Goal: Task Accomplishment & Management: Manage account settings

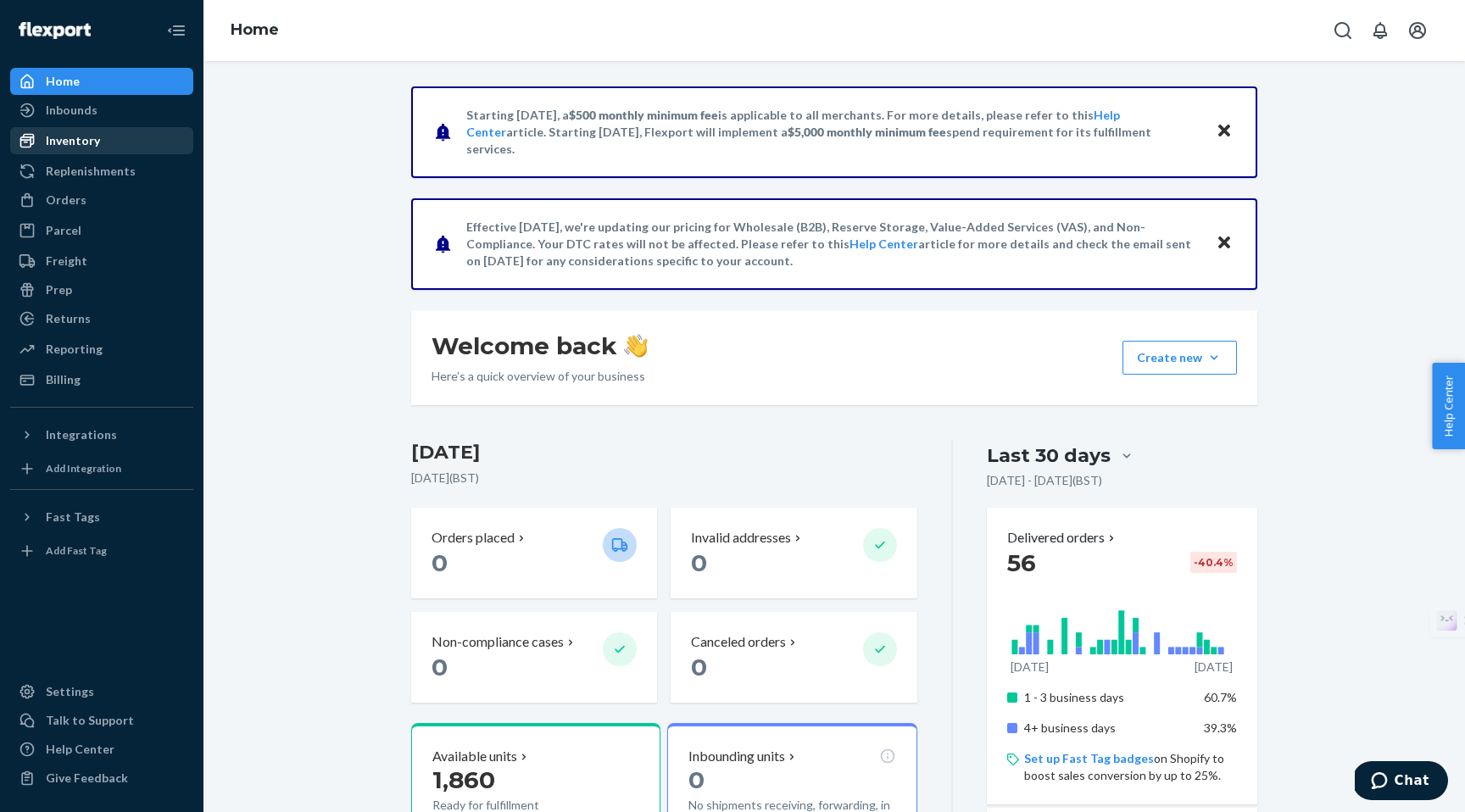
click at [61, 136] on div "Inventory" at bounding box center [73, 140] width 55 height 17
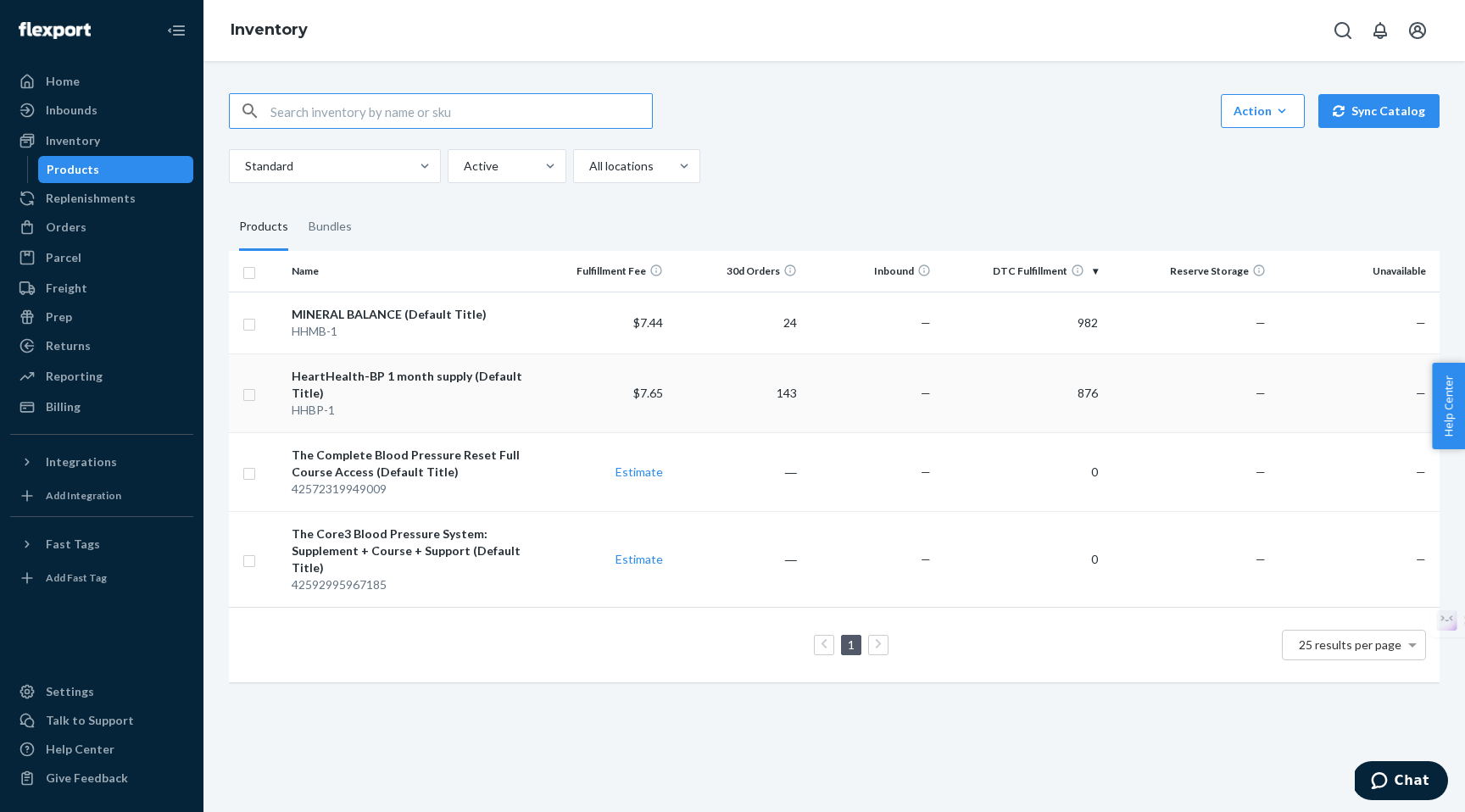
click at [427, 409] on div "HHBP-1" at bounding box center [410, 410] width 238 height 17
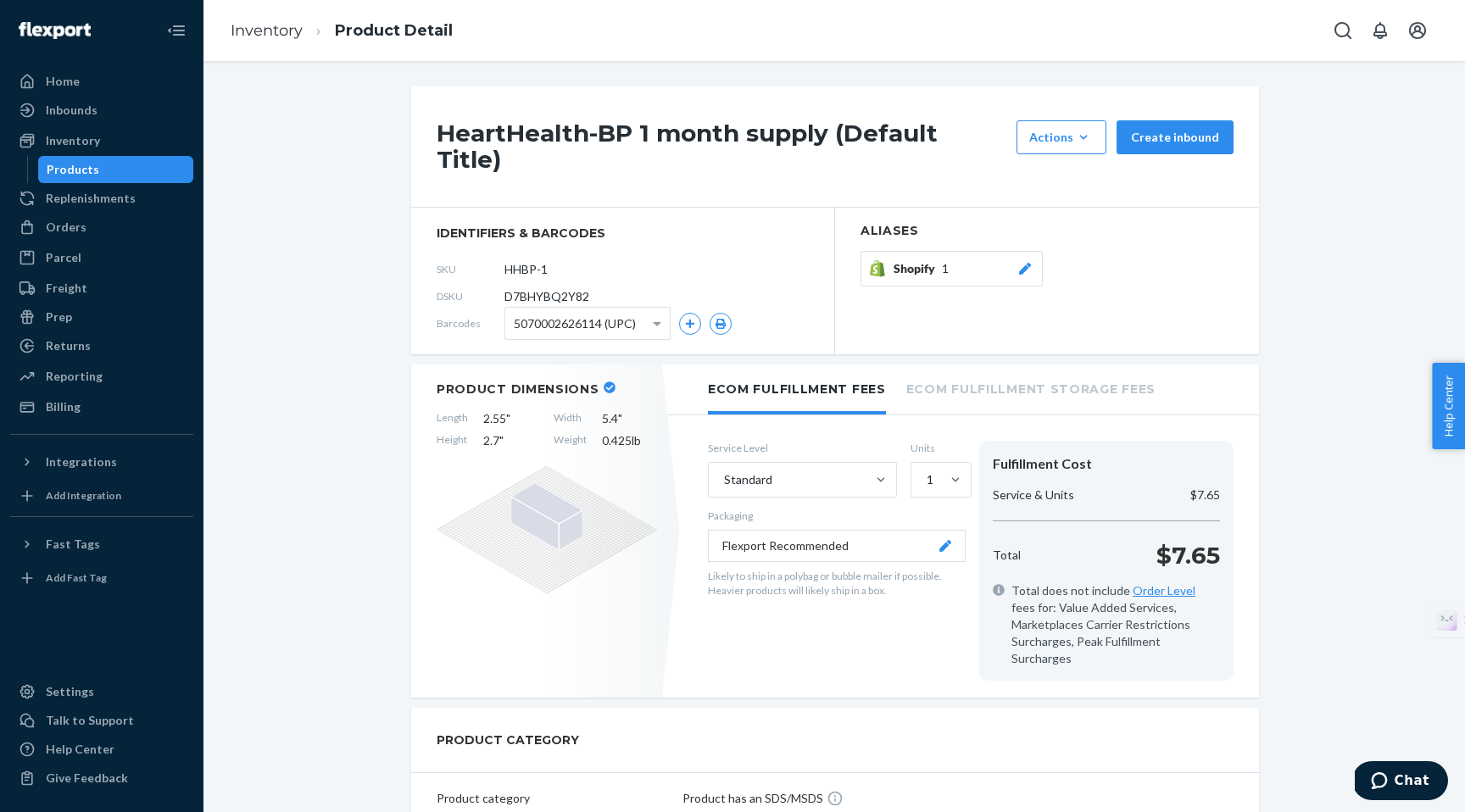
click at [72, 169] on div "Products" at bounding box center [73, 169] width 53 height 17
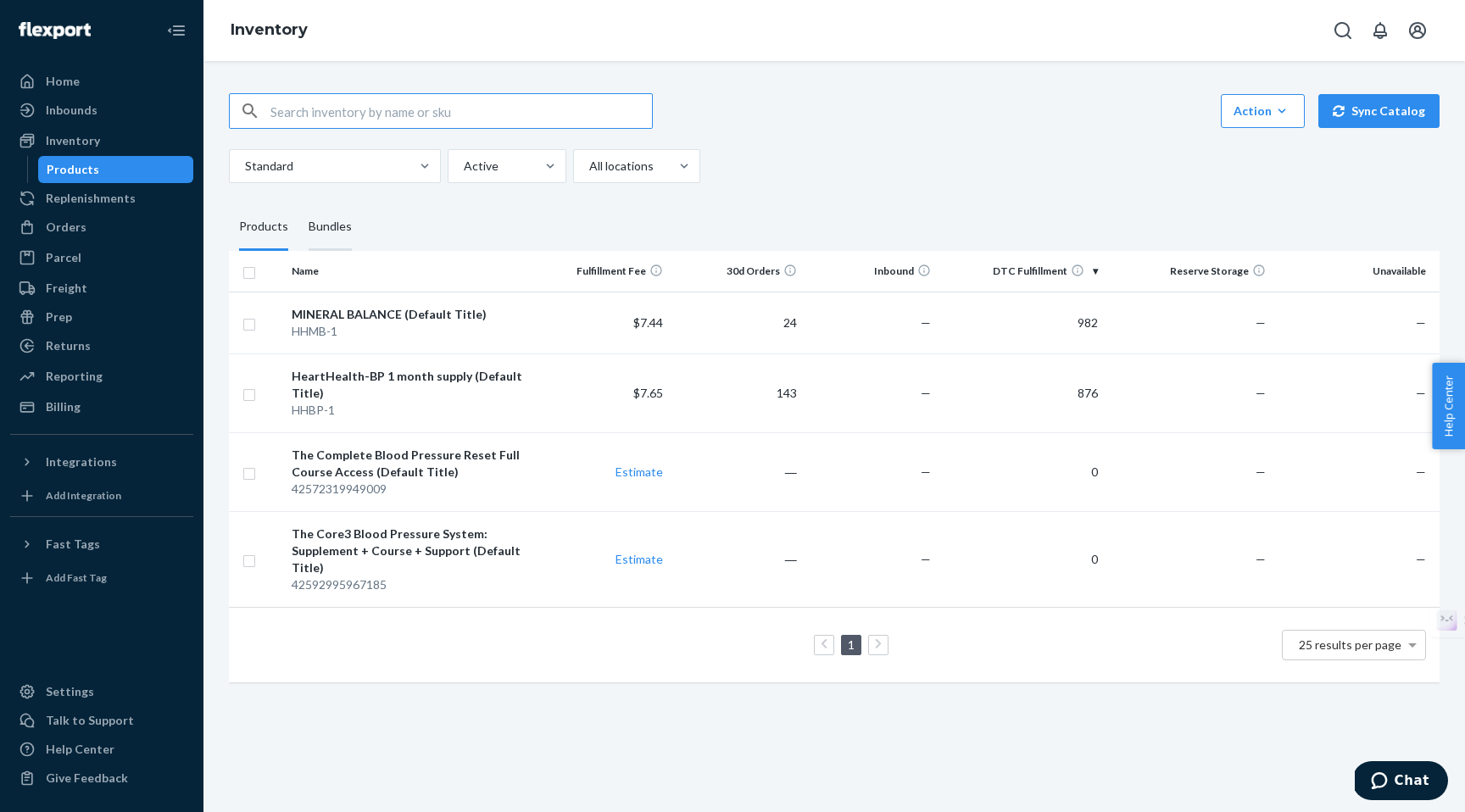
click at [340, 233] on div "Bundles" at bounding box center [329, 227] width 43 height 48
click at [299, 203] on input "Bundles" at bounding box center [299, 203] width 0 height 0
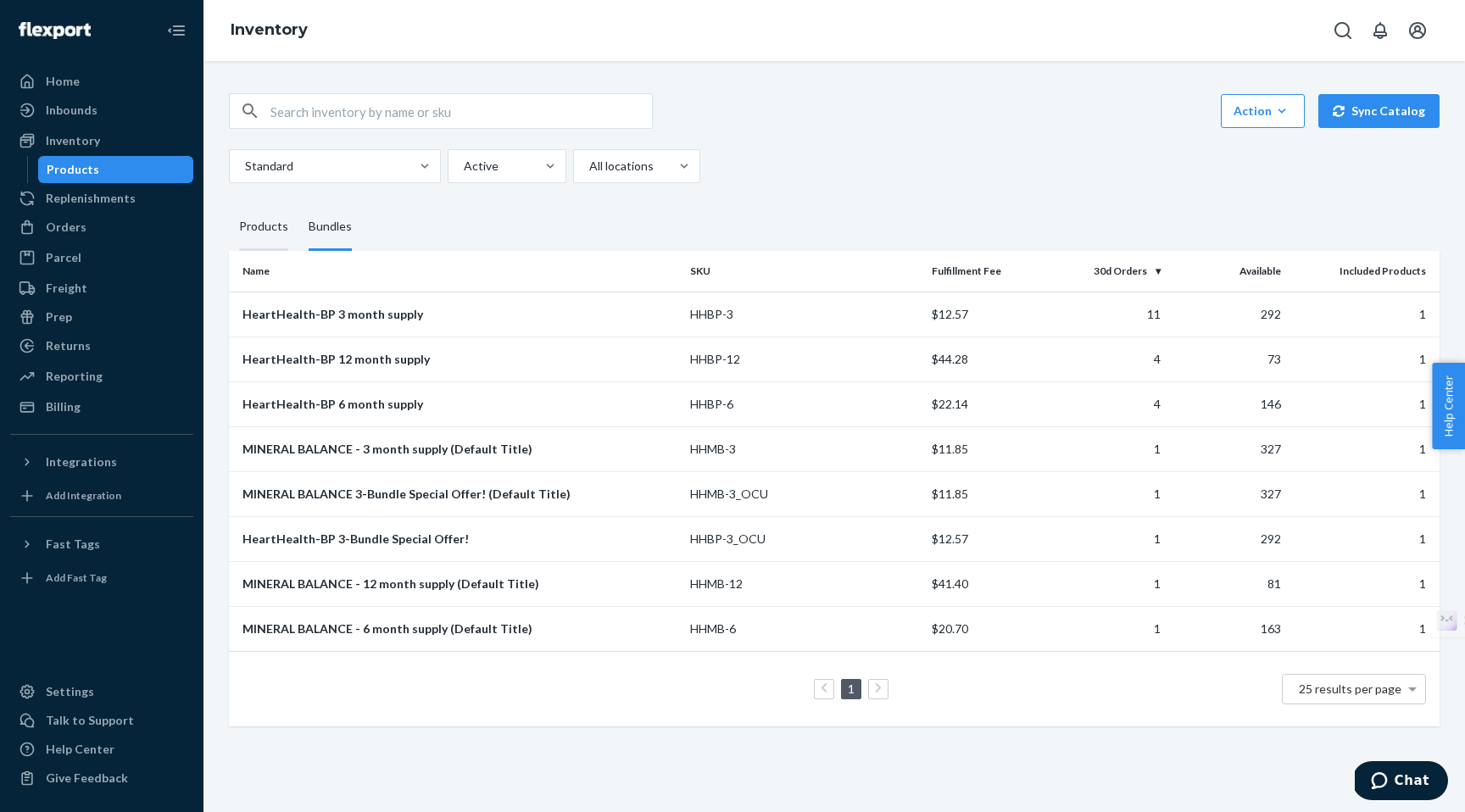
click at [255, 227] on div "Products" at bounding box center [263, 227] width 49 height 48
click at [229, 203] on input "Products" at bounding box center [229, 203] width 0 height 0
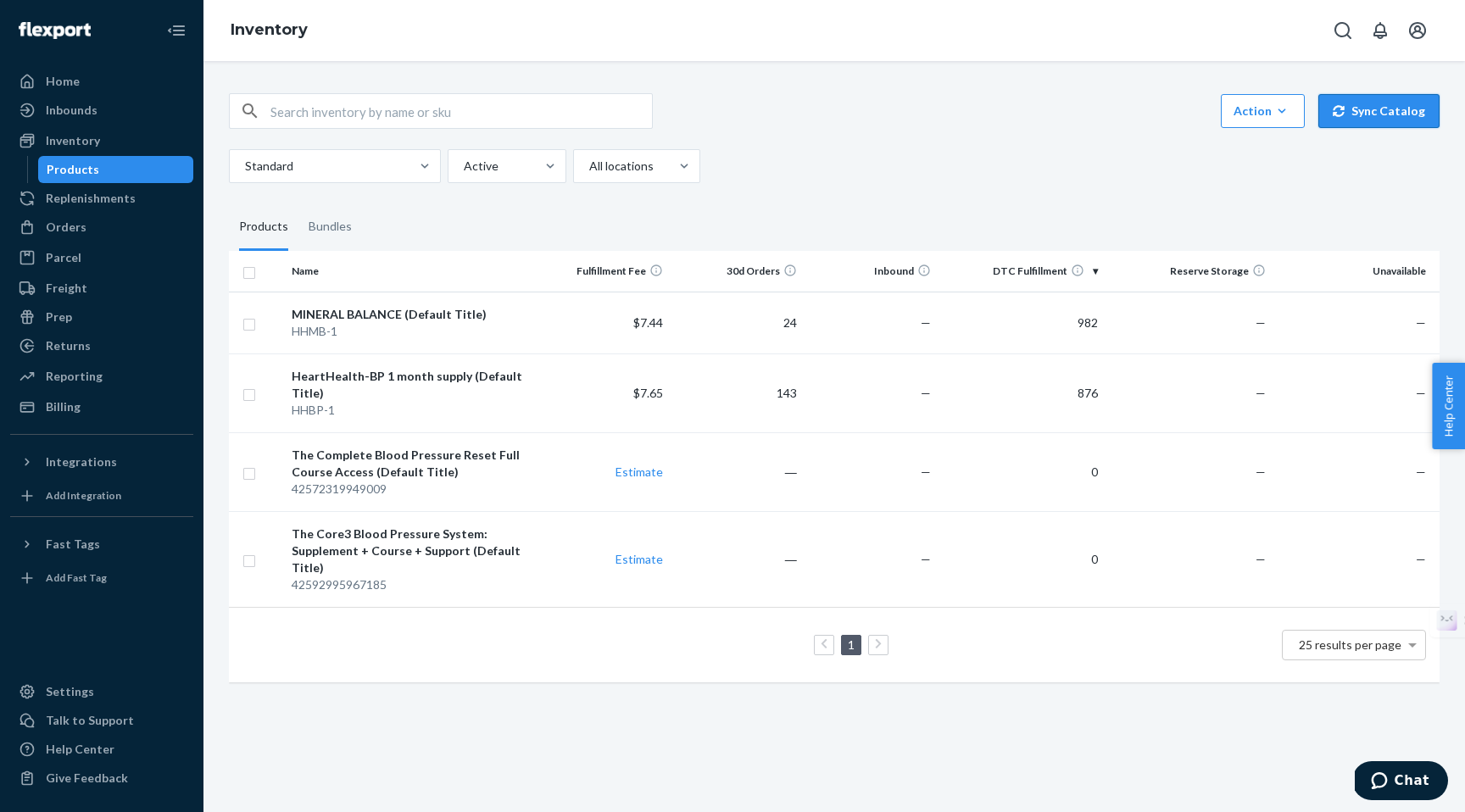
click at [1385, 111] on button "Sync Catalog" at bounding box center [1379, 111] width 121 height 34
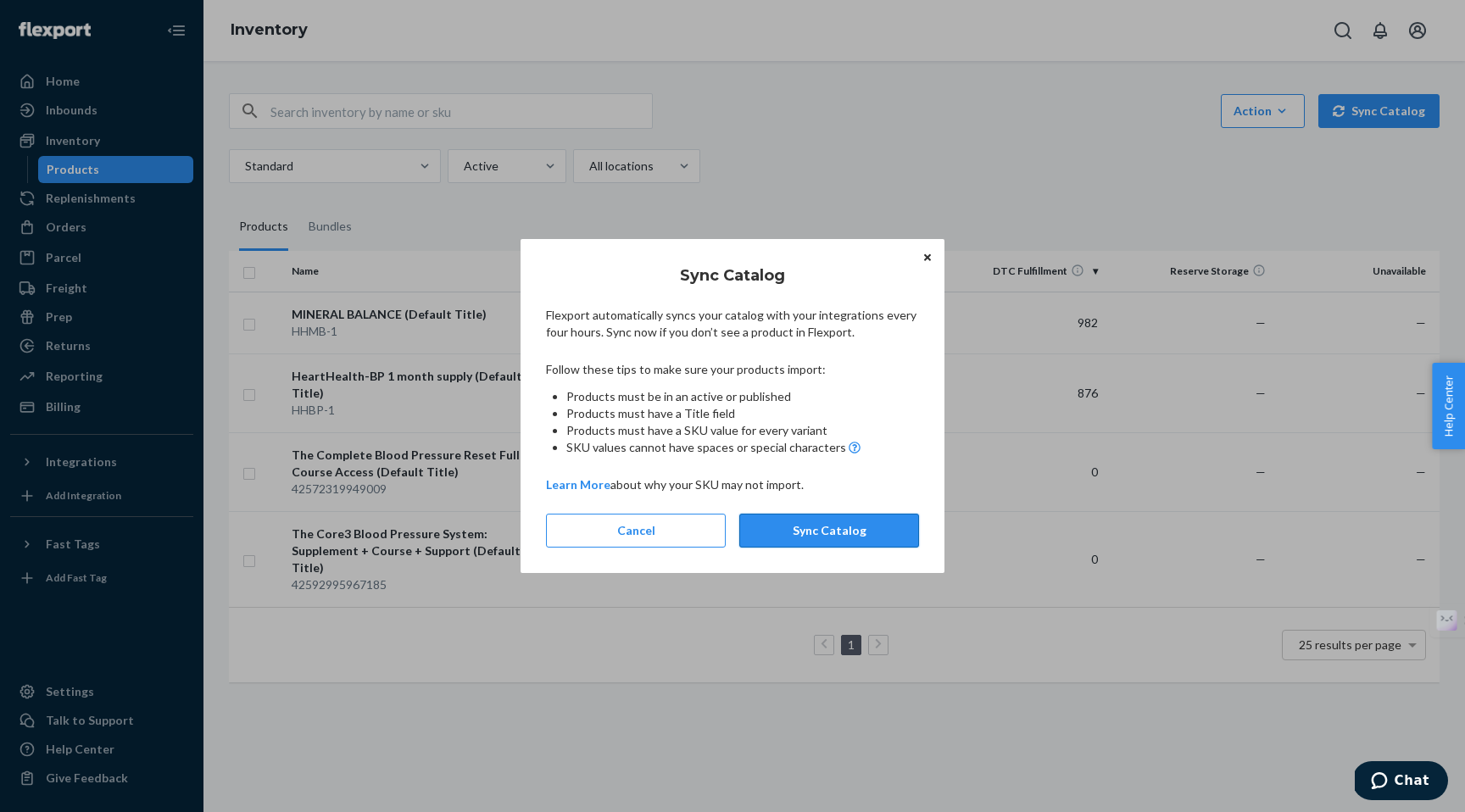
click at [826, 540] on button "Sync Catalog" at bounding box center [829, 530] width 180 height 34
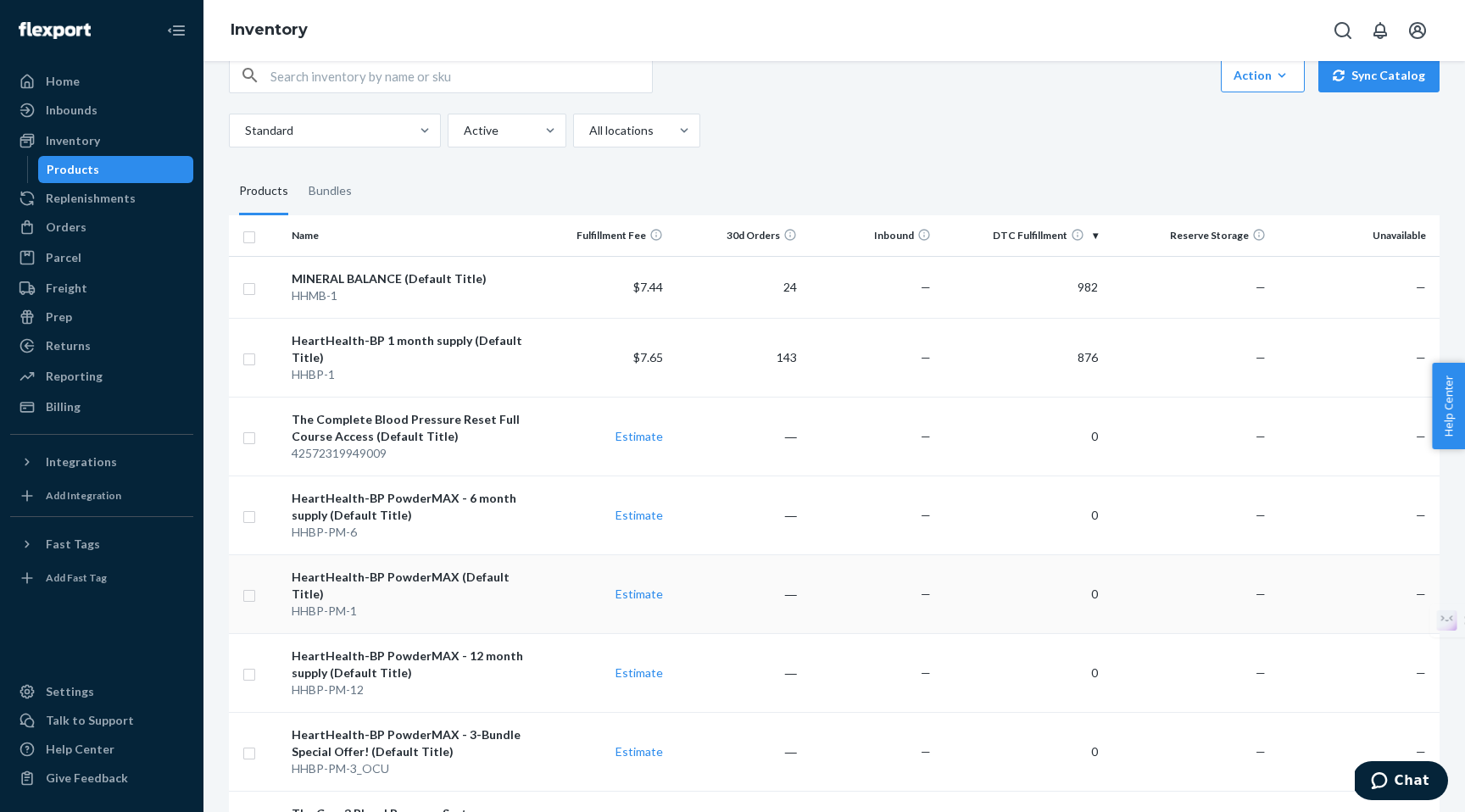
scroll to position [32, 0]
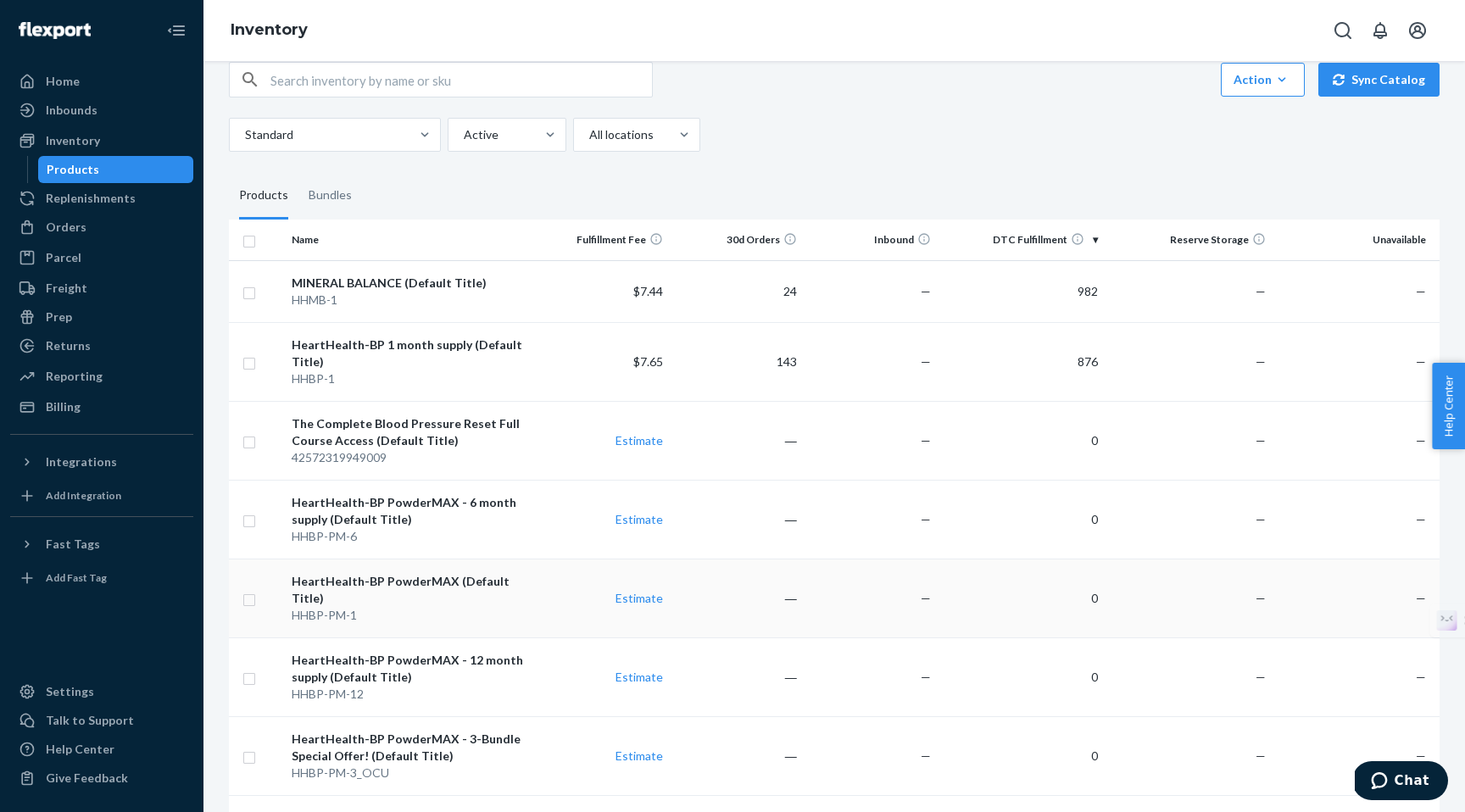
click at [371, 581] on div "HeartHealth-BP PowderMAX (Default Title)" at bounding box center [410, 590] width 238 height 34
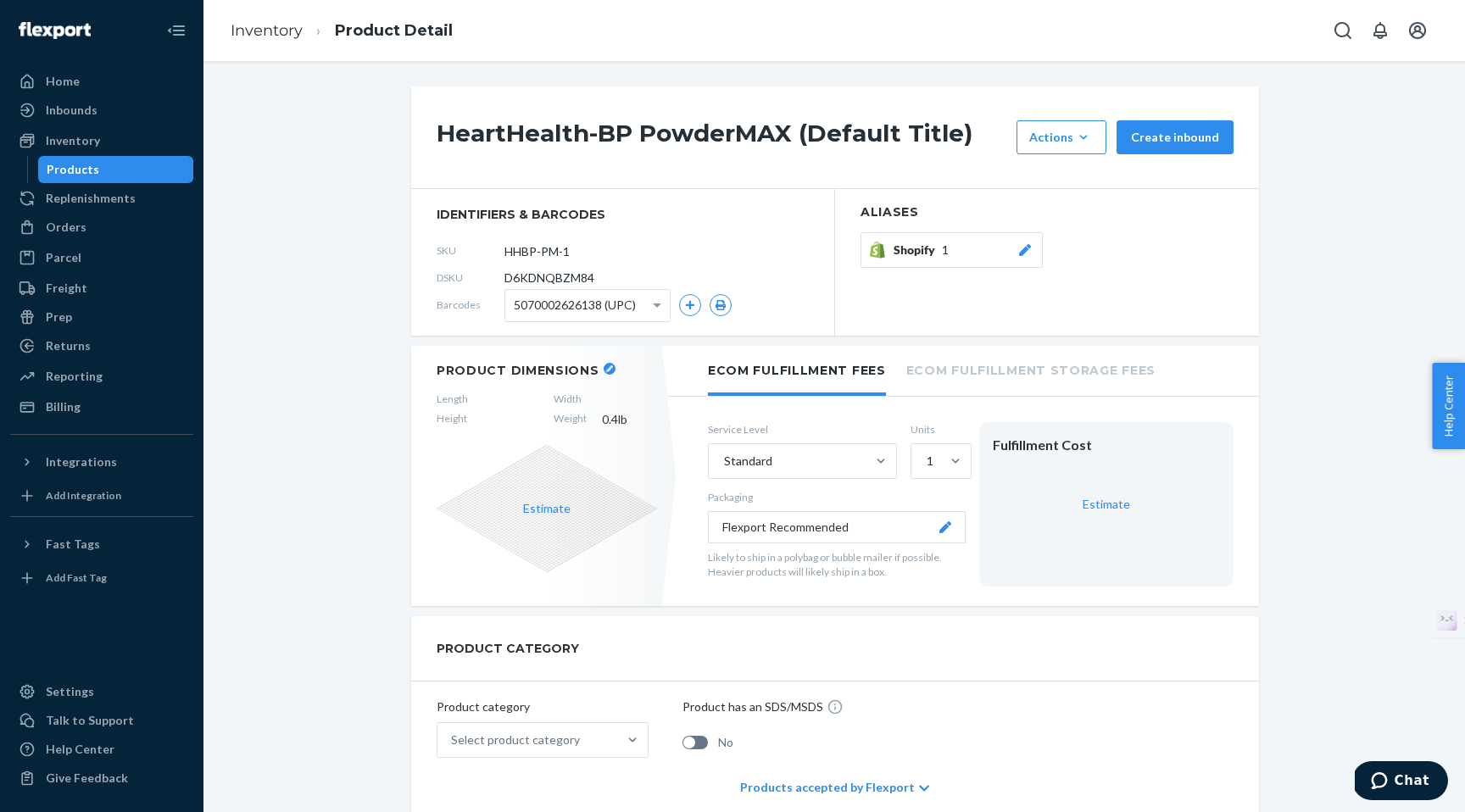
click at [606, 368] on icon "button" at bounding box center [609, 368] width 7 height 7
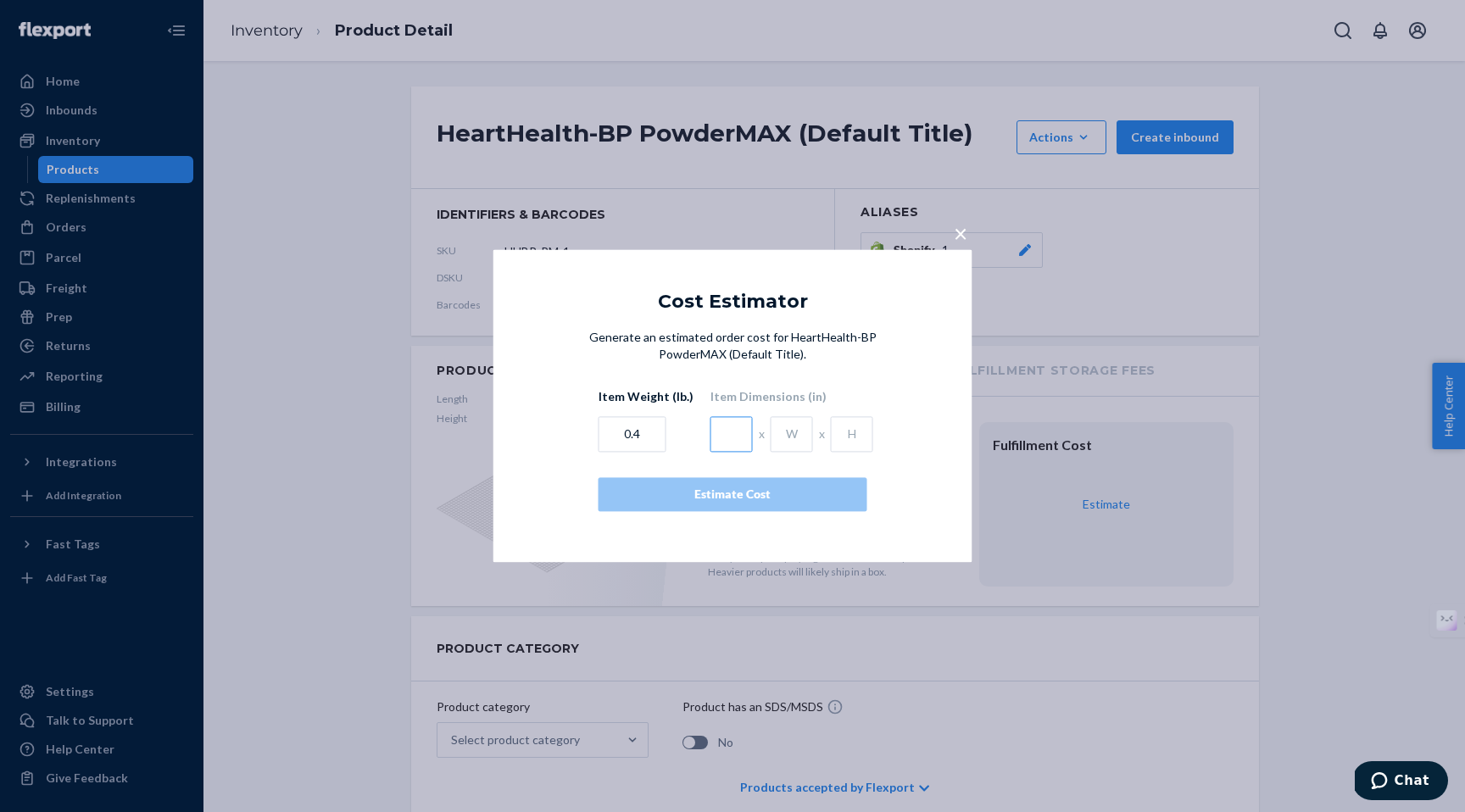
click at [729, 436] on input "text" at bounding box center [732, 435] width 43 height 36
type input "5.4"
click at [784, 443] on input "text" at bounding box center [791, 435] width 43 height 36
type input "3.6"
click at [847, 442] on input "text" at bounding box center [852, 435] width 43 height 36
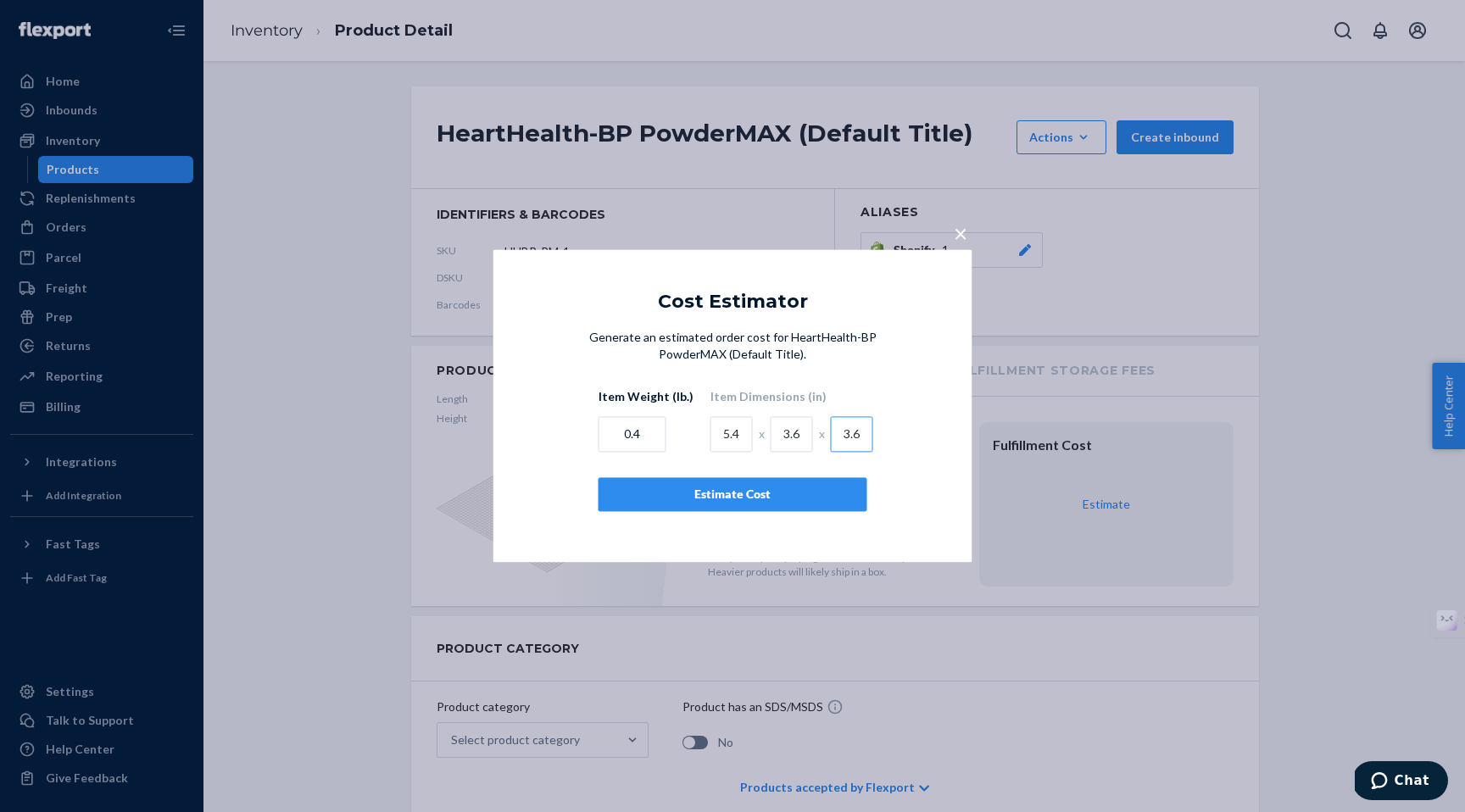
type input "3.6"
click at [740, 505] on button "Estimate Cost" at bounding box center [733, 496] width 269 height 34
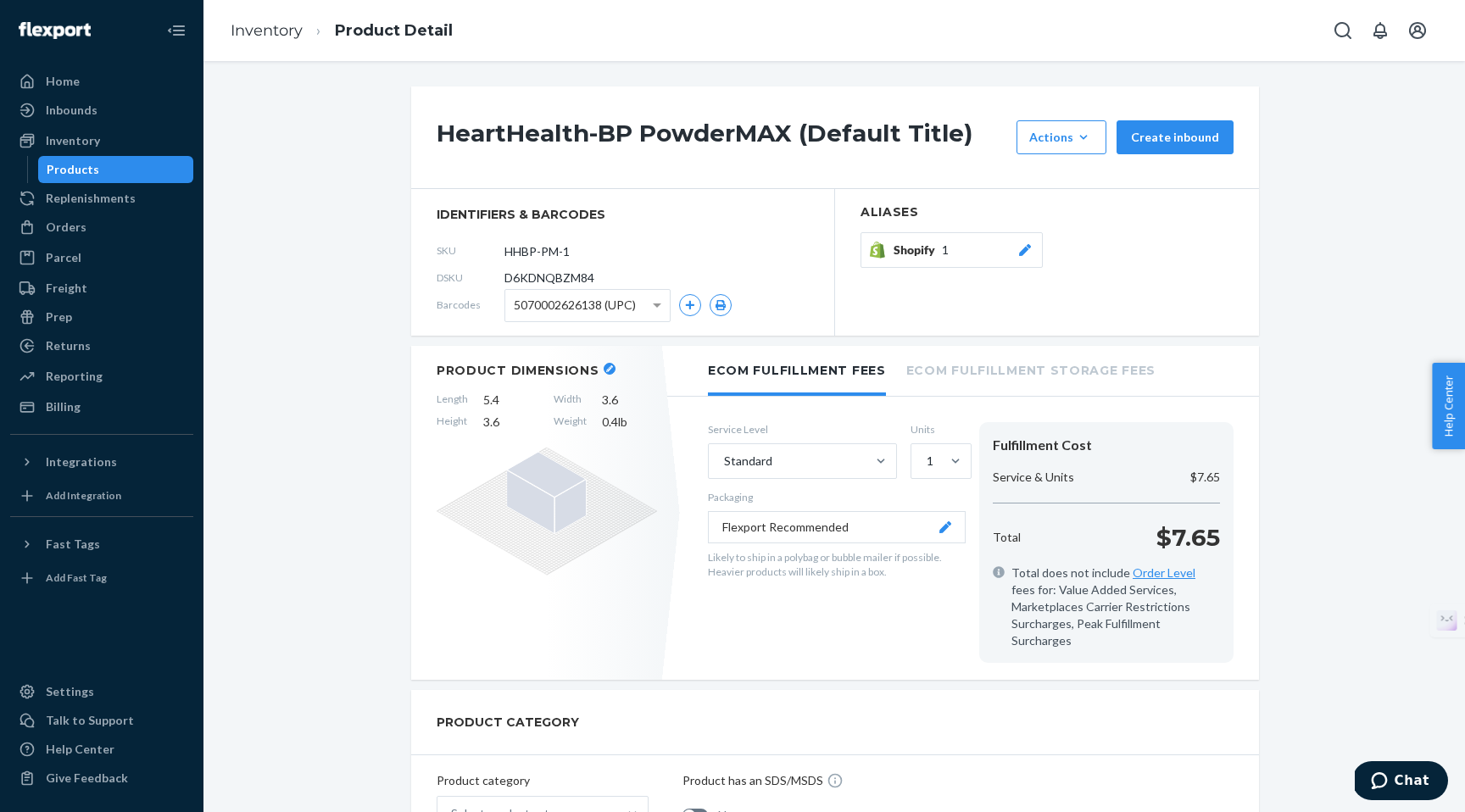
click at [935, 251] on span "Shopify" at bounding box center [918, 250] width 49 height 17
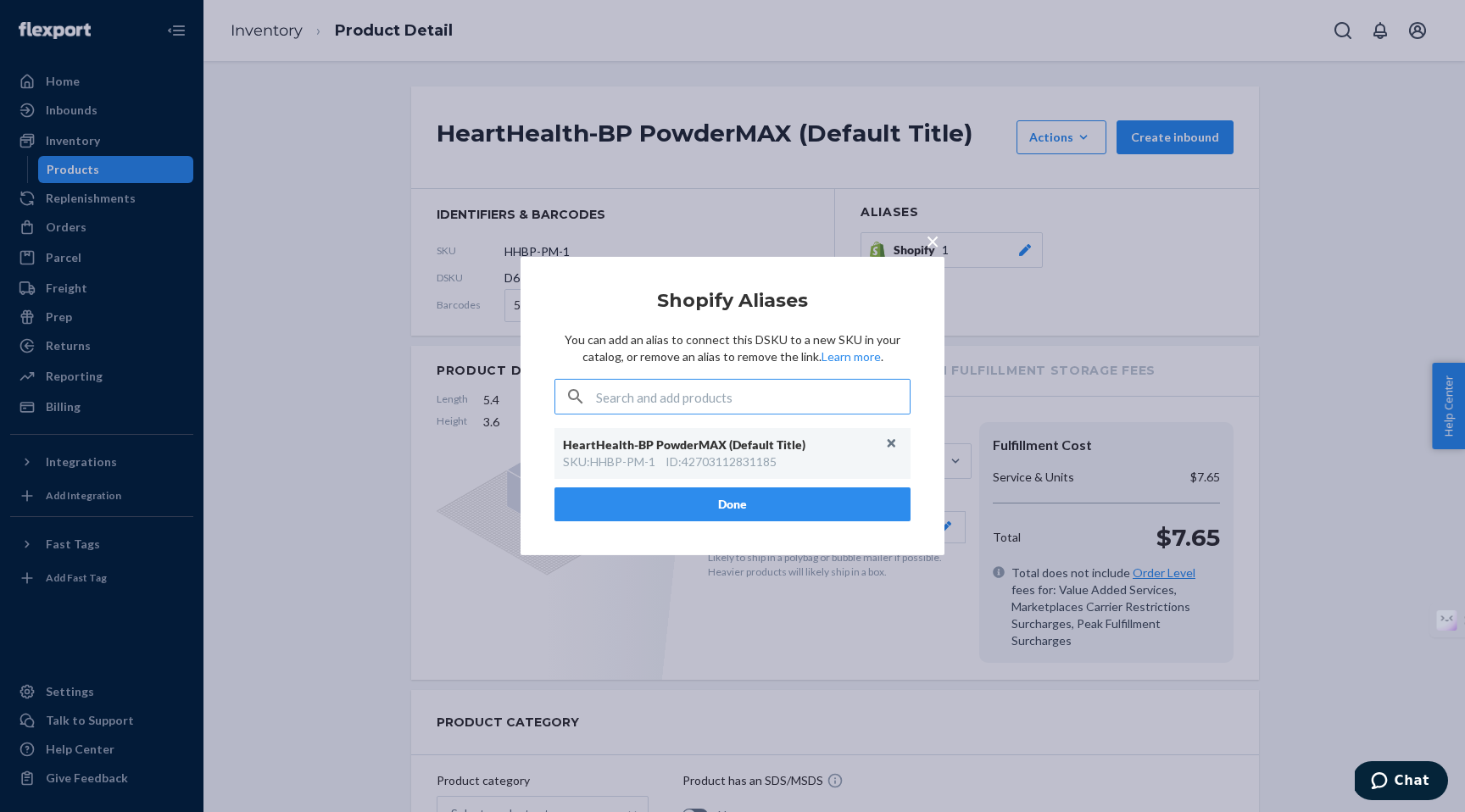
click at [741, 468] on div "ID : 42703112831185" at bounding box center [722, 462] width 111 height 17
copy div "42703112831185"
click at [931, 239] on span "×" at bounding box center [933, 240] width 14 height 29
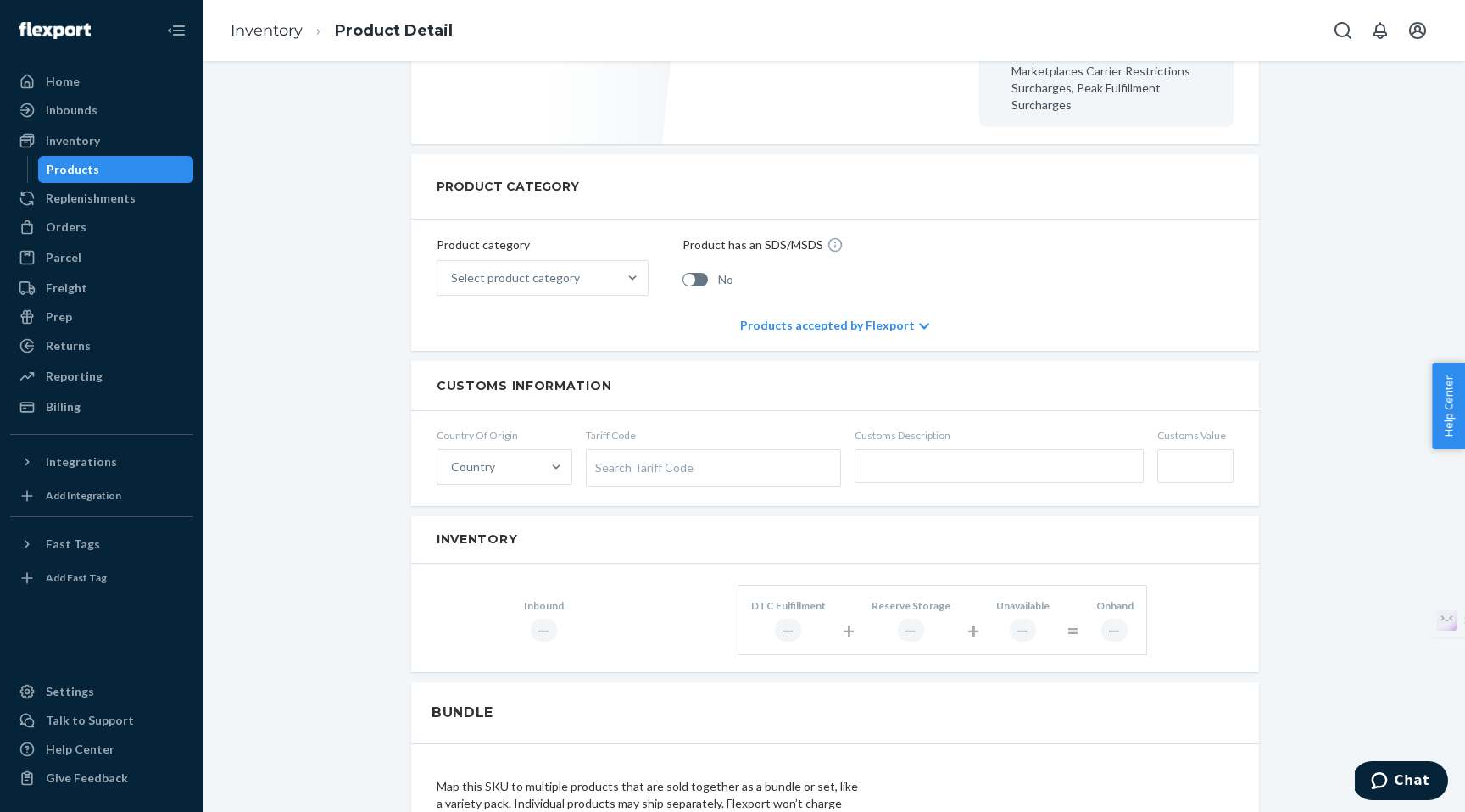
scroll to position [567, 0]
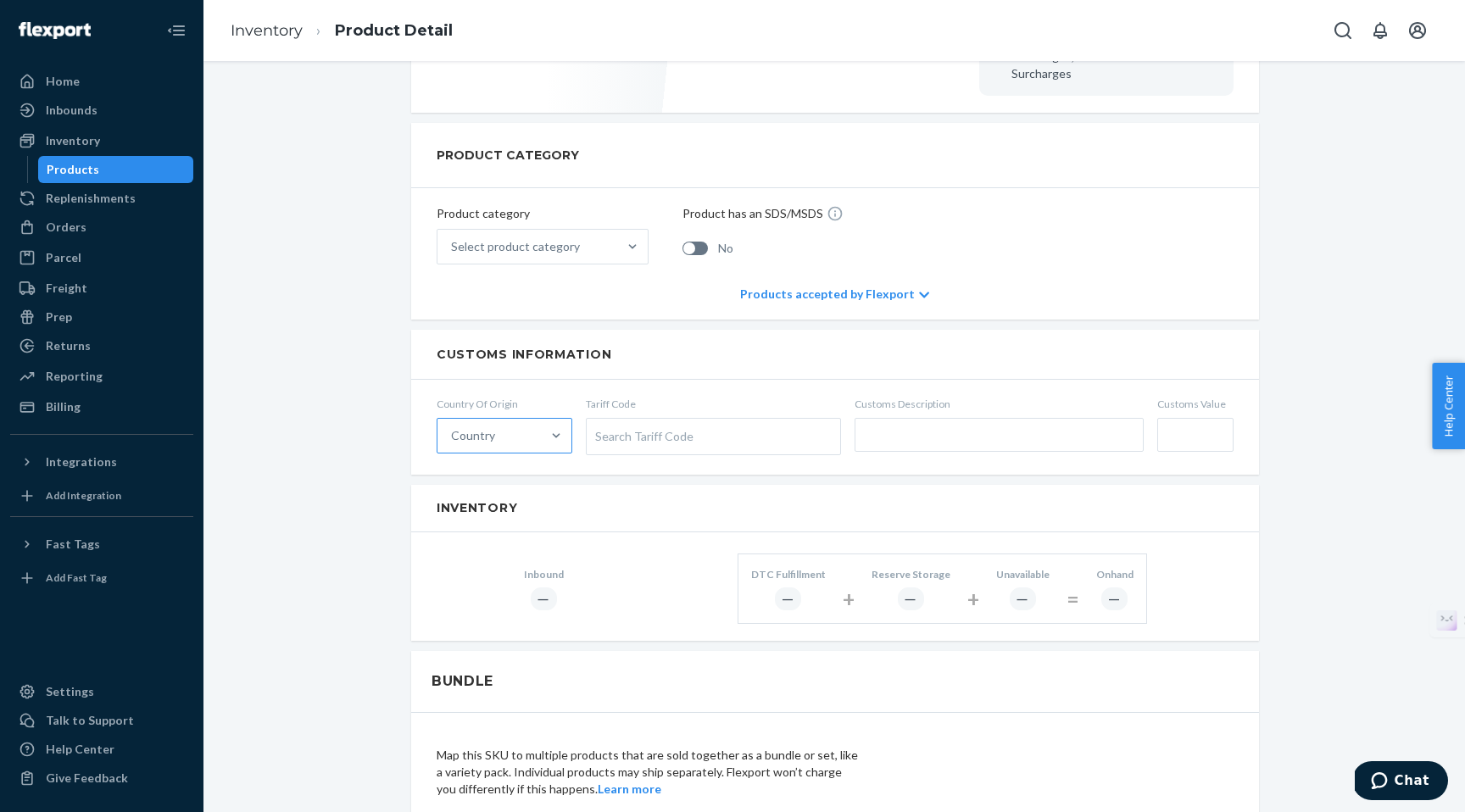
click at [502, 422] on div "Country" at bounding box center [490, 436] width 104 height 34
click at [453, 427] on input "Country" at bounding box center [452, 435] width 2 height 17
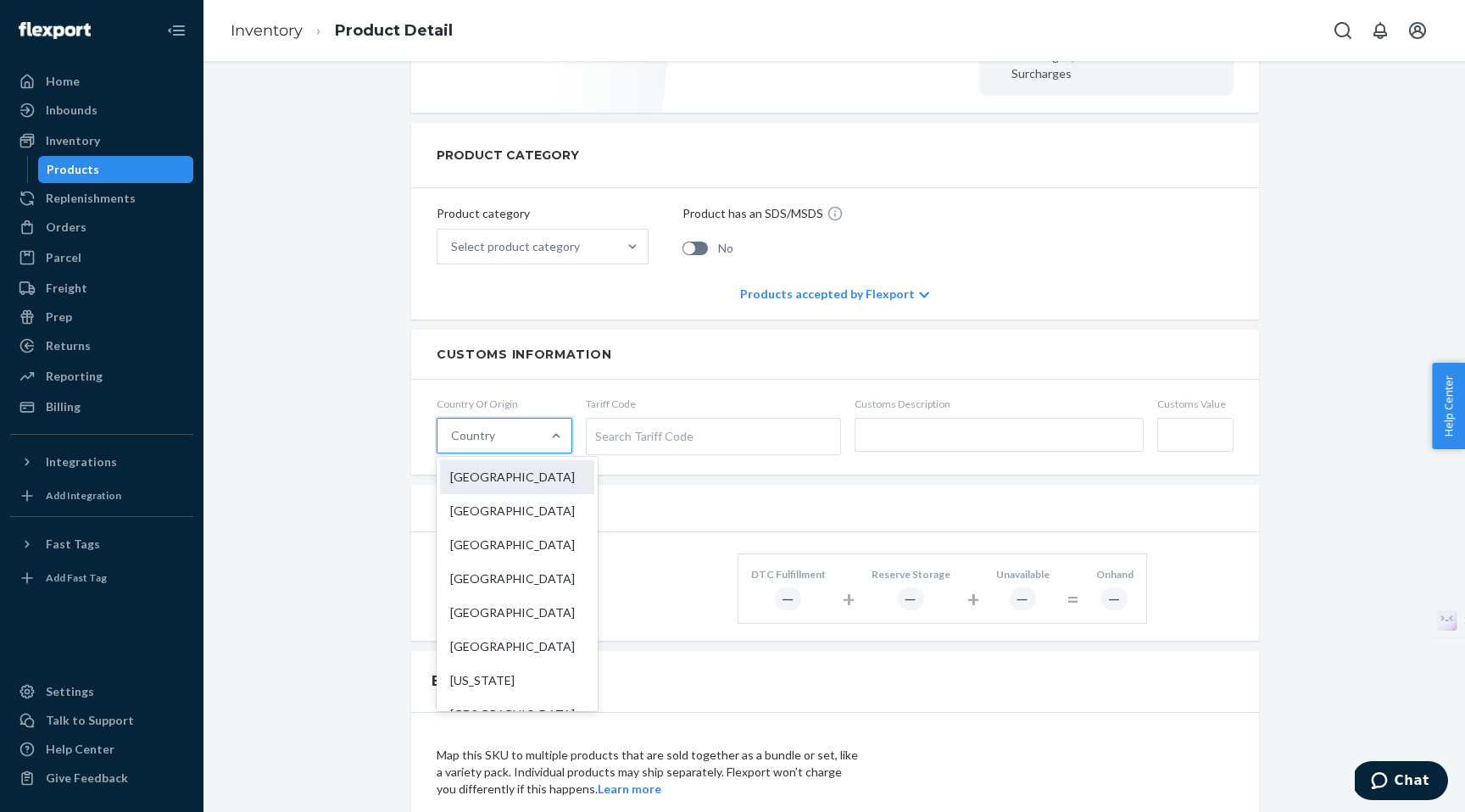
click at [497, 461] on div "[GEOGRAPHIC_DATA]" at bounding box center [517, 478] width 154 height 34
click at [453, 444] on input "option United States focused, 1 of 249. 249 results available. Use Up and Down …" at bounding box center [452, 435] width 2 height 17
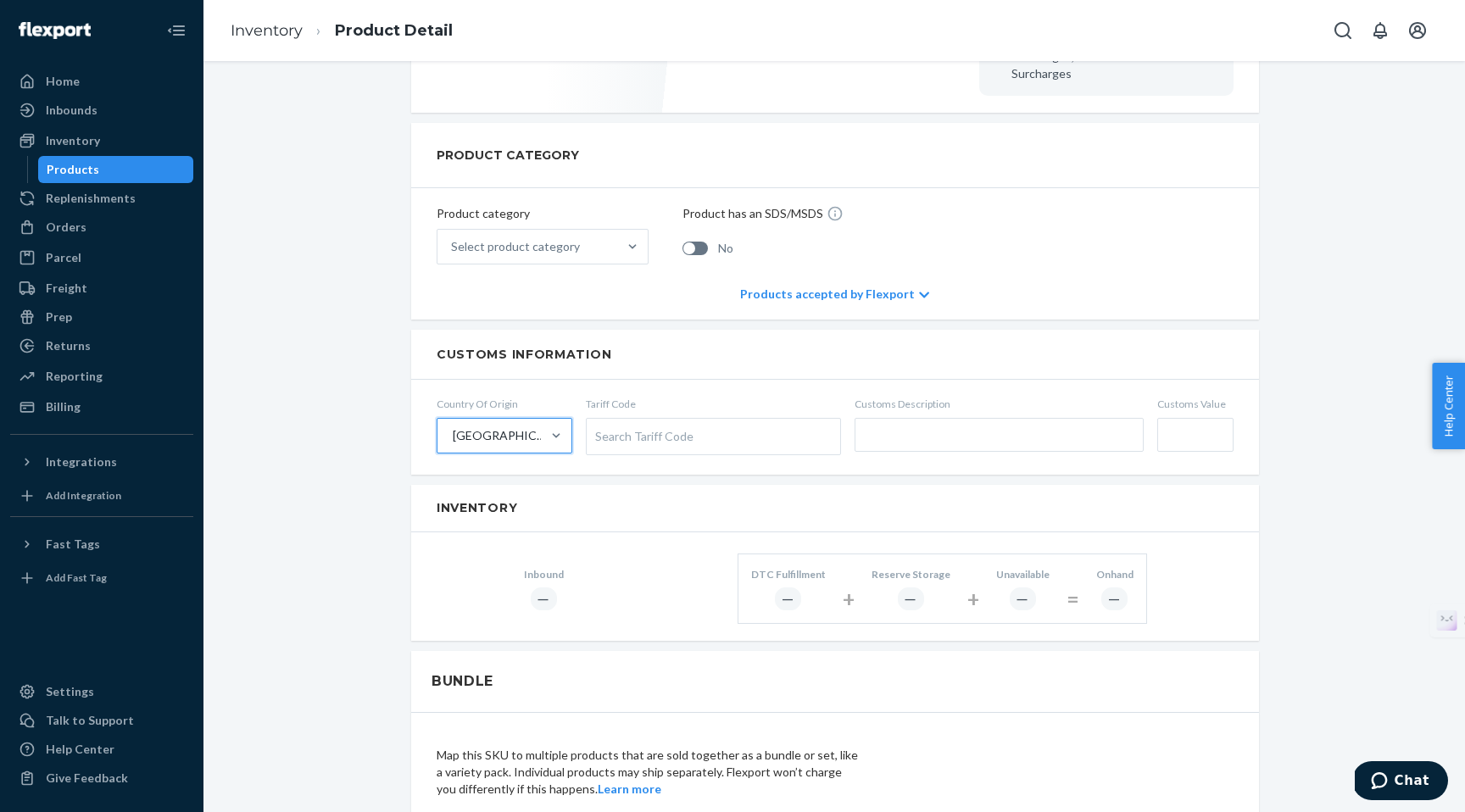
click at [620, 425] on div "Search Tariff Code" at bounding box center [714, 437] width 254 height 36
click at [599, 425] on input "Tariff Code Search Tariff Code" at bounding box center [597, 437] width 4 height 32
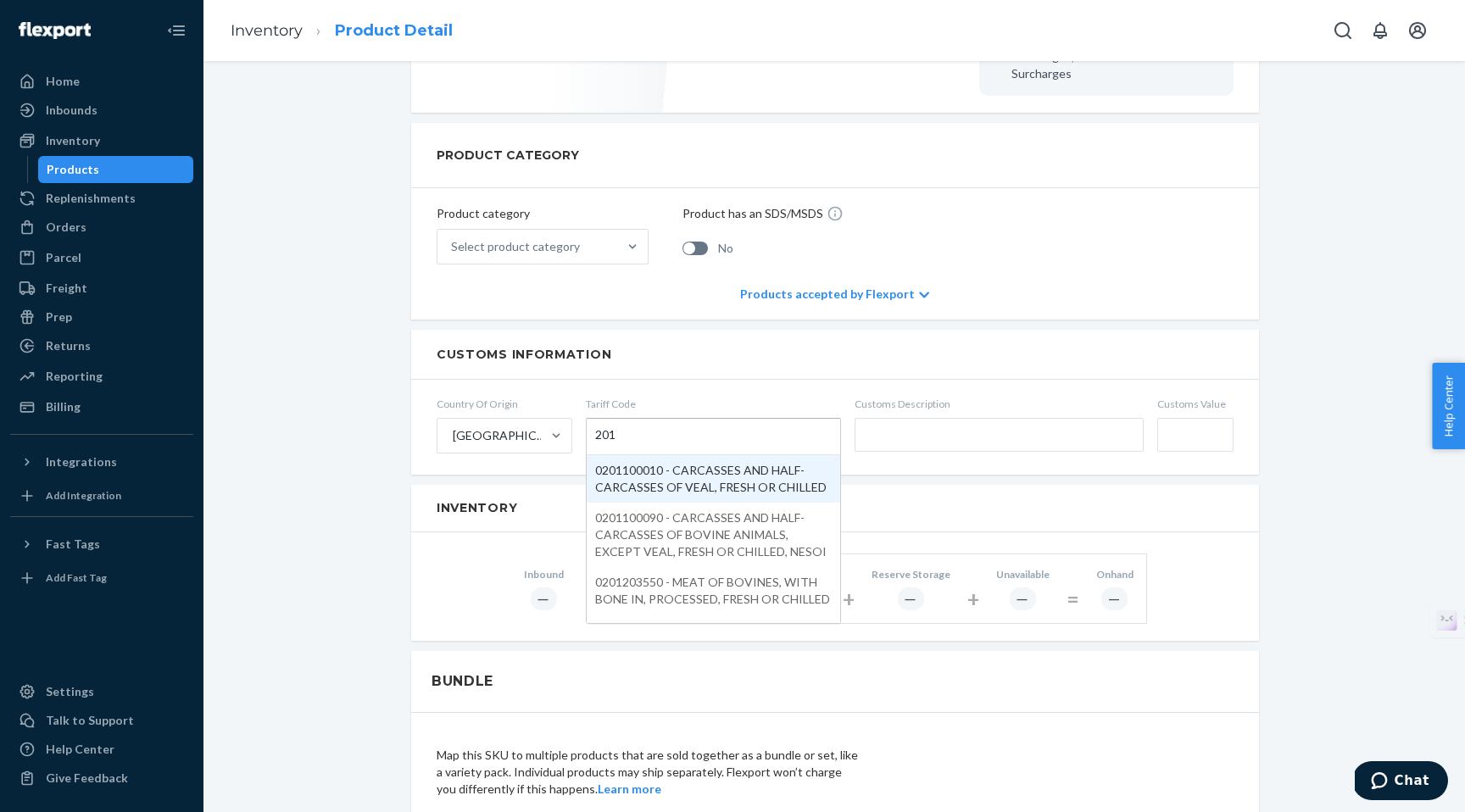
type input "201"
type input "21069"
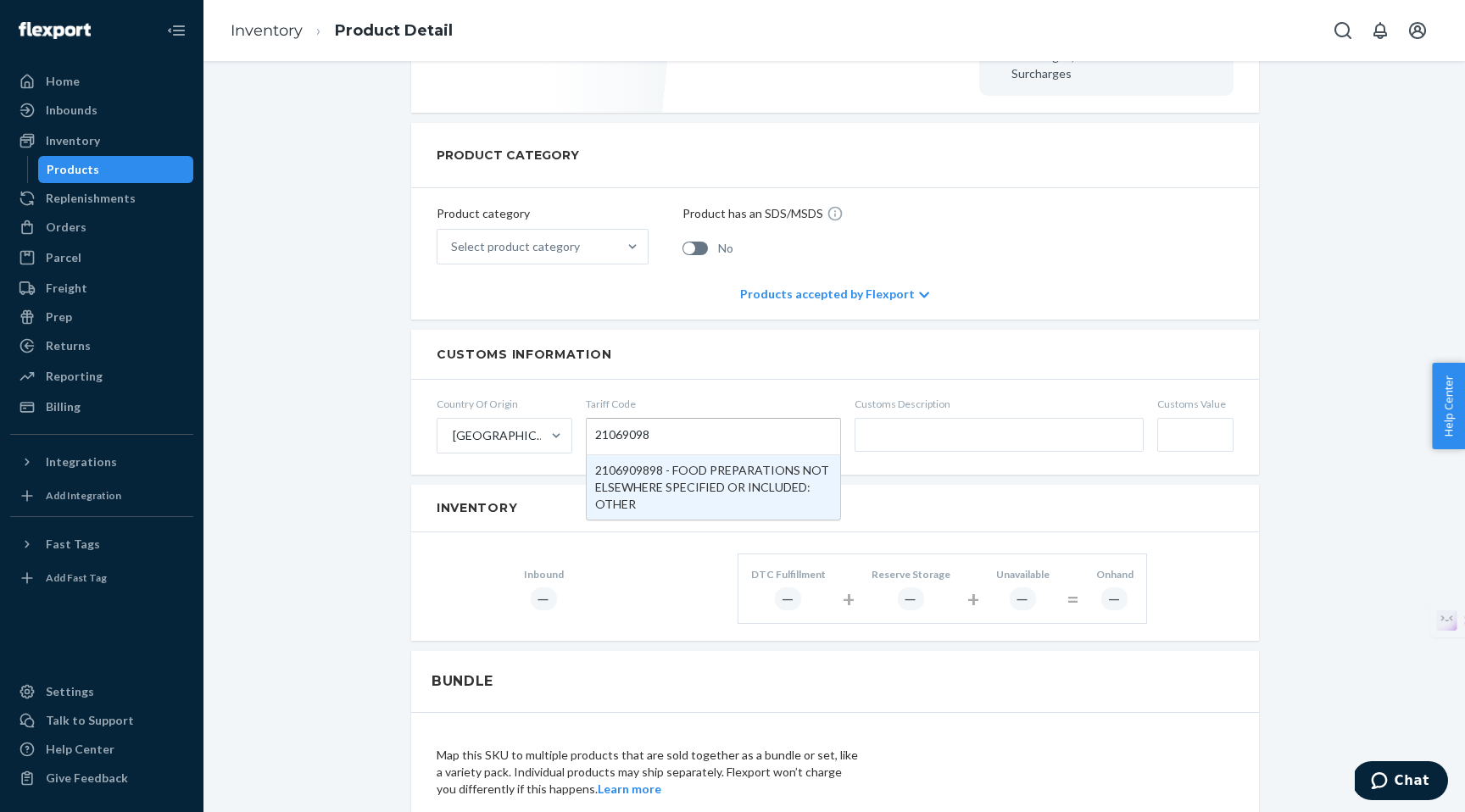
click at [624, 424] on input "21069098" at bounding box center [623, 437] width 57 height 32
click at [672, 419] on div "21069098 21069098" at bounding box center [714, 437] width 254 height 36
click at [652, 421] on input "21069098" at bounding box center [623, 437] width 57 height 32
click at [636, 421] on input "2106909898" at bounding box center [630, 437] width 71 height 32
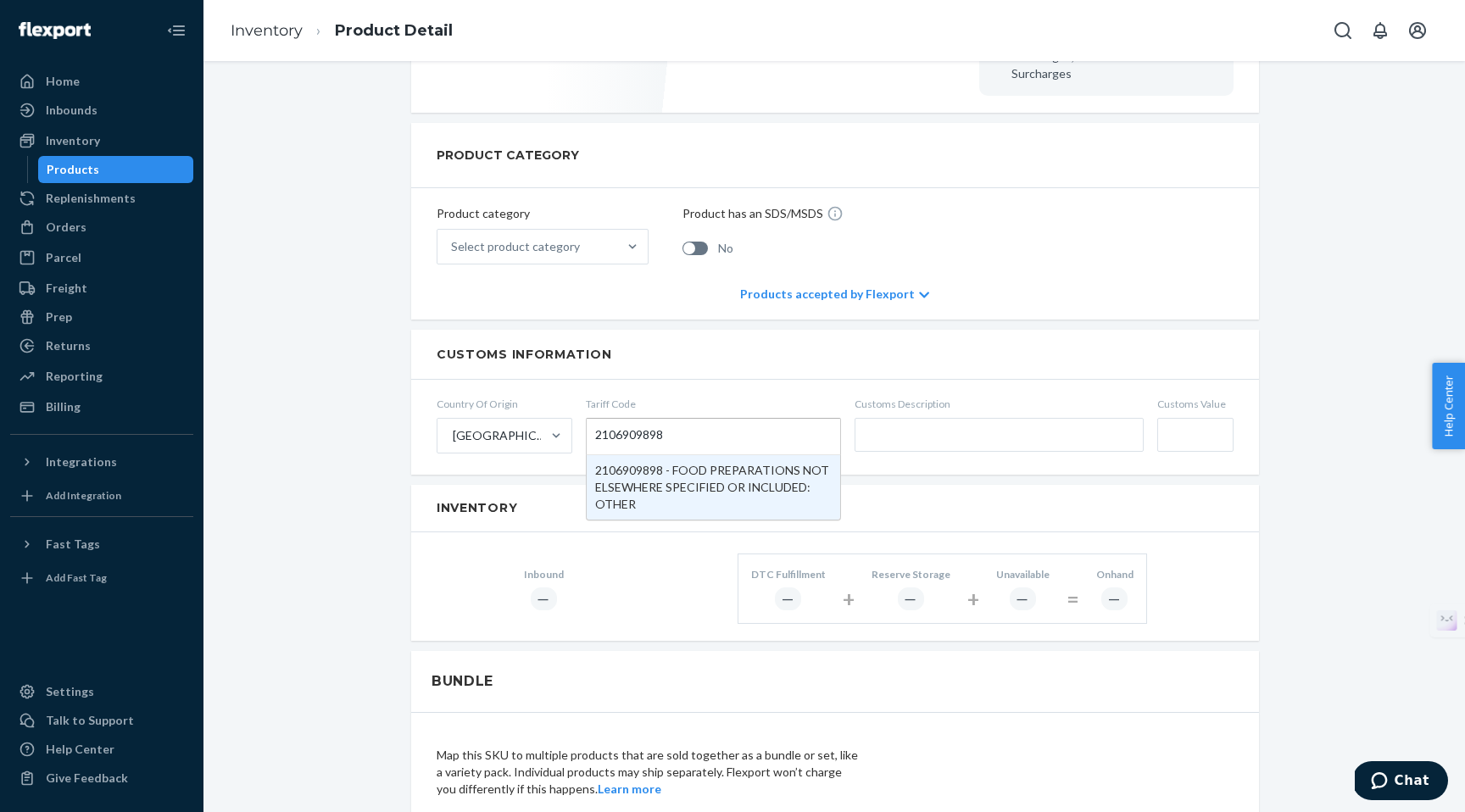
click at [636, 421] on input "2106909898" at bounding box center [630, 437] width 71 height 32
type input "2106909898"
click at [606, 419] on div "Search Tariff Code" at bounding box center [714, 437] width 254 height 36
click at [599, 421] on input "Tariff Code Search Tariff Code" at bounding box center [597, 437] width 4 height 32
click at [606, 419] on div "Search Tariff Code" at bounding box center [714, 437] width 254 height 36
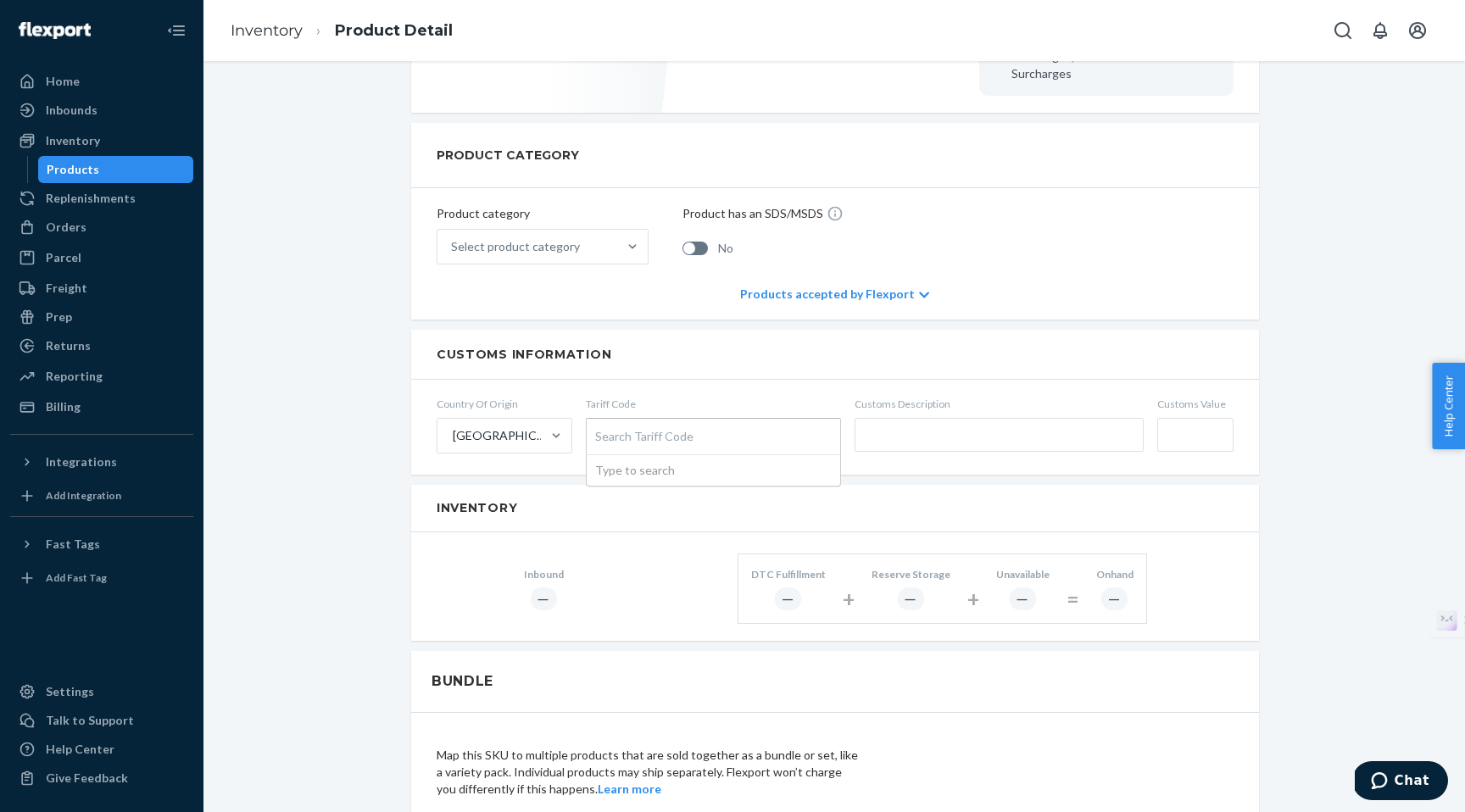
click at [599, 421] on input "Tariff Code Search Tariff Code Type to search" at bounding box center [597, 437] width 4 height 32
click at [602, 420] on div "Search Tariff Code" at bounding box center [714, 437] width 254 height 36
click at [599, 421] on input "Tariff Code Search Tariff Code" at bounding box center [597, 437] width 4 height 32
click at [597, 419] on div "Search Tariff Code" at bounding box center [714, 437] width 254 height 36
click at [597, 421] on input "Tariff Code Search Tariff Code" at bounding box center [597, 437] width 4 height 32
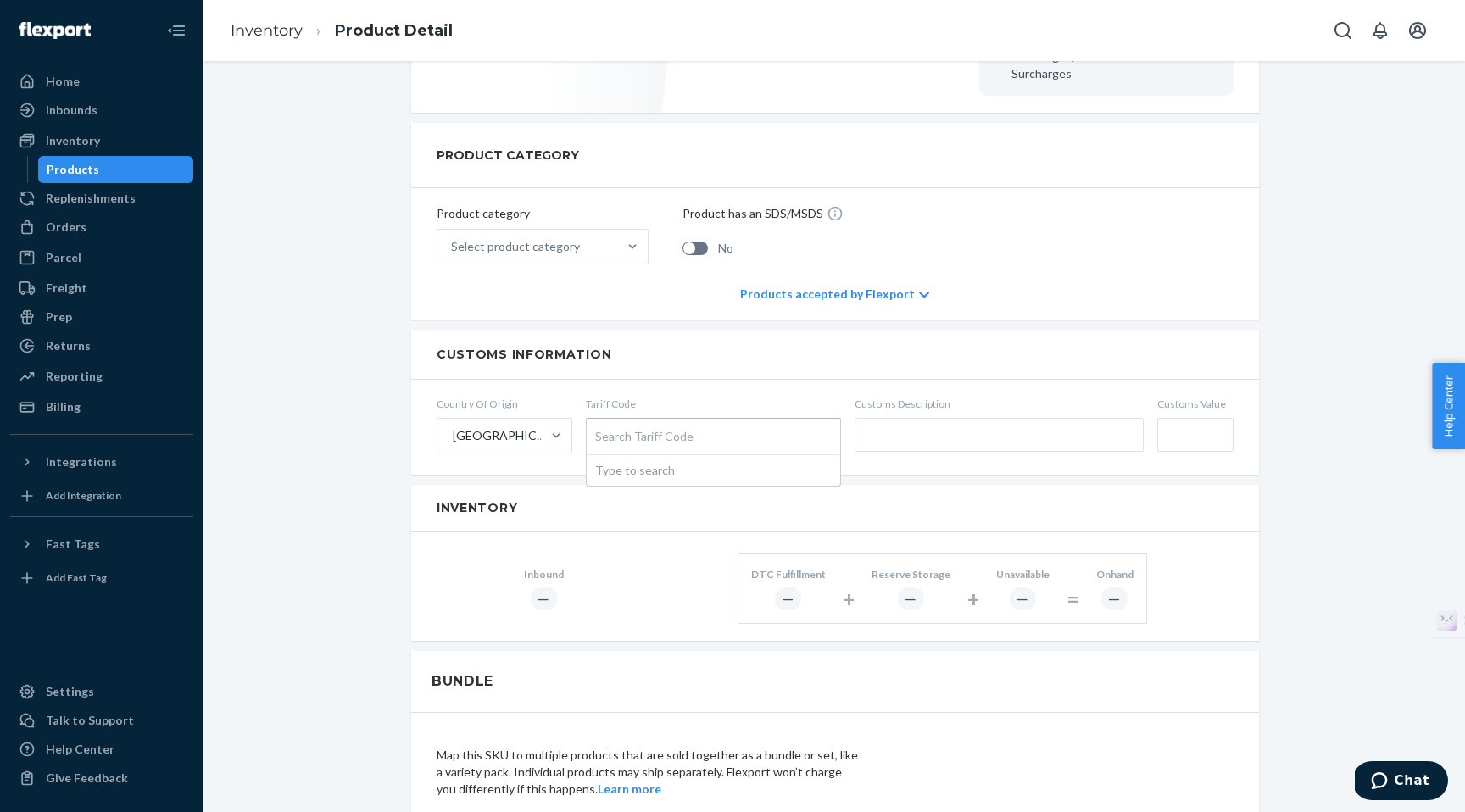
click at [642, 423] on div "Search Tariff Code" at bounding box center [714, 437] width 254 height 36
click at [599, 423] on input "Tariff Code Search Tariff Code Type to search" at bounding box center [597, 437] width 4 height 32
type input "210699898"
type input "21069098"
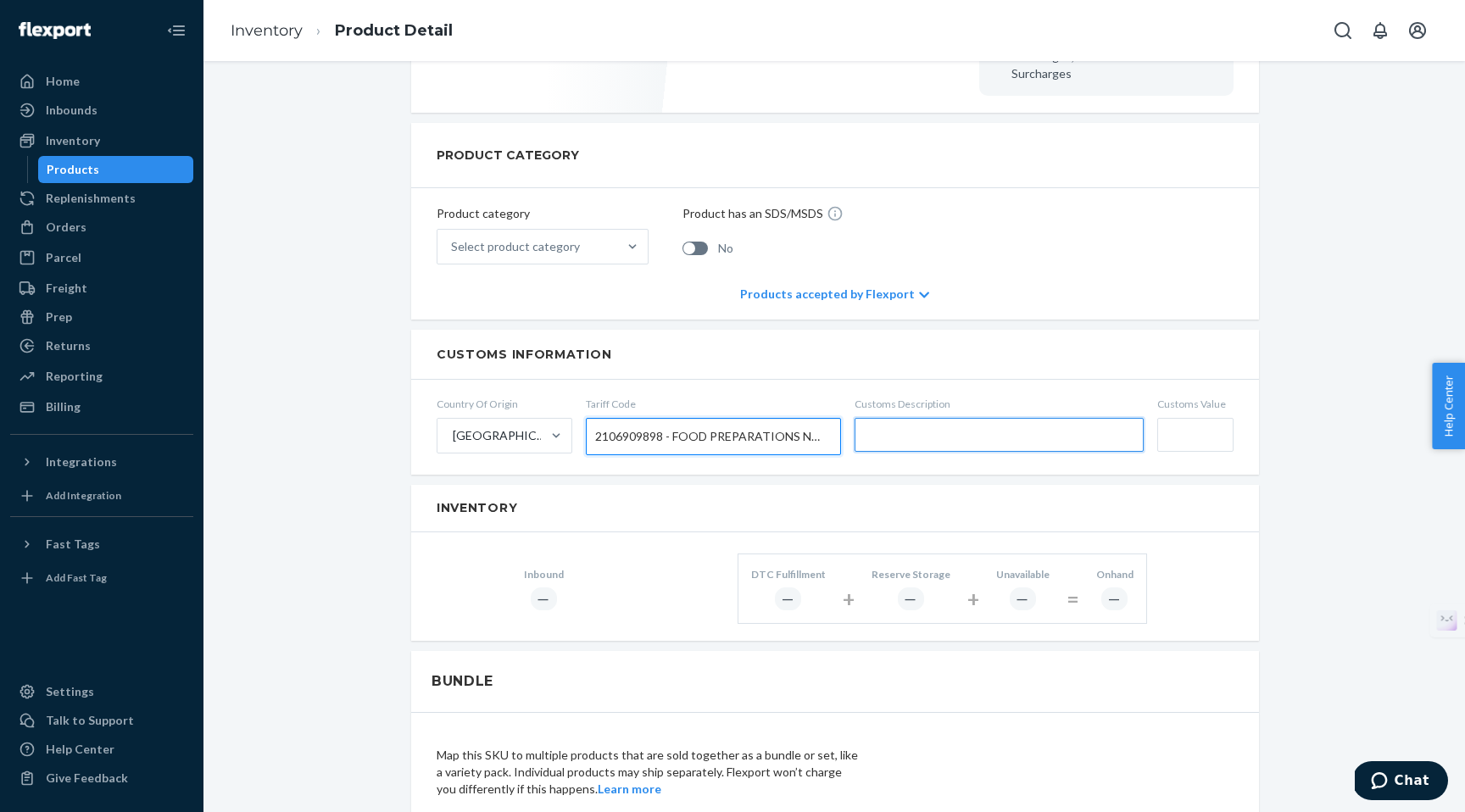
click at [931, 428] on input "text" at bounding box center [999, 435] width 290 height 34
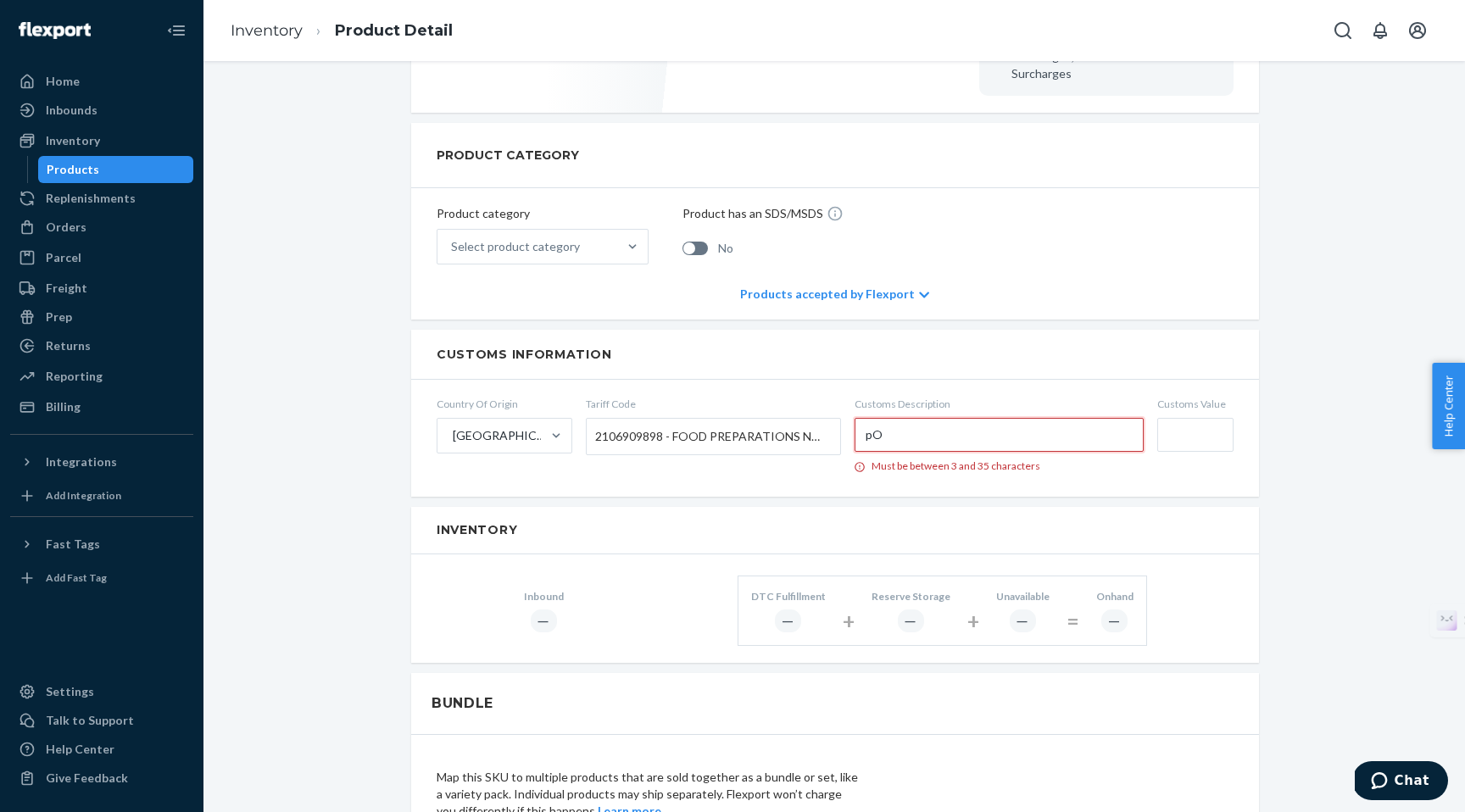
type input "p"
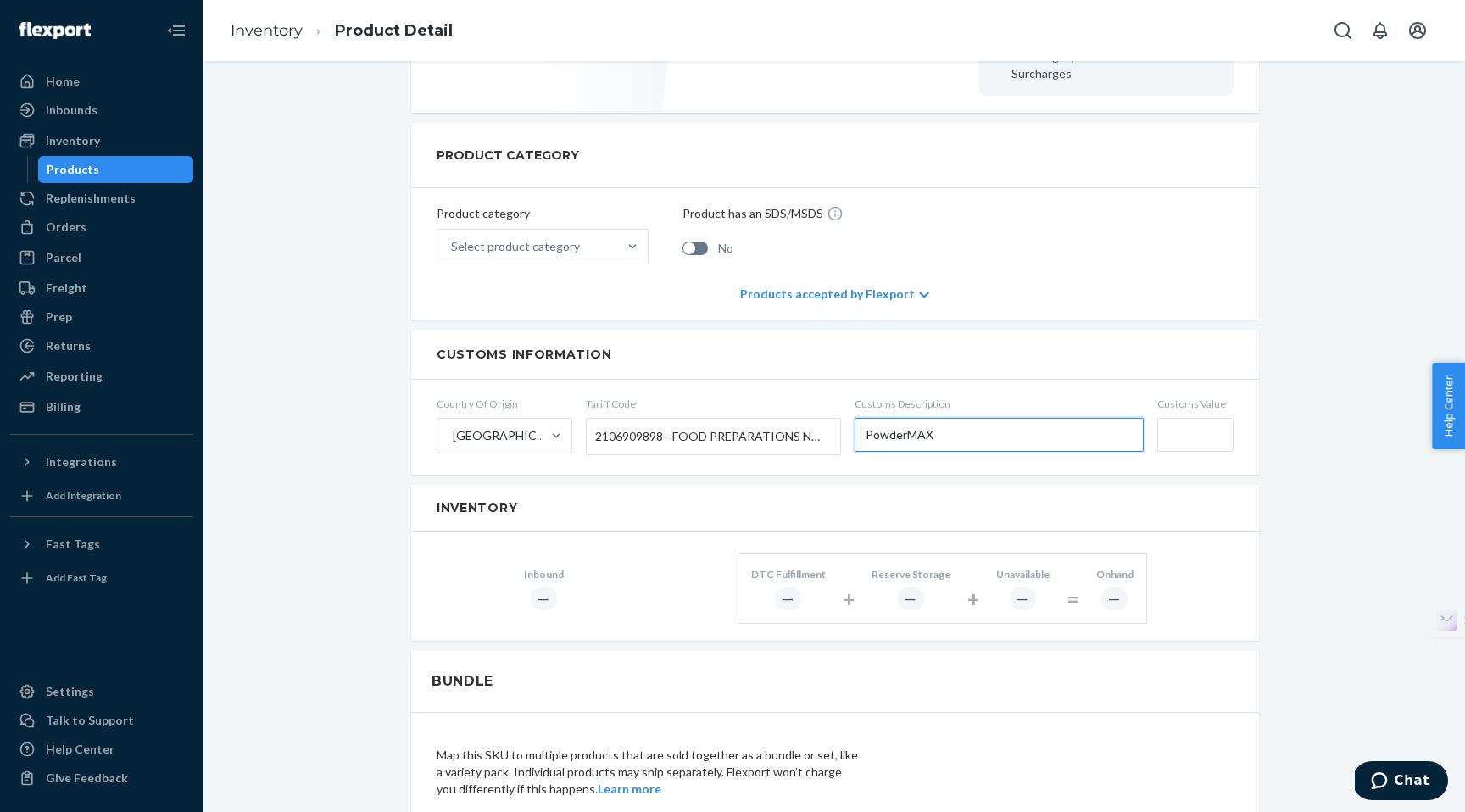
type input "PowderMAX"
click at [1195, 418] on input "Customs Value" at bounding box center [1195, 435] width 77 height 34
click at [1243, 381] on form "Country Of Origin United States Tariff Code 2106909898 - FOOD PREPARATIONS NOT …" at bounding box center [835, 427] width 848 height 95
type input "$17.1"
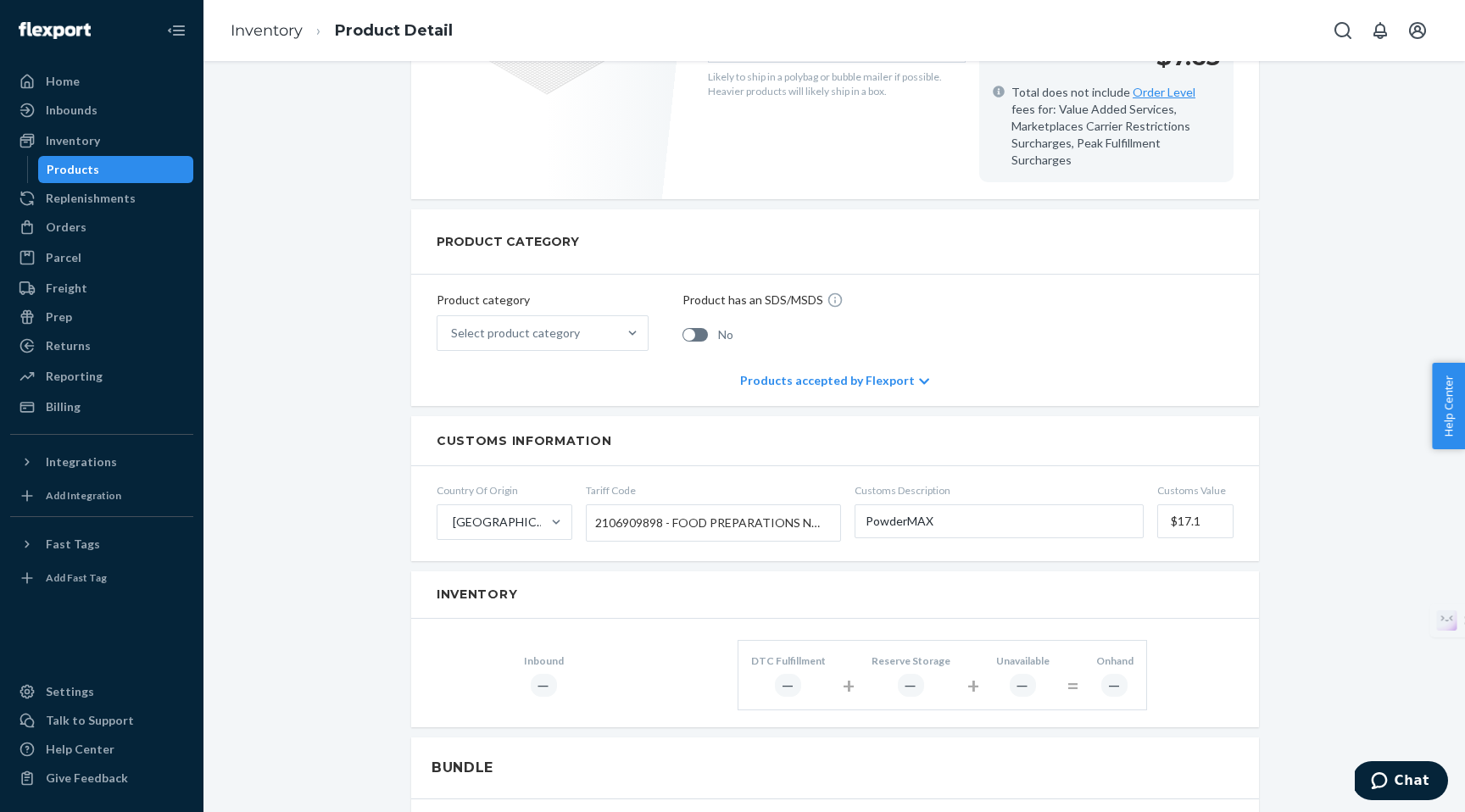
scroll to position [443, 0]
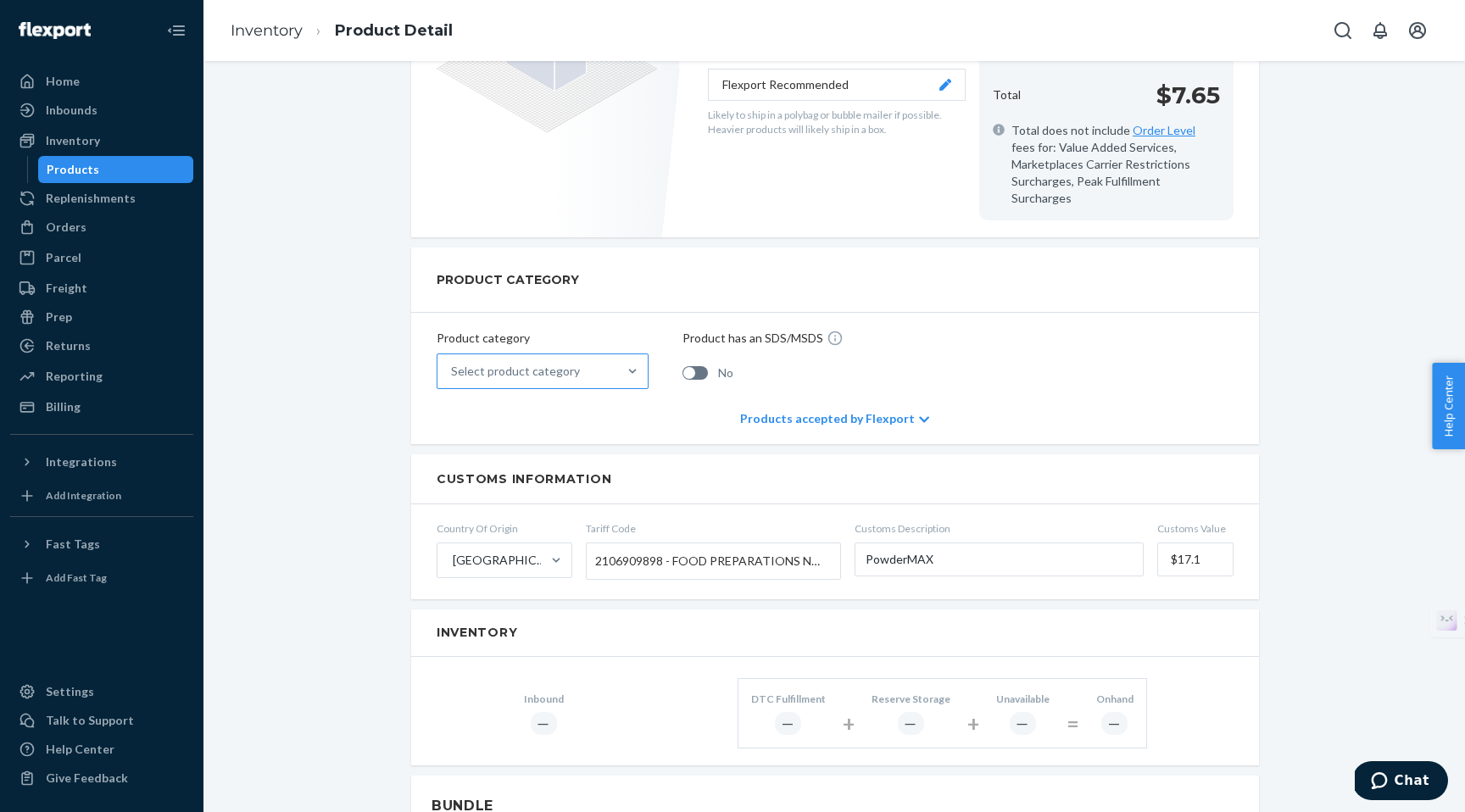
click at [521, 363] on div "Select product category" at bounding box center [516, 371] width 129 height 17
click at [453, 363] on input "Select product category" at bounding box center [452, 371] width 2 height 17
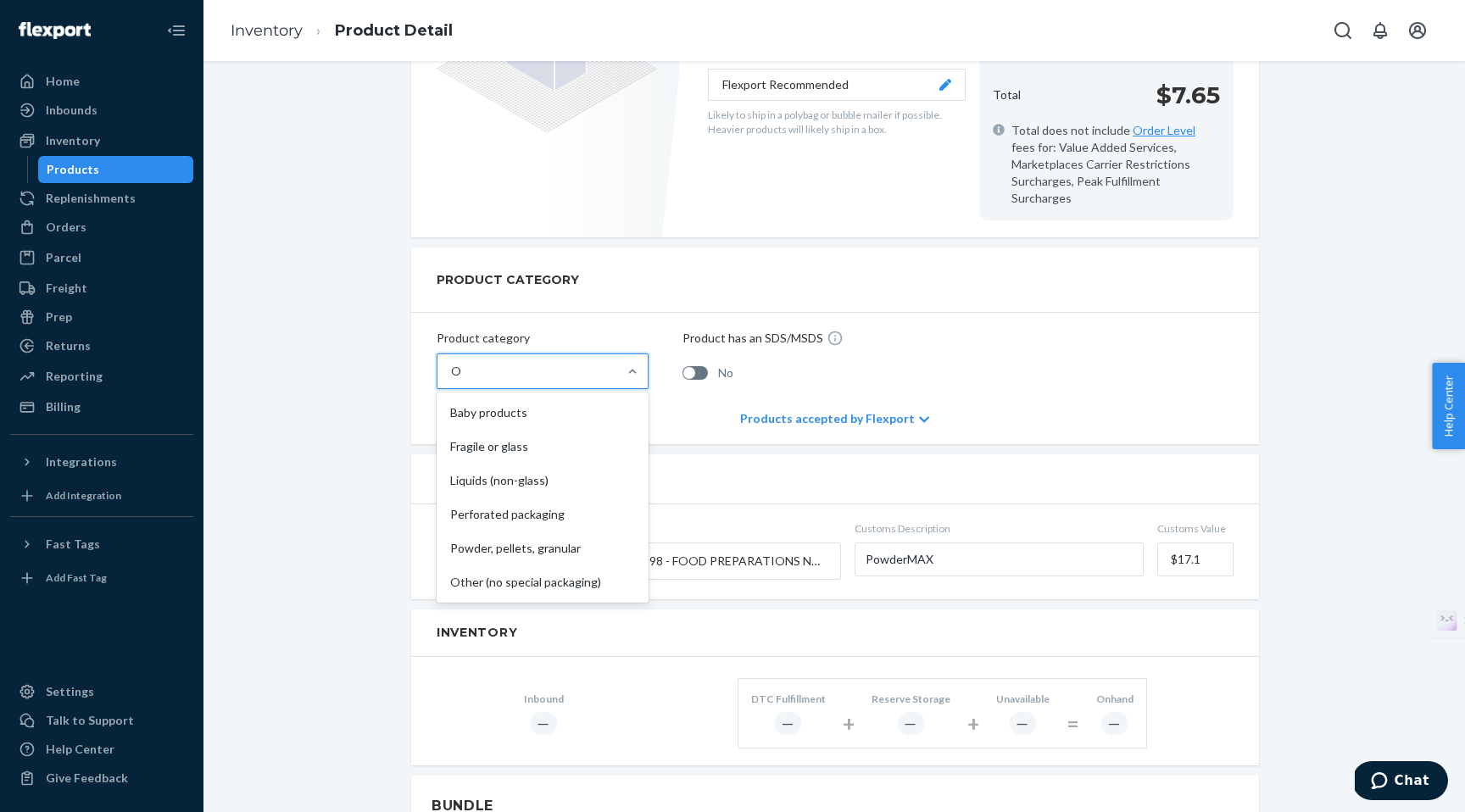
type input "OT"
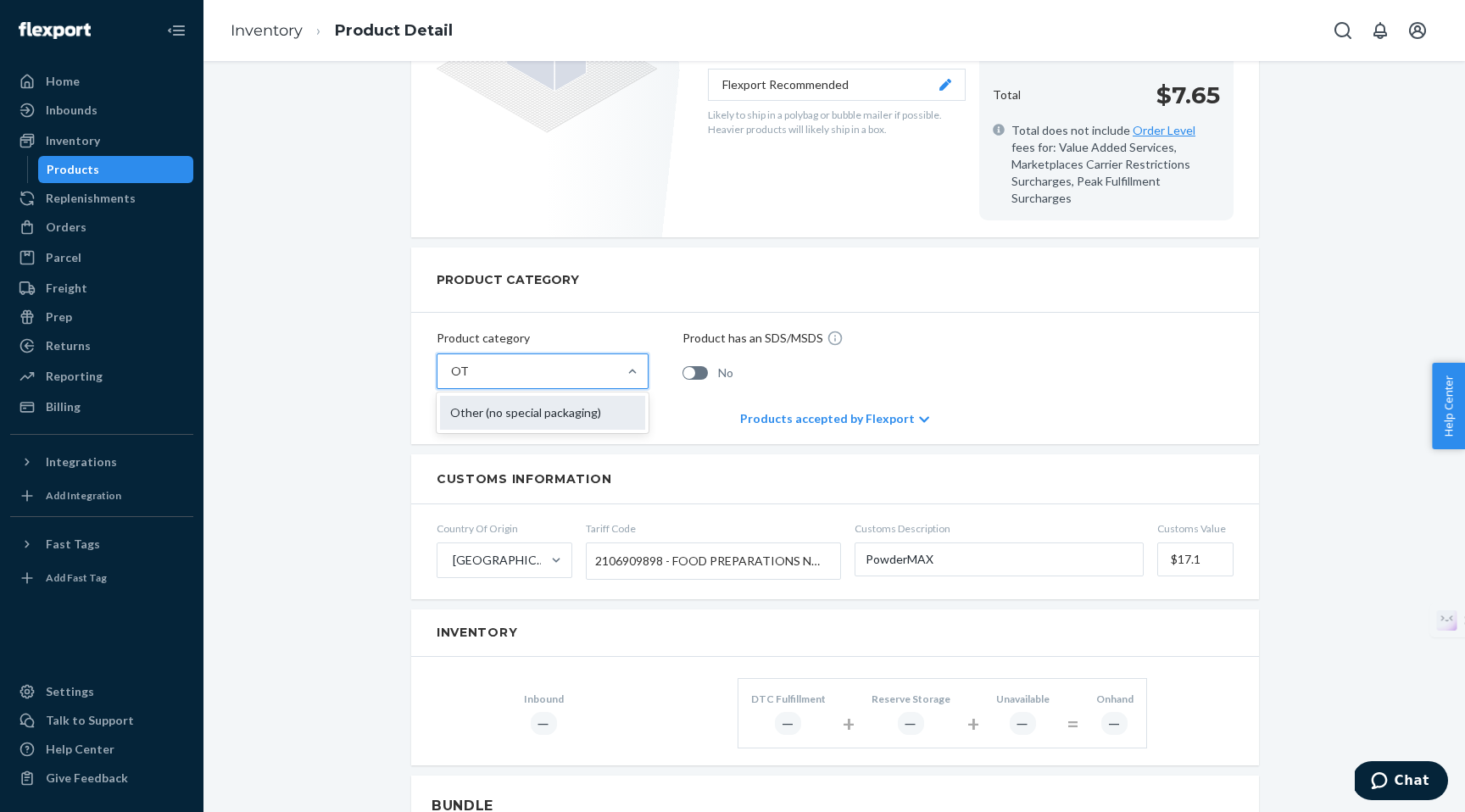
click at [552, 399] on div "Other (no special packaging)" at bounding box center [542, 413] width 205 height 34
click at [469, 380] on input "OT" at bounding box center [460, 371] width 18 height 17
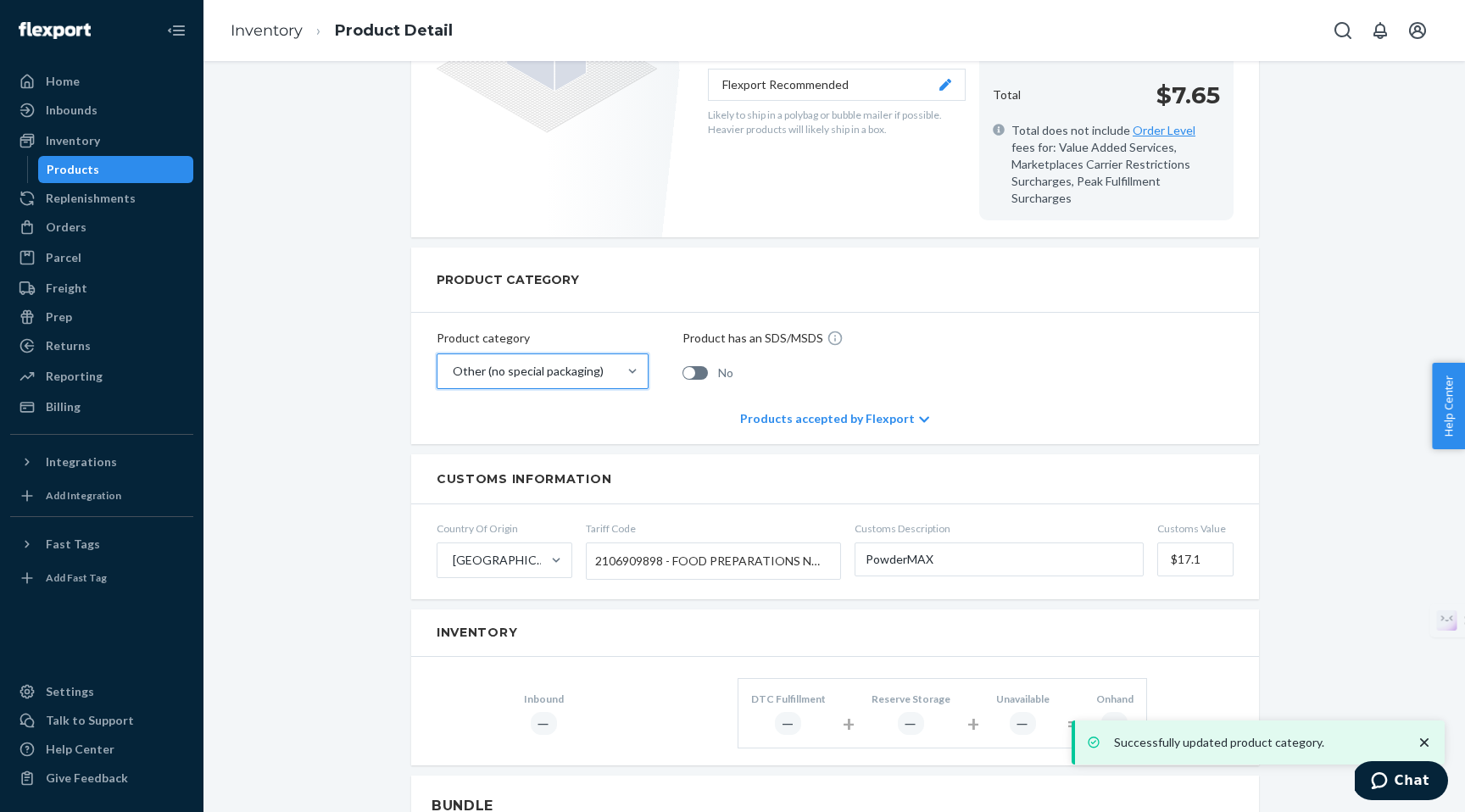
click at [347, 347] on div "HeartHealth-BP PowderMAX (Default Title) Actions Hide Set up as a bundle Create…" at bounding box center [834, 569] width 1236 height 1852
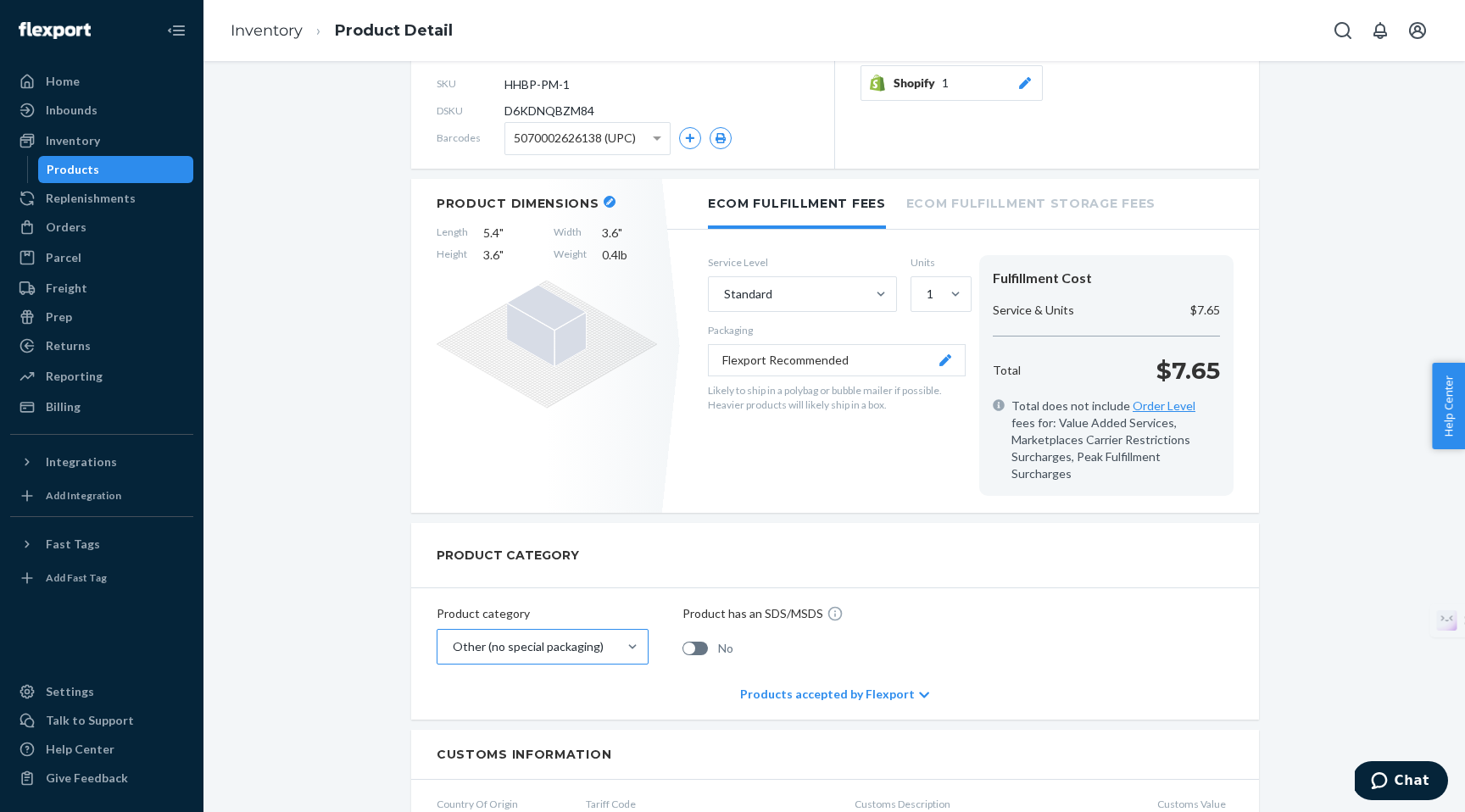
scroll to position [0, 0]
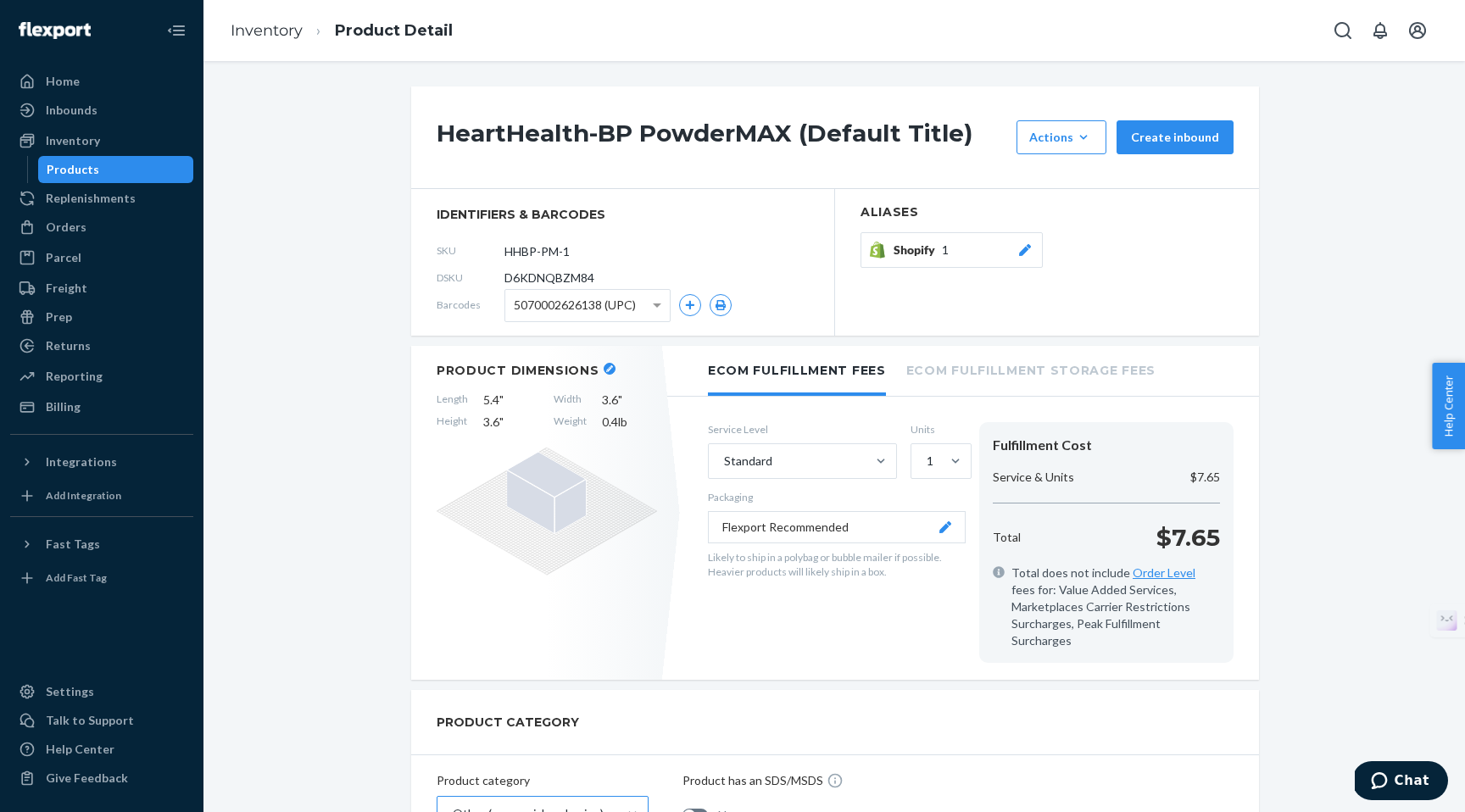
click at [76, 163] on div "Products" at bounding box center [73, 169] width 53 height 17
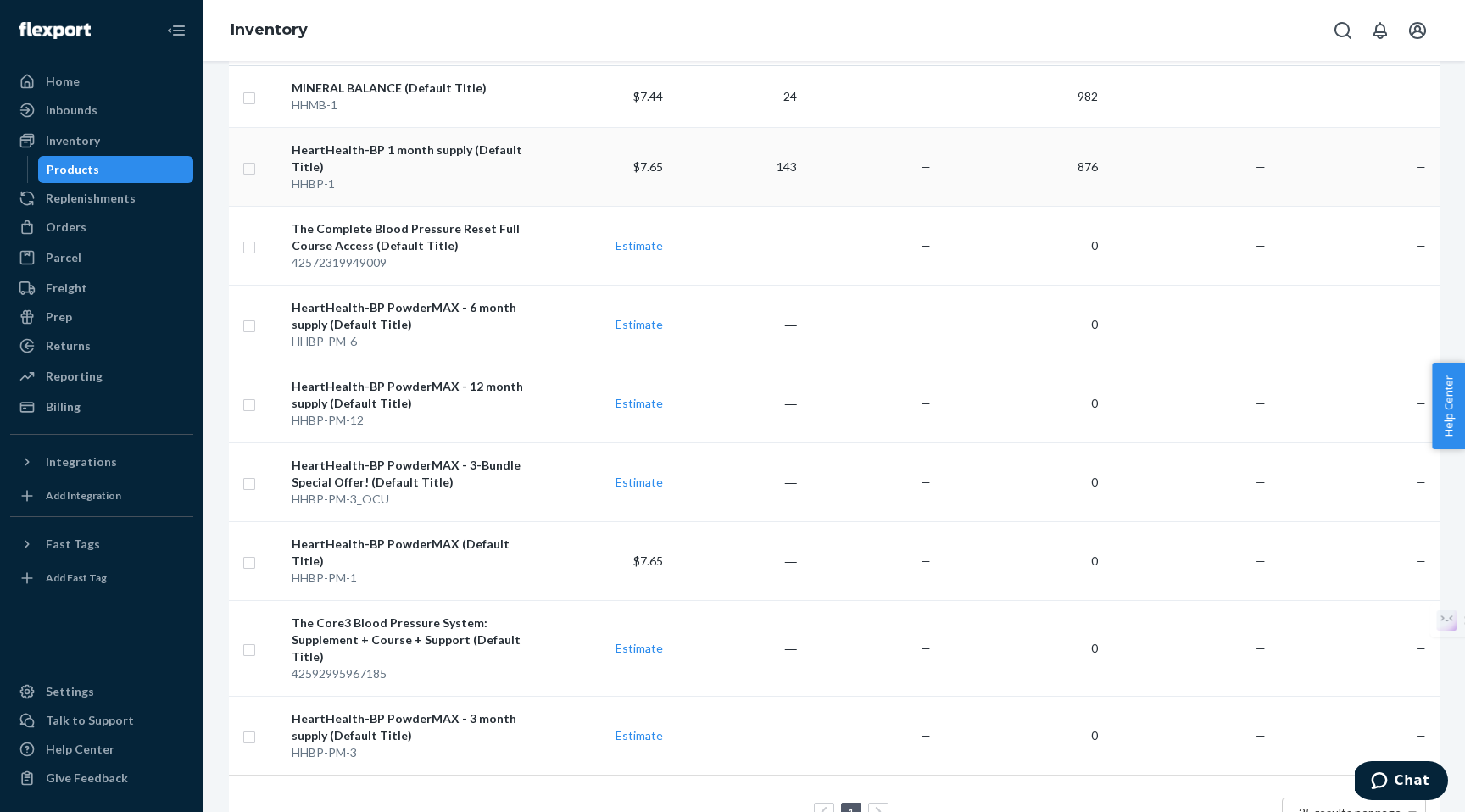
scroll to position [264, 0]
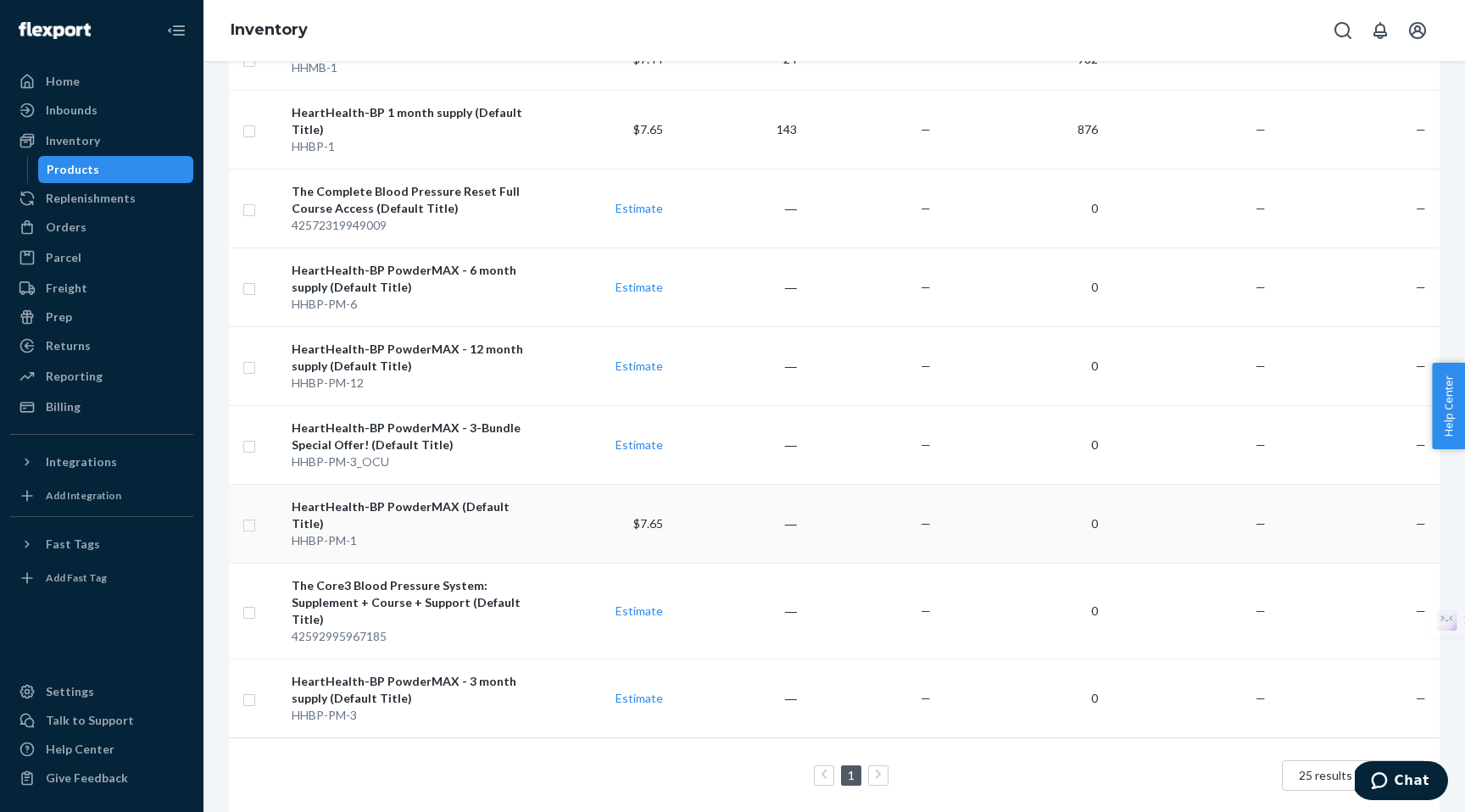
click at [347, 532] on div "HHBP-PM-1" at bounding box center [410, 540] width 238 height 17
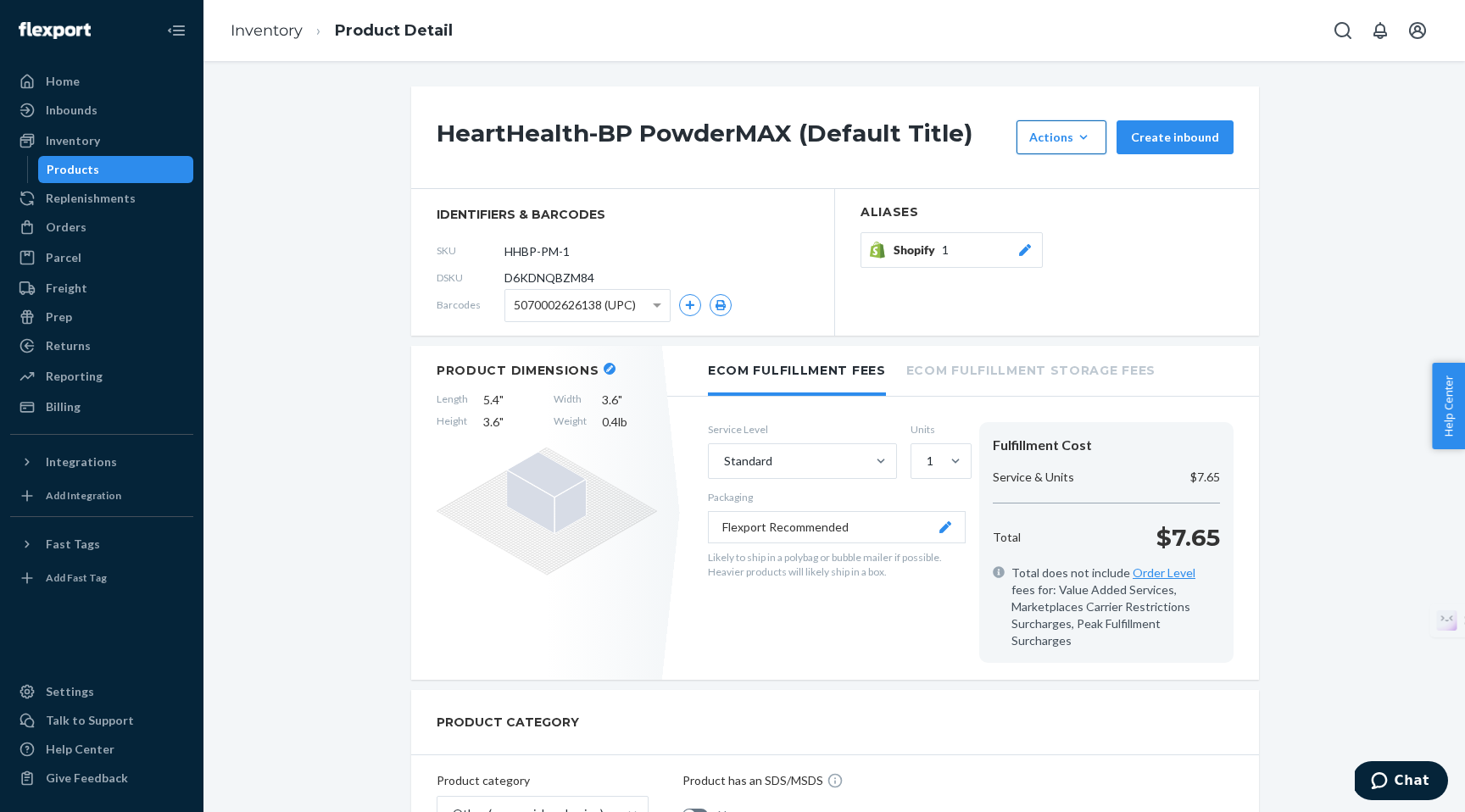
click at [1081, 139] on icon "button" at bounding box center [1083, 137] width 17 height 17
click at [1074, 216] on span "Set up as a bundle" at bounding box center [1087, 215] width 105 height 12
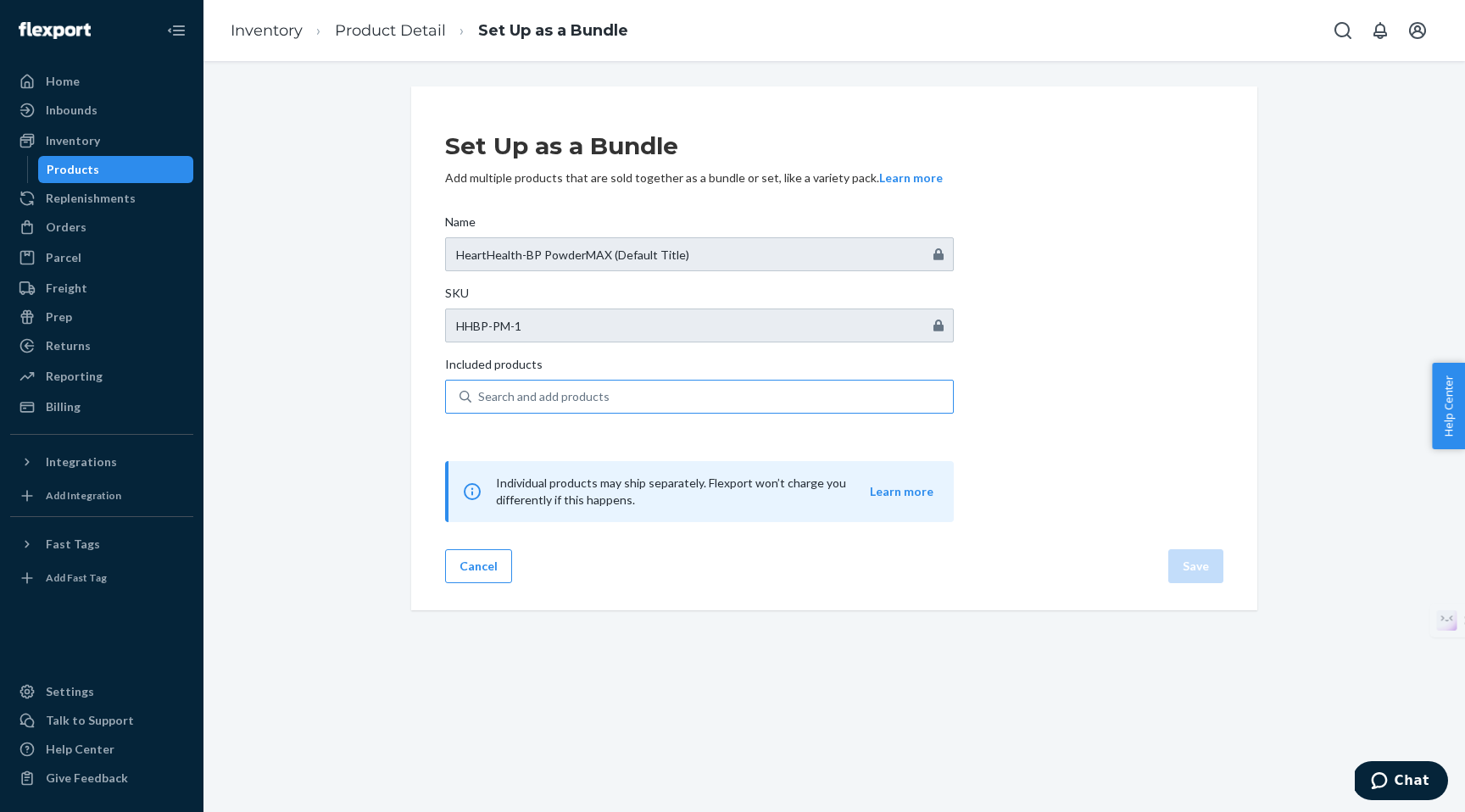
click at [510, 398] on div "Search and add products" at bounding box center [544, 396] width 131 height 17
click at [480, 398] on input "Search and add products" at bounding box center [480, 396] width 2 height 17
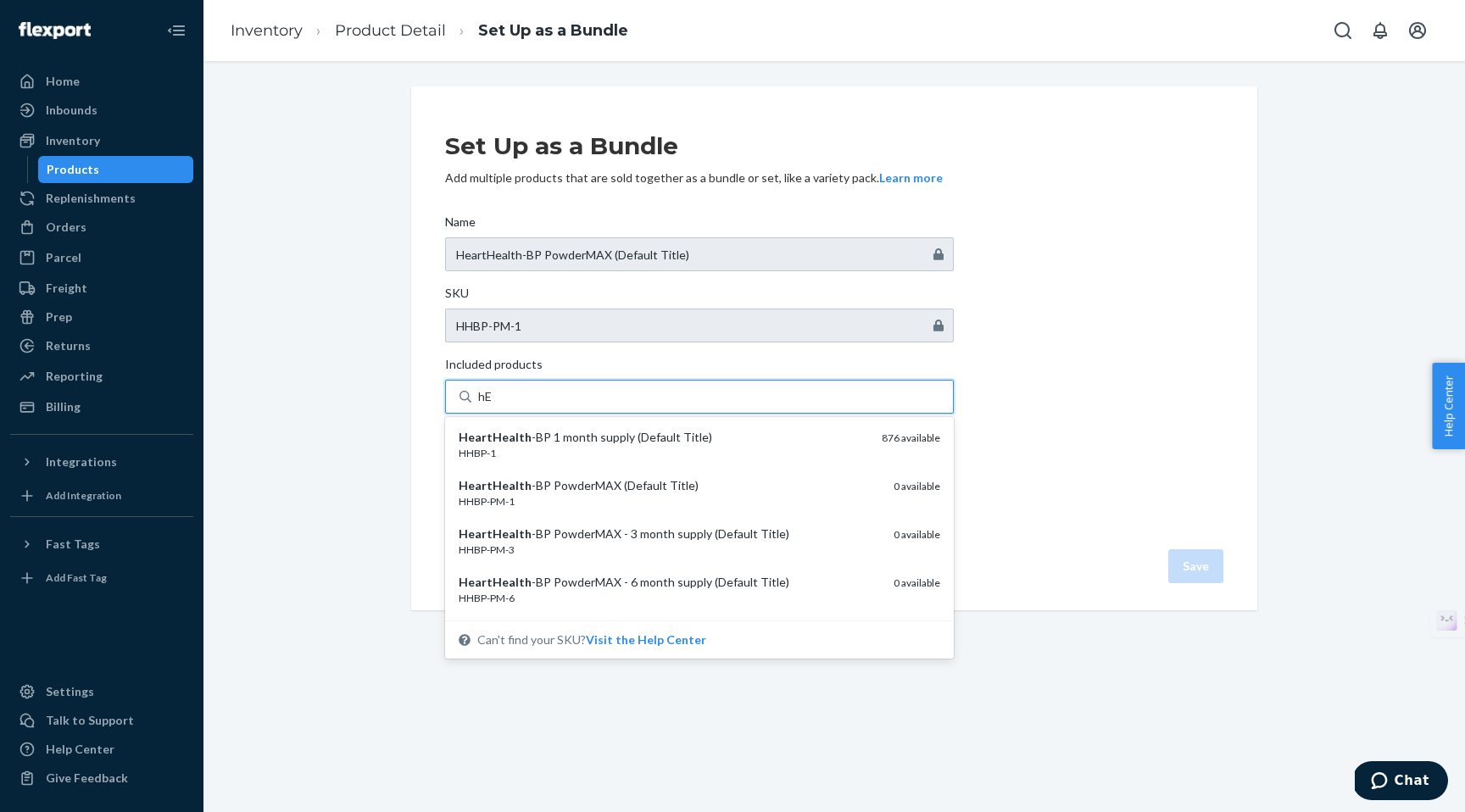
type input "h"
type input "Heart"
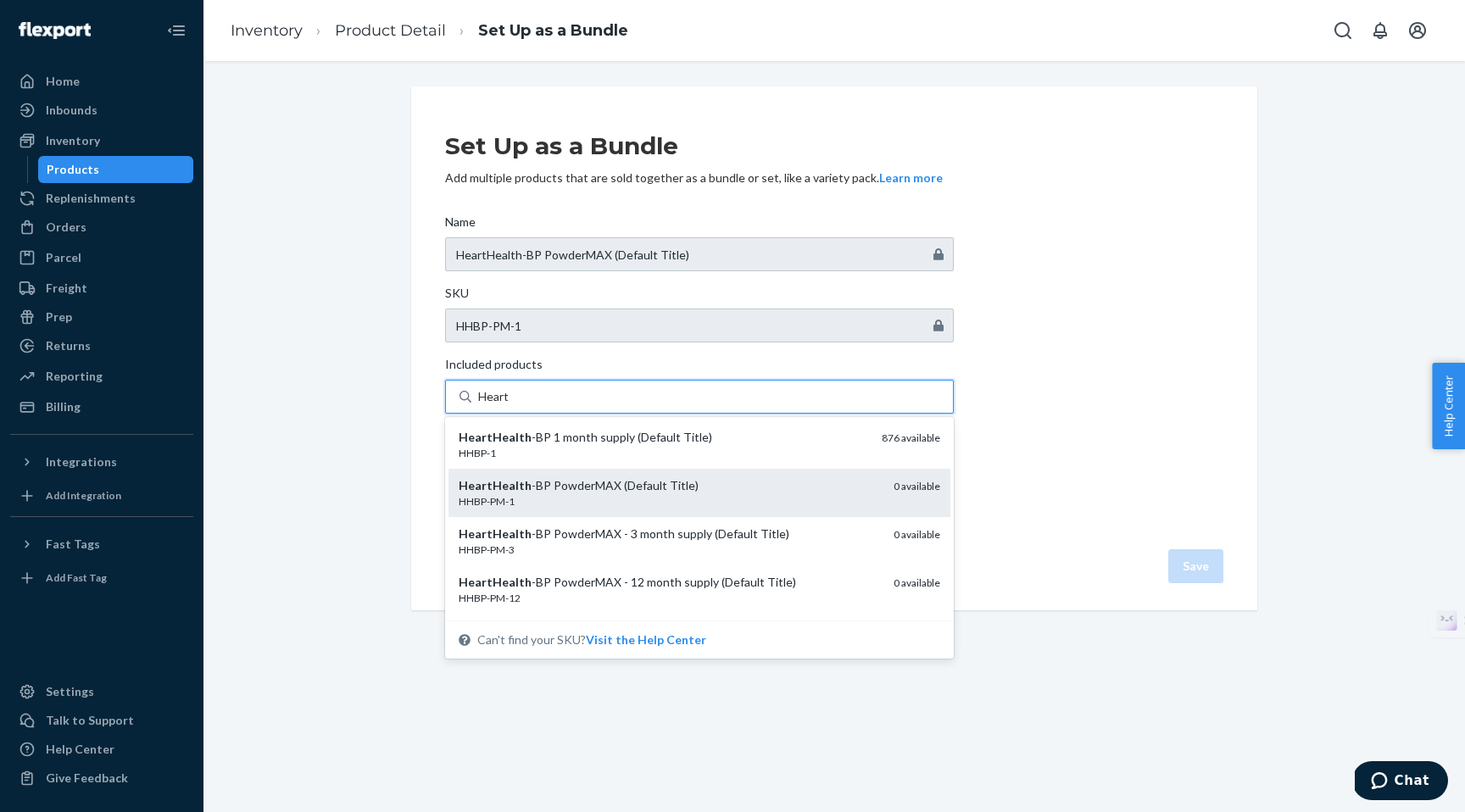
click at [541, 488] on div "HeartHealth -BP PowderMAX (Default Title)" at bounding box center [669, 486] width 421 height 17
click at [511, 405] on input "Heart" at bounding box center [495, 396] width 32 height 17
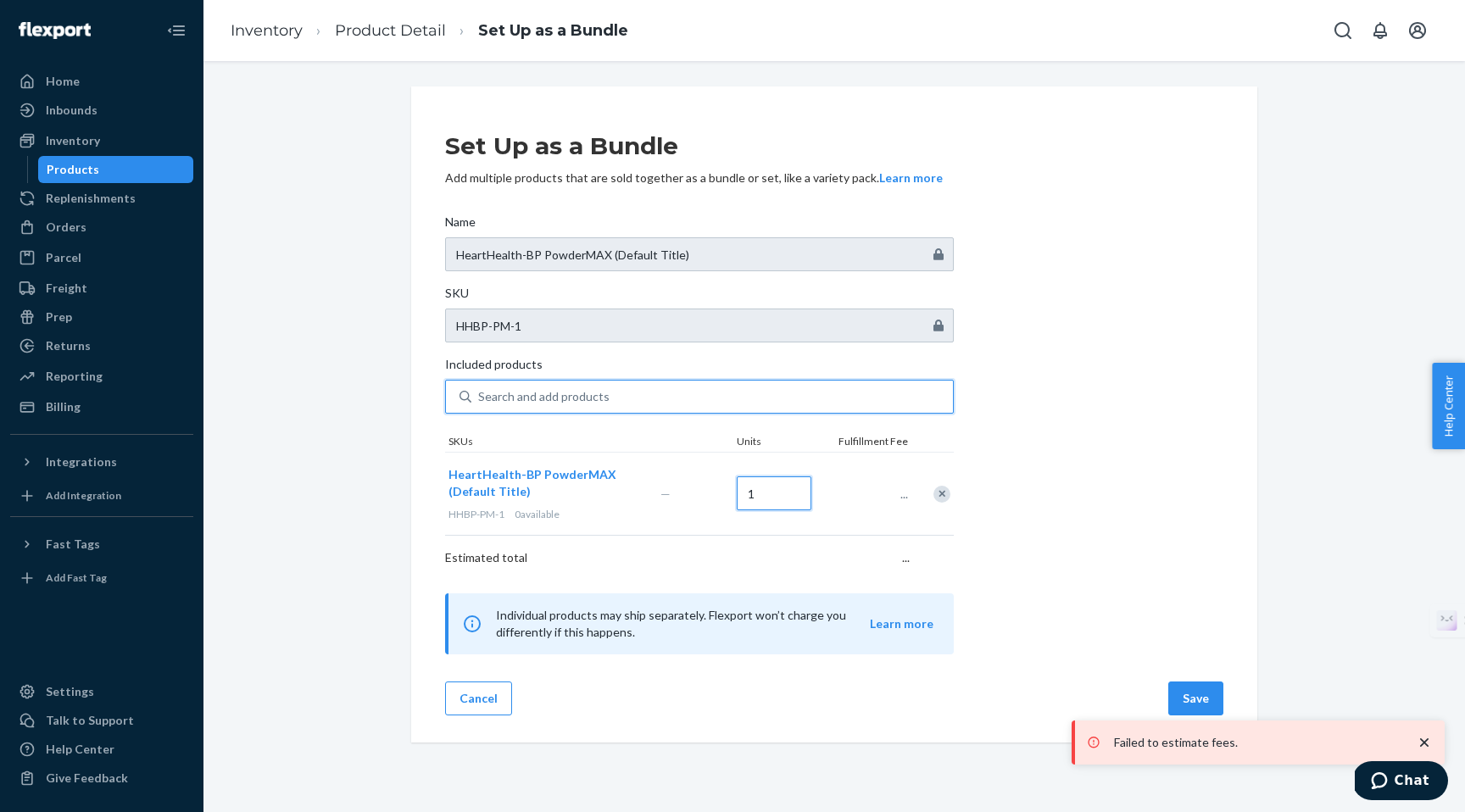
click at [760, 496] on input "1" at bounding box center [773, 494] width 75 height 34
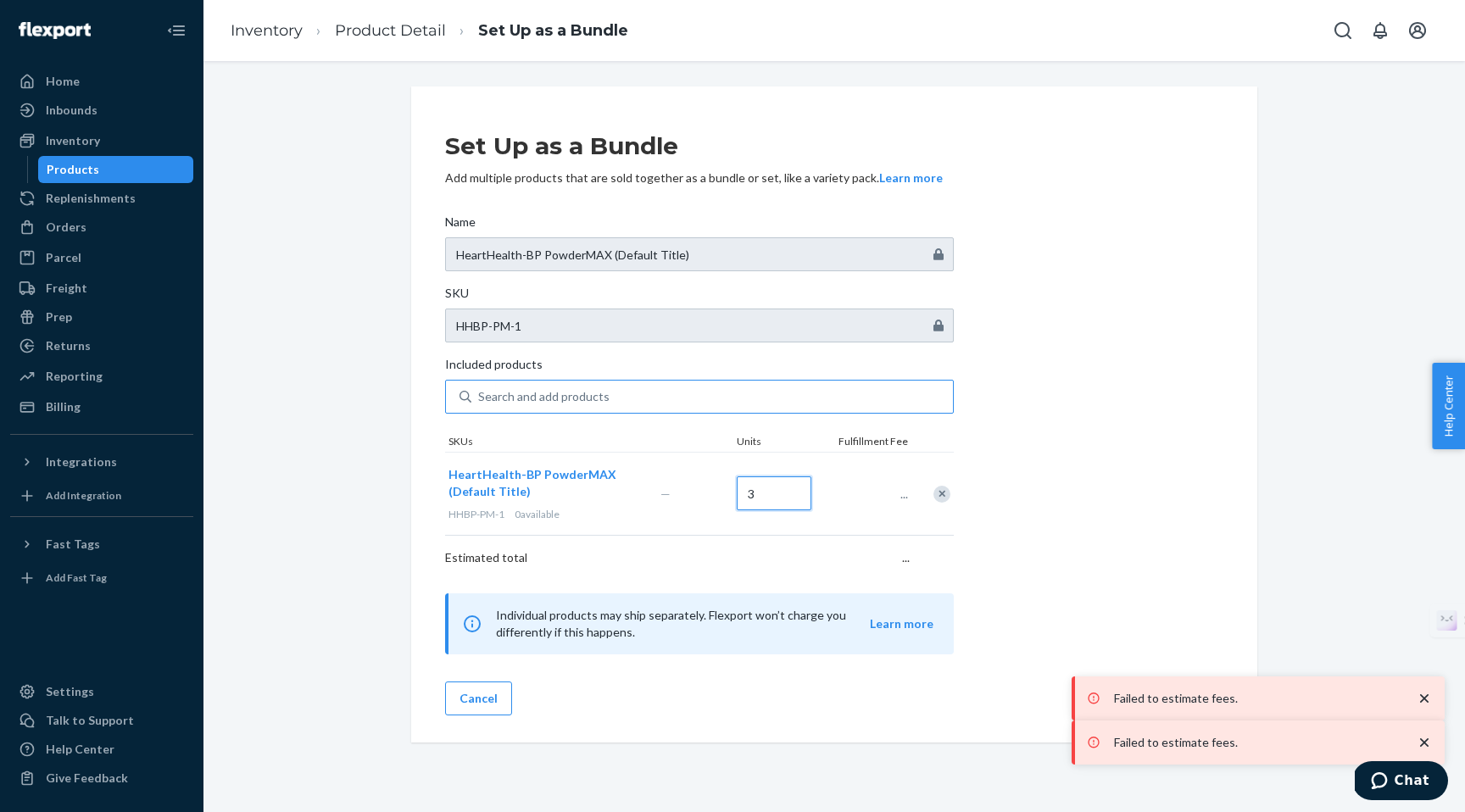
type input "3"
click at [1108, 451] on div "Set Up as a Bundle Add multiple products that are sold together as a bundle or …" at bounding box center [834, 384] width 778 height 541
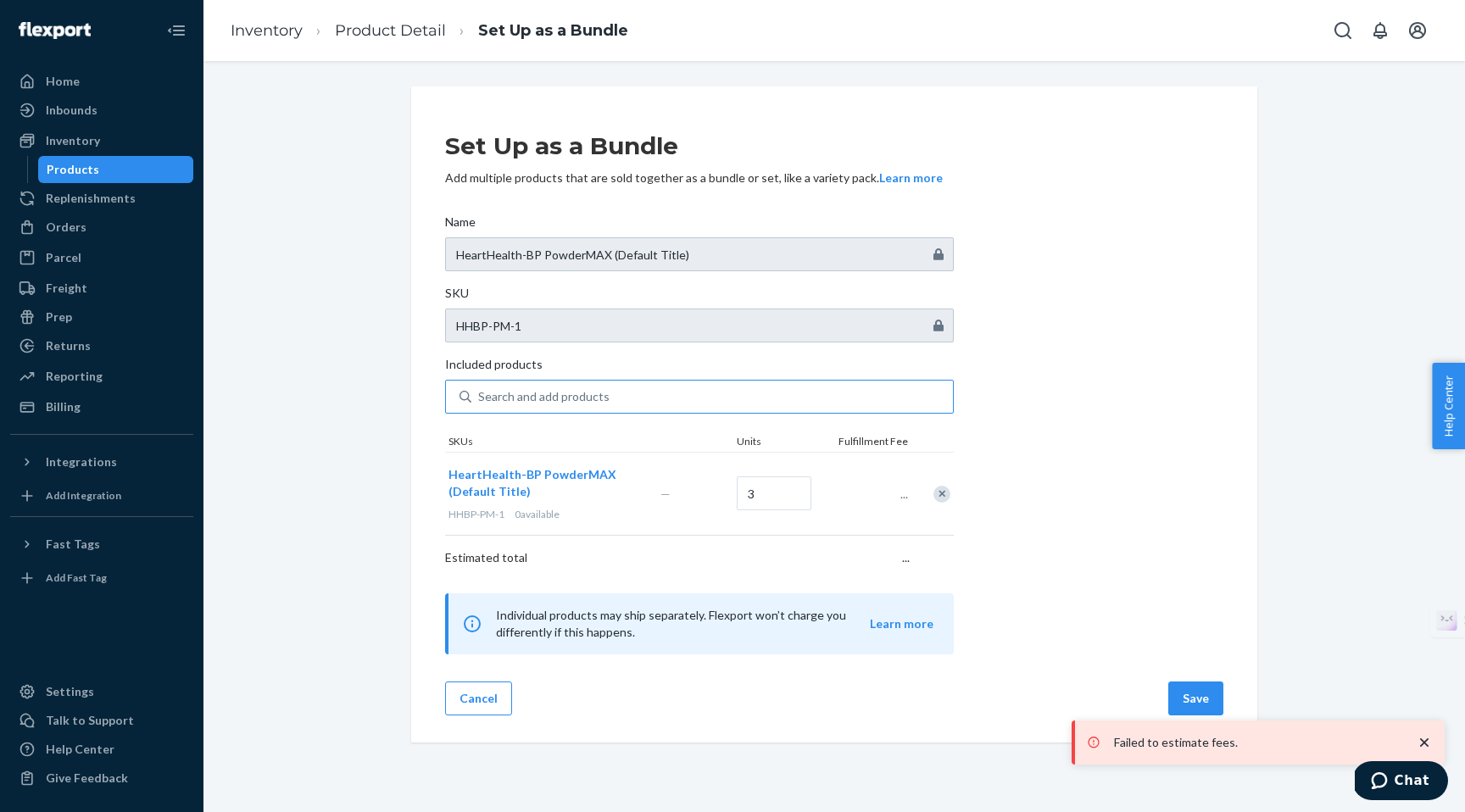
click at [75, 176] on div "Products" at bounding box center [73, 169] width 53 height 17
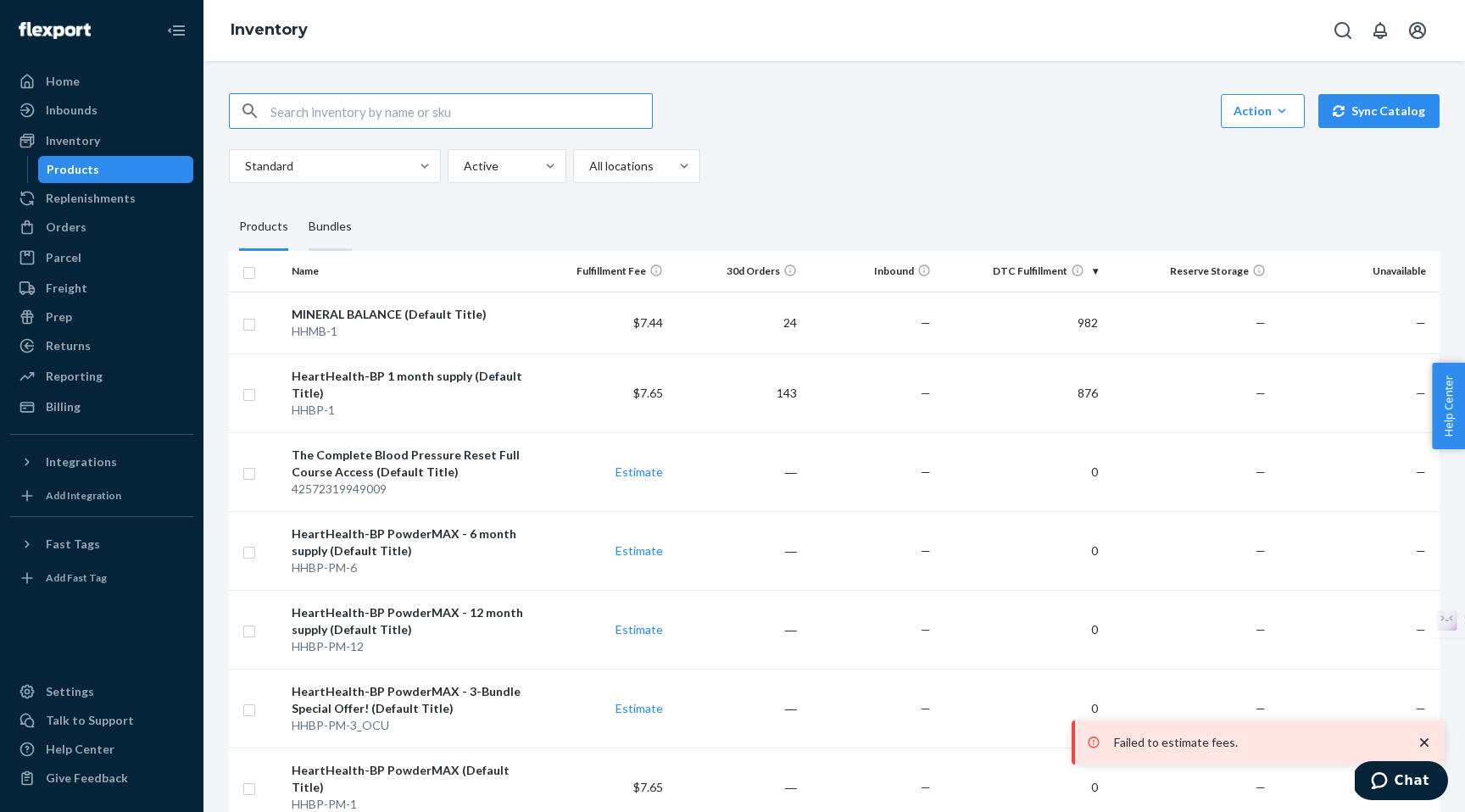
click at [332, 226] on div "Bundles" at bounding box center [329, 227] width 43 height 48
click at [299, 203] on input "Bundles" at bounding box center [299, 203] width 0 height 0
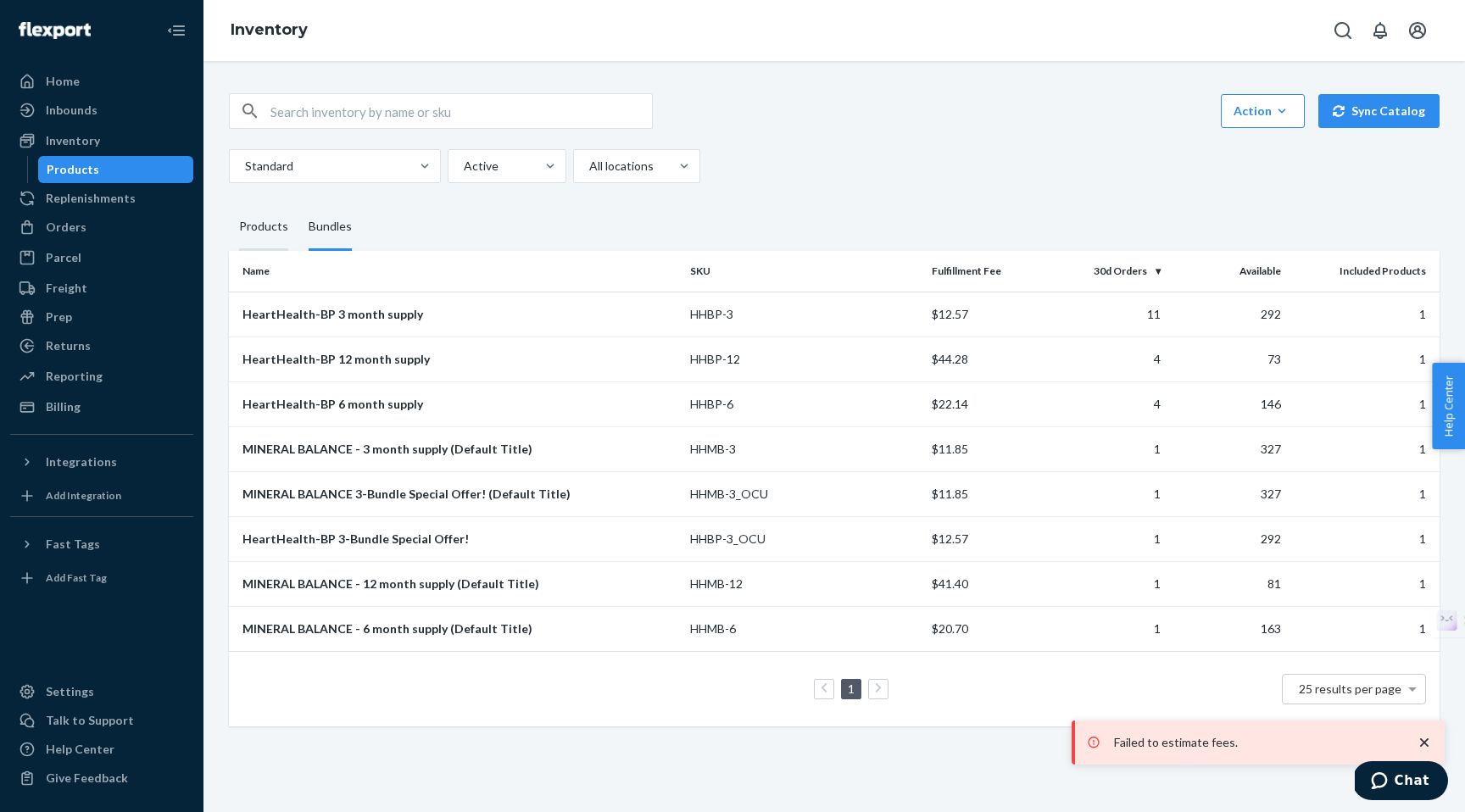
click at [261, 231] on div "Products" at bounding box center [263, 227] width 49 height 48
click at [229, 203] on input "Products" at bounding box center [229, 203] width 0 height 0
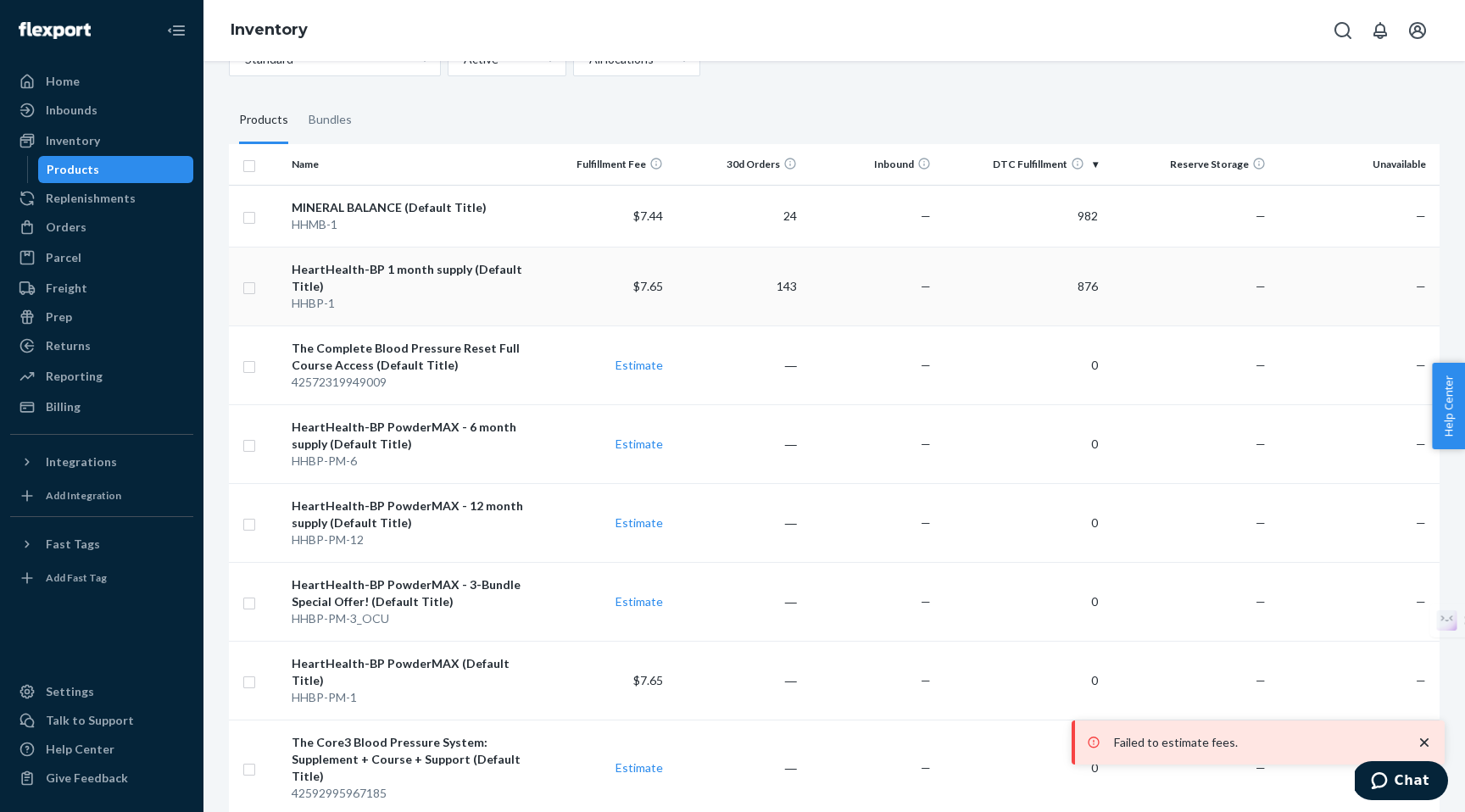
scroll to position [264, 0]
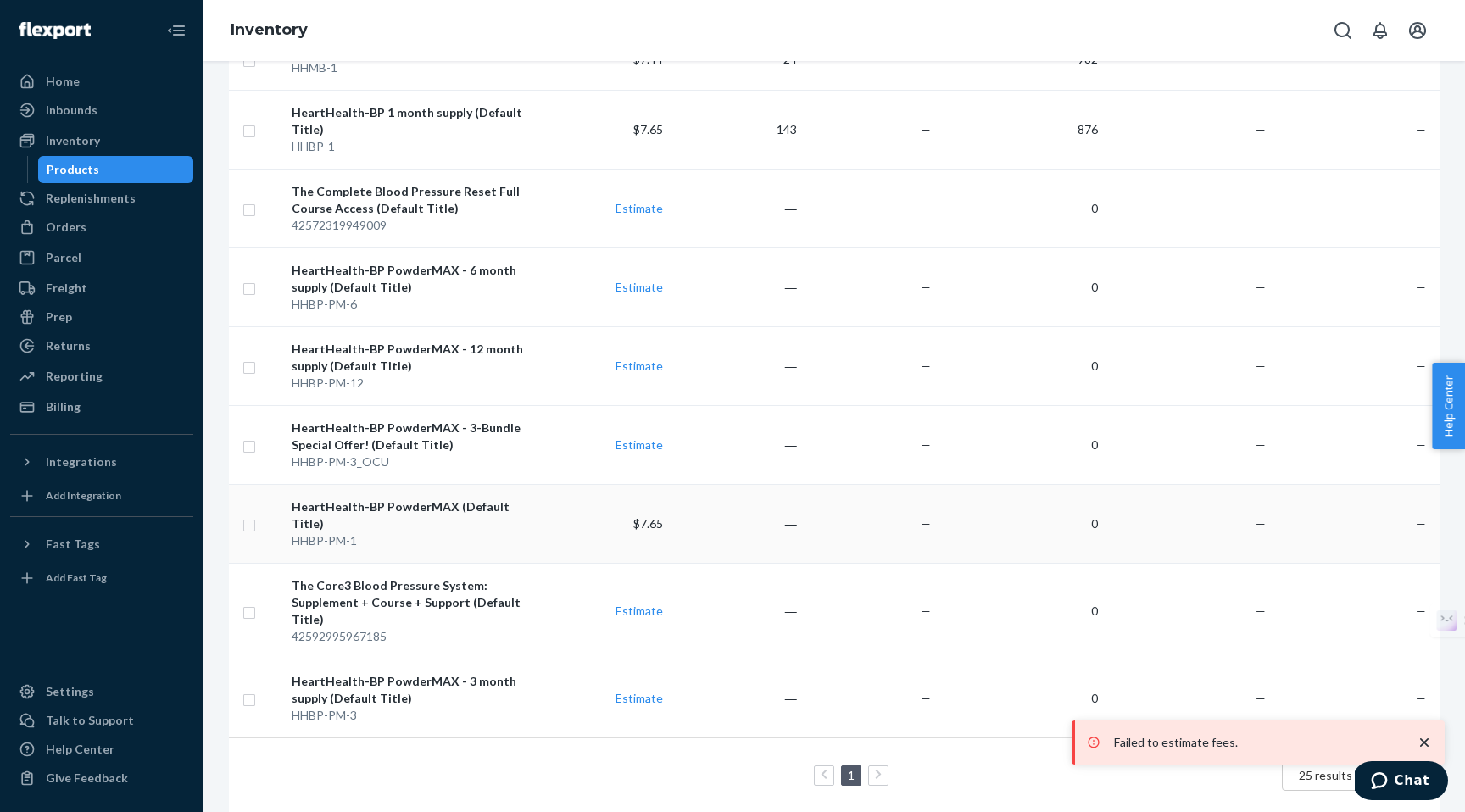
click at [340, 508] on div "HeartHealth-BP PowderMAX (Default Title)" at bounding box center [410, 515] width 238 height 34
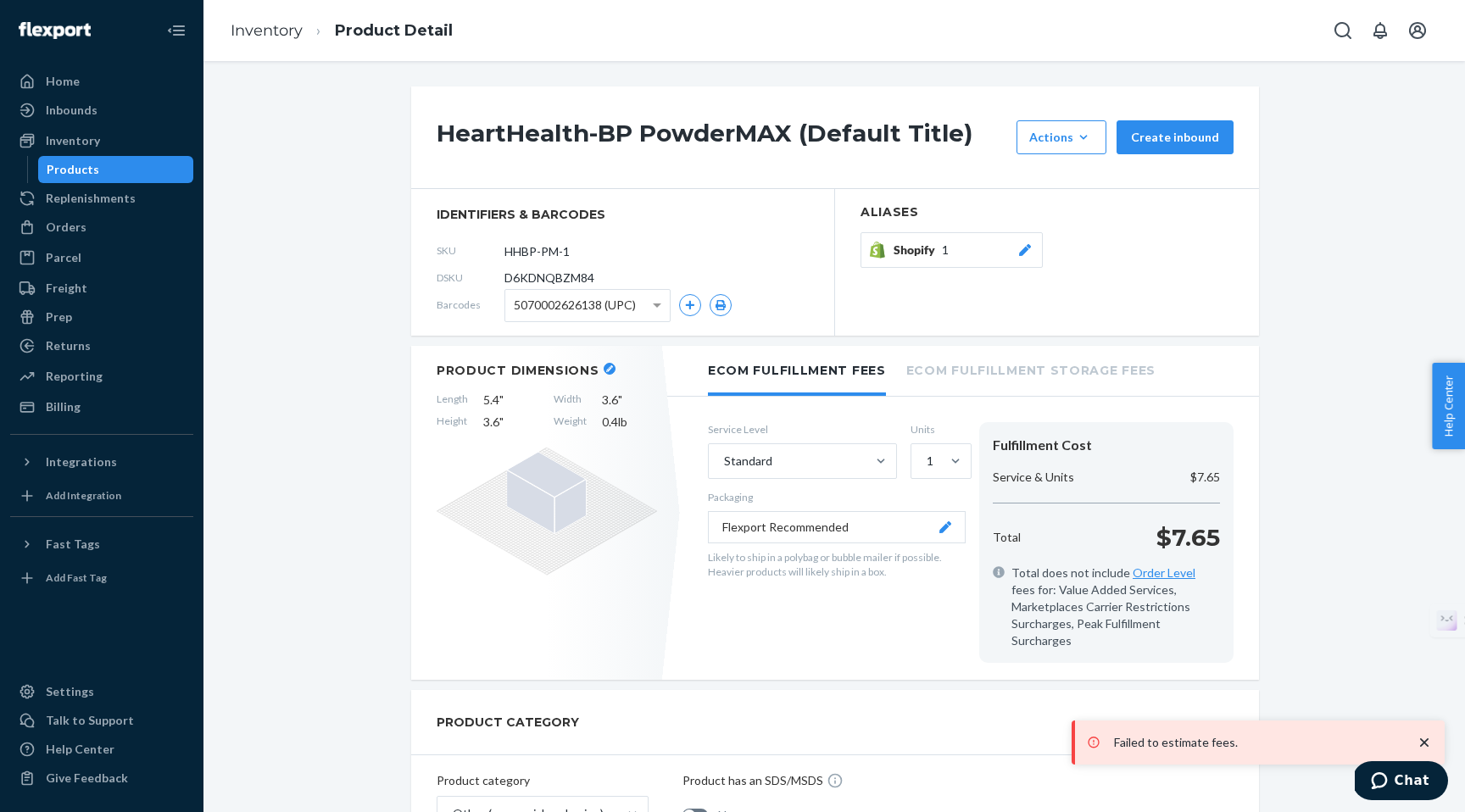
click at [1423, 737] on icon "close toast" at bounding box center [1424, 742] width 17 height 17
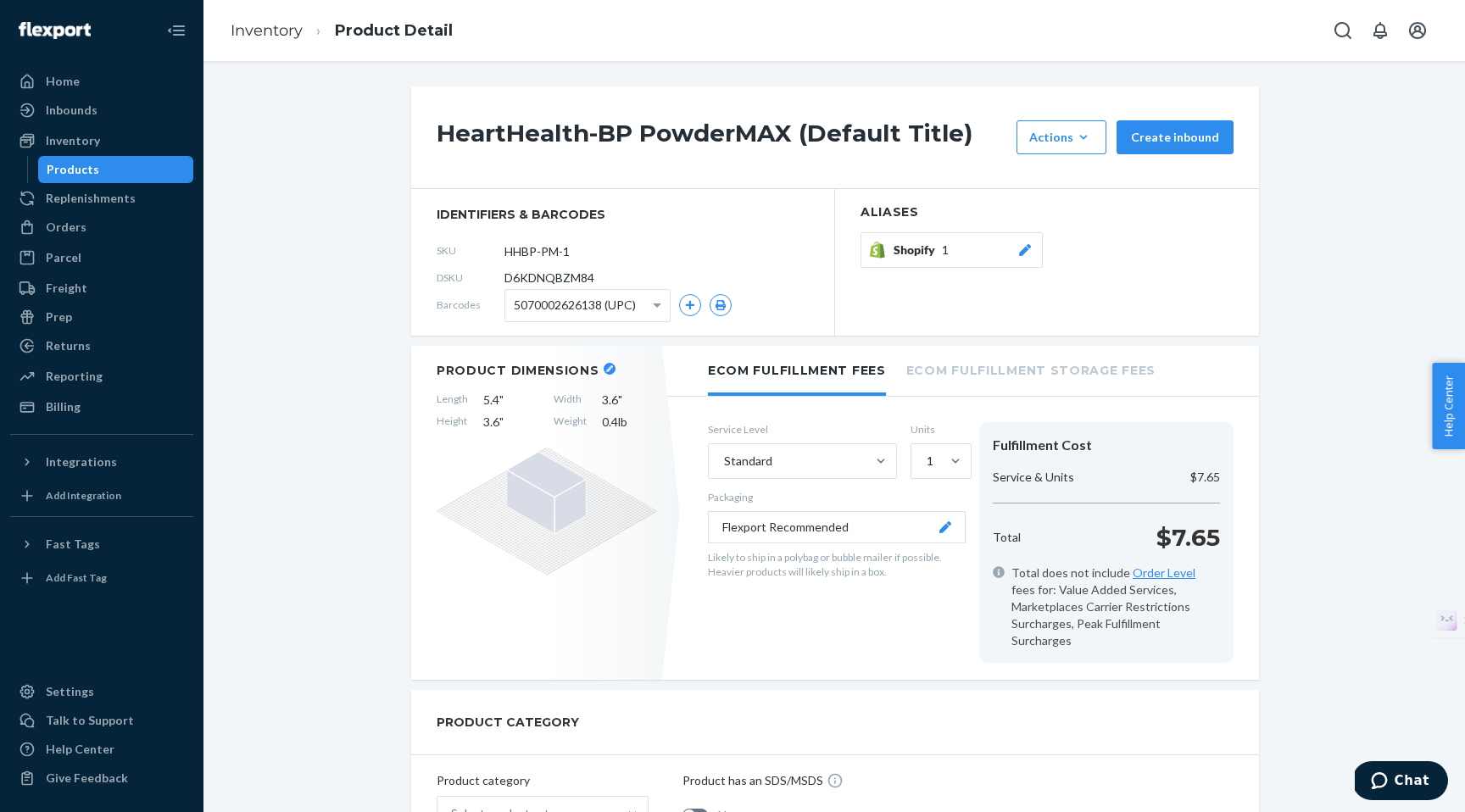
click at [94, 164] on div "Products" at bounding box center [73, 169] width 53 height 17
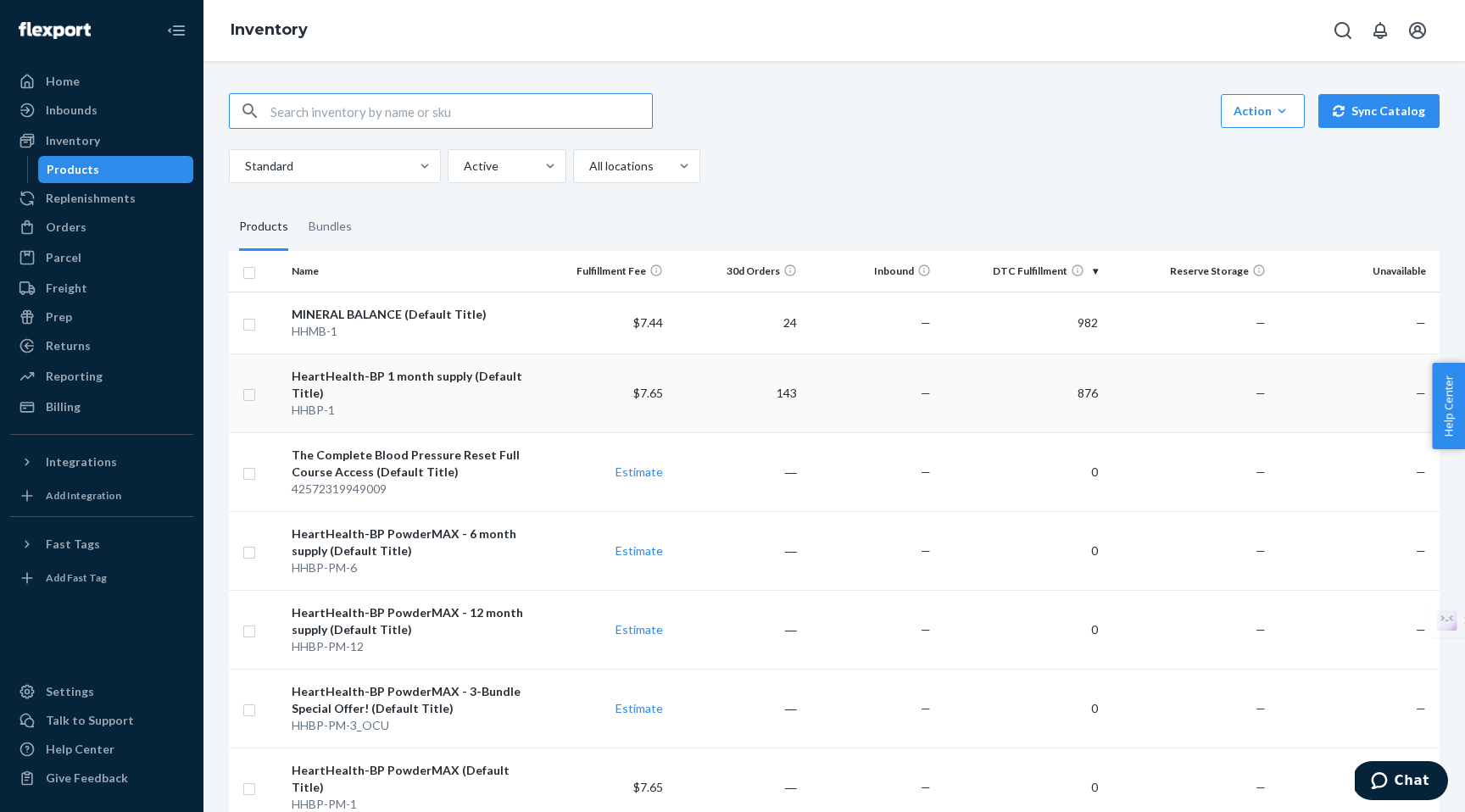
click at [424, 398] on div "HeartHealth-BP 1 month supply (Default Title)" at bounding box center [410, 385] width 238 height 34
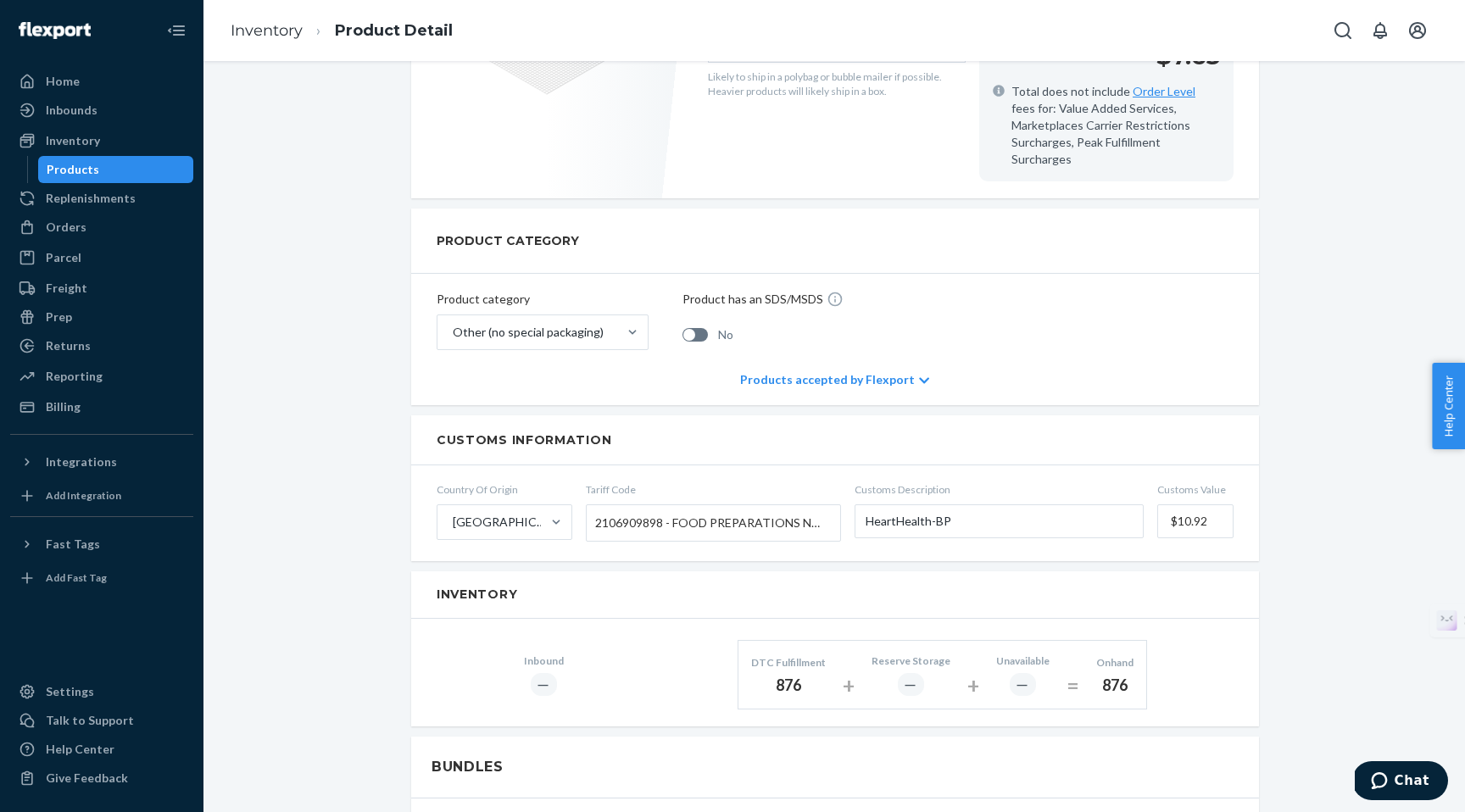
scroll to position [501, 0]
click at [625, 508] on span "2106909898 - FOOD PREPARATIONS NOT ELSEWHERE SPECIFIED OR INCLUDED: OTHER" at bounding box center [709, 521] width 228 height 29
click at [599, 507] on input "Tariff Code 2106909898 - FOOD PREPARATIONS NOT ELSEWHERE SPECIFIED OR INCLUDED:…" at bounding box center [597, 522] width 4 height 32
drag, startPoint x: 597, startPoint y: 485, endPoint x: 801, endPoint y: 508, distance: 205.3
click at [801, 508] on div "2106909898 - FOOD PREPARATIONS NOT ELSEWHERE SPECIFIED OR INCLUDED: OTHER Type …" at bounding box center [714, 521] width 255 height 37
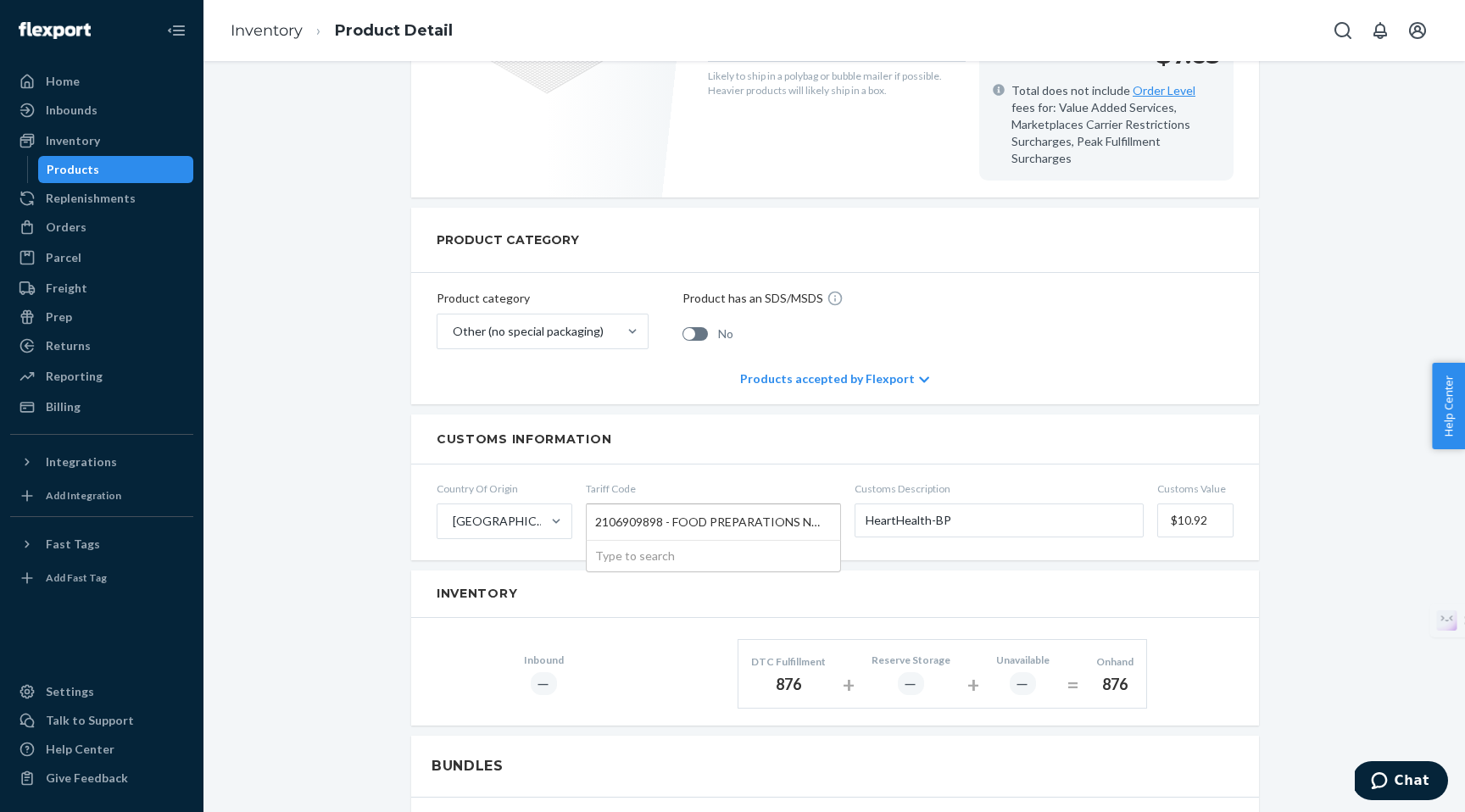
click at [599, 508] on input "Tariff Code 2106909898 - FOOD PREPARATIONS NOT ELSEWHERE SPECIFIED OR INCLUDED:…" at bounding box center [597, 522] width 4 height 32
drag, startPoint x: 593, startPoint y: 489, endPoint x: 727, endPoint y: 499, distance: 134.4
click at [727, 505] on div "2106909898 - FOOD PREPARATIONS NOT ELSEWHERE SPECIFIED OR INCLUDED: OTHER" at bounding box center [714, 522] width 254 height 36
click at [599, 507] on input "Tariff Code 2106909898 - FOOD PREPARATIONS NOT ELSEWHERE SPECIFIED OR INCLUDED:…" at bounding box center [597, 522] width 4 height 32
drag, startPoint x: 781, startPoint y: 489, endPoint x: 632, endPoint y: 485, distance: 149.1
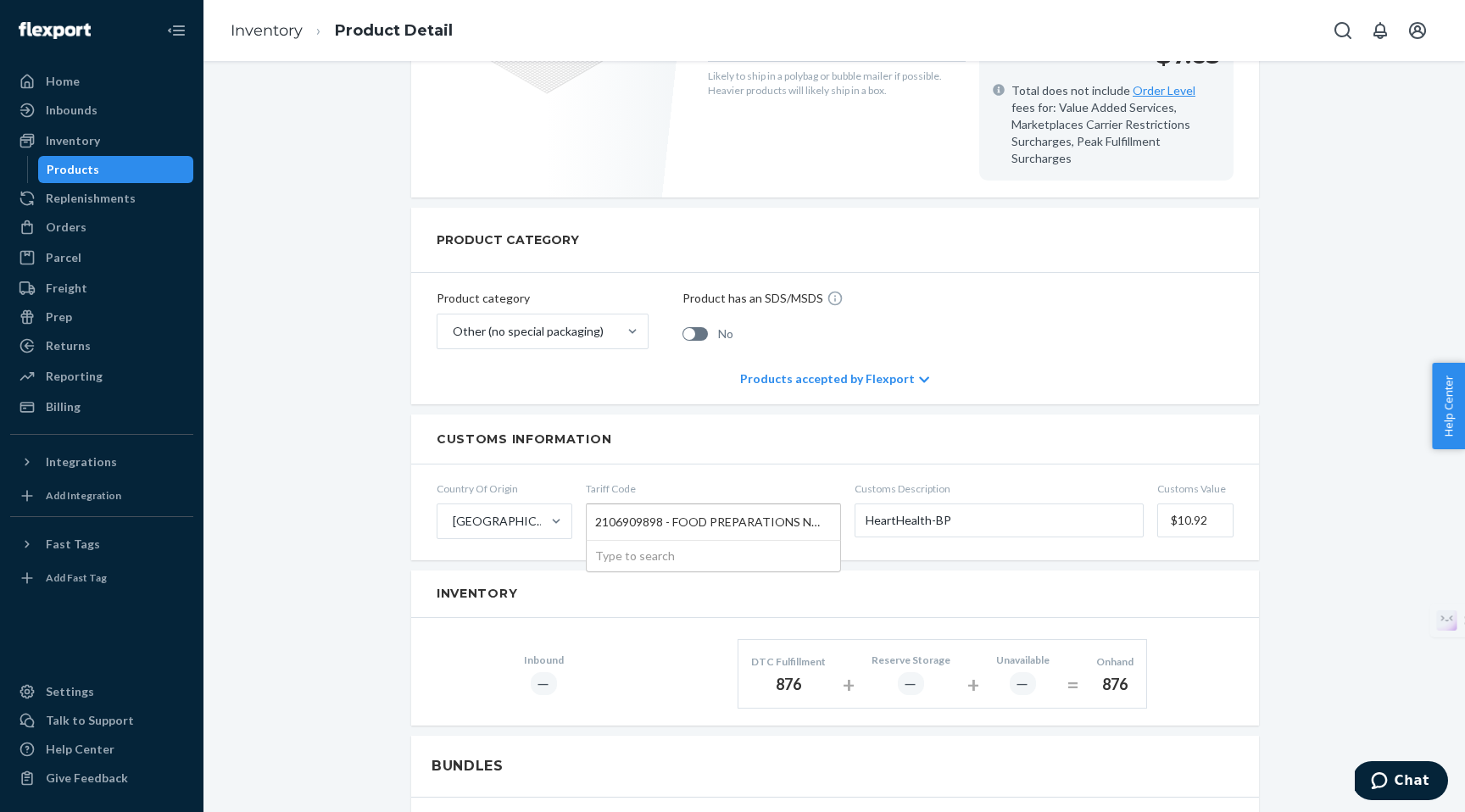
click at [632, 508] on span "2106909898 - FOOD PREPARATIONS NOT ELSEWHERE SPECIFIED OR INCLUDED: OTHER" at bounding box center [709, 521] width 228 height 29
click at [599, 507] on input "Tariff Code 2106909898 - FOOD PREPARATIONS NOT ELSEWHERE SPECIFIED OR INCLUDED:…" at bounding box center [597, 522] width 4 height 32
click at [694, 508] on span "2106909898 - FOOD PREPARATIONS NOT ELSEWHERE SPECIFIED OR INCLUDED: OTHER" at bounding box center [709, 521] width 228 height 29
click at [599, 507] on input "Tariff Code 2106909898 - FOOD PREPARATIONS NOT ELSEWHERE SPECIFIED OR INCLUDED:…" at bounding box center [597, 522] width 4 height 32
click at [694, 508] on span "2106909898 - FOOD PREPARATIONS NOT ELSEWHERE SPECIFIED OR INCLUDED: OTHER" at bounding box center [709, 521] width 228 height 29
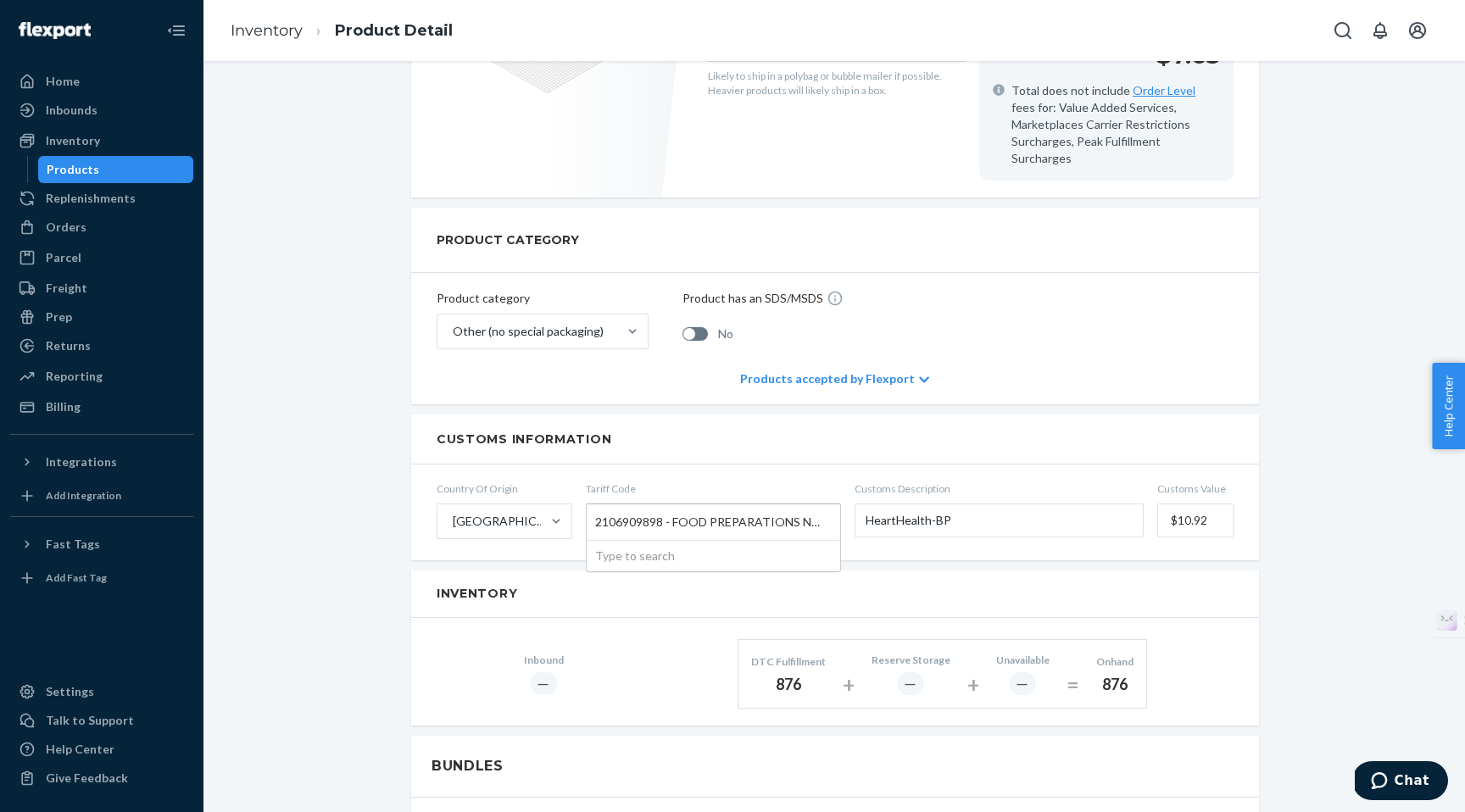
click at [599, 507] on input "Tariff Code 2106909898 - FOOD PREPARATIONS NOT ELSEWHERE SPECIFIED OR INCLUDED:…" at bounding box center [597, 522] width 4 height 32
click at [636, 508] on span "2106909898 - FOOD PREPARATIONS NOT ELSEWHERE SPECIFIED OR INCLUDED: OTHER" at bounding box center [709, 521] width 228 height 29
click at [599, 507] on input "Tariff Code 2106909898 - FOOD PREPARATIONS NOT ELSEWHERE SPECIFIED OR INCLUDED:…" at bounding box center [597, 522] width 4 height 32
click at [636, 508] on span "2106909898 - FOOD PREPARATIONS NOT ELSEWHERE SPECIFIED OR INCLUDED: OTHER" at bounding box center [709, 521] width 228 height 29
click at [599, 507] on input "Tariff Code 2106909898 - FOOD PREPARATIONS NOT ELSEWHERE SPECIFIED OR INCLUDED:…" at bounding box center [597, 522] width 4 height 32
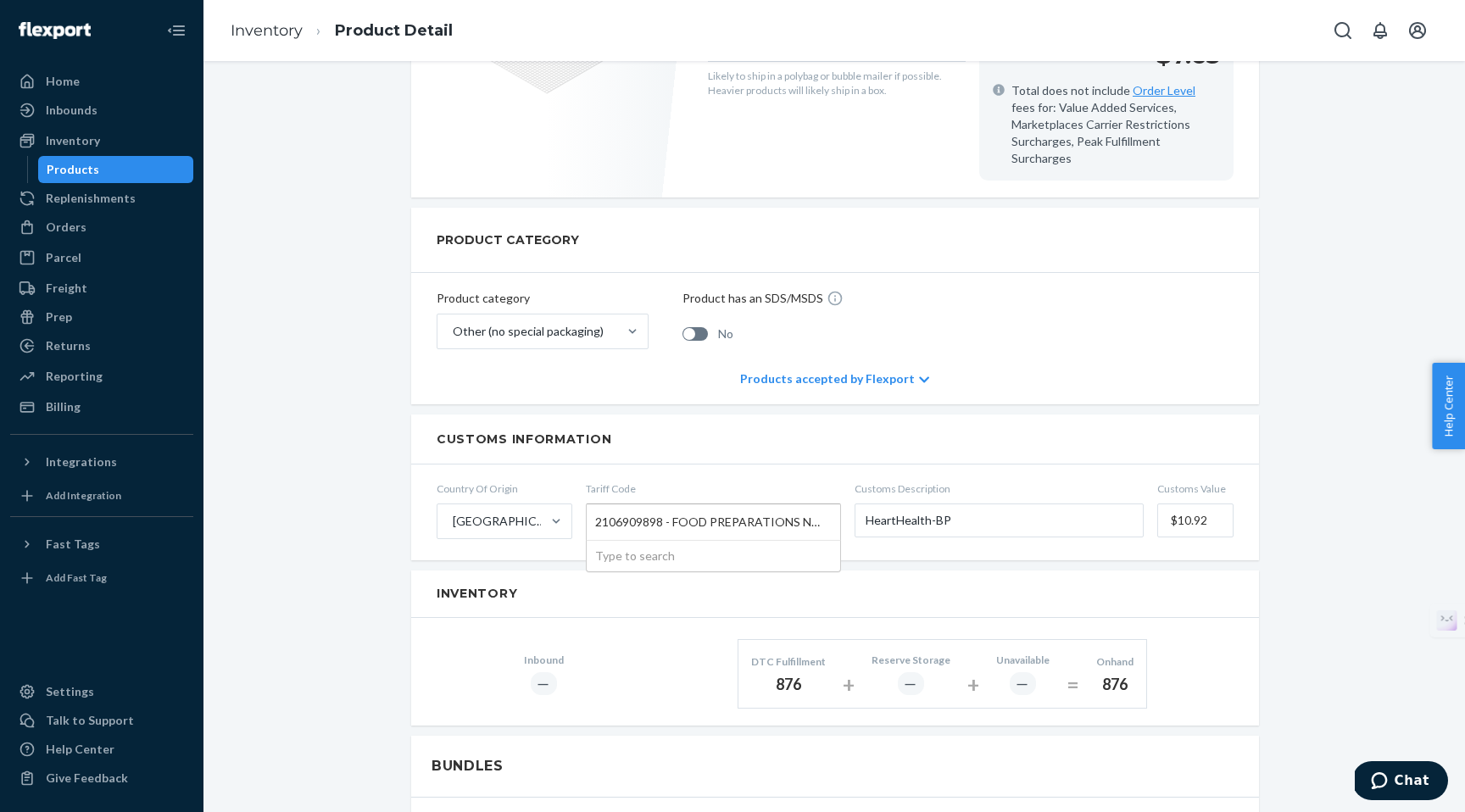
click at [636, 508] on span "2106909898 - FOOD PREPARATIONS NOT ELSEWHERE SPECIFIED OR INCLUDED: OTHER" at bounding box center [709, 521] width 228 height 29
click at [599, 507] on input "Tariff Code 2106909898 - FOOD PREPARATIONS NOT ELSEWHERE SPECIFIED OR INCLUDED:…" at bounding box center [597, 522] width 4 height 32
click at [636, 508] on span "2106909898 - FOOD PREPARATIONS NOT ELSEWHERE SPECIFIED OR INCLUDED: OTHER" at bounding box center [709, 521] width 228 height 29
click at [599, 507] on input "Tariff Code 2106909898 - FOOD PREPARATIONS NOT ELSEWHERE SPECIFIED OR INCLUDED:…" at bounding box center [597, 522] width 4 height 32
click at [636, 508] on span "2106909898 - FOOD PREPARATIONS NOT ELSEWHERE SPECIFIED OR INCLUDED: OTHER" at bounding box center [709, 521] width 228 height 29
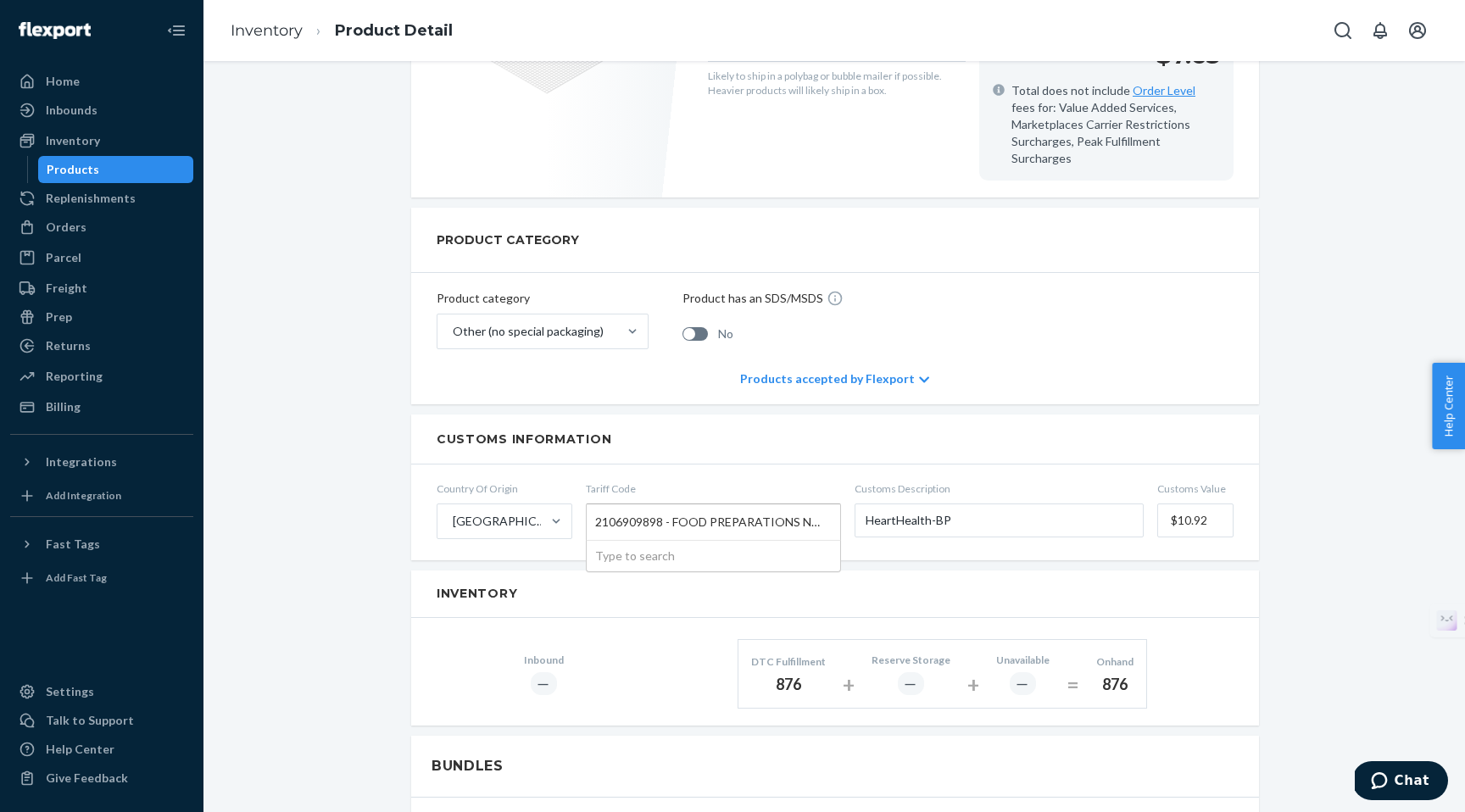
click at [599, 507] on input "Tariff Code 2106909898 - FOOD PREPARATIONS NOT ELSEWHERE SPECIFIED OR INCLUDED:…" at bounding box center [597, 522] width 4 height 32
click at [636, 508] on span "2106909898 - FOOD PREPARATIONS NOT ELSEWHERE SPECIFIED OR INCLUDED: OTHER" at bounding box center [709, 521] width 228 height 29
click at [599, 507] on input "Tariff Code 2106909898 - FOOD PREPARATIONS NOT ELSEWHERE SPECIFIED OR INCLUDED:…" at bounding box center [597, 522] width 4 height 32
click at [703, 465] on form "Country Of Origin [GEOGRAPHIC_DATA] Tariff Code 2106909898 - FOOD PREPARATIONS …" at bounding box center [835, 511] width 848 height 95
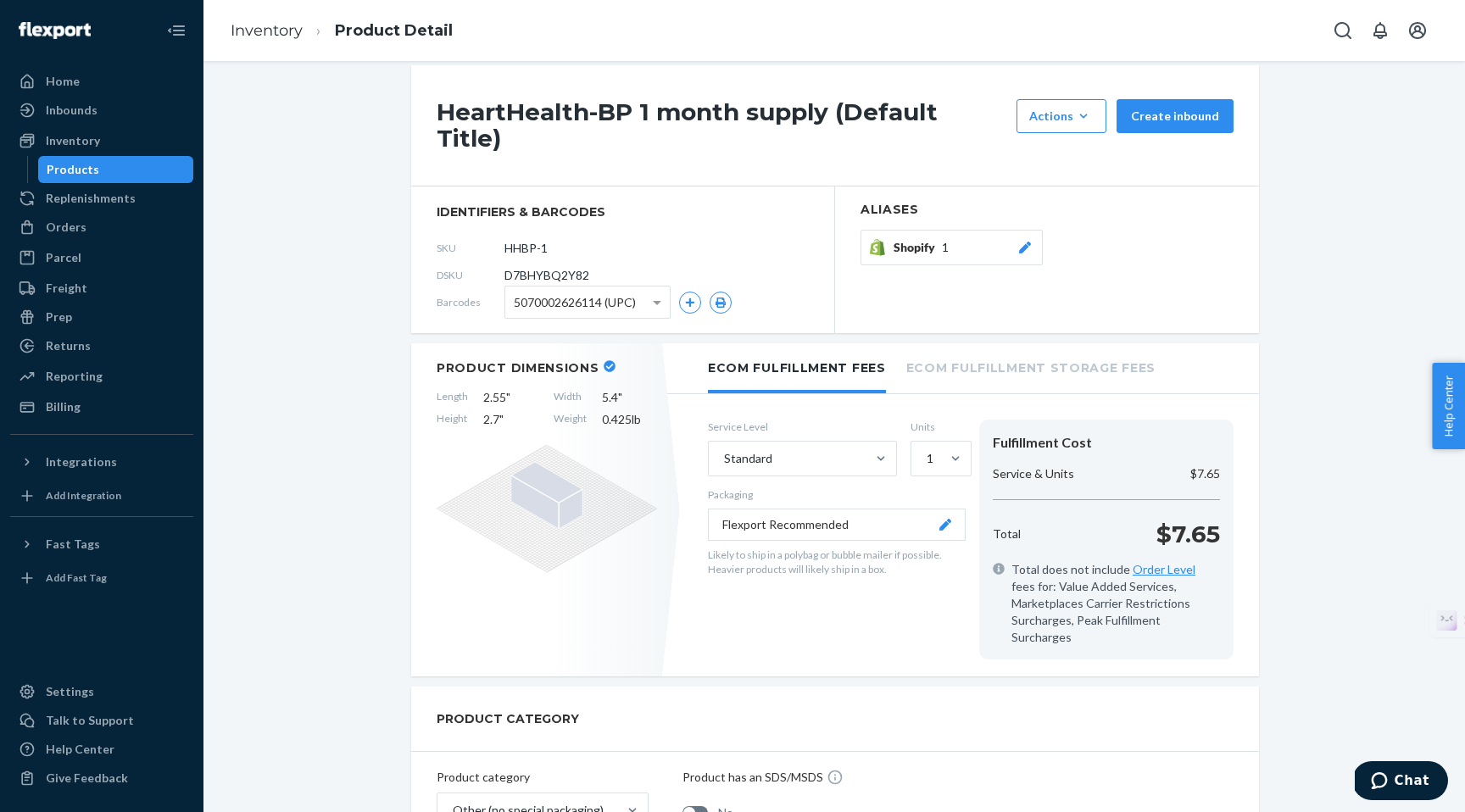
scroll to position [0, 0]
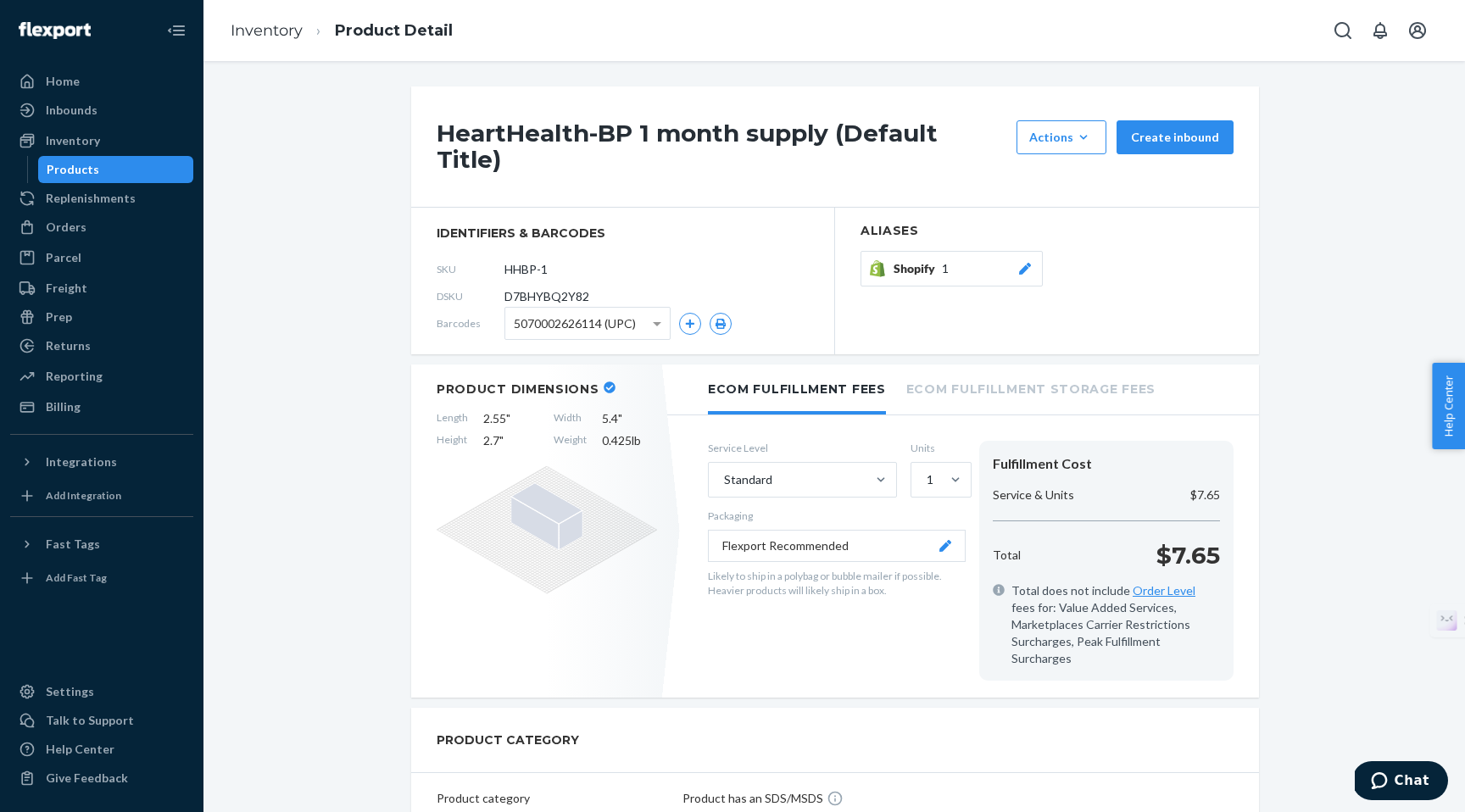
click at [82, 164] on div "Products" at bounding box center [73, 169] width 53 height 17
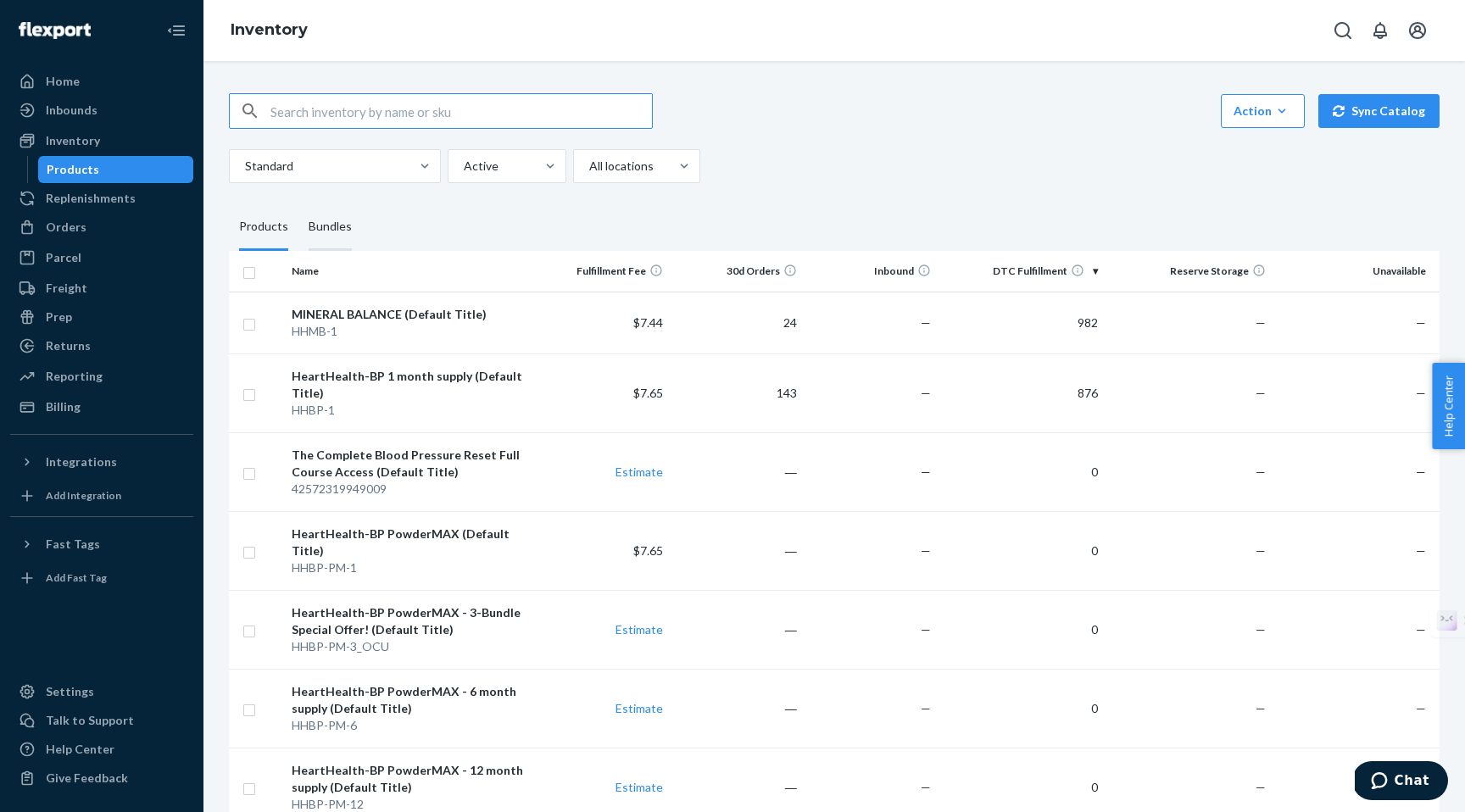
click at [333, 227] on div "Bundles" at bounding box center [329, 227] width 43 height 48
click at [299, 203] on input "Bundles" at bounding box center [299, 203] width 0 height 0
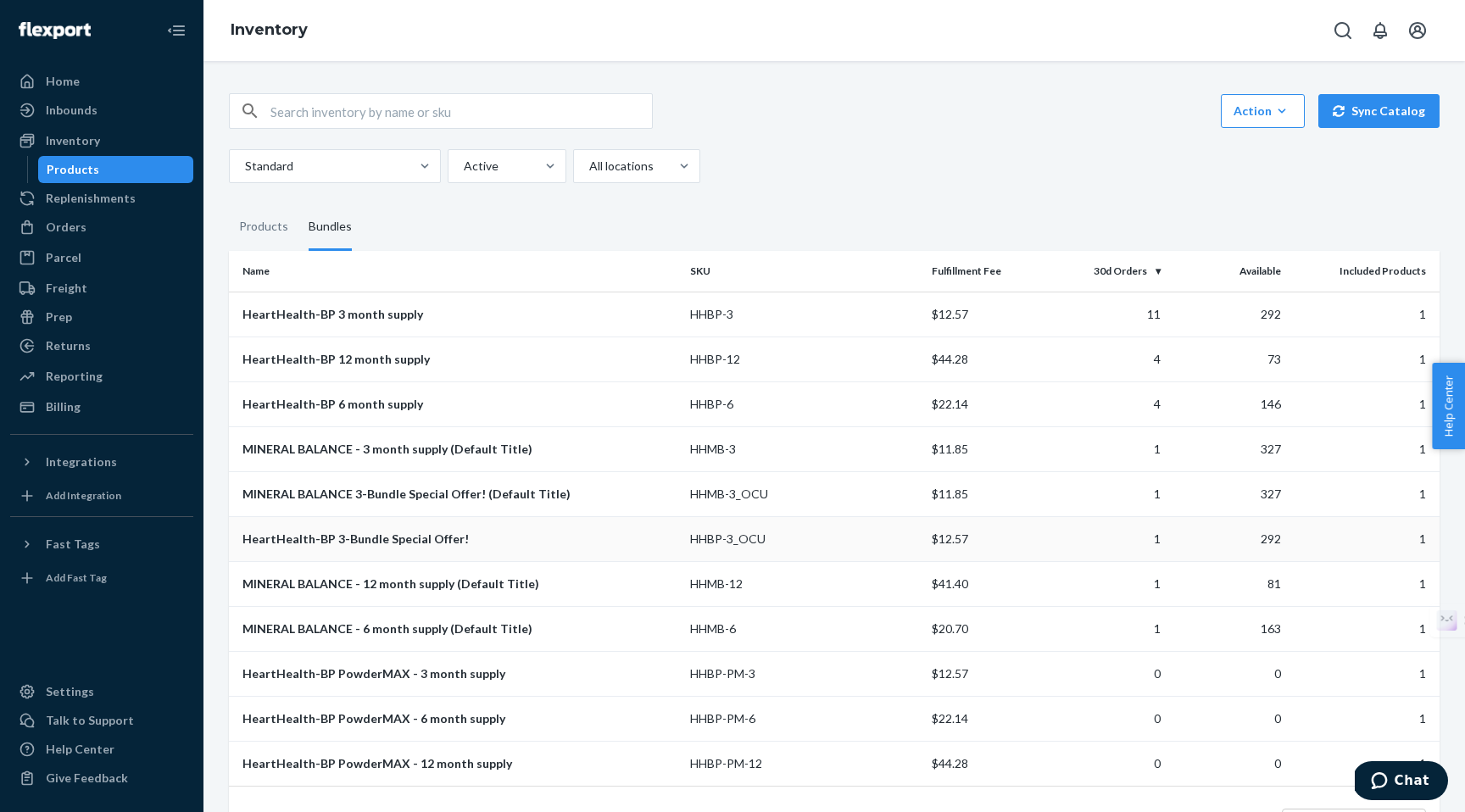
click at [376, 531] on div "HeartHealth-BP 3-Bundle Special Offer!" at bounding box center [460, 538] width 434 height 17
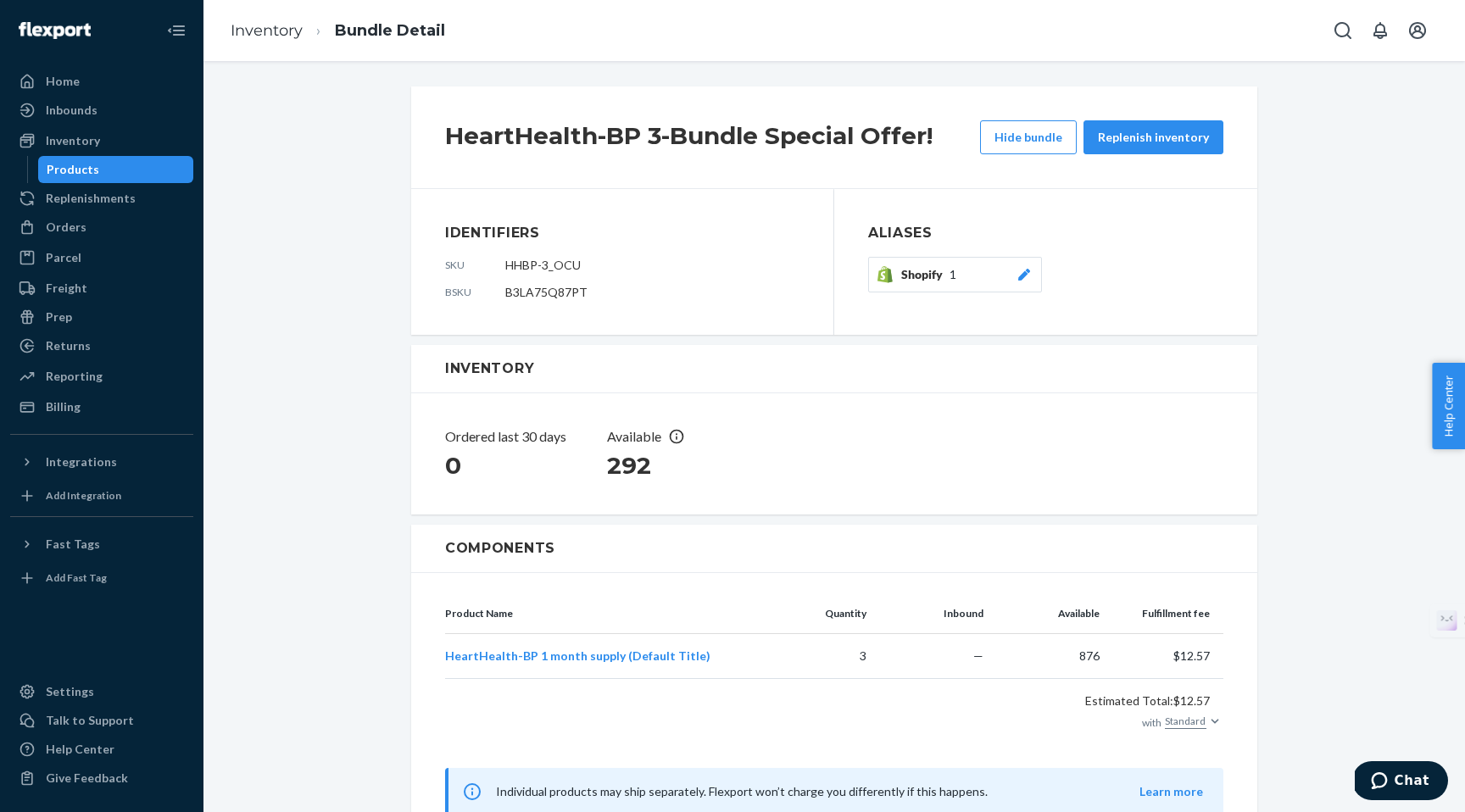
click at [929, 267] on span "Shopify" at bounding box center [926, 275] width 49 height 17
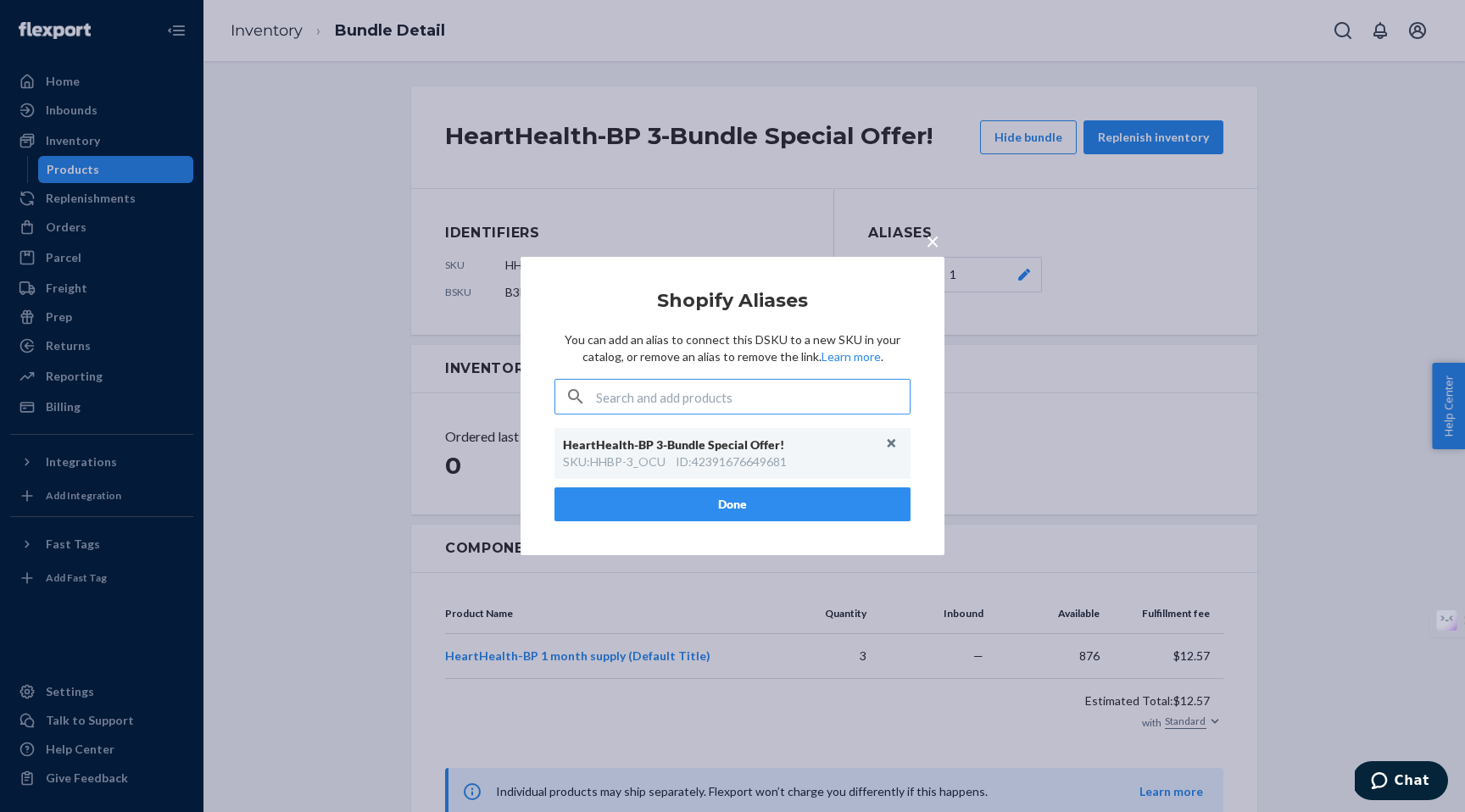
click at [932, 238] on span "×" at bounding box center [933, 240] width 14 height 29
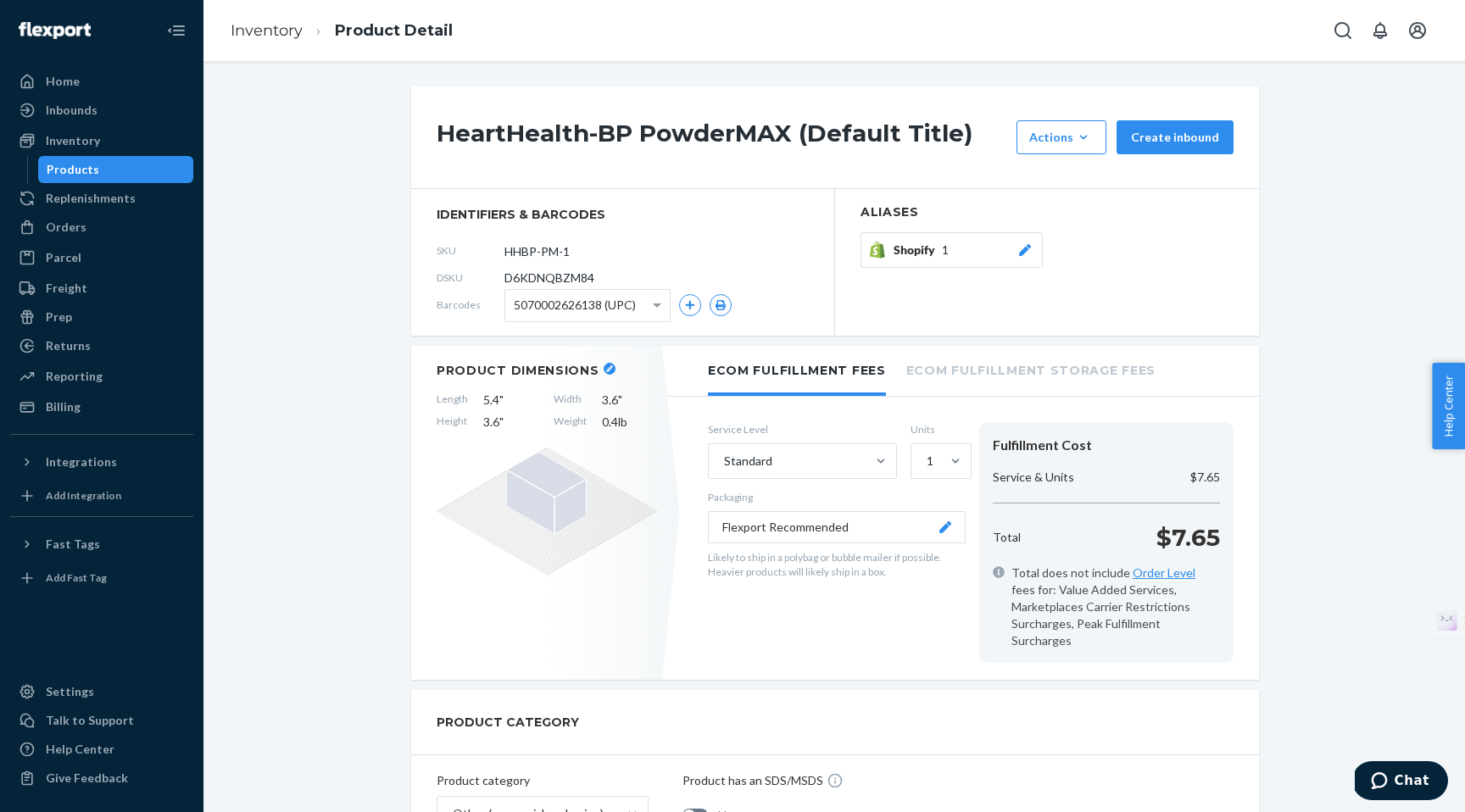
click at [83, 174] on div "Products" at bounding box center [73, 169] width 53 height 17
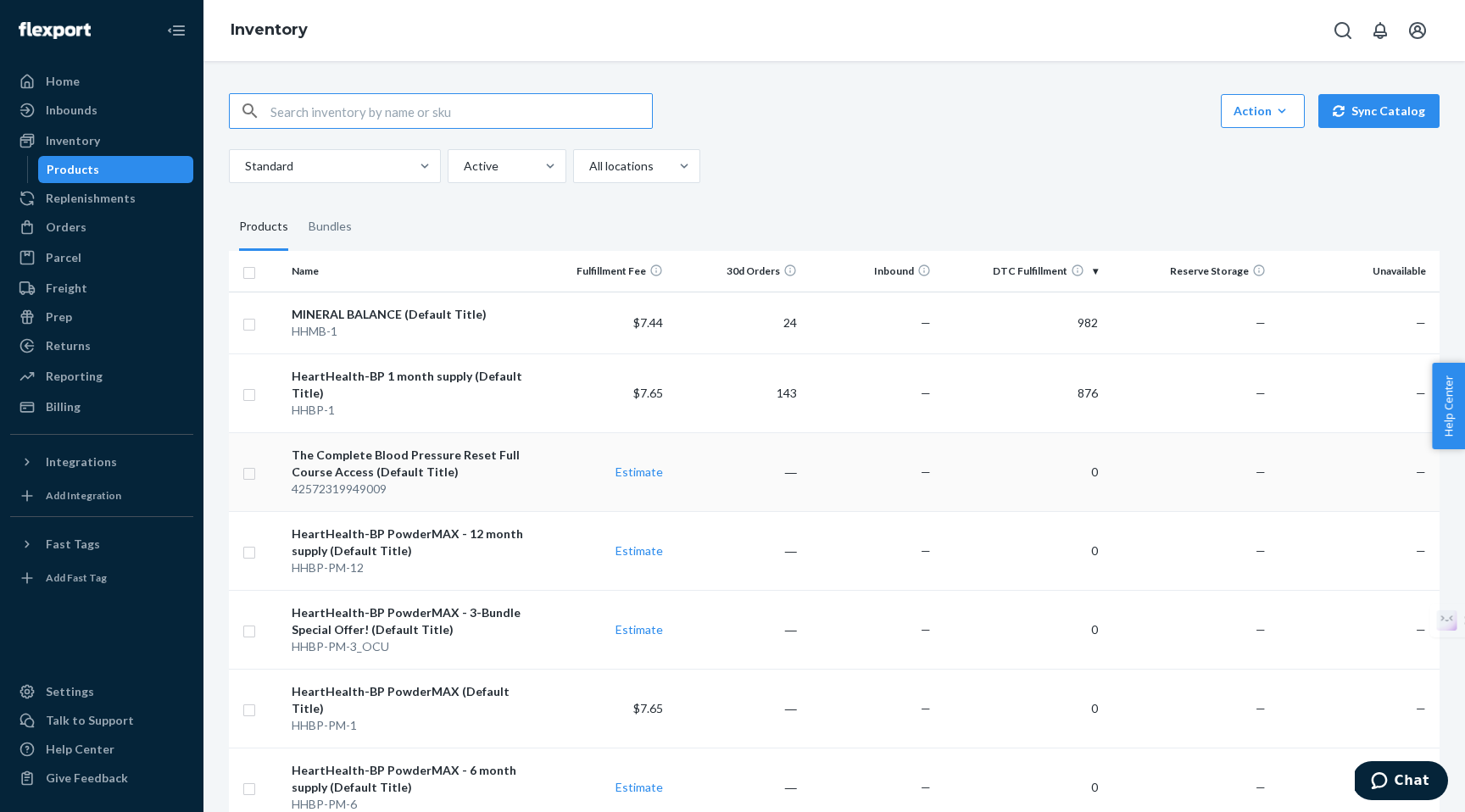
scroll to position [264, 0]
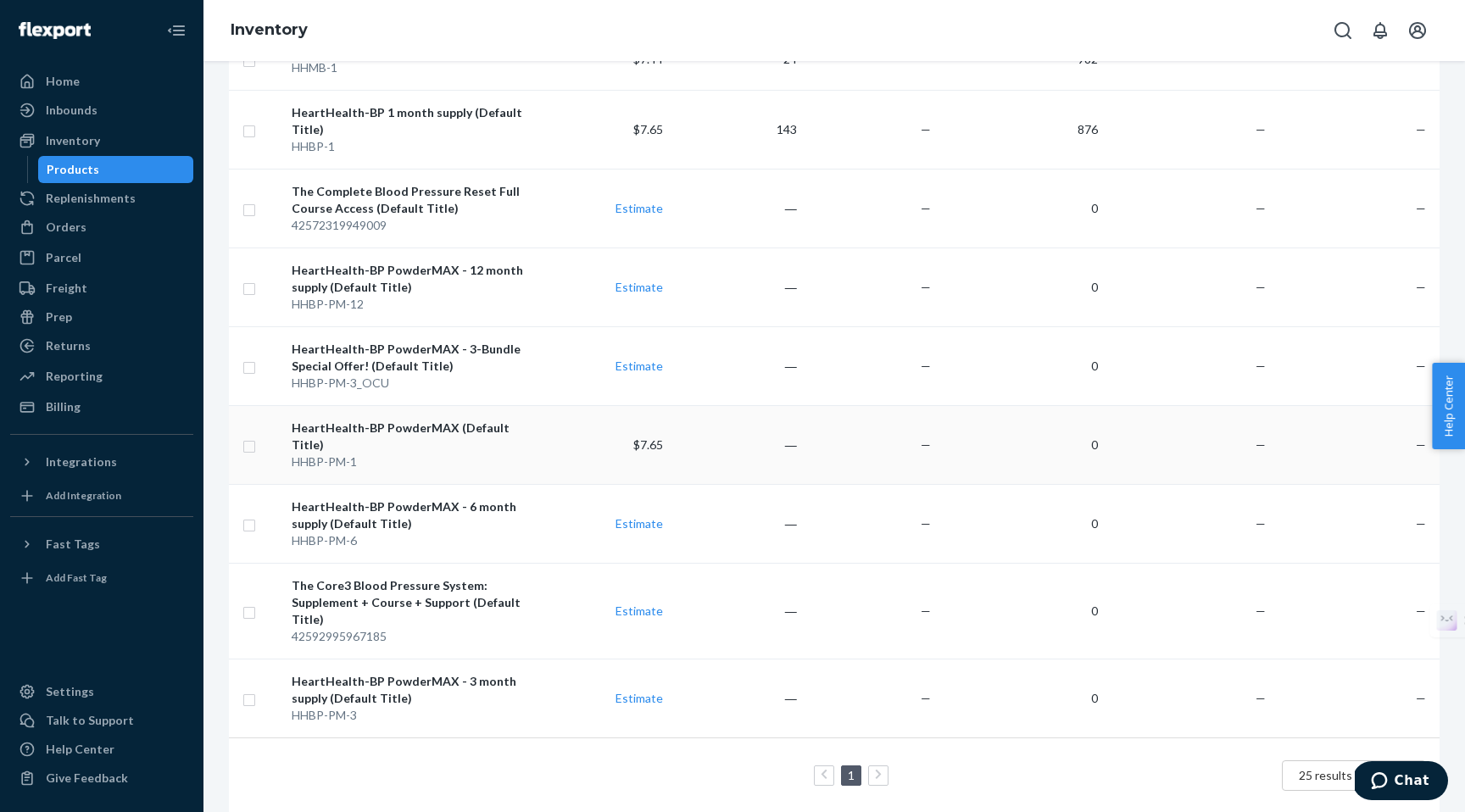
click at [389, 454] on div "HHBP-PM-1" at bounding box center [410, 462] width 238 height 17
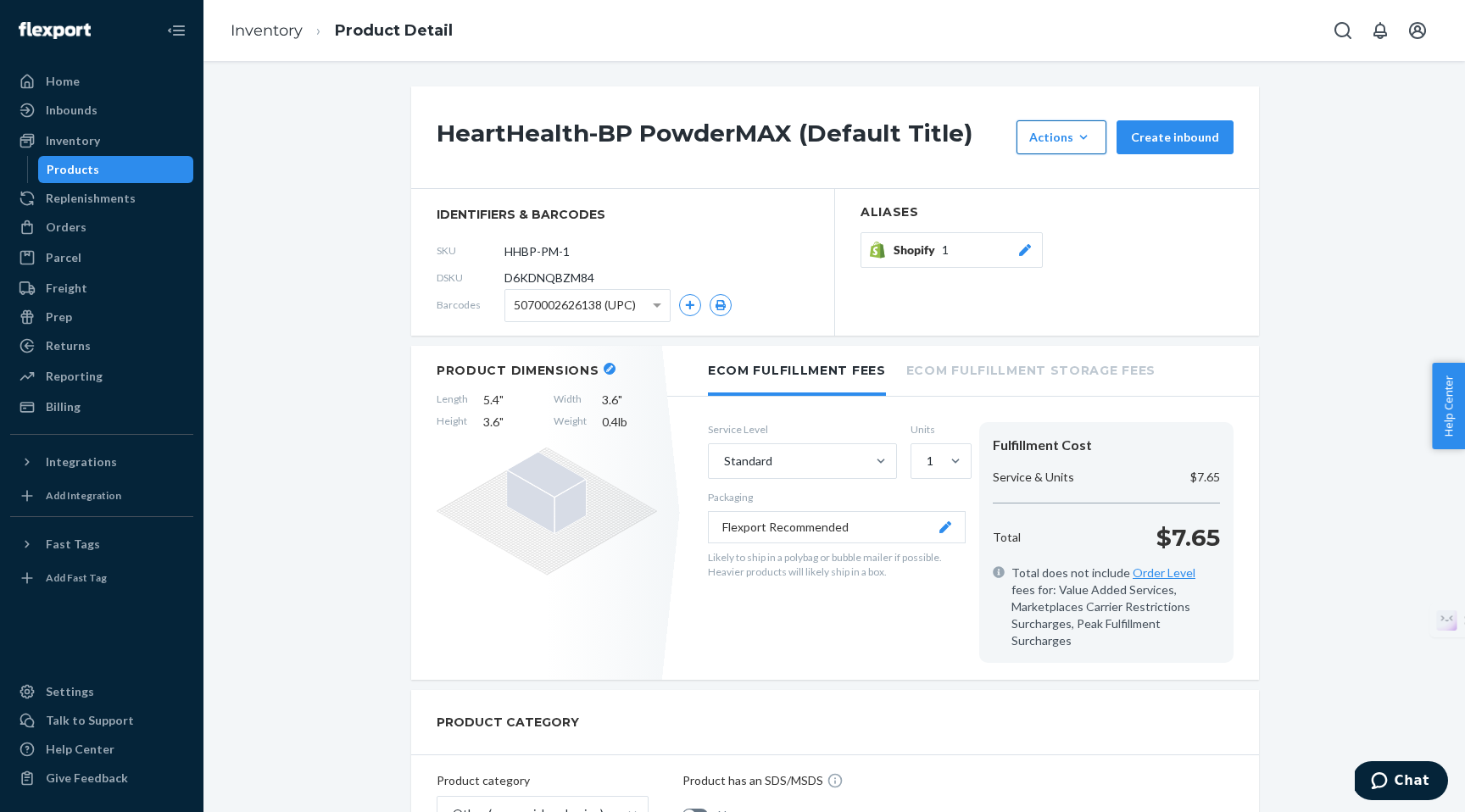
click at [1074, 129] on div "Actions" at bounding box center [1061, 137] width 65 height 17
click at [1082, 218] on span "Set up as a bundle" at bounding box center [1087, 215] width 105 height 12
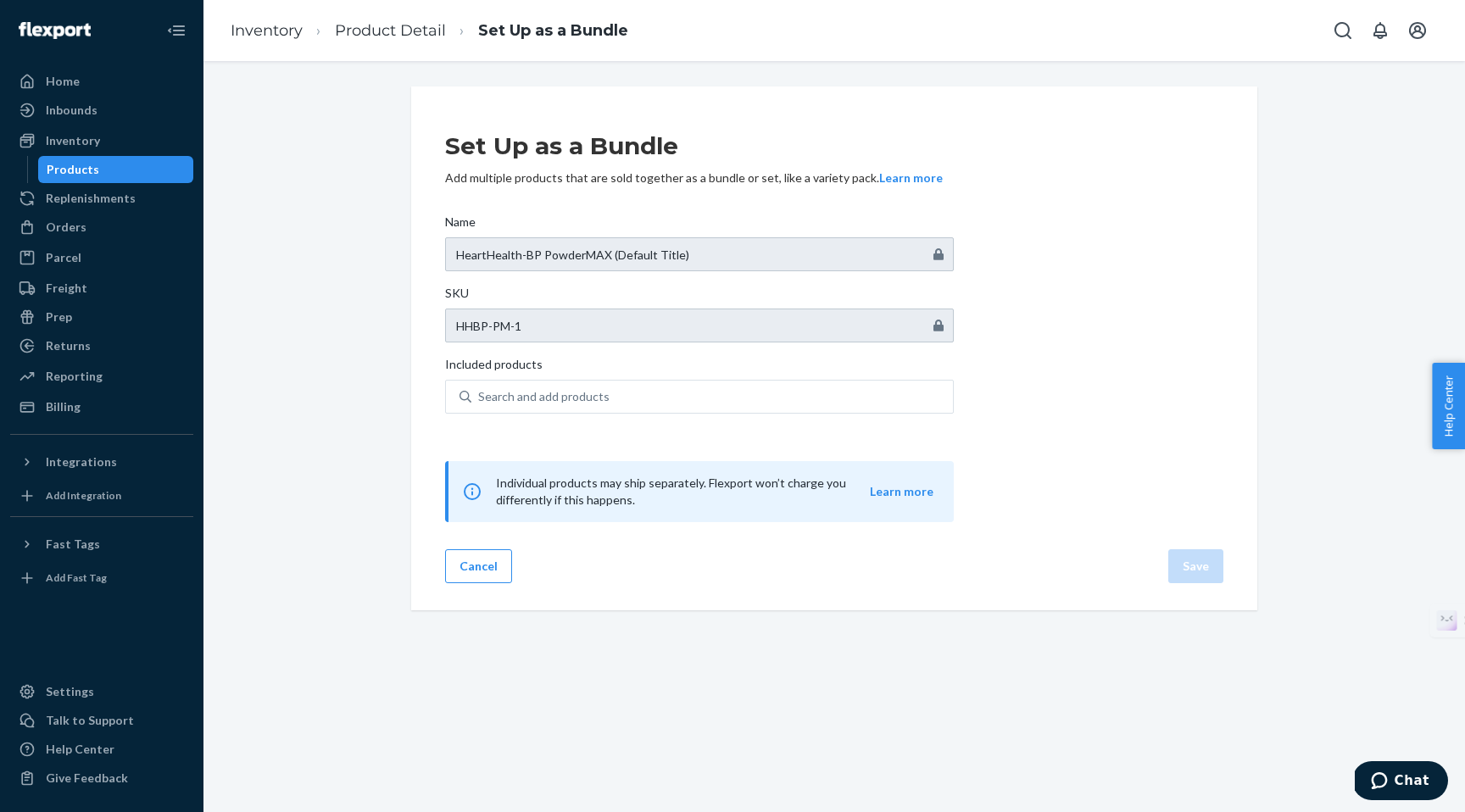
click at [88, 175] on div "Products" at bounding box center [73, 169] width 53 height 17
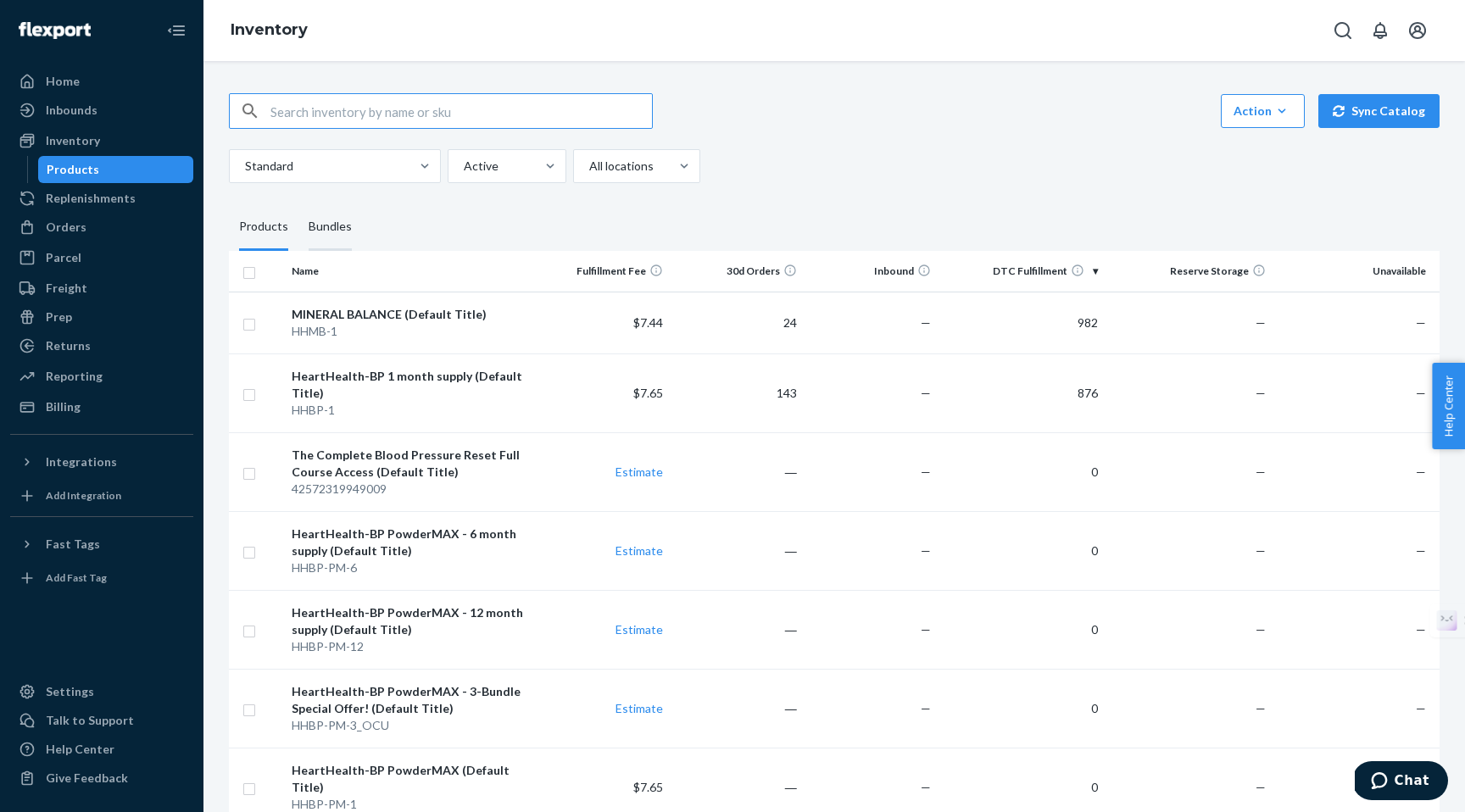
click at [333, 235] on div "Bundles" at bounding box center [329, 227] width 43 height 48
click at [299, 203] on input "Bundles" at bounding box center [299, 203] width 0 height 0
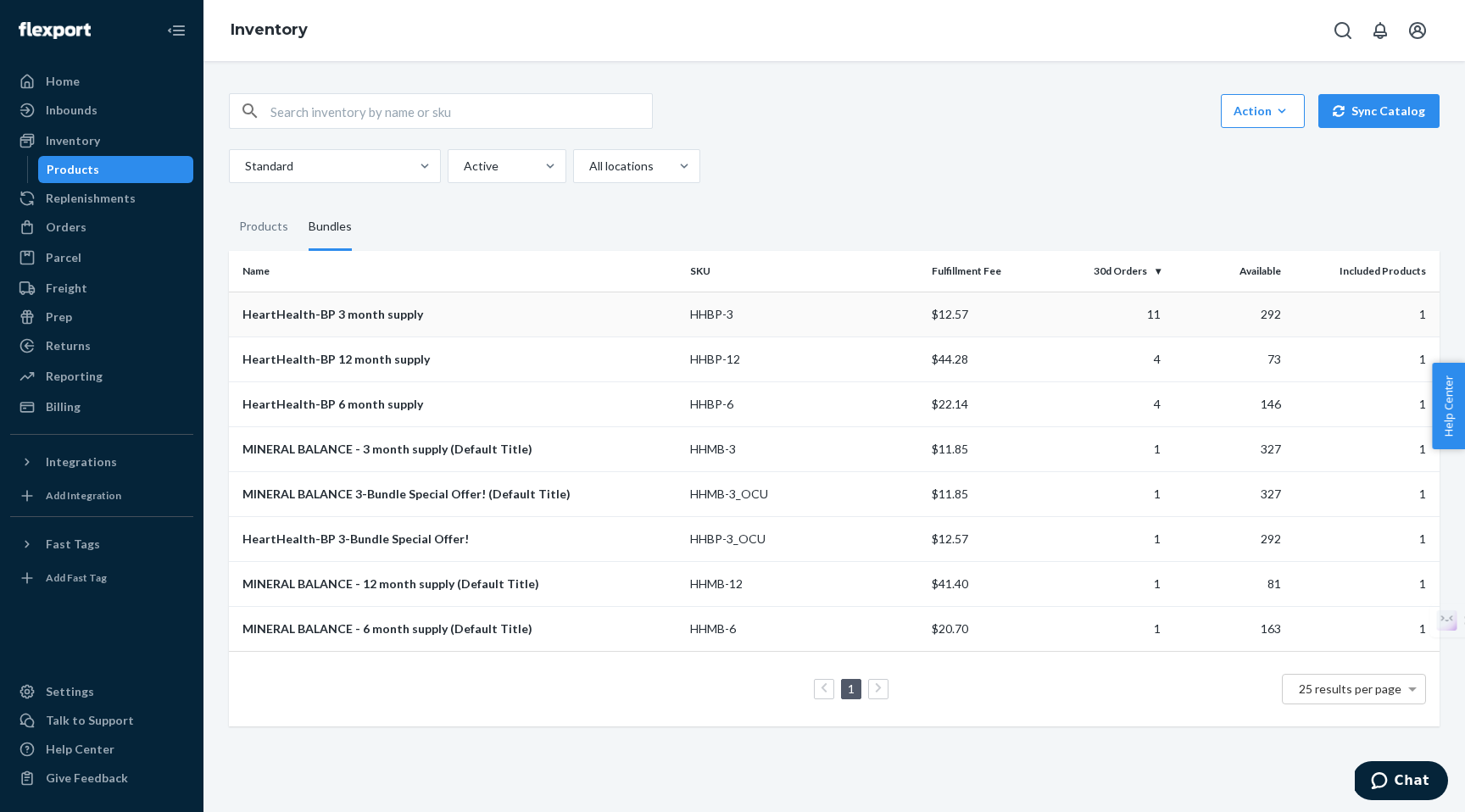
click at [292, 317] on div "HeartHealth-BP 3 month supply" at bounding box center [460, 314] width 434 height 17
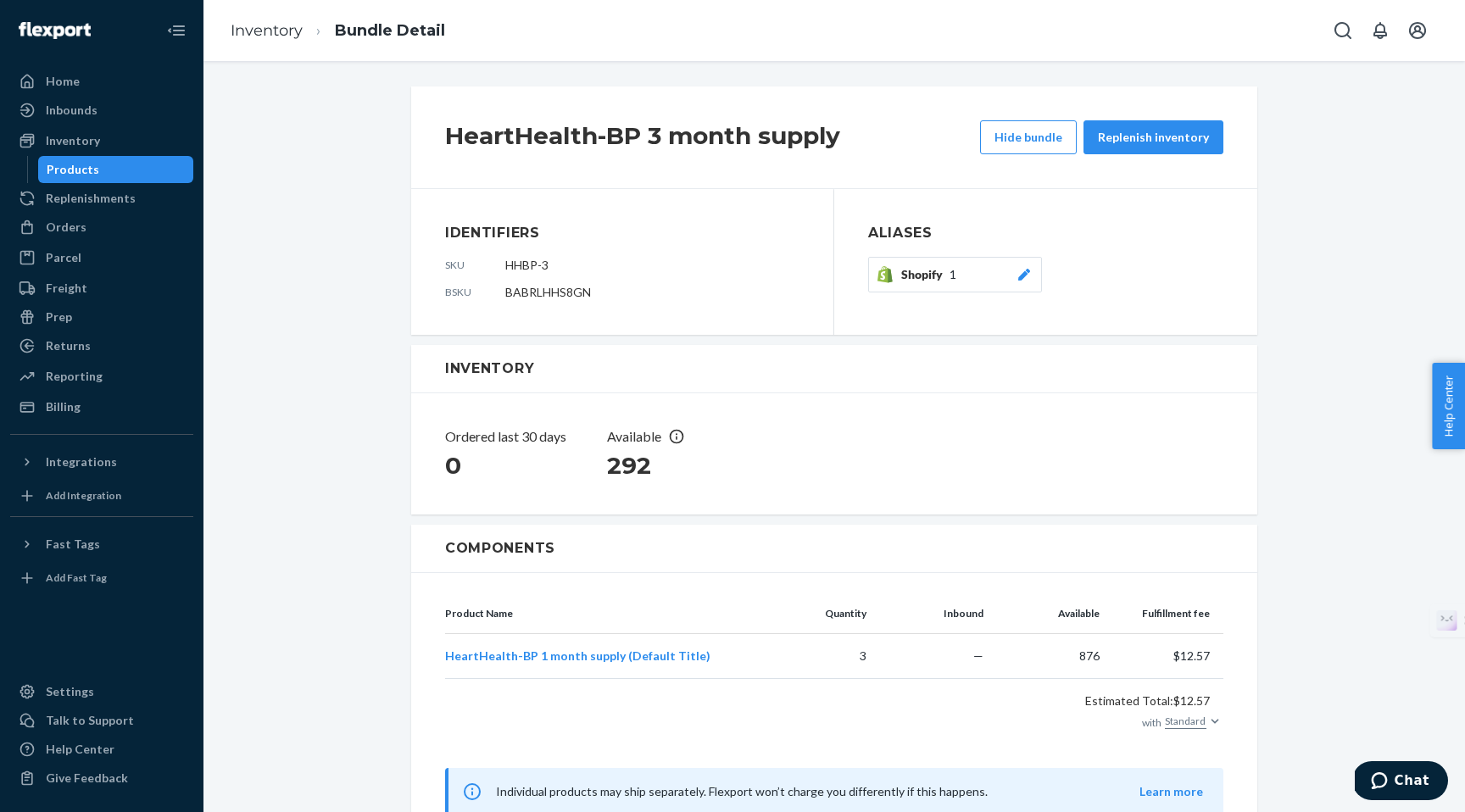
click at [84, 169] on div "Products" at bounding box center [73, 169] width 53 height 17
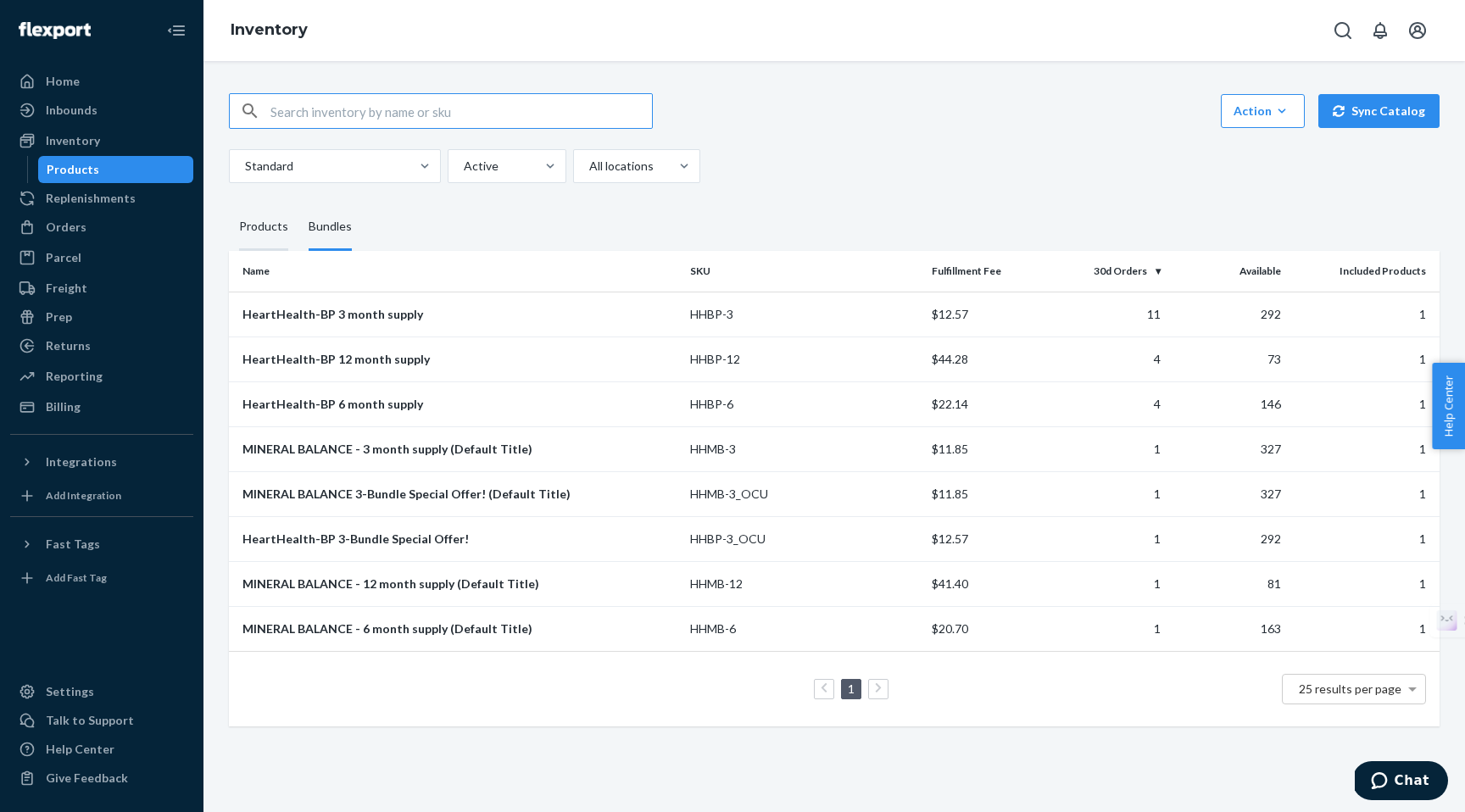
click at [261, 230] on div "Products" at bounding box center [263, 227] width 49 height 48
click at [229, 203] on input "Products" at bounding box center [229, 203] width 0 height 0
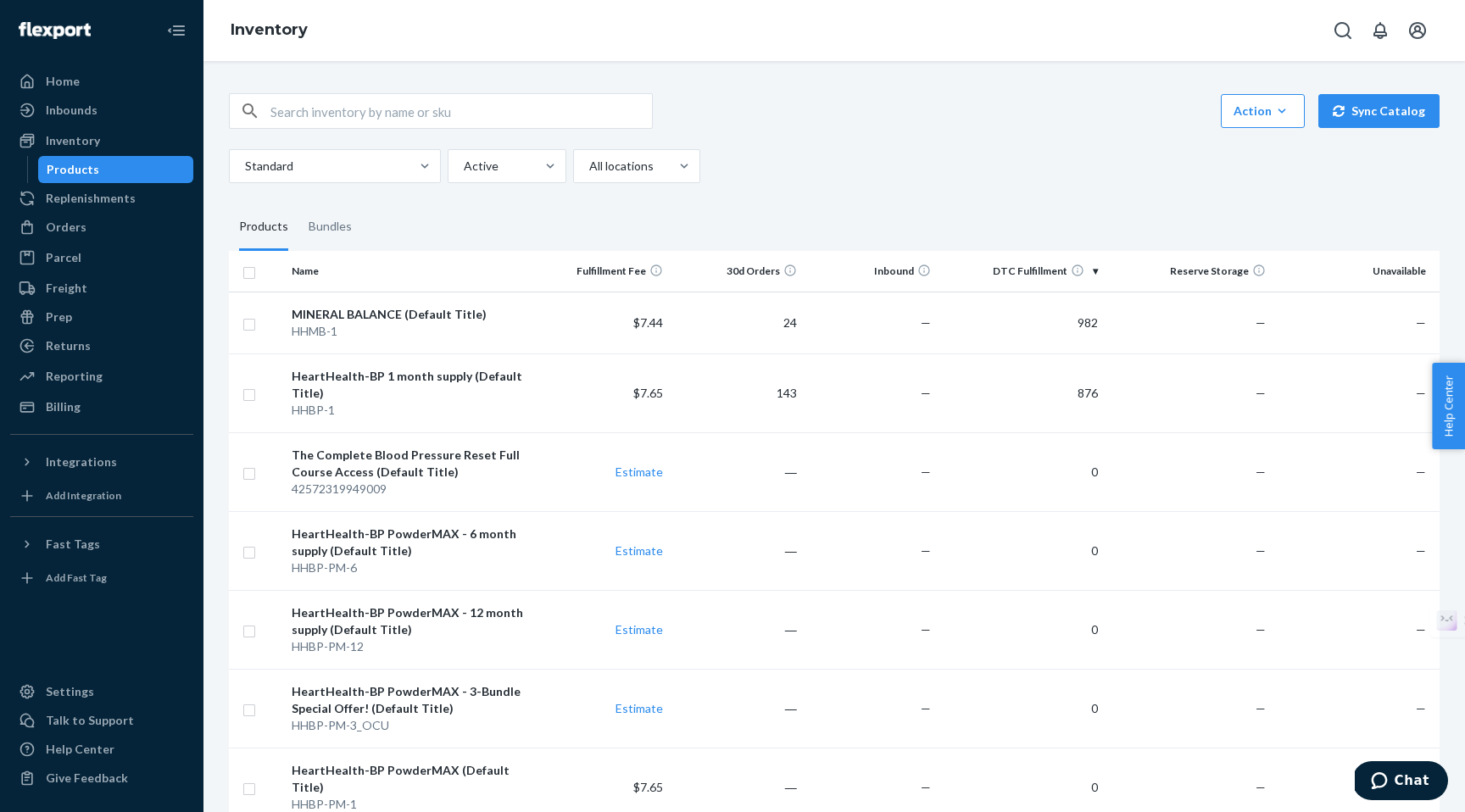
scroll to position [264, 0]
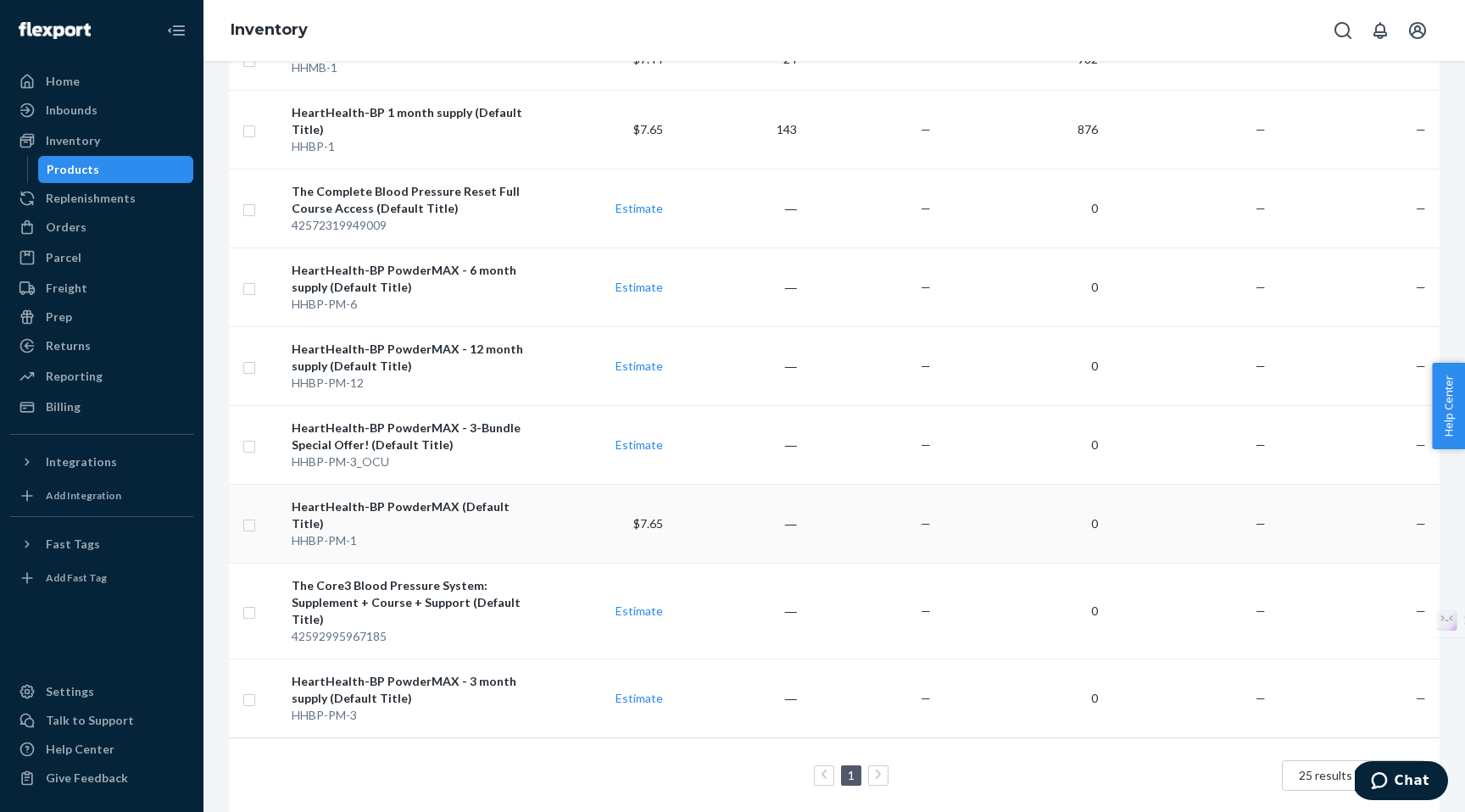
click at [353, 508] on div "HeartHealth-BP PowderMAX (Default Title)" at bounding box center [410, 515] width 238 height 34
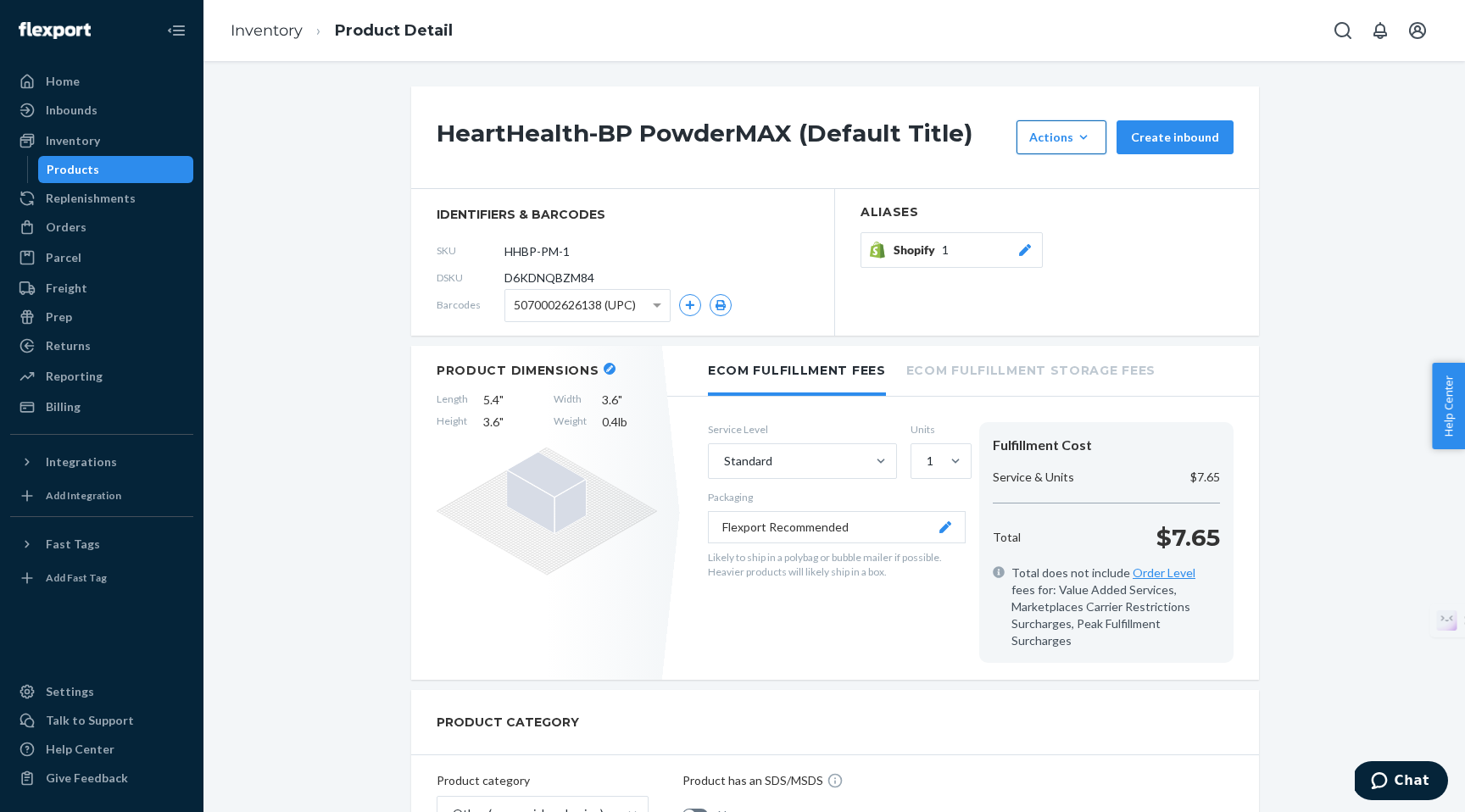
click at [1079, 140] on div "Actions" at bounding box center [1061, 137] width 65 height 17
click at [1077, 217] on span "Set up as a bundle" at bounding box center [1087, 215] width 105 height 12
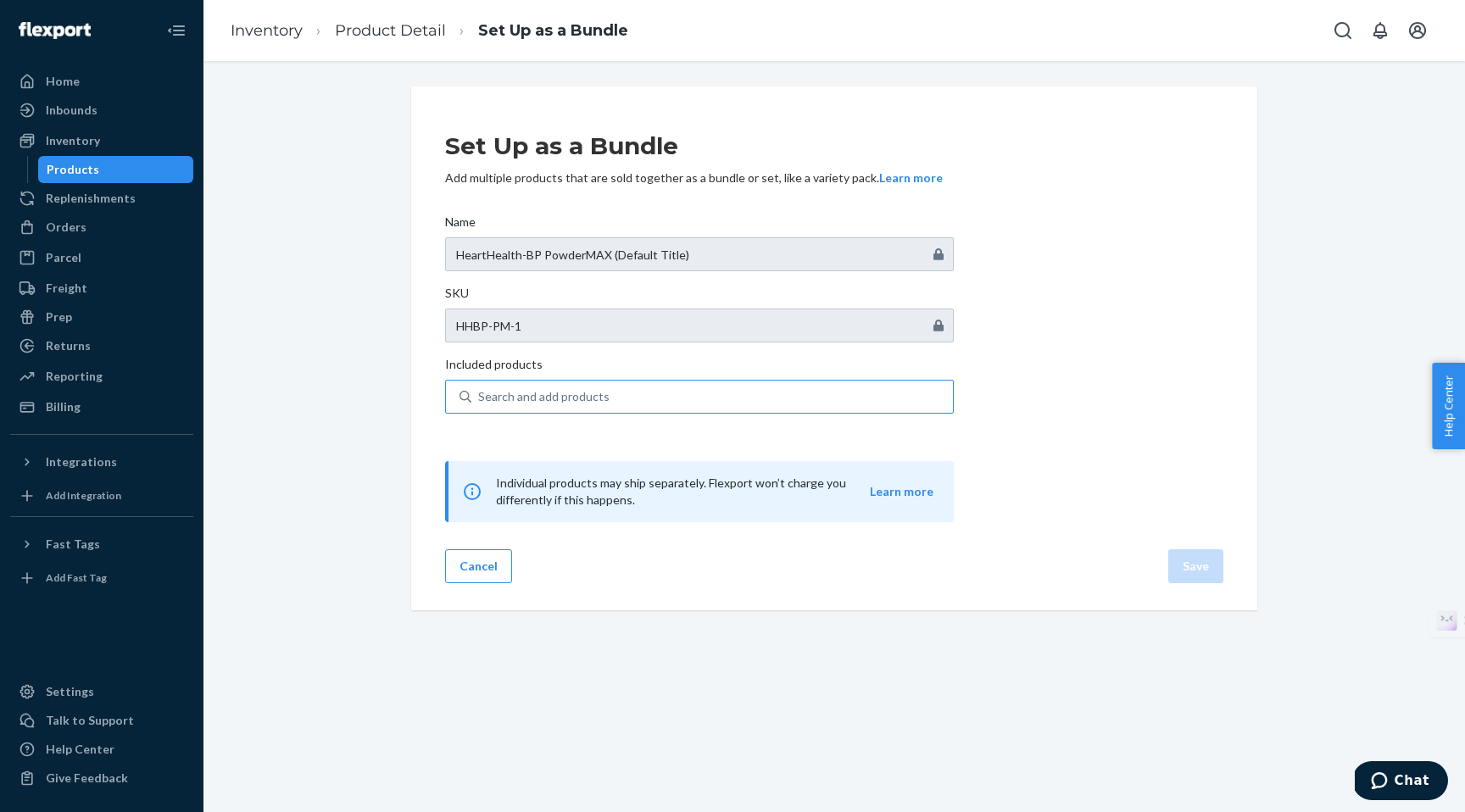
click at [562, 394] on div "Search and add products" at bounding box center [544, 396] width 131 height 17
click at [480, 394] on input "Search and add products" at bounding box center [480, 396] width 2 height 17
click at [91, 169] on div "Products" at bounding box center [73, 169] width 53 height 17
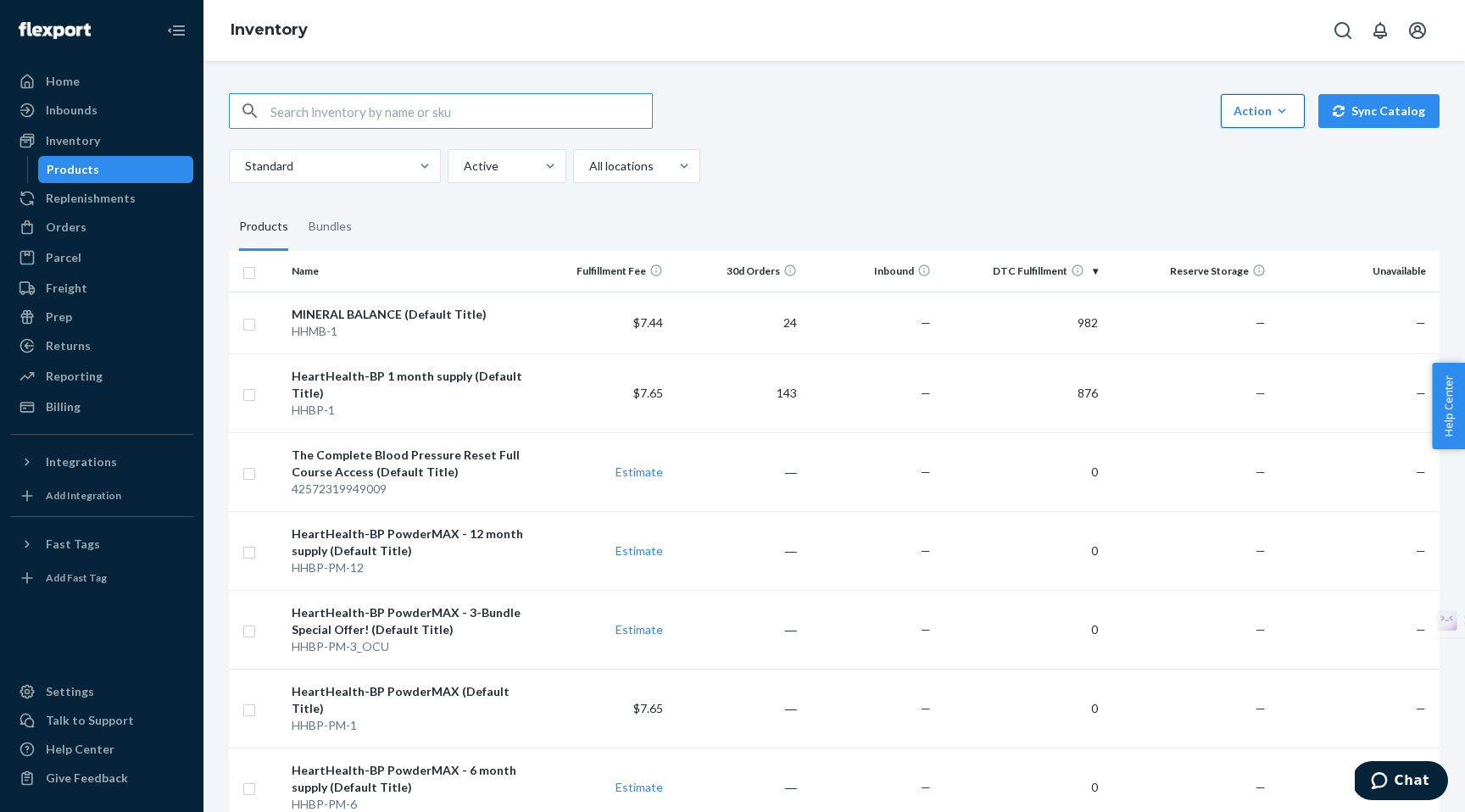
click at [1280, 112] on icon "button" at bounding box center [1282, 110] width 17 height 17
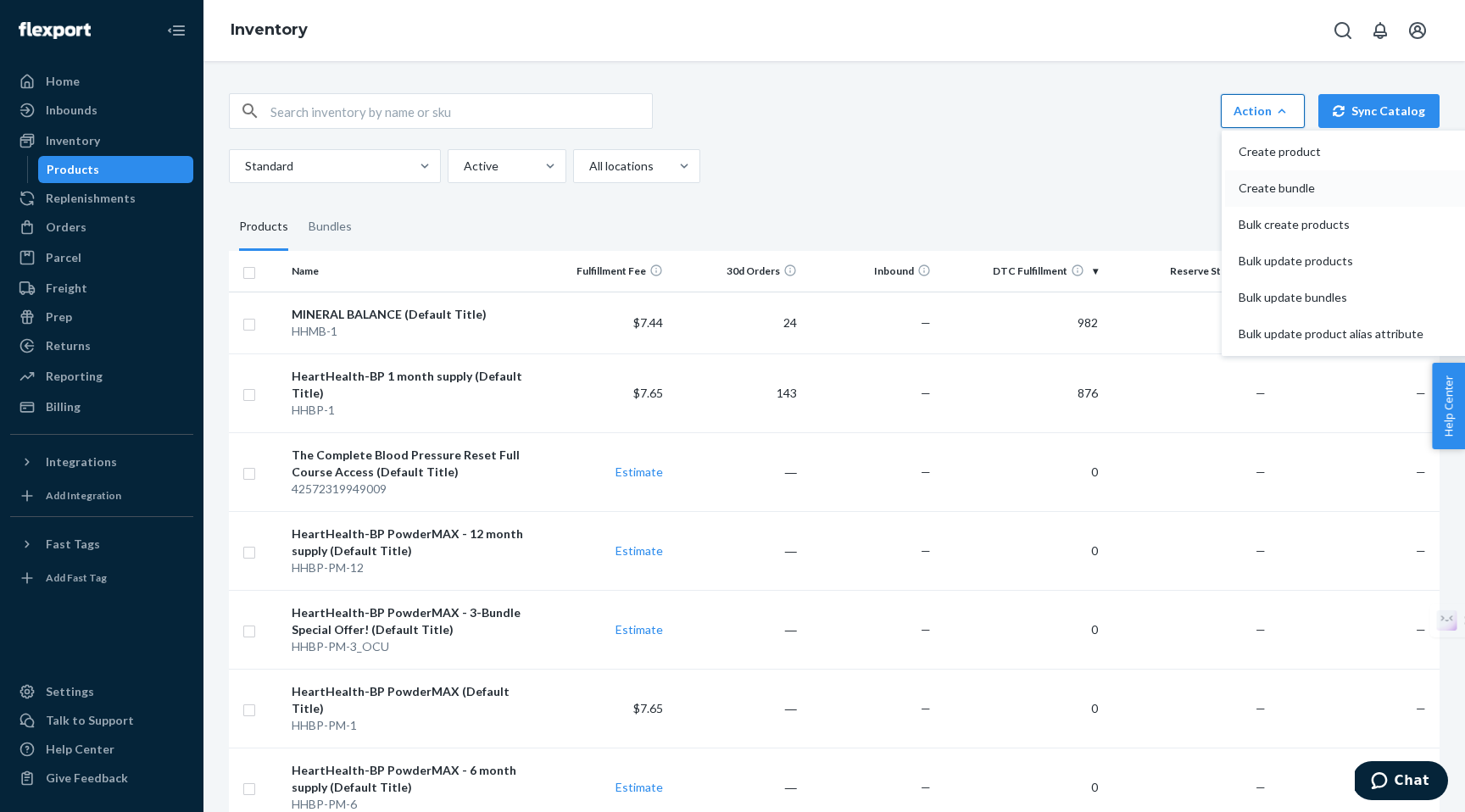
click at [1268, 186] on span "Create bundle" at bounding box center [1332, 188] width 185 height 12
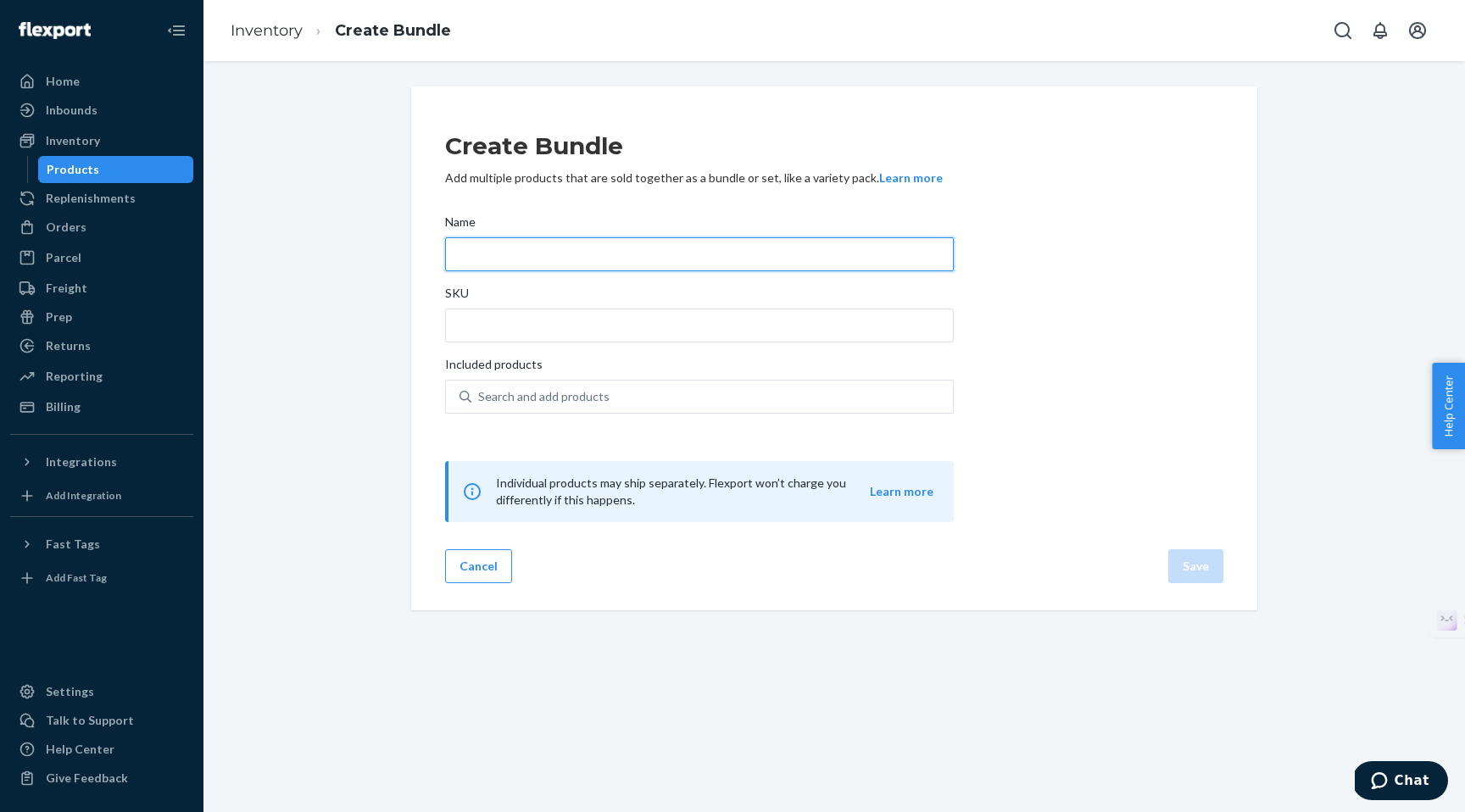
click at [546, 261] on input "Name" at bounding box center [699, 255] width 509 height 34
click at [481, 250] on input "Name" at bounding box center [699, 255] width 509 height 34
click at [332, 275] on div "Create Bundle Add multiple products that are sold together as a bundle or set, …" at bounding box center [834, 348] width 1236 height 524
click at [478, 257] on input "Name" at bounding box center [699, 255] width 509 height 34
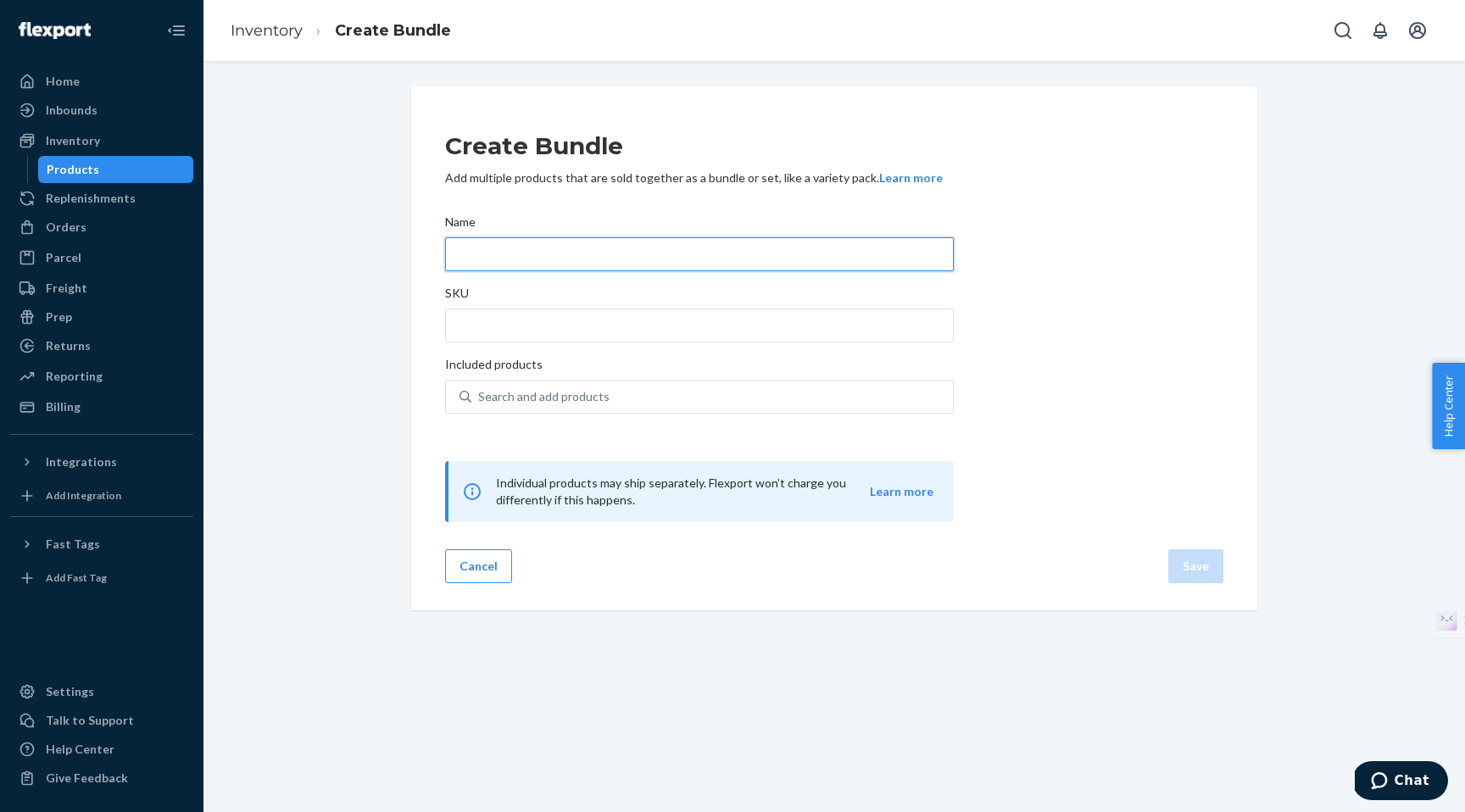
paste input "HeartHealth-BP PowderMAX - 3 month supply"
type input "HeartHealth-BP PowderMAX - 3 month supply"
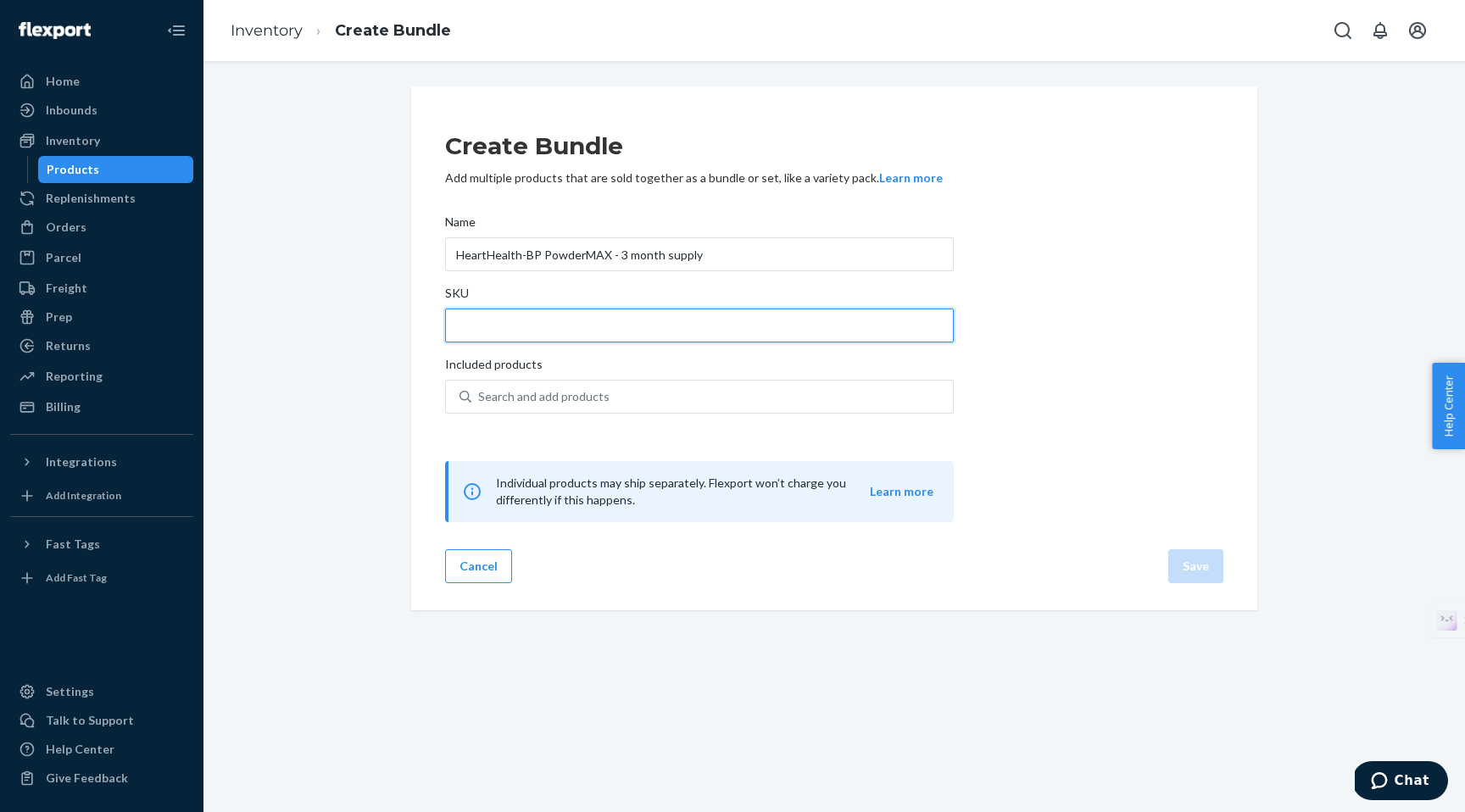
click at [498, 329] on input "SKU" at bounding box center [699, 325] width 509 height 34
click at [351, 227] on div "Create Bundle Add multiple products that are sold together as a bundle or set, …" at bounding box center [834, 348] width 1236 height 524
click at [473, 327] on input "SKU" at bounding box center [699, 325] width 509 height 34
paste input "HHBP-PM-3"
type input "HHBP-PM-3"
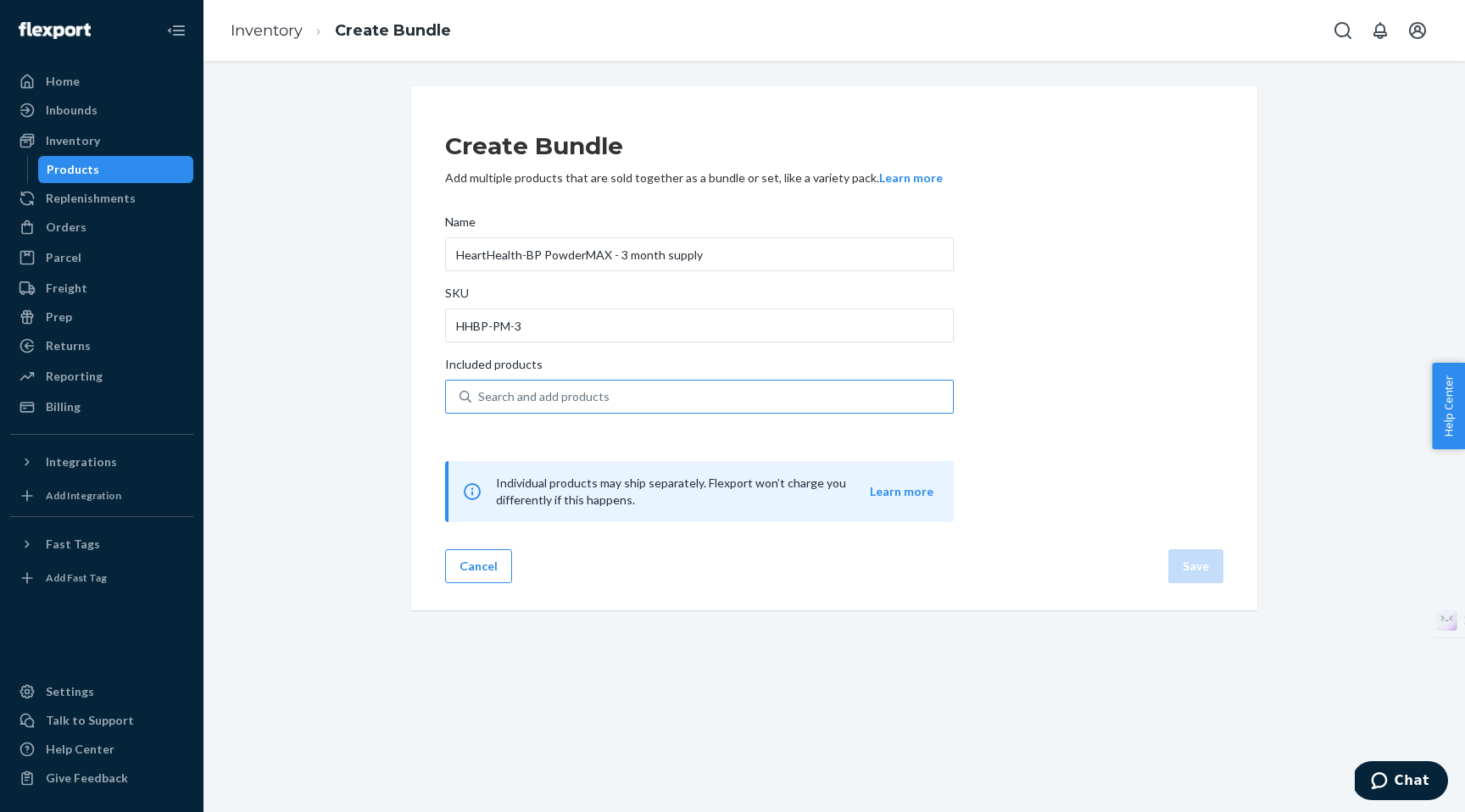
click at [519, 396] on div "Search and add products" at bounding box center [544, 396] width 131 height 17
click at [480, 396] on input "Search and add products" at bounding box center [480, 396] width 2 height 17
type input "h"
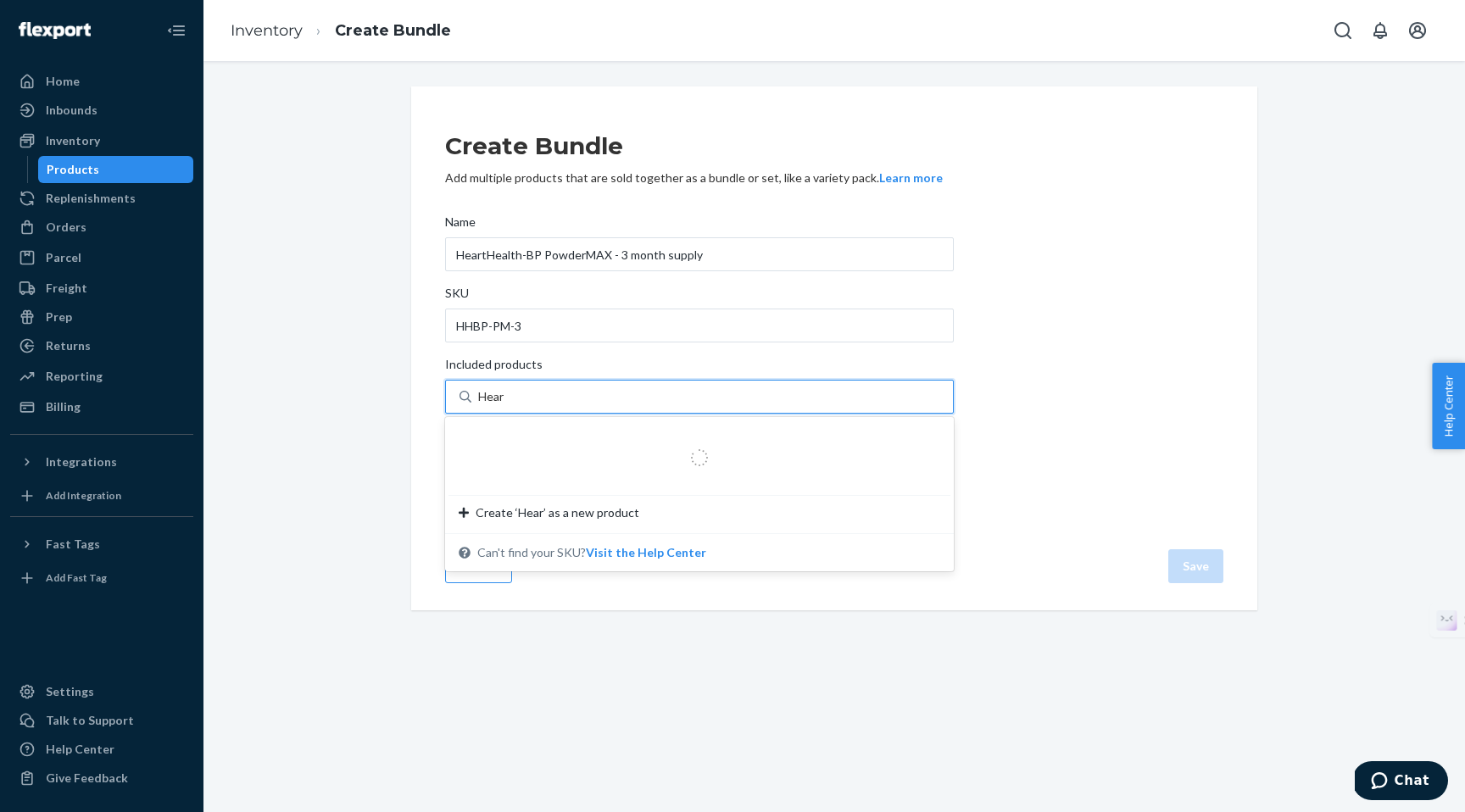
type input "Heart"
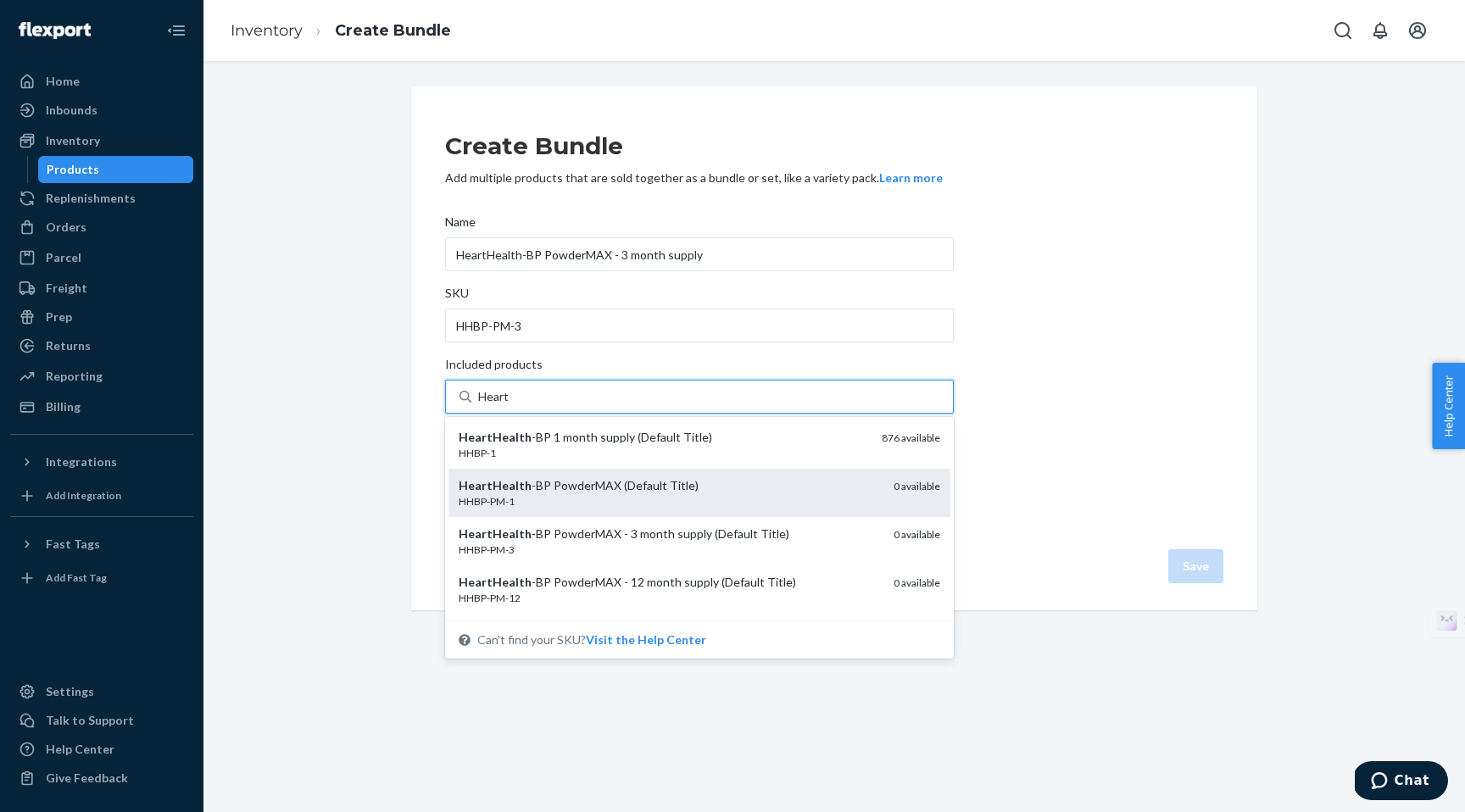
click at [534, 494] on div "HeartHealth -BP PowderMAX (Default Title)" at bounding box center [669, 486] width 421 height 17
click at [511, 405] on input "Heart" at bounding box center [495, 396] width 32 height 17
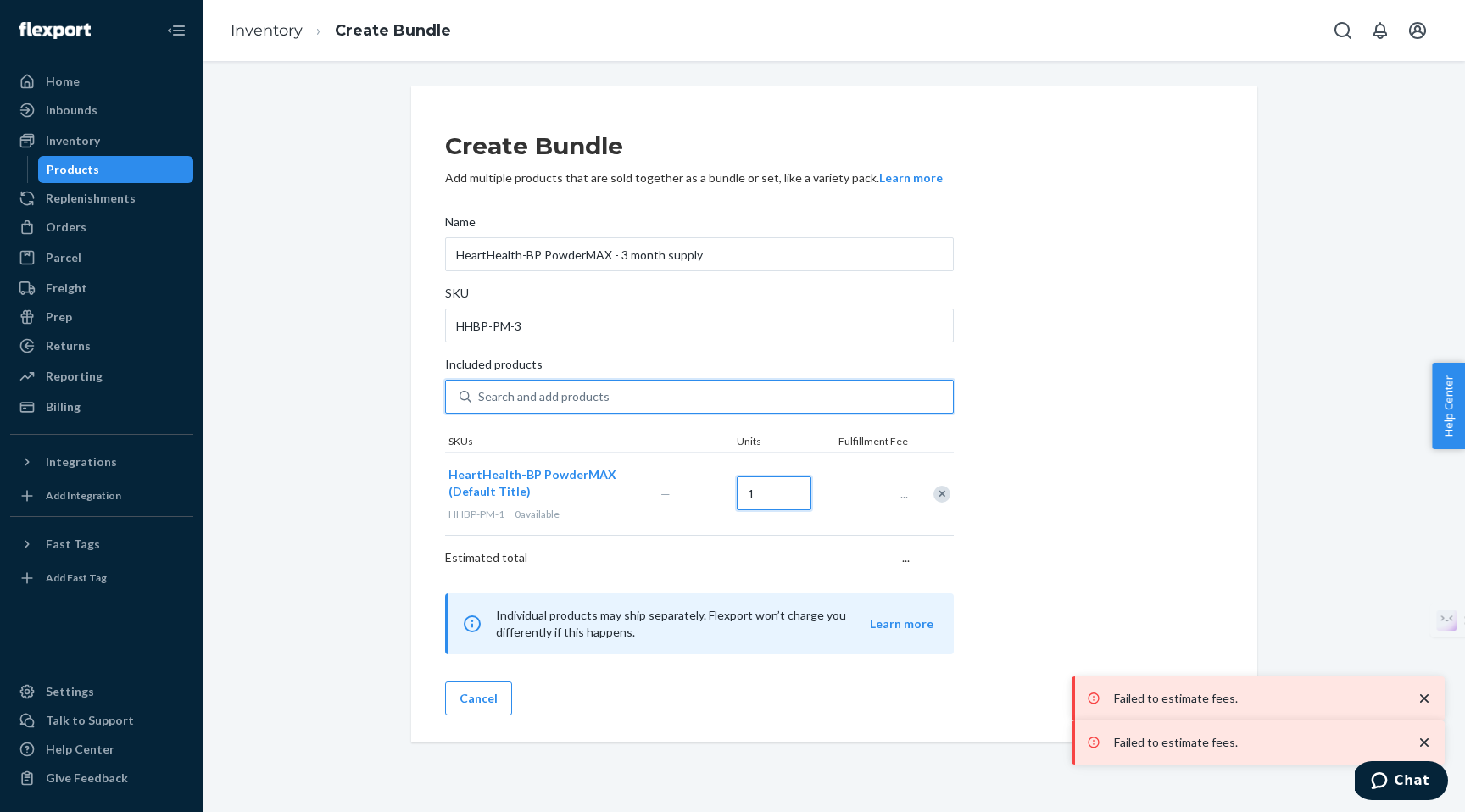
click at [761, 497] on input "1" at bounding box center [773, 494] width 75 height 34
type input "3"
click at [1127, 427] on div "Create Bundle Add multiple products that are sold together as a bundle or set, …" at bounding box center [834, 384] width 778 height 541
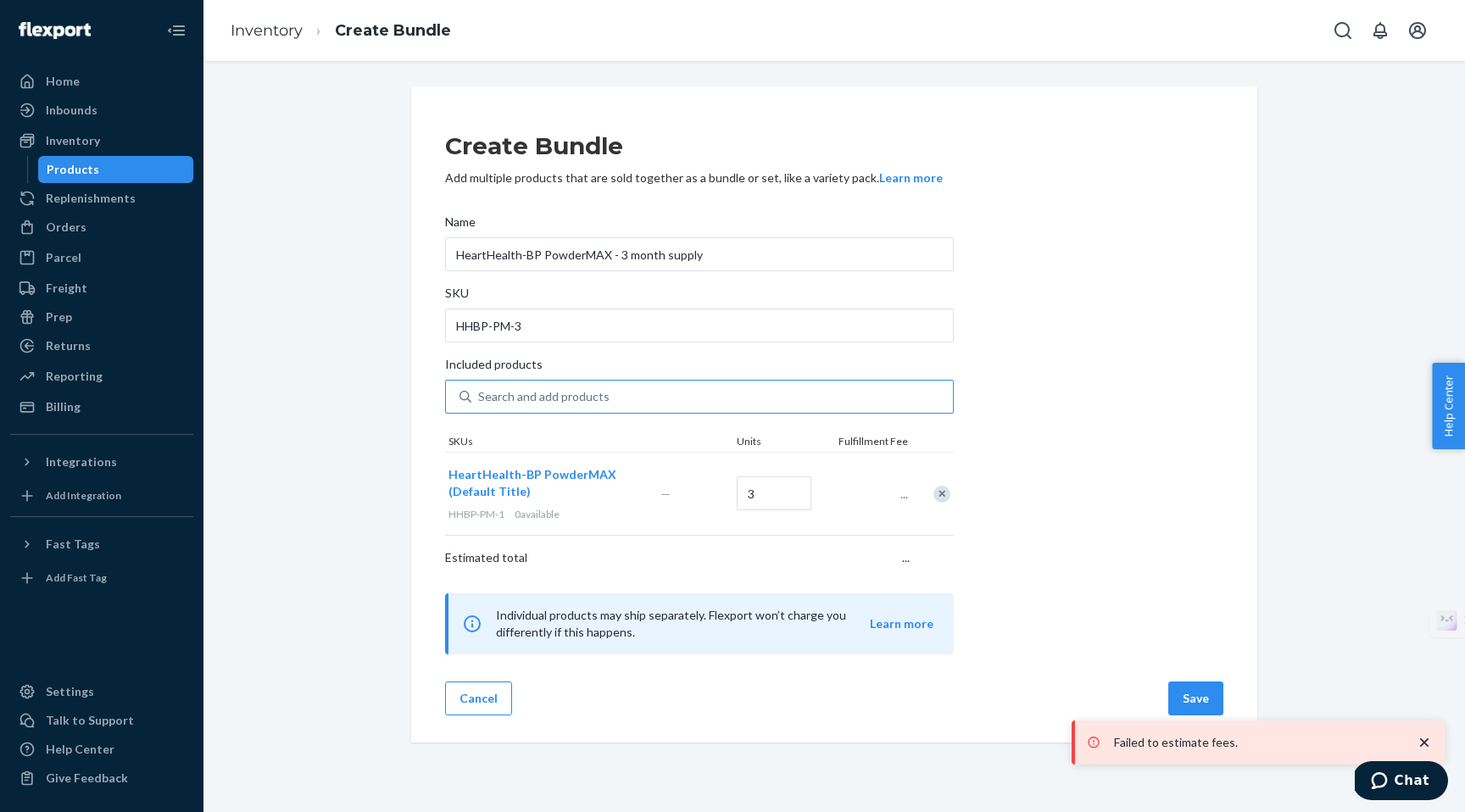
click at [1424, 738] on icon "close toast" at bounding box center [1424, 742] width 17 height 17
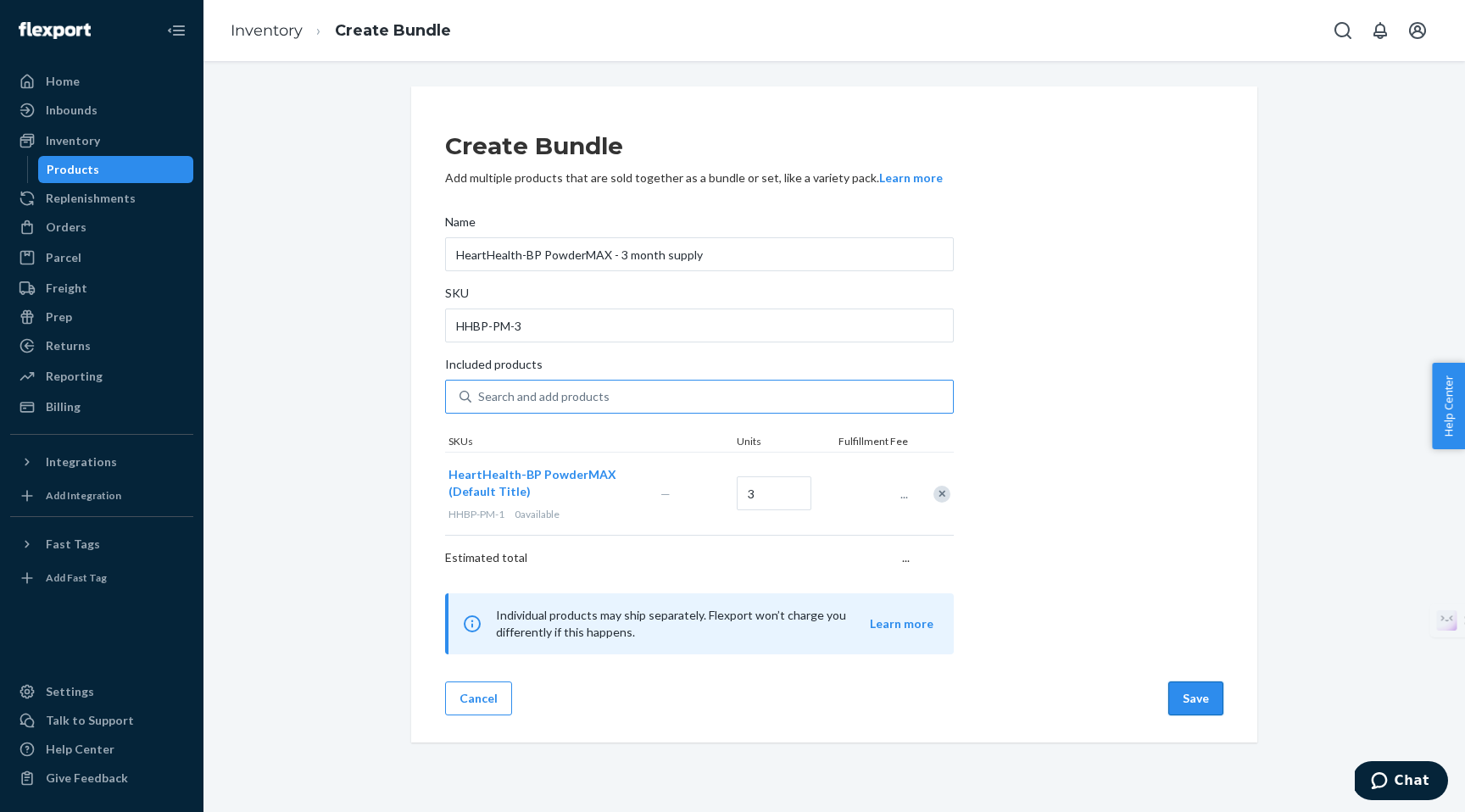
click at [1200, 702] on button "Save" at bounding box center [1195, 699] width 55 height 34
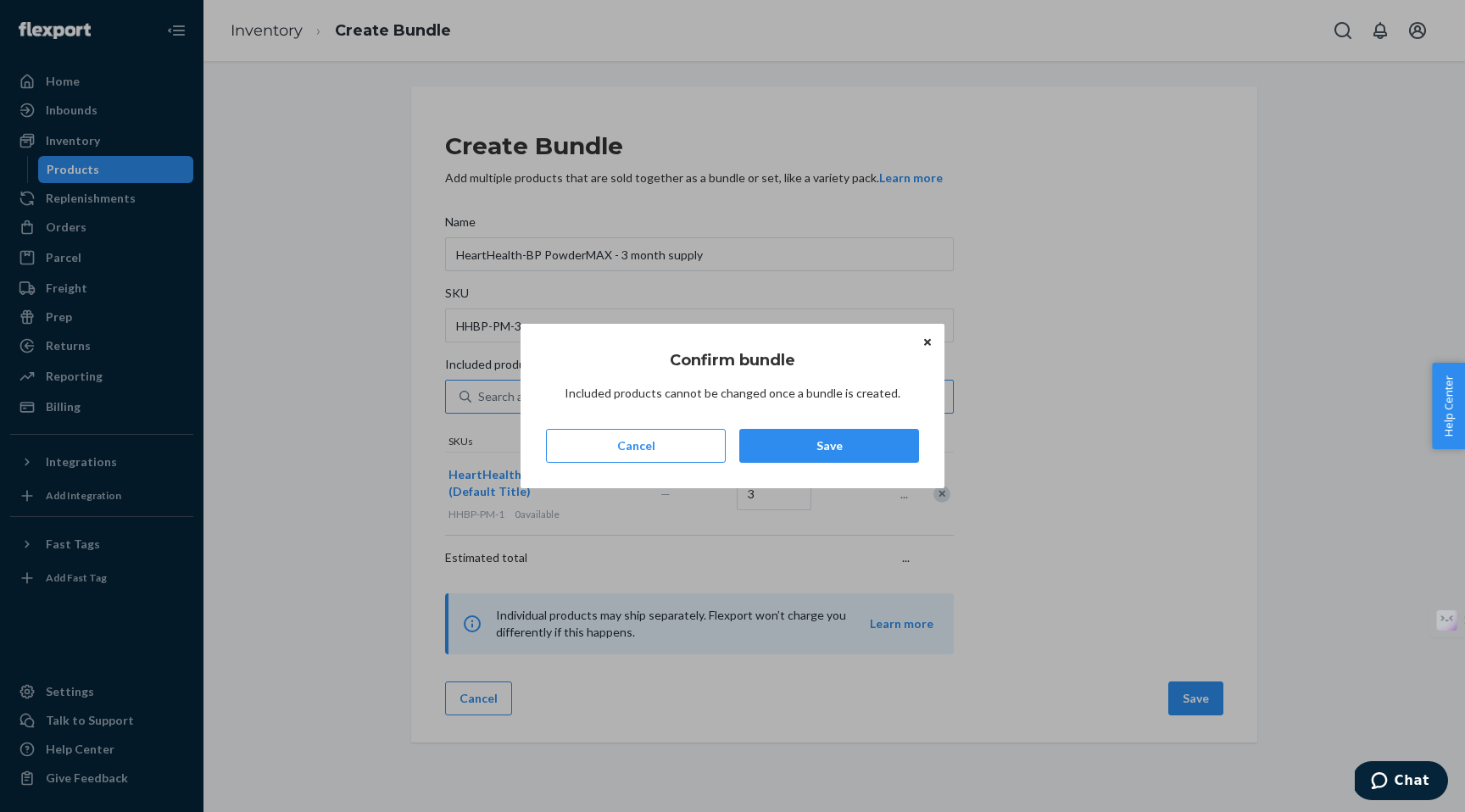
click at [929, 342] on icon "Close" at bounding box center [928, 341] width 7 height 7
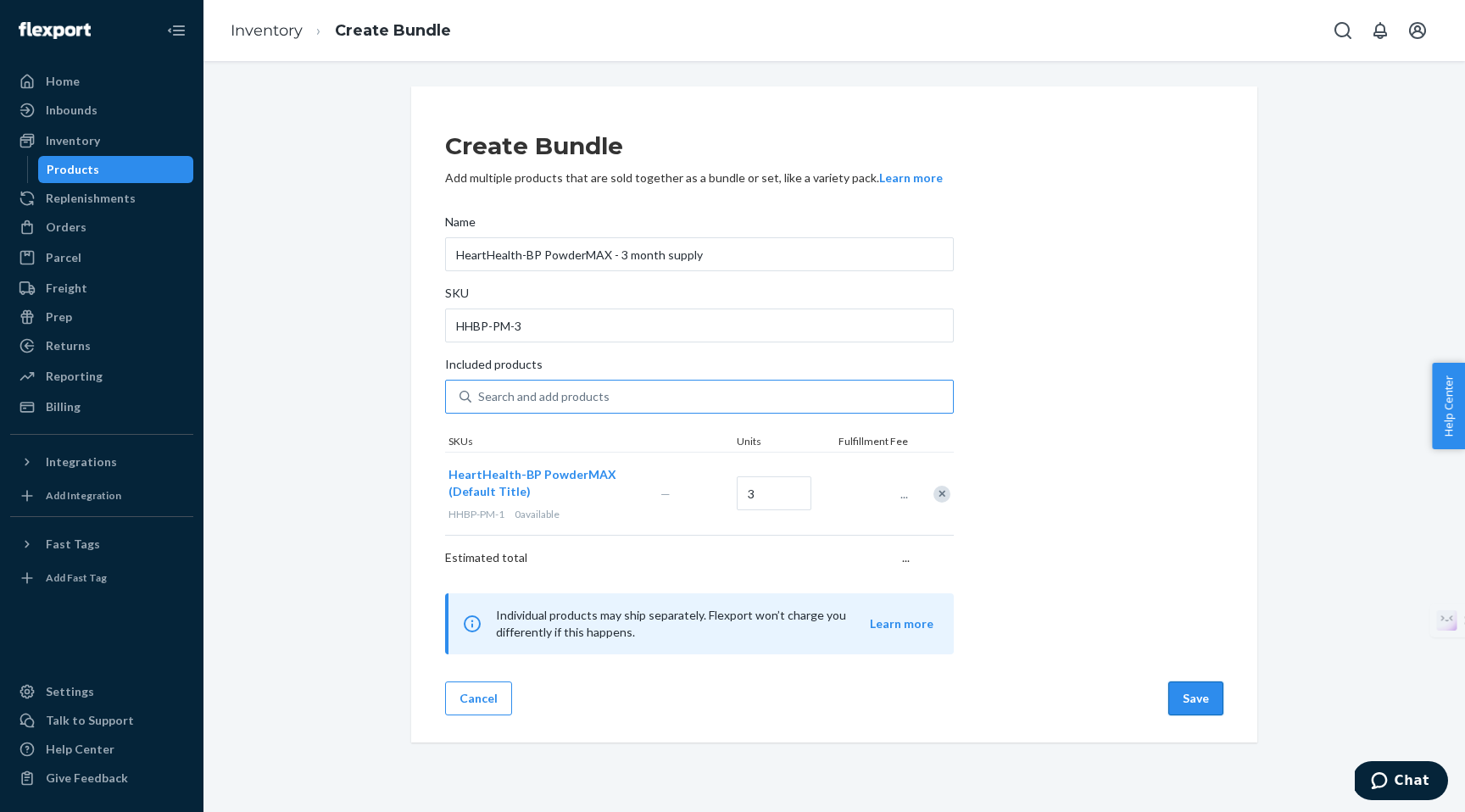
click at [1184, 706] on button "Save" at bounding box center [1195, 699] width 55 height 34
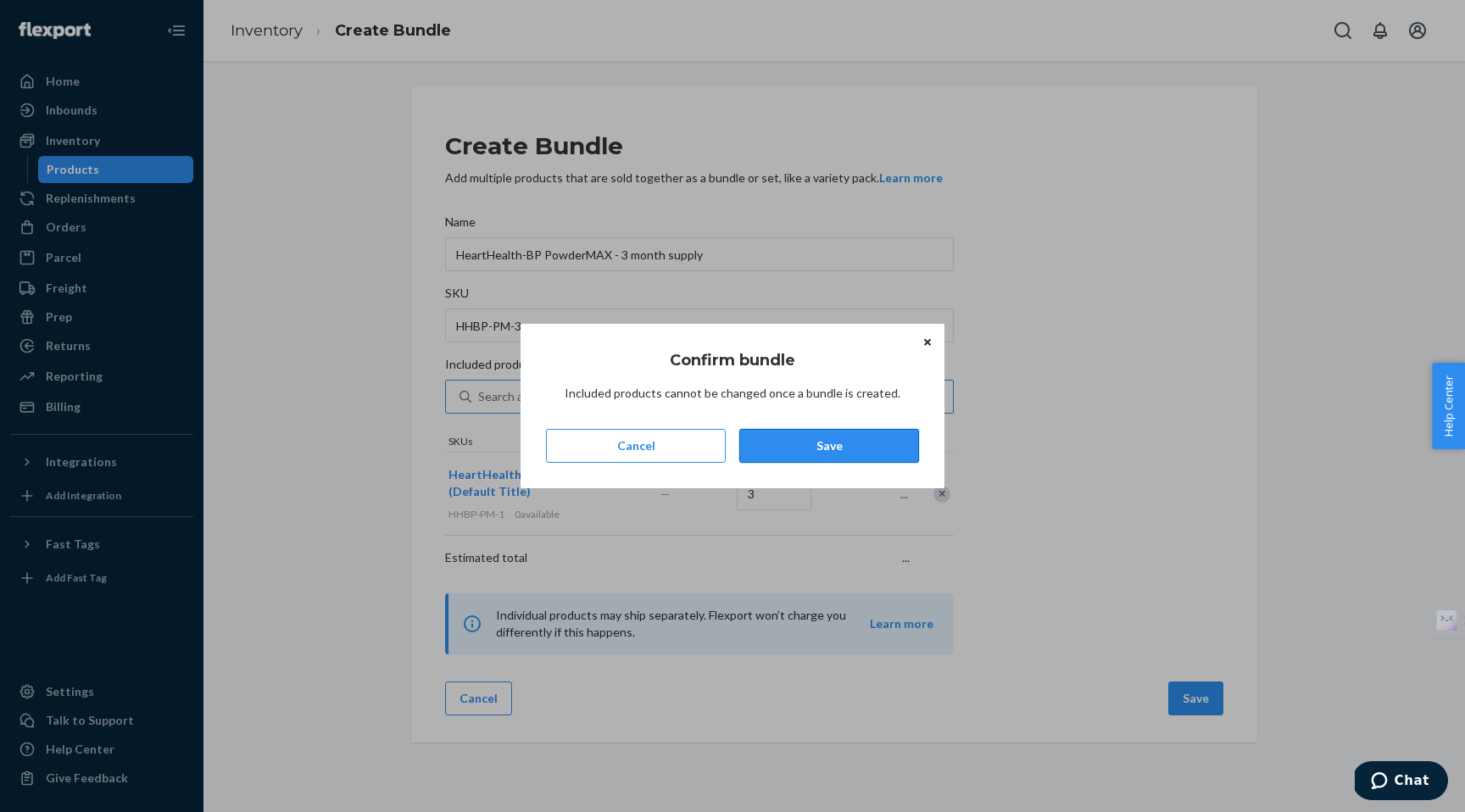
click at [833, 453] on button "Save" at bounding box center [829, 446] width 180 height 34
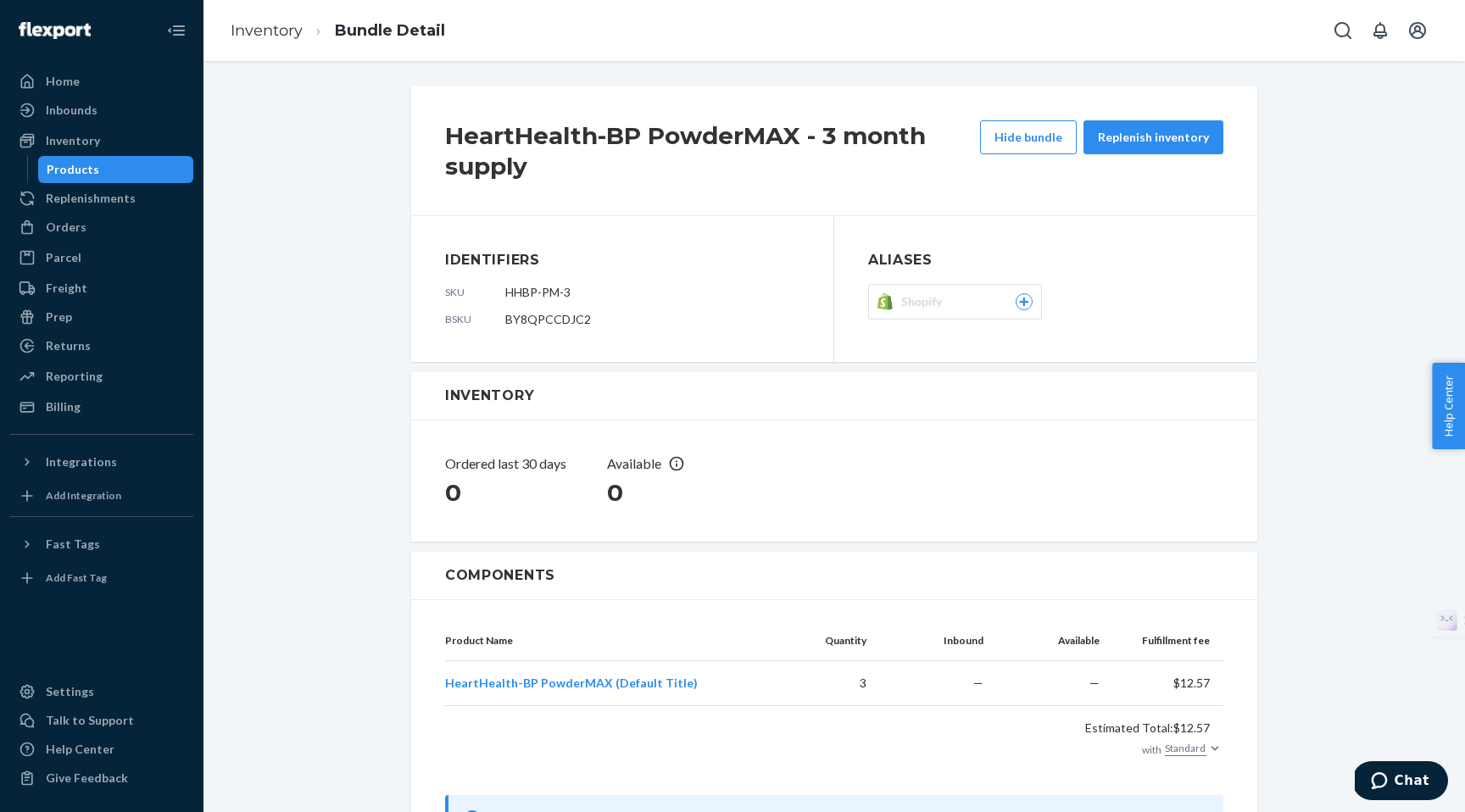
click at [80, 173] on div "Products" at bounding box center [73, 169] width 53 height 17
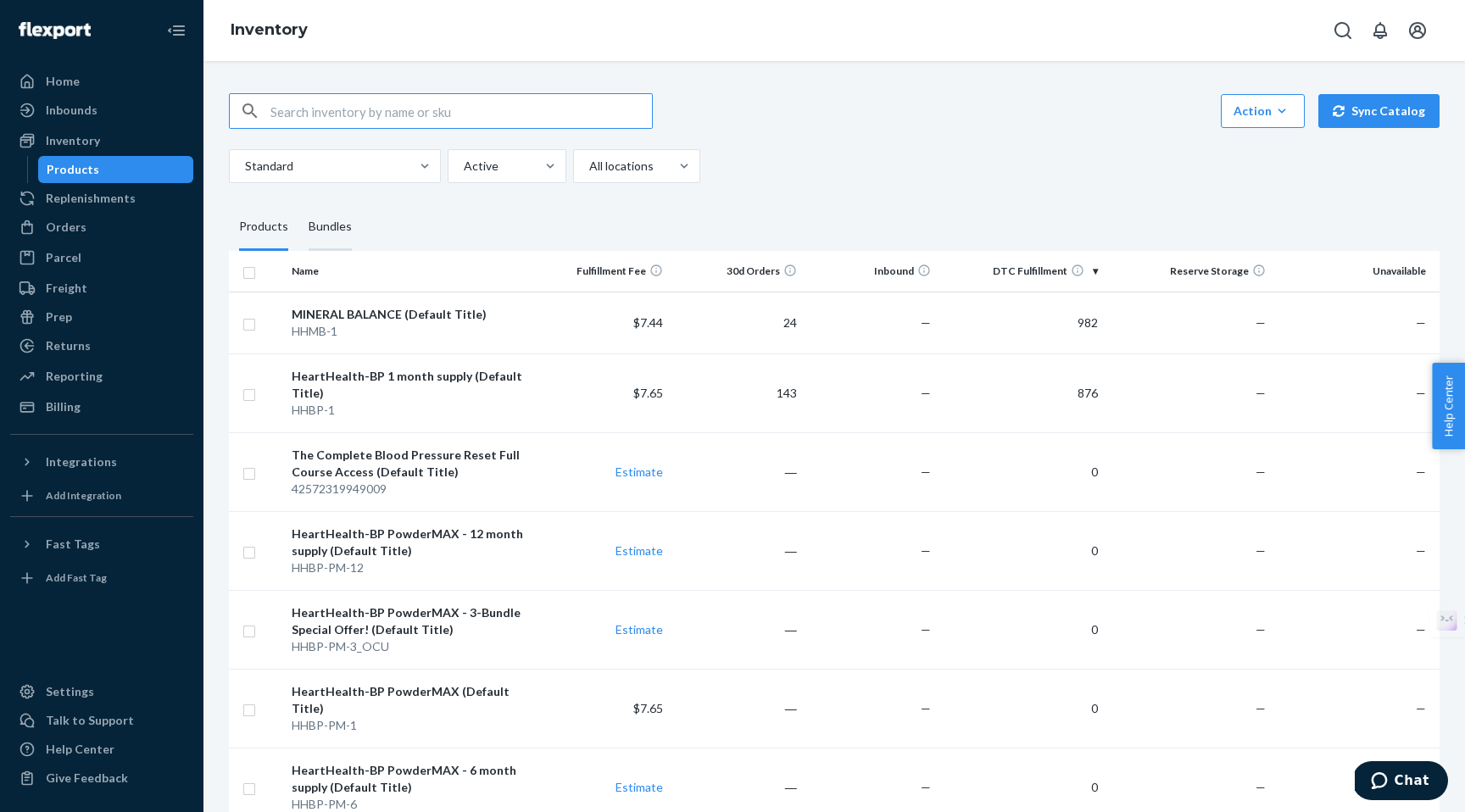
click at [332, 228] on div "Bundles" at bounding box center [329, 227] width 43 height 48
click at [299, 203] on input "Bundles" at bounding box center [299, 203] width 0 height 0
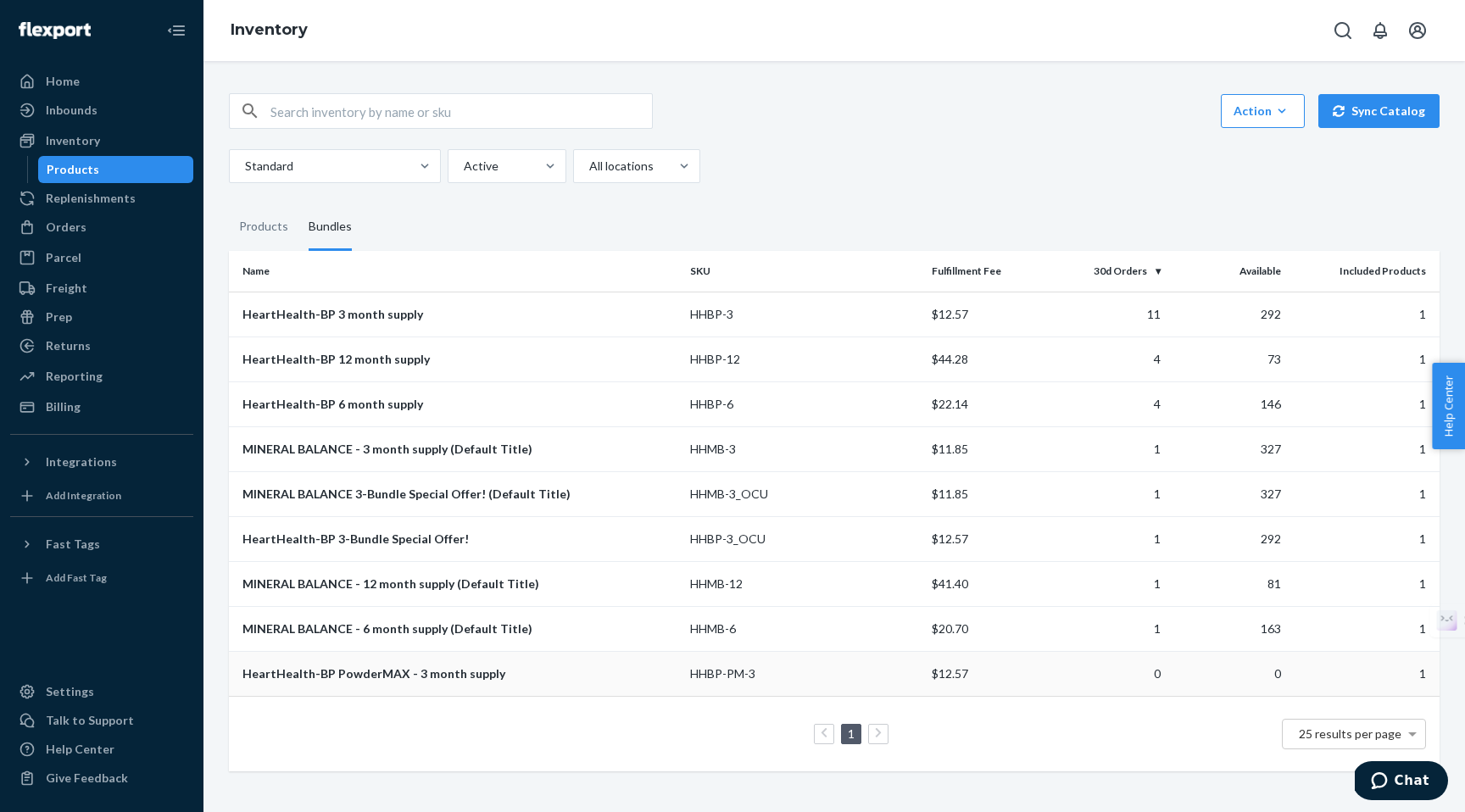
click at [377, 678] on div "HeartHealth-BP PowderMAX - 3 month supply" at bounding box center [460, 674] width 434 height 17
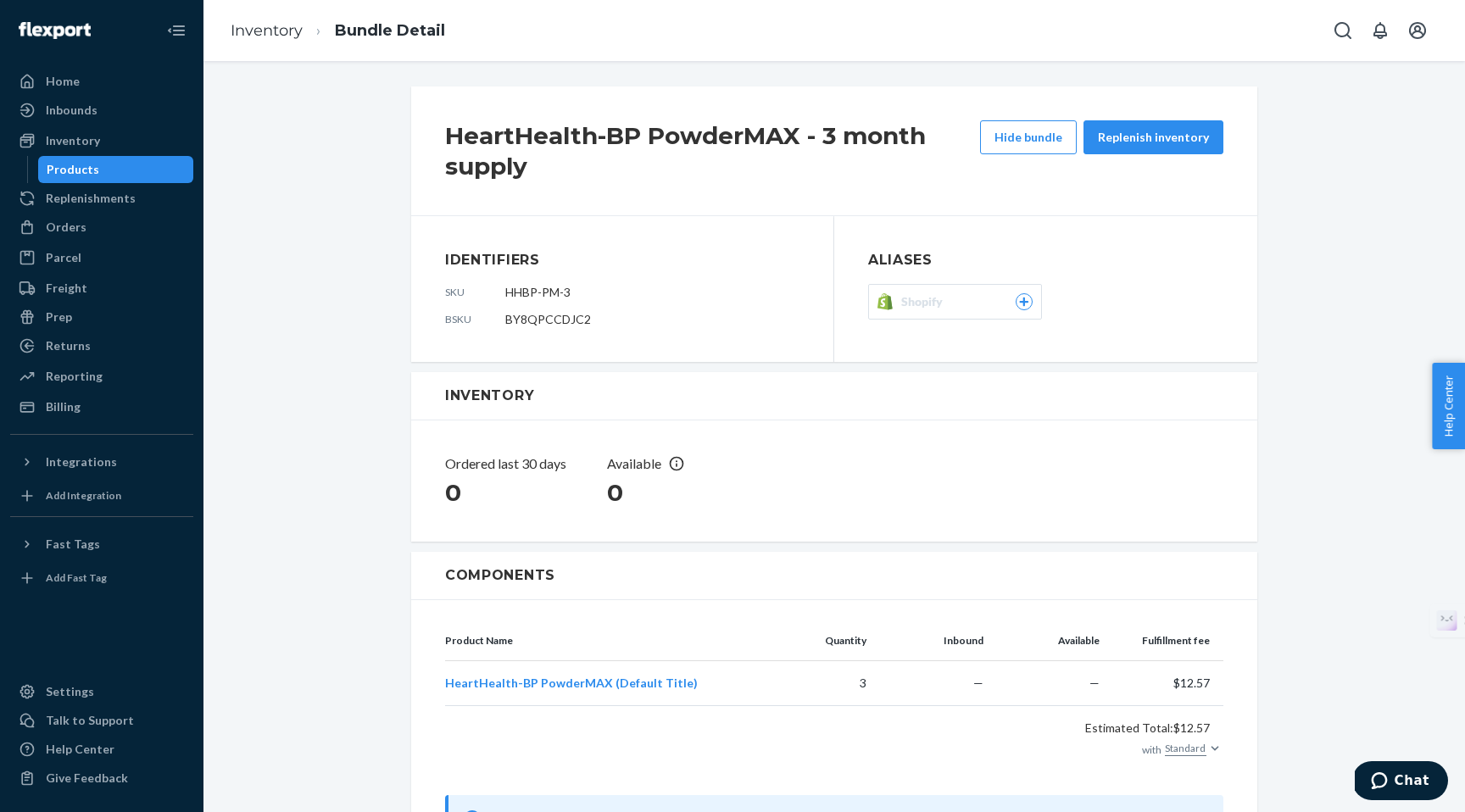
click at [1025, 300] on icon at bounding box center [1024, 302] width 15 height 10
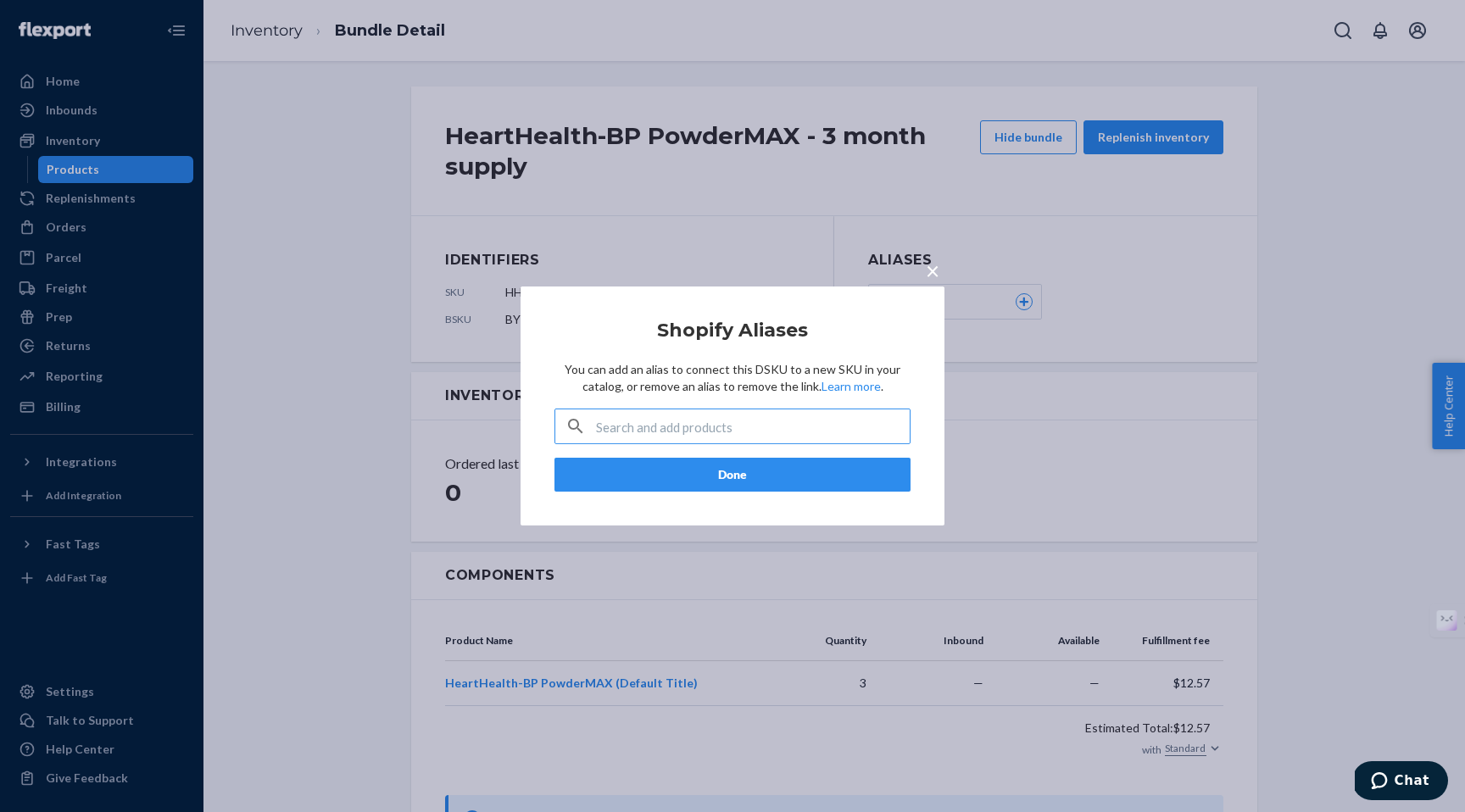
click at [931, 265] on span "×" at bounding box center [933, 270] width 14 height 29
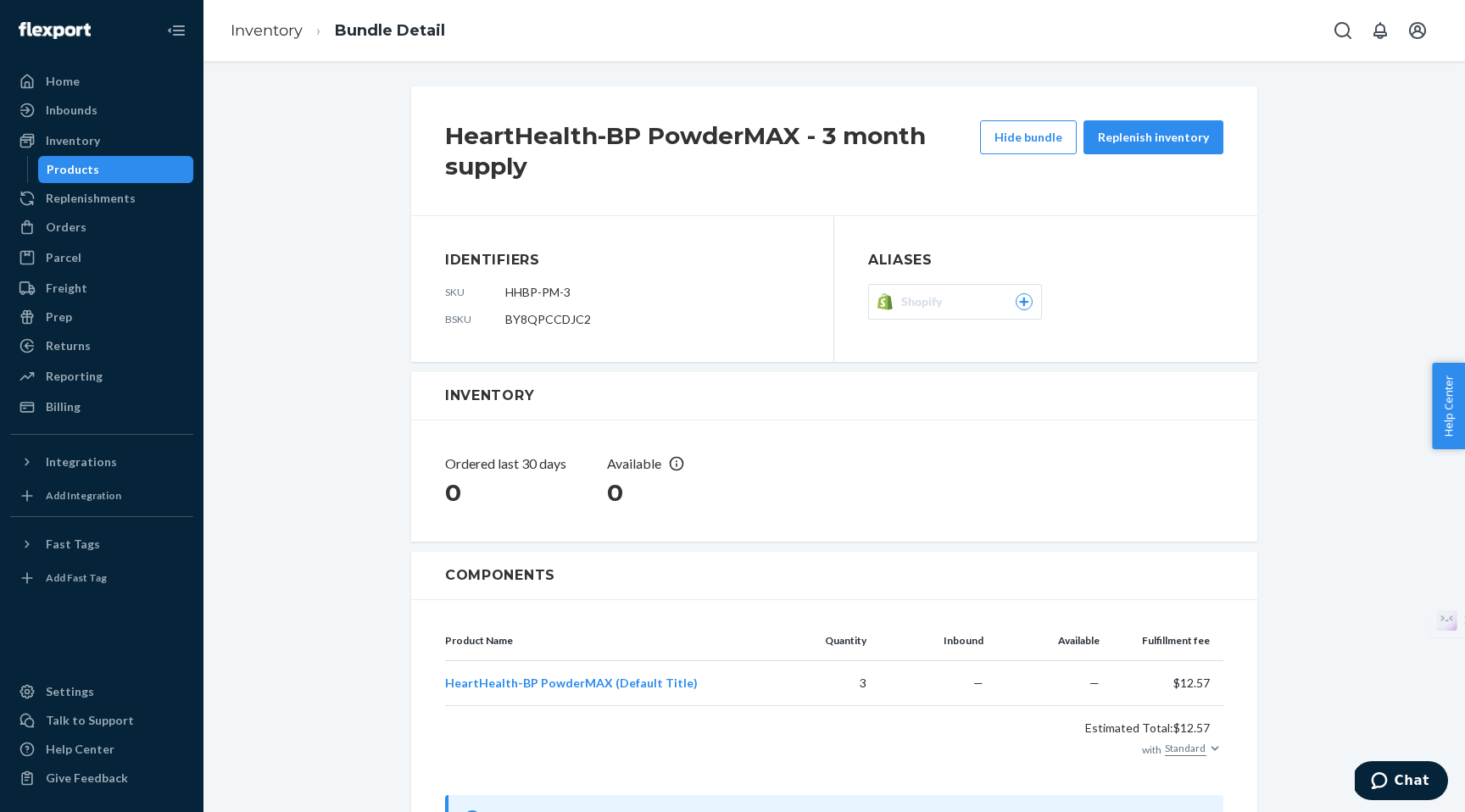
click at [82, 171] on div "Products" at bounding box center [73, 169] width 53 height 17
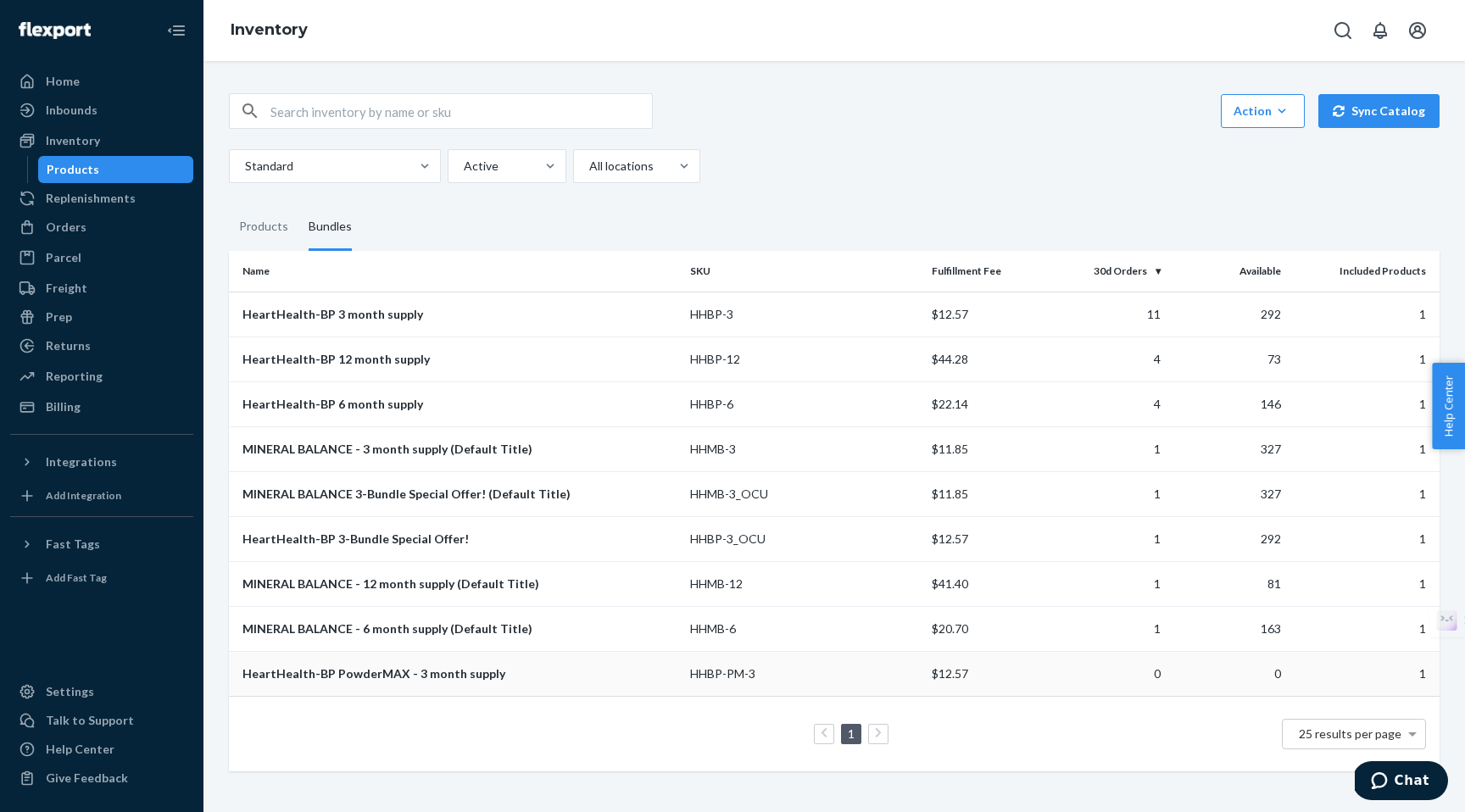
click at [341, 673] on div "HeartHealth-BP PowderMAX - 3 month supply" at bounding box center [460, 674] width 434 height 17
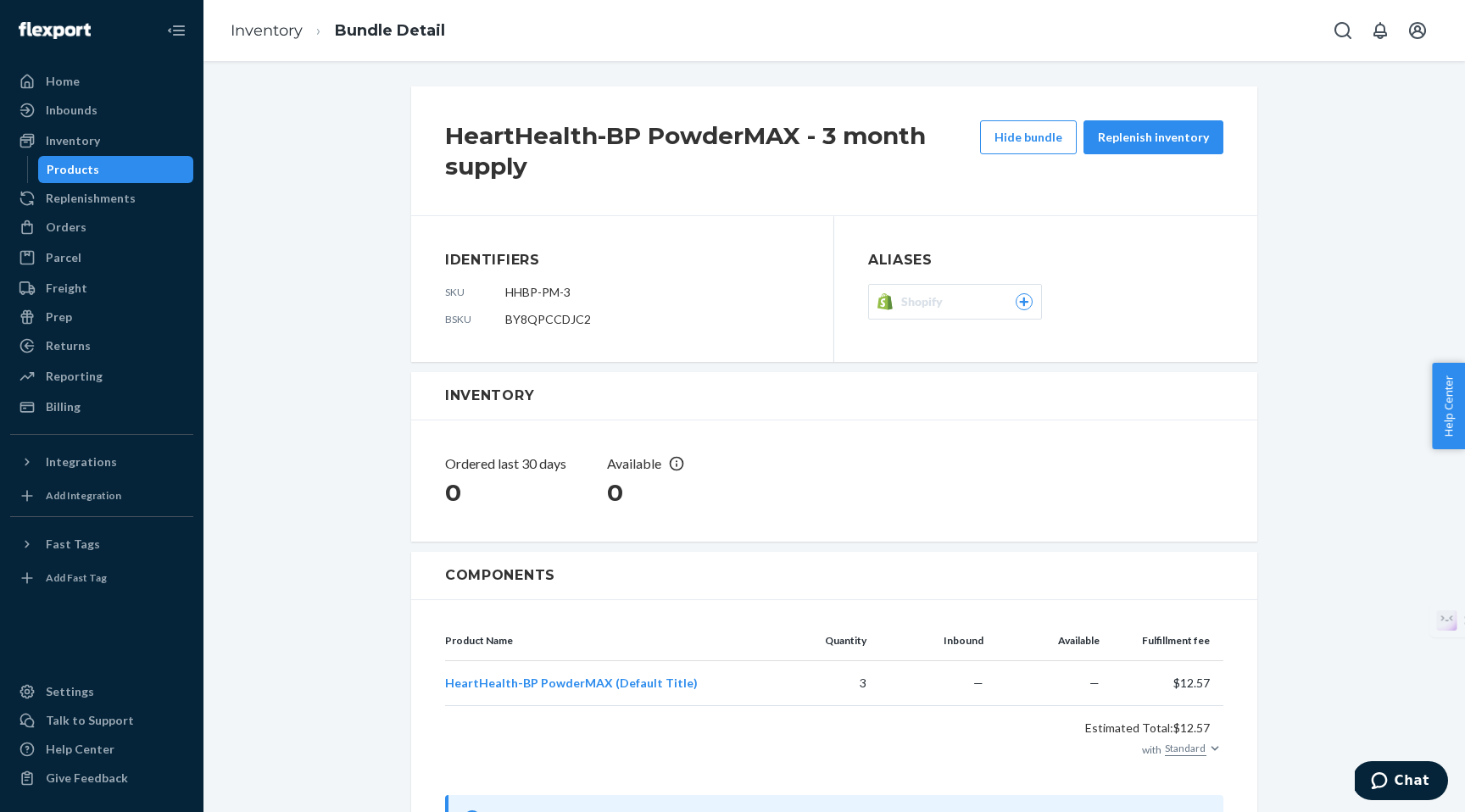
click at [75, 169] on div "Products" at bounding box center [73, 169] width 53 height 17
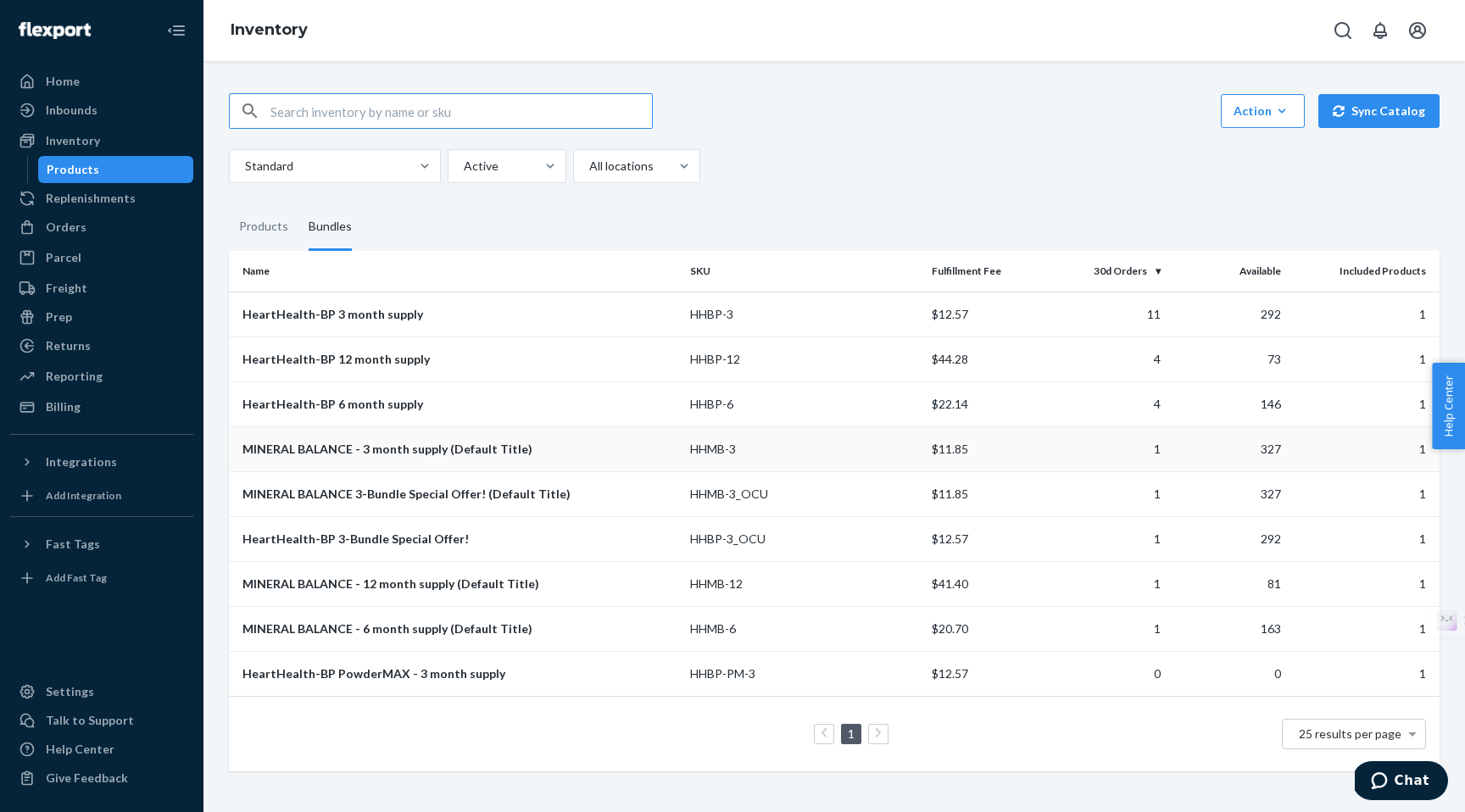
click at [289, 450] on div "MINERAL BALANCE - 3 month supply (Default Title)" at bounding box center [460, 449] width 434 height 17
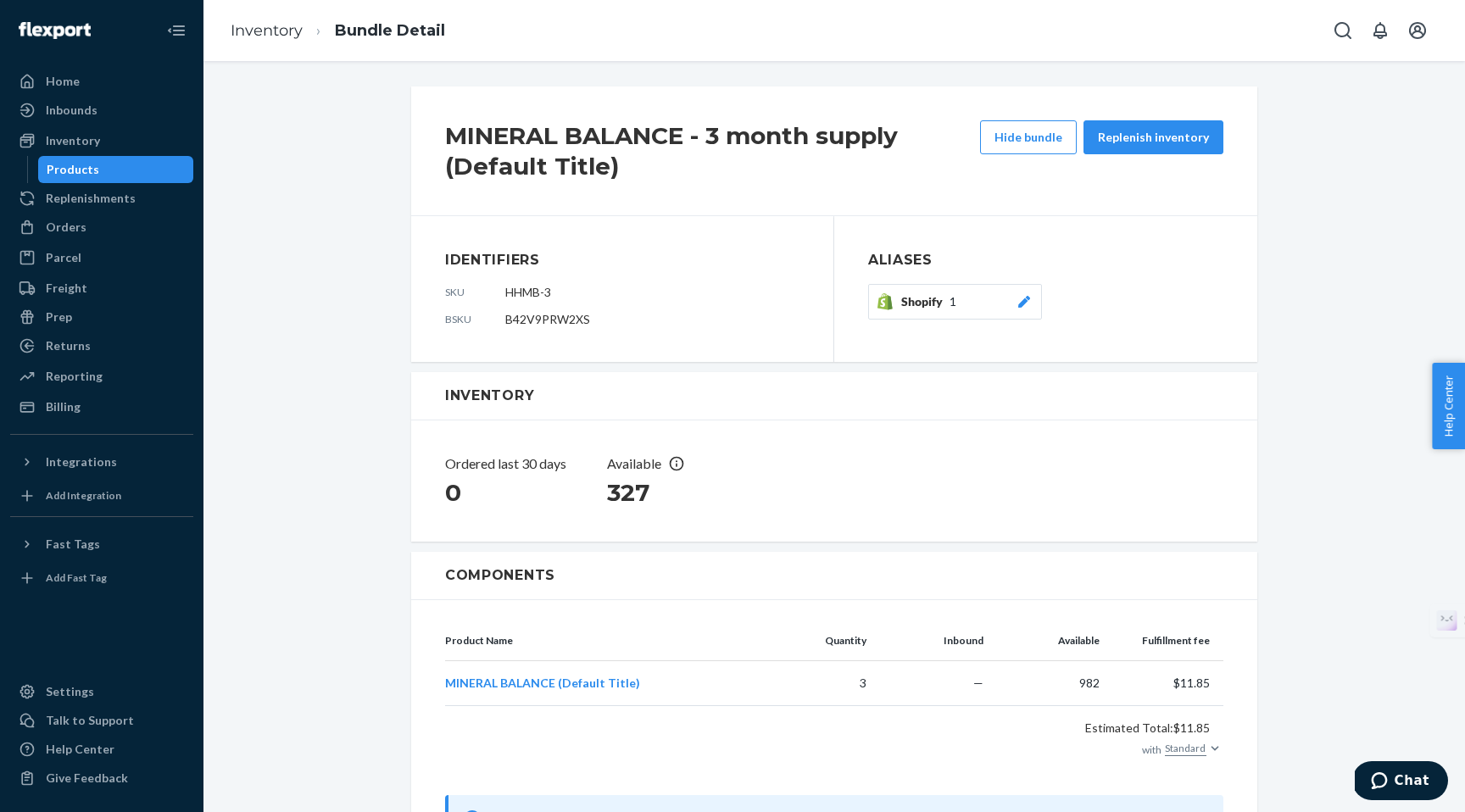
click at [72, 170] on div "Products" at bounding box center [73, 169] width 53 height 17
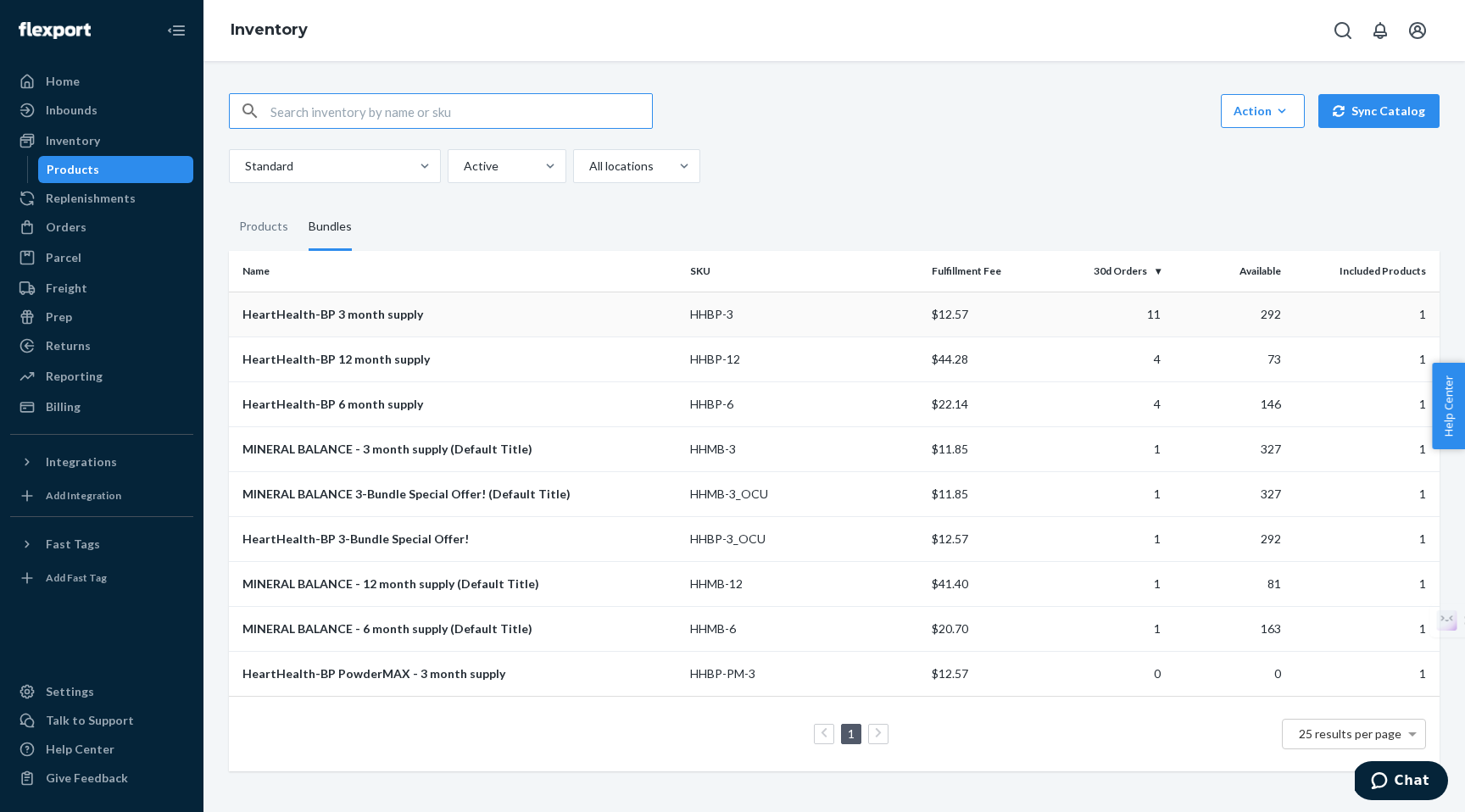
click at [317, 312] on div "HeartHealth-BP 3 month supply" at bounding box center [460, 314] width 434 height 17
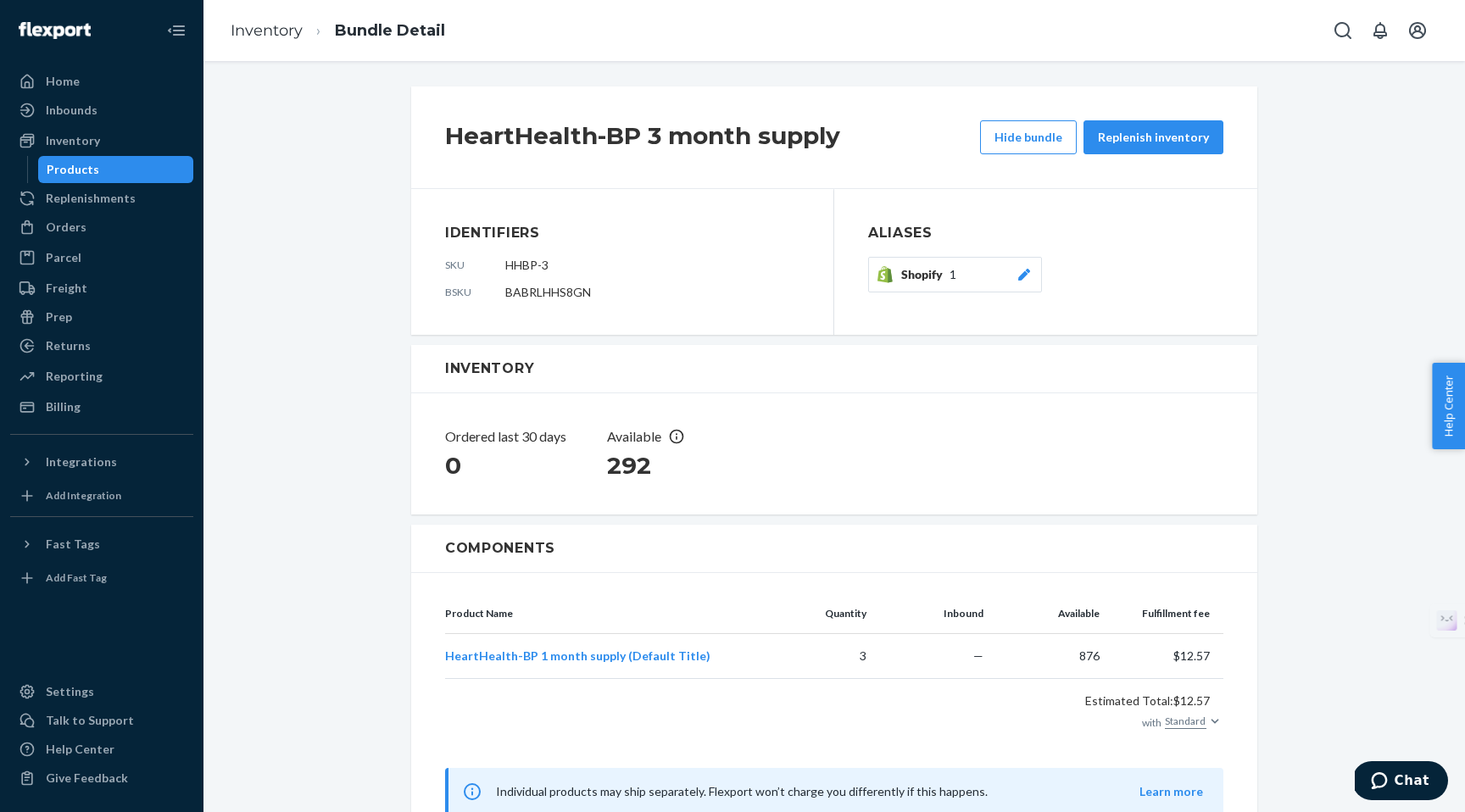
click at [75, 170] on div "Products" at bounding box center [73, 169] width 53 height 17
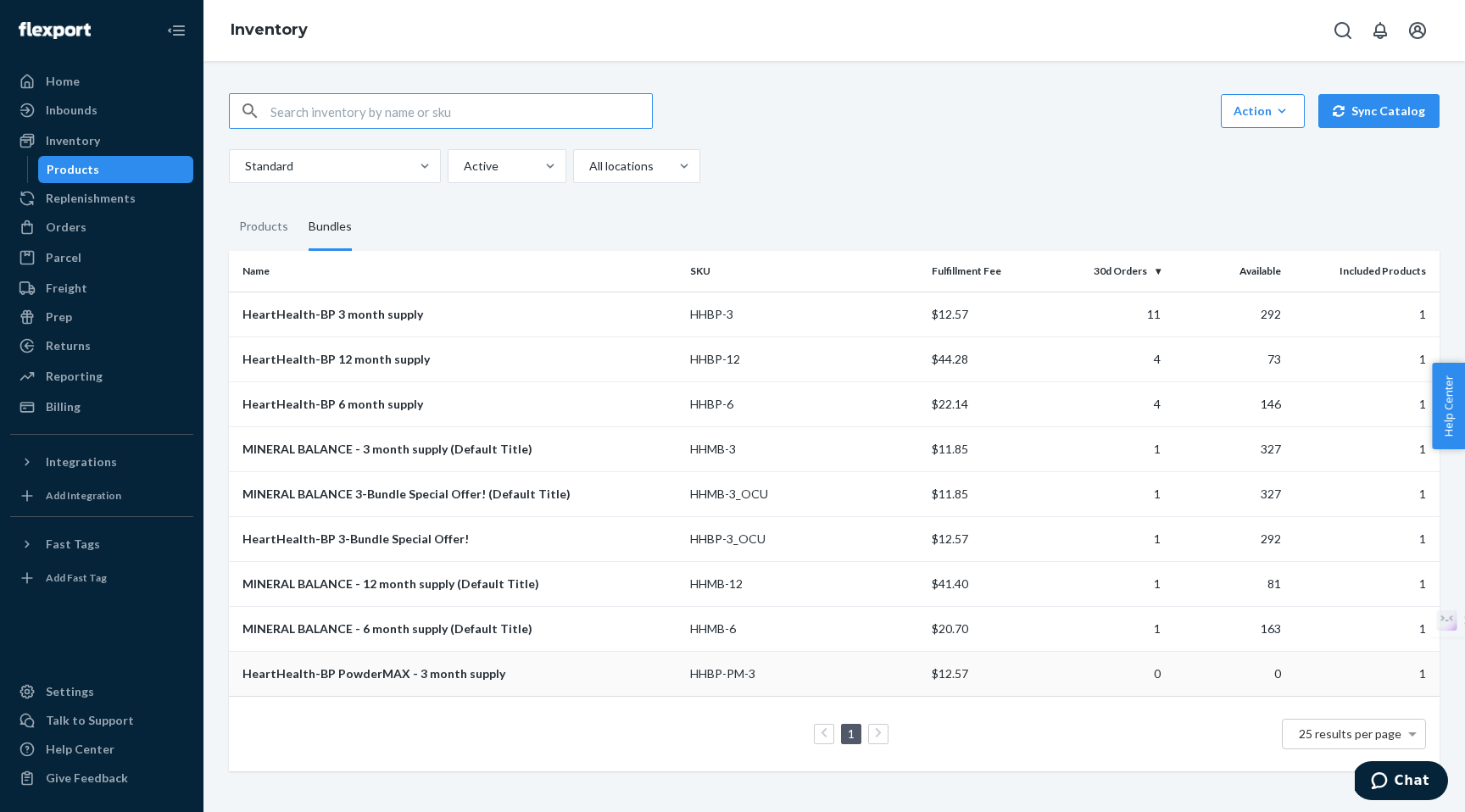
click at [295, 669] on div "HeartHealth-BP PowderMAX - 3 month supply" at bounding box center [460, 674] width 434 height 17
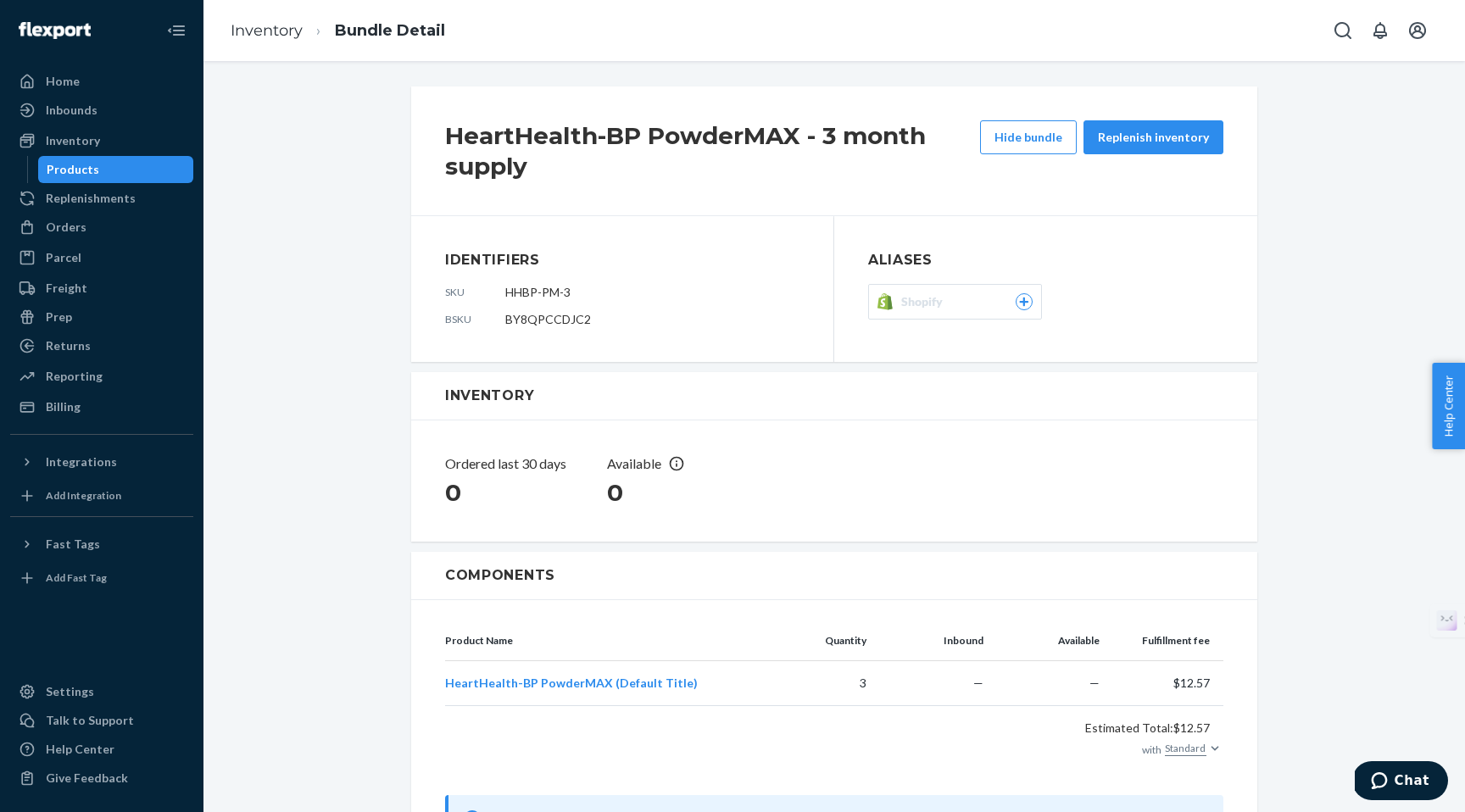
click at [1027, 301] on icon at bounding box center [1023, 302] width 9 height 9
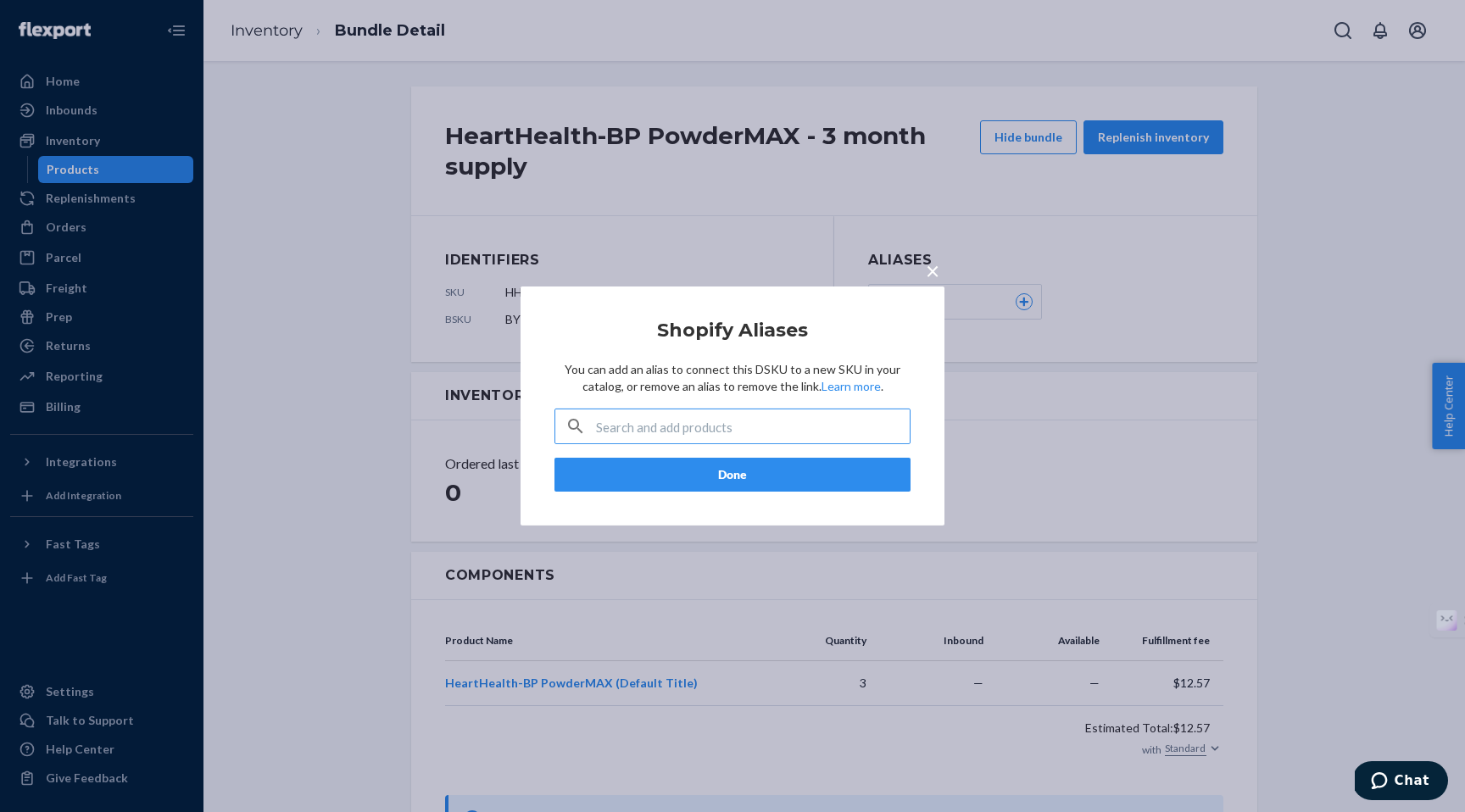
click at [627, 429] on input "text" at bounding box center [752, 427] width 314 height 34
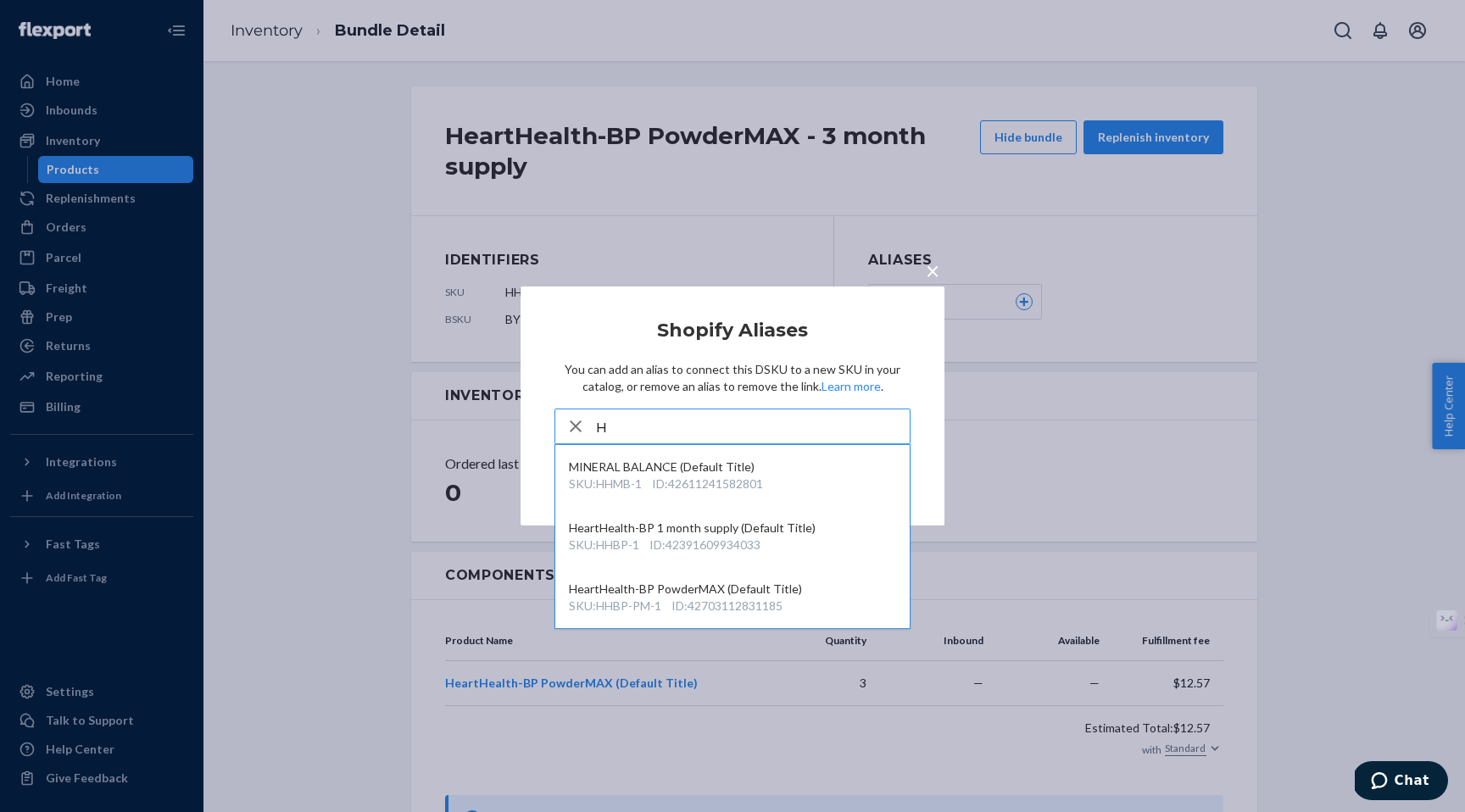
type input "He"
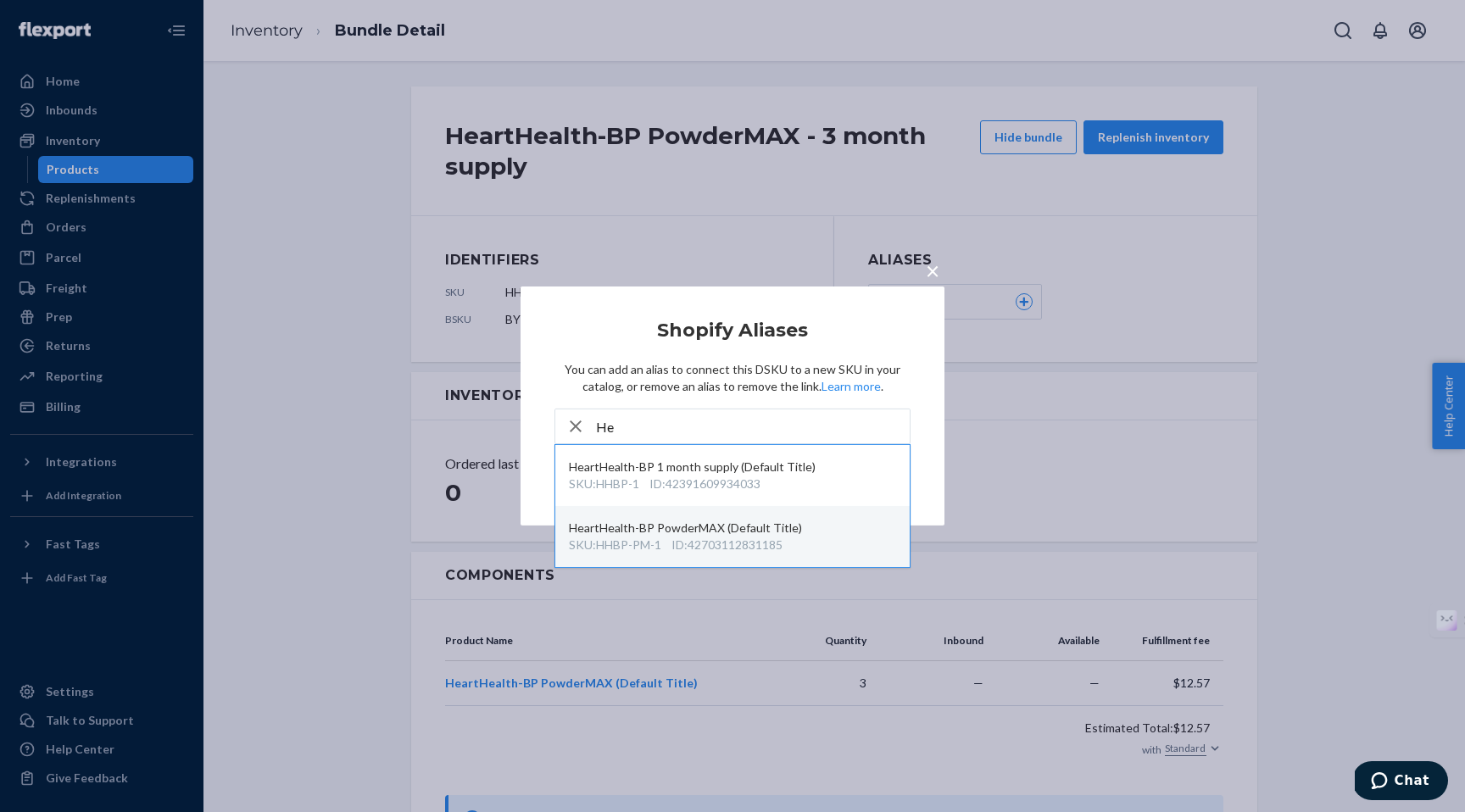
click at [627, 534] on div "HeartHealth-BP PowderMAX (Default Title)" at bounding box center [732, 527] width 327 height 17
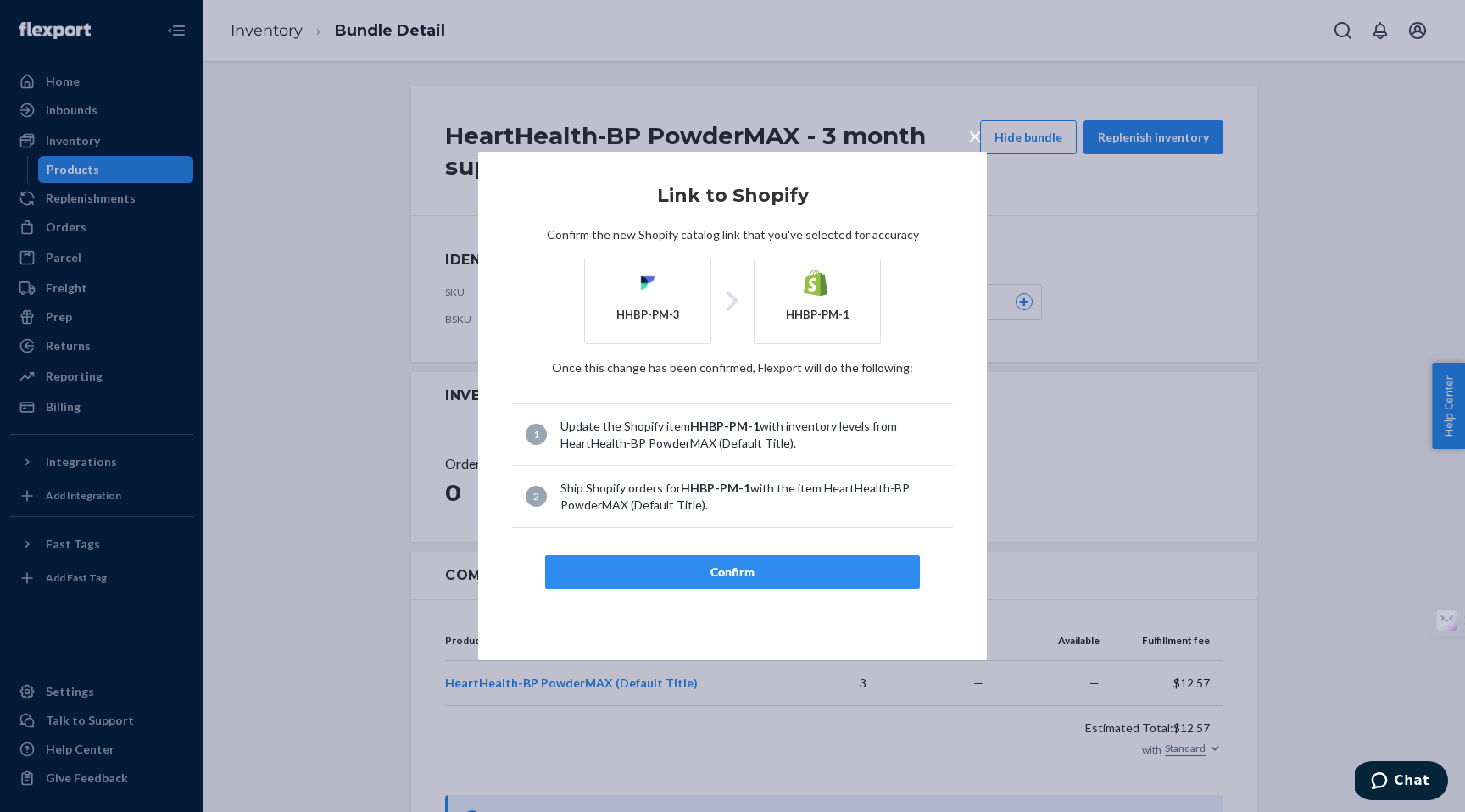
click at [973, 134] on span "×" at bounding box center [975, 135] width 14 height 29
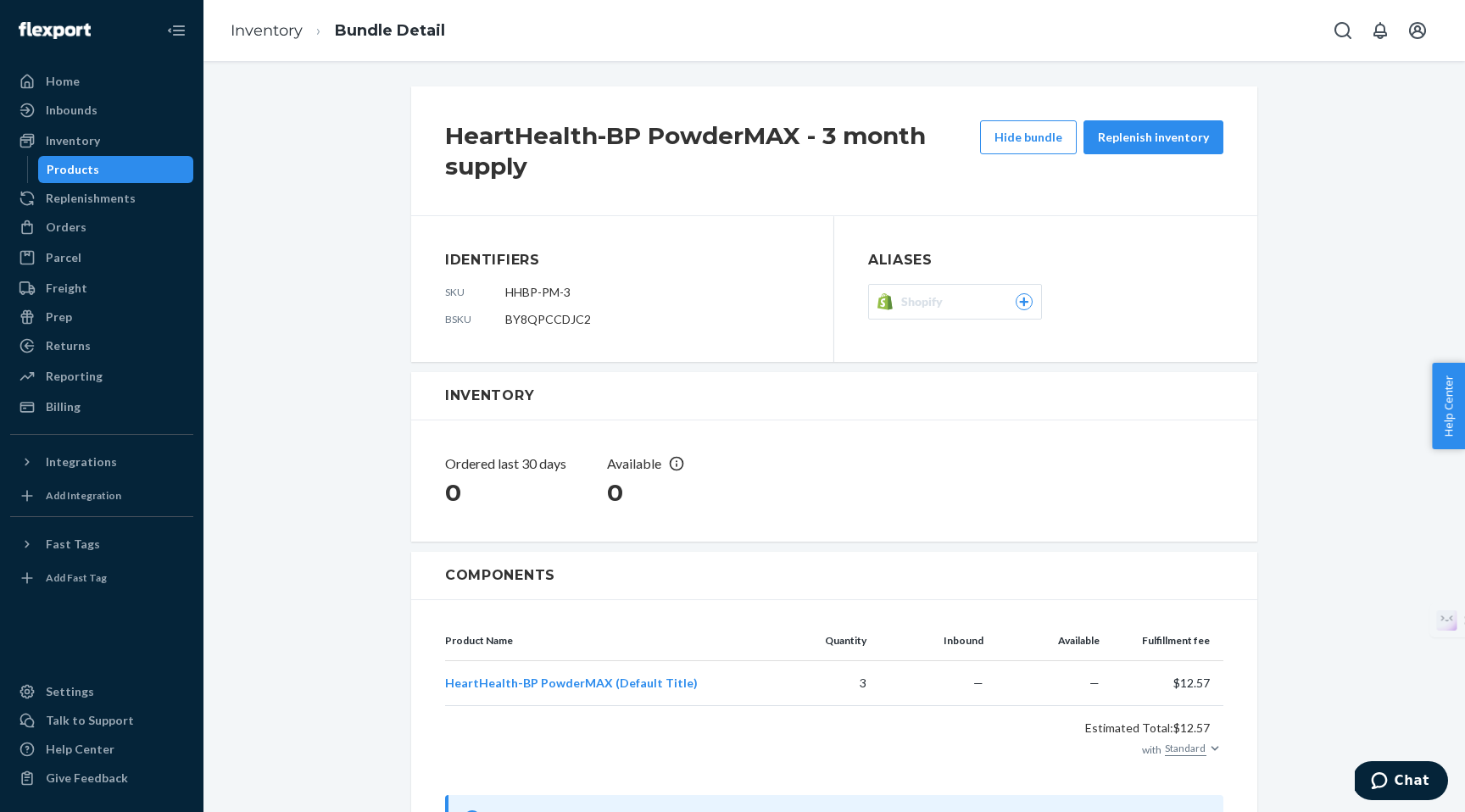
click at [923, 303] on span "Shopify" at bounding box center [926, 302] width 49 height 17
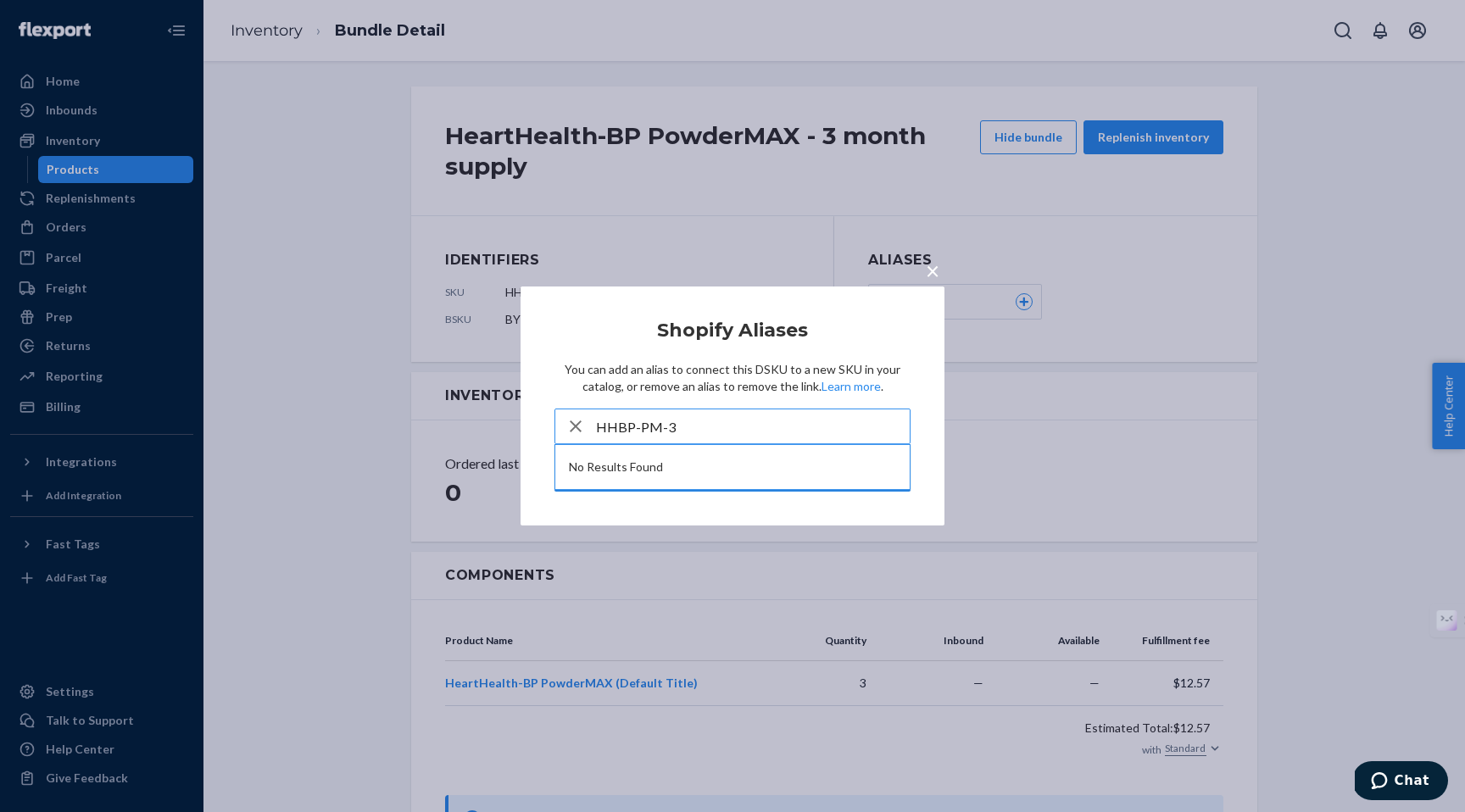
type input "HHBP-PM-"
click at [931, 270] on span "×" at bounding box center [933, 270] width 14 height 29
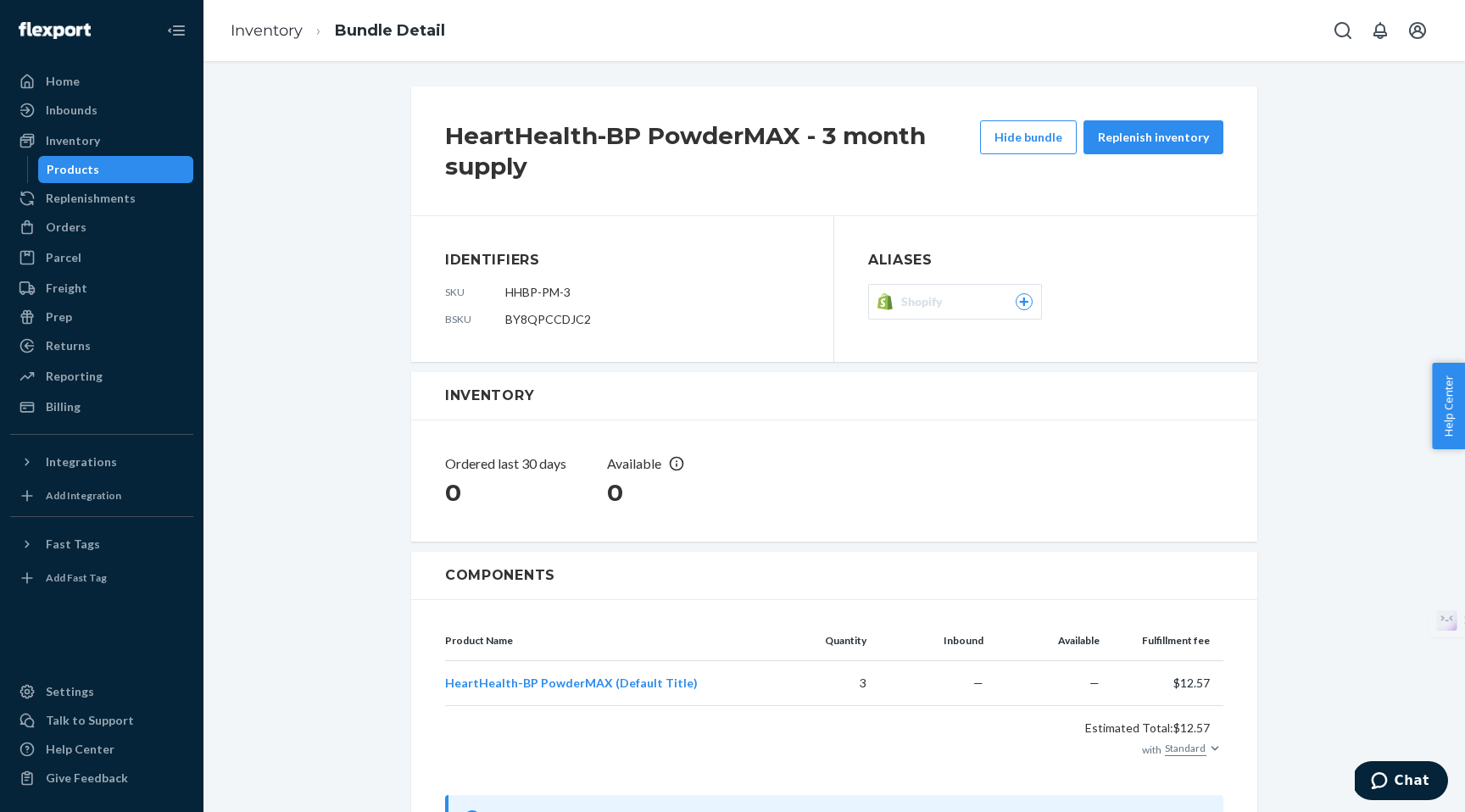
click at [77, 172] on div "Products" at bounding box center [73, 169] width 53 height 17
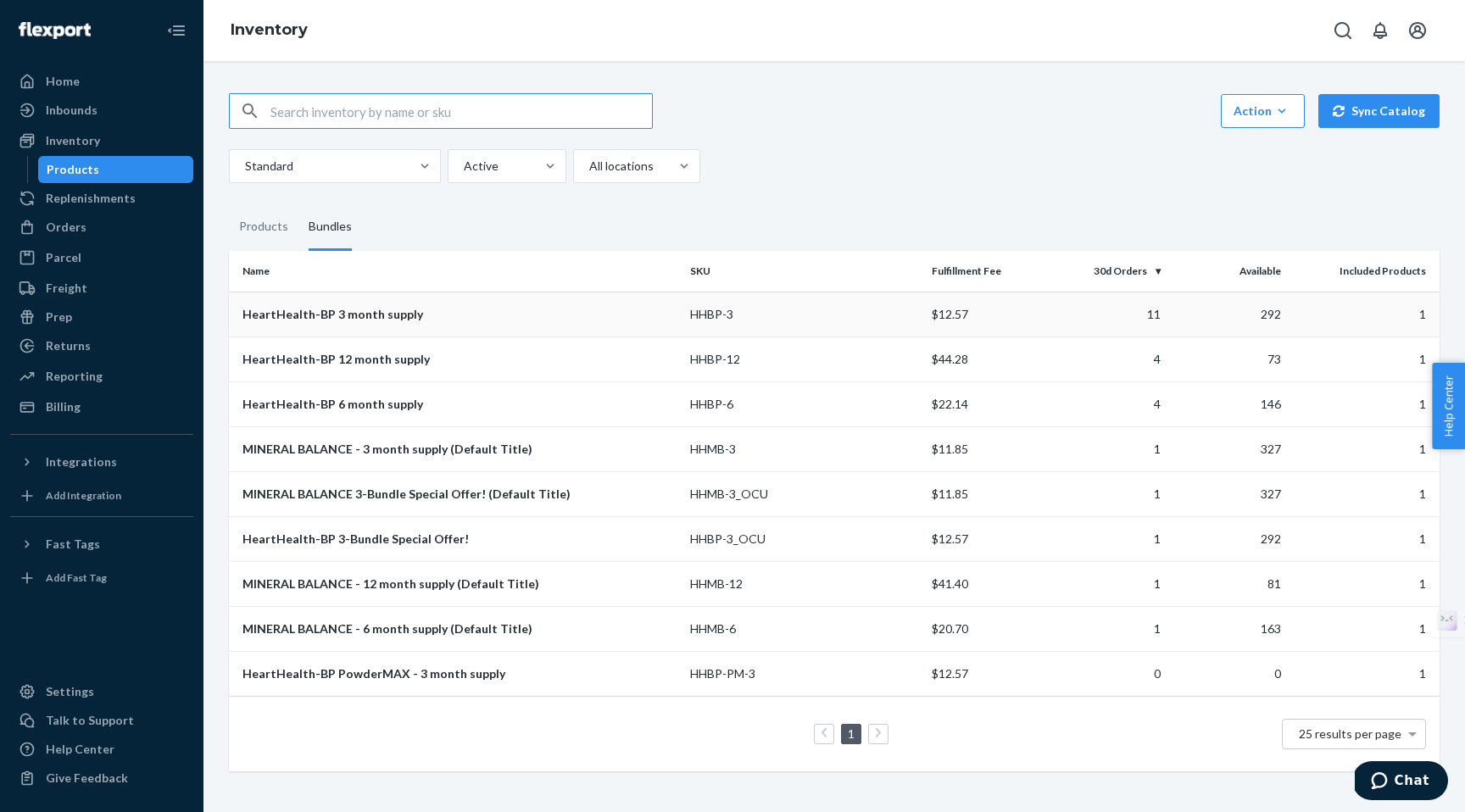
click at [303, 312] on div "HeartHealth-BP 3 month supply" at bounding box center [460, 314] width 434 height 17
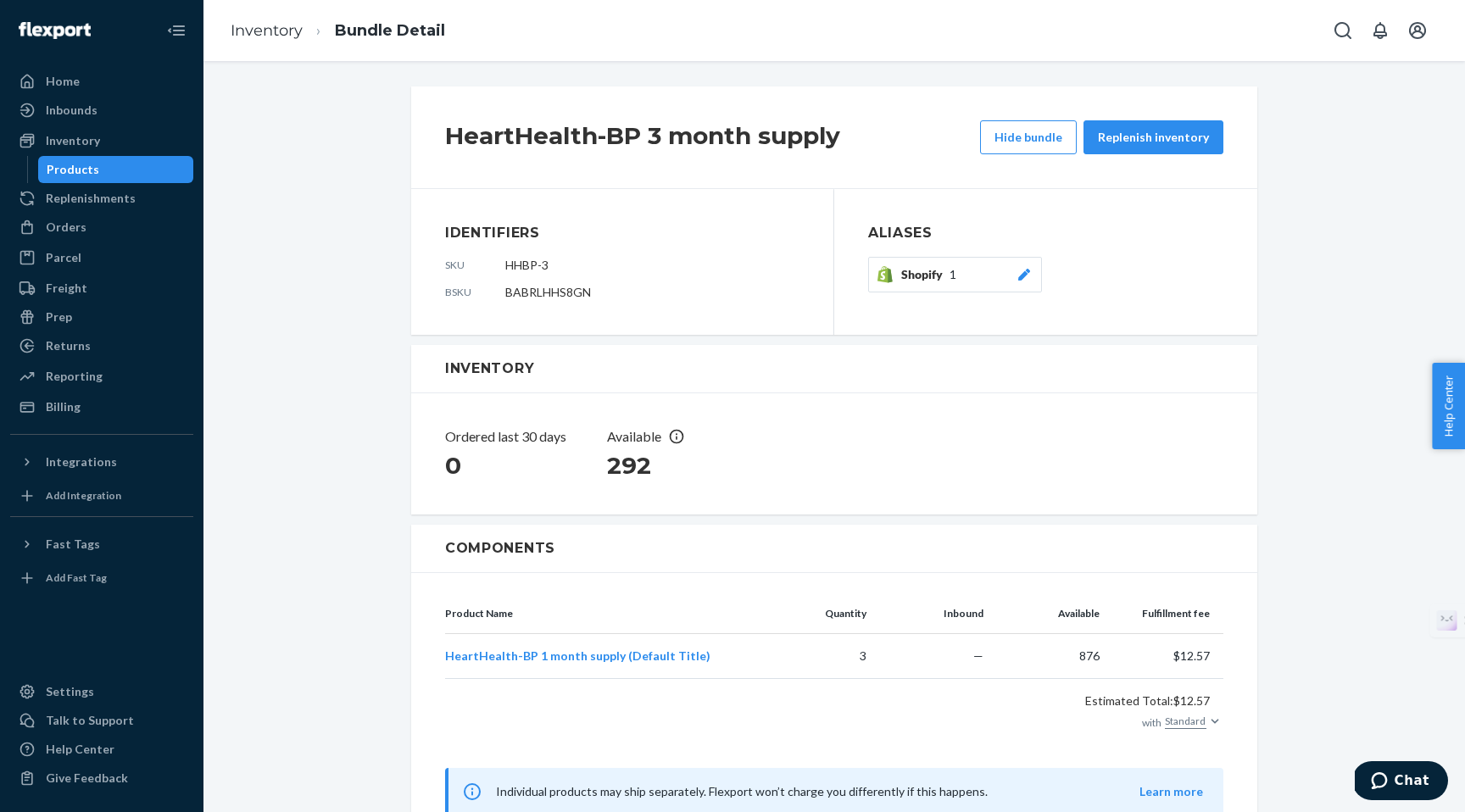
click at [929, 264] on button "Shopify 1" at bounding box center [954, 275] width 174 height 36
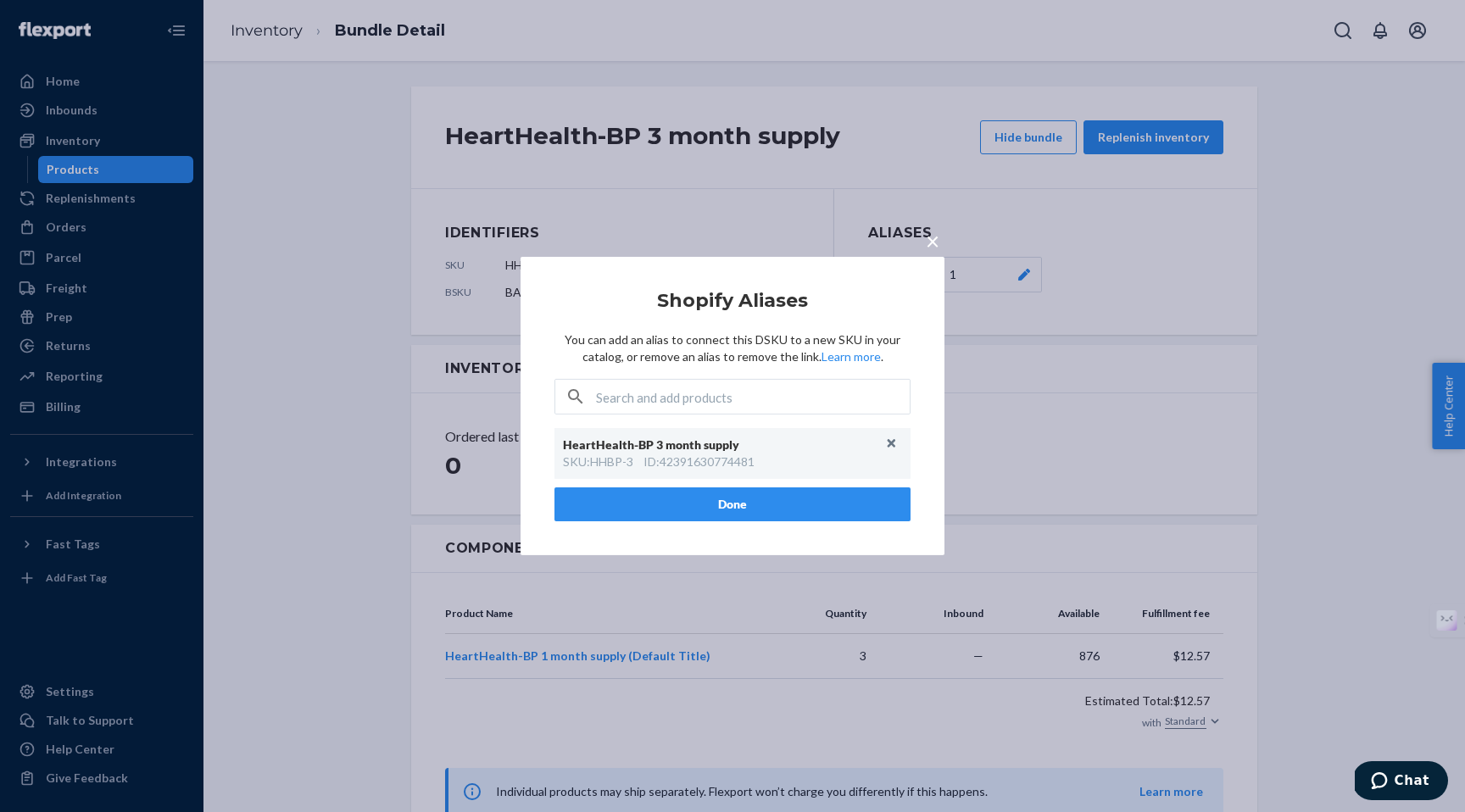
click at [937, 242] on span "×" at bounding box center [933, 240] width 14 height 29
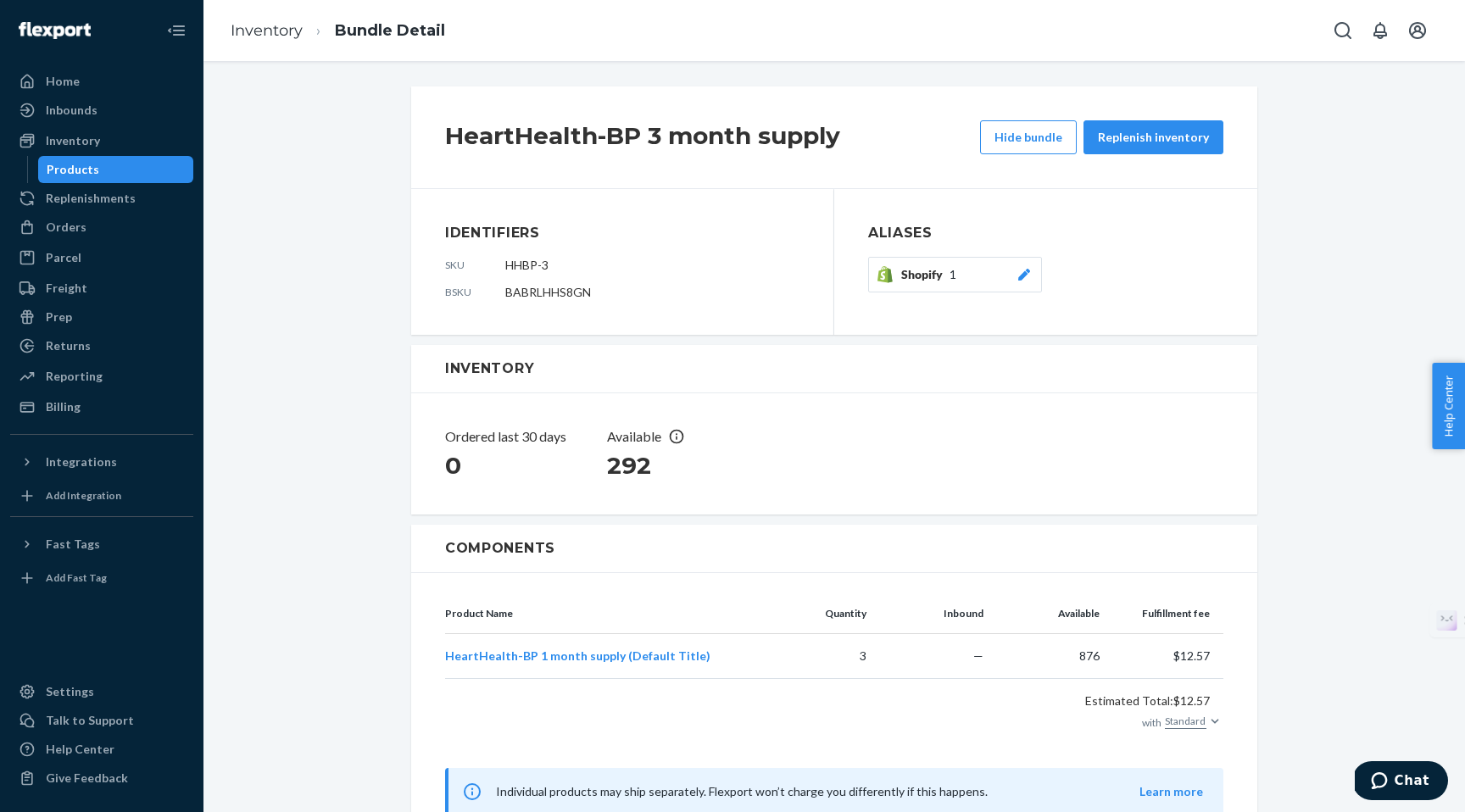
click at [92, 172] on div "Products" at bounding box center [73, 169] width 53 height 17
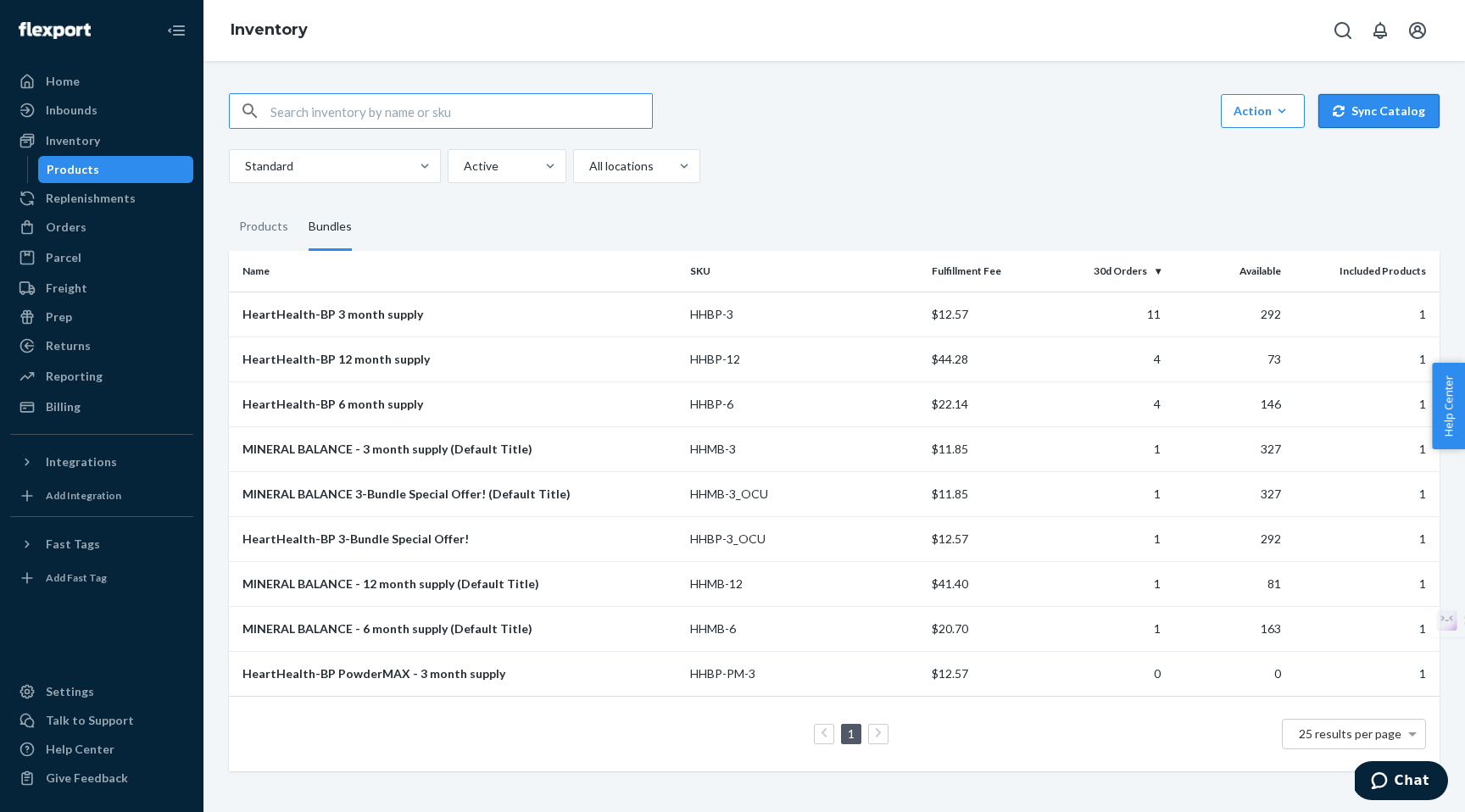
click at [1383, 111] on button "Sync Catalog" at bounding box center [1379, 111] width 121 height 34
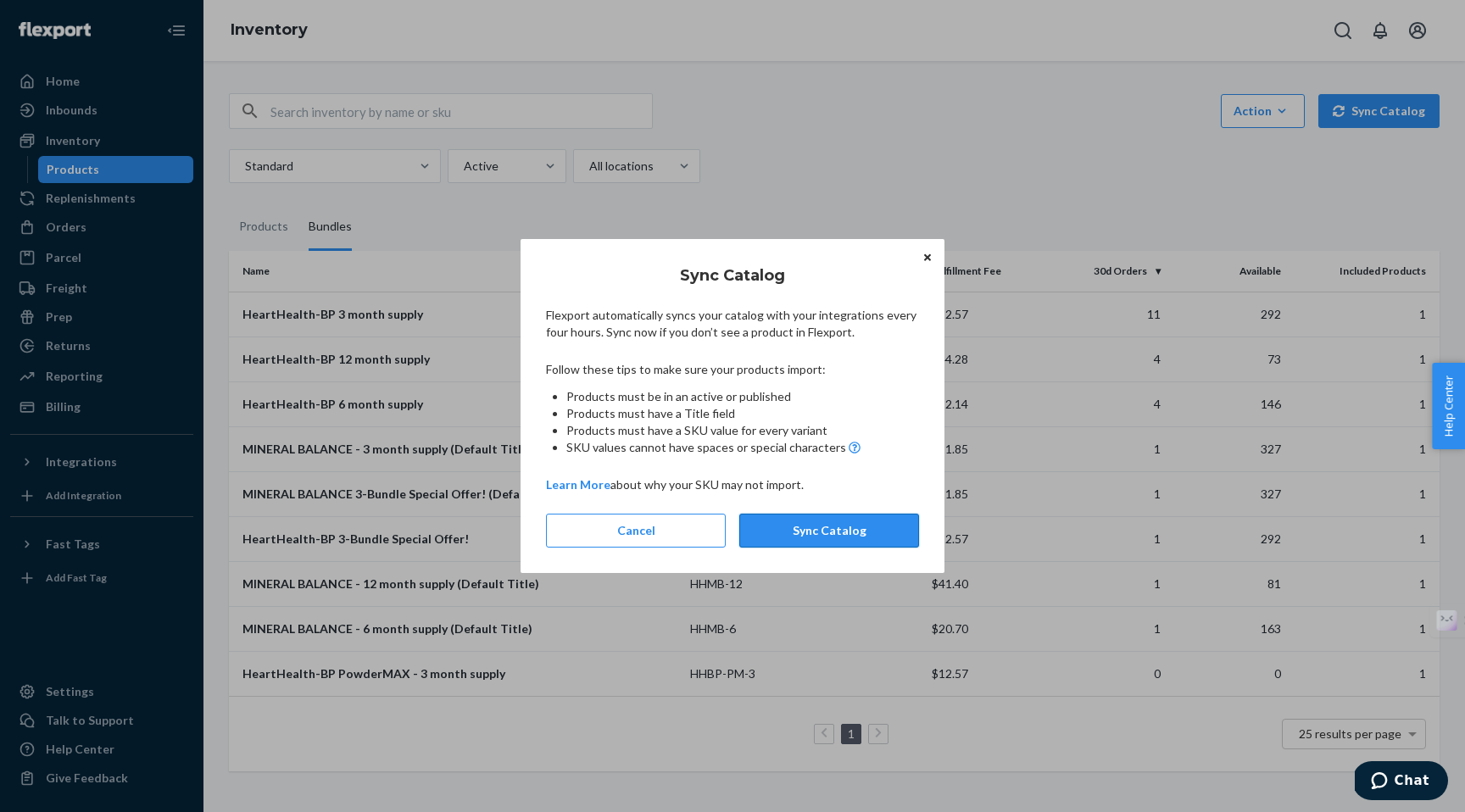
click at [818, 529] on button "Sync Catalog" at bounding box center [829, 530] width 180 height 34
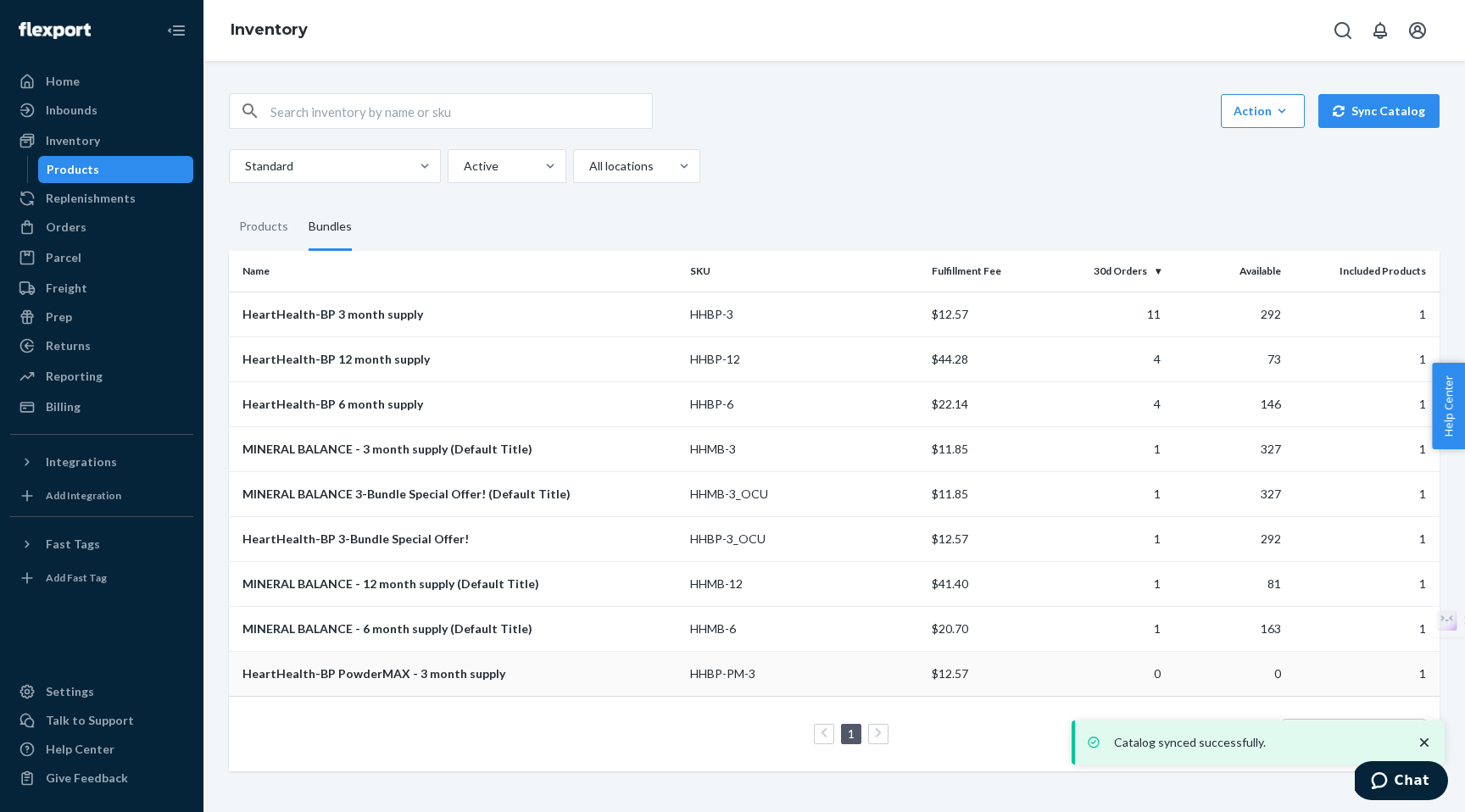
click at [303, 673] on div "HeartHealth-BP PowderMAX - 3 month supply" at bounding box center [460, 674] width 434 height 17
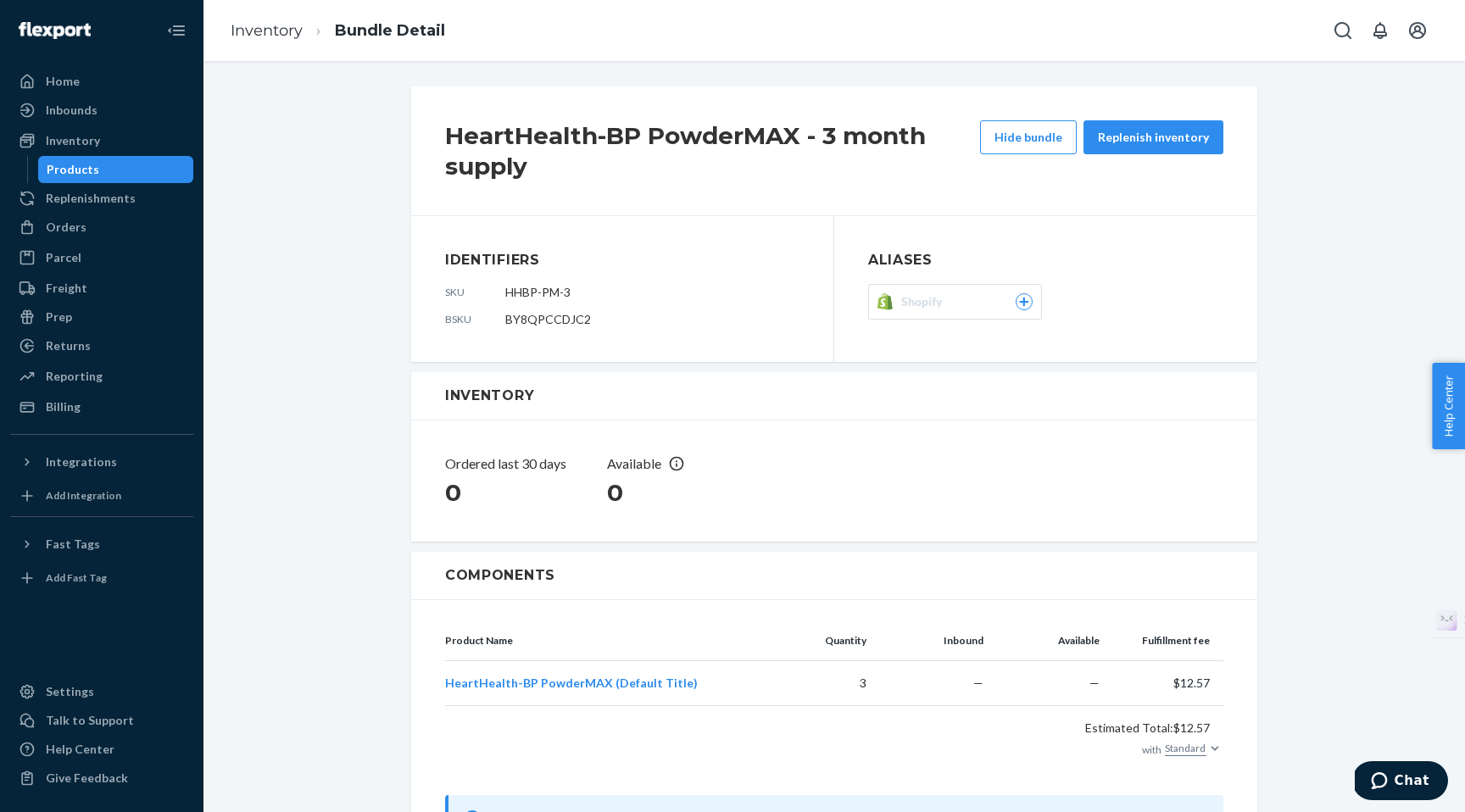
click at [928, 295] on span "Shopify" at bounding box center [926, 302] width 49 height 17
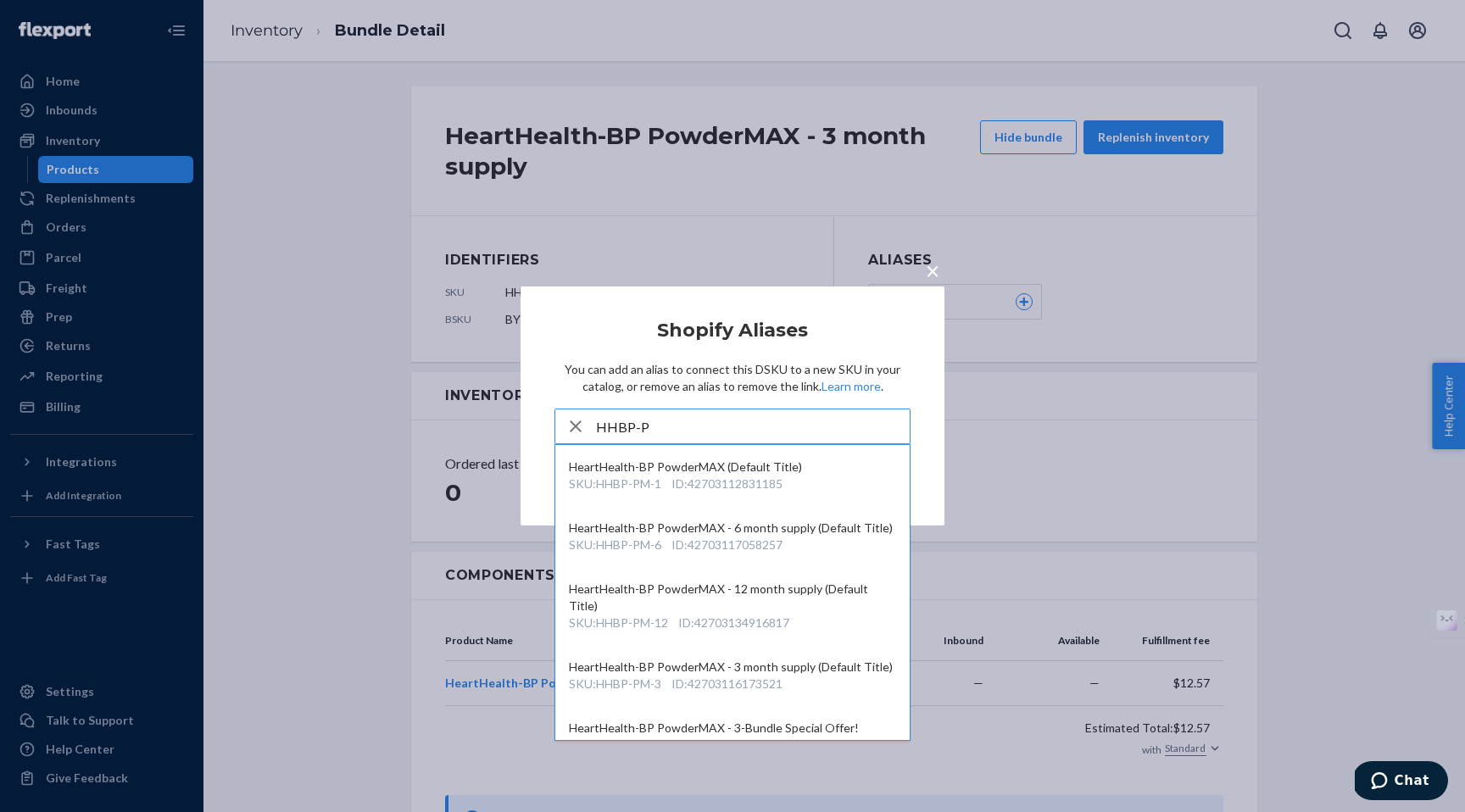
type input "HHBP-PM"
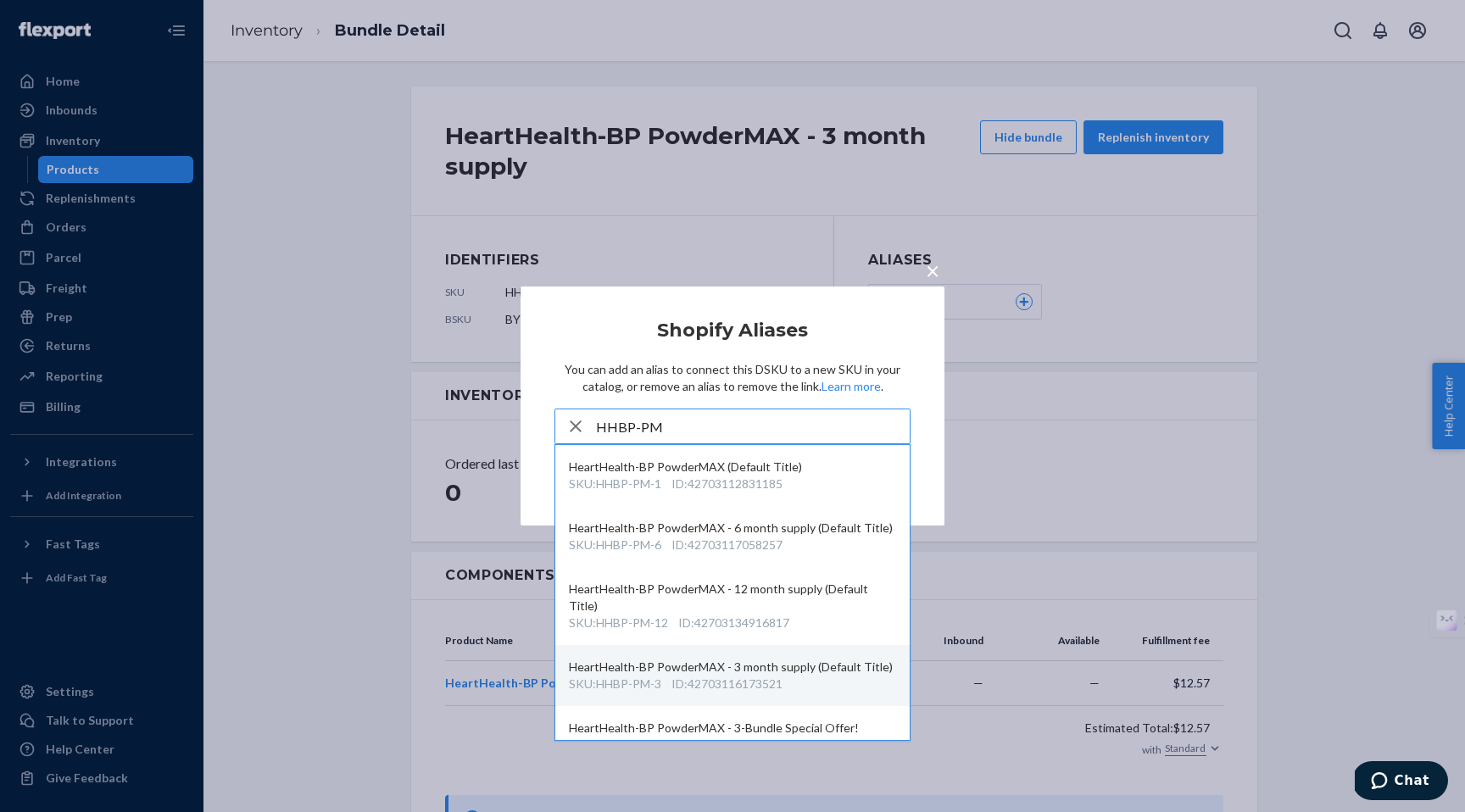
click at [626, 659] on div "HeartHealth-BP PowderMAX - 3 month supply (Default Title)" at bounding box center [732, 667] width 327 height 17
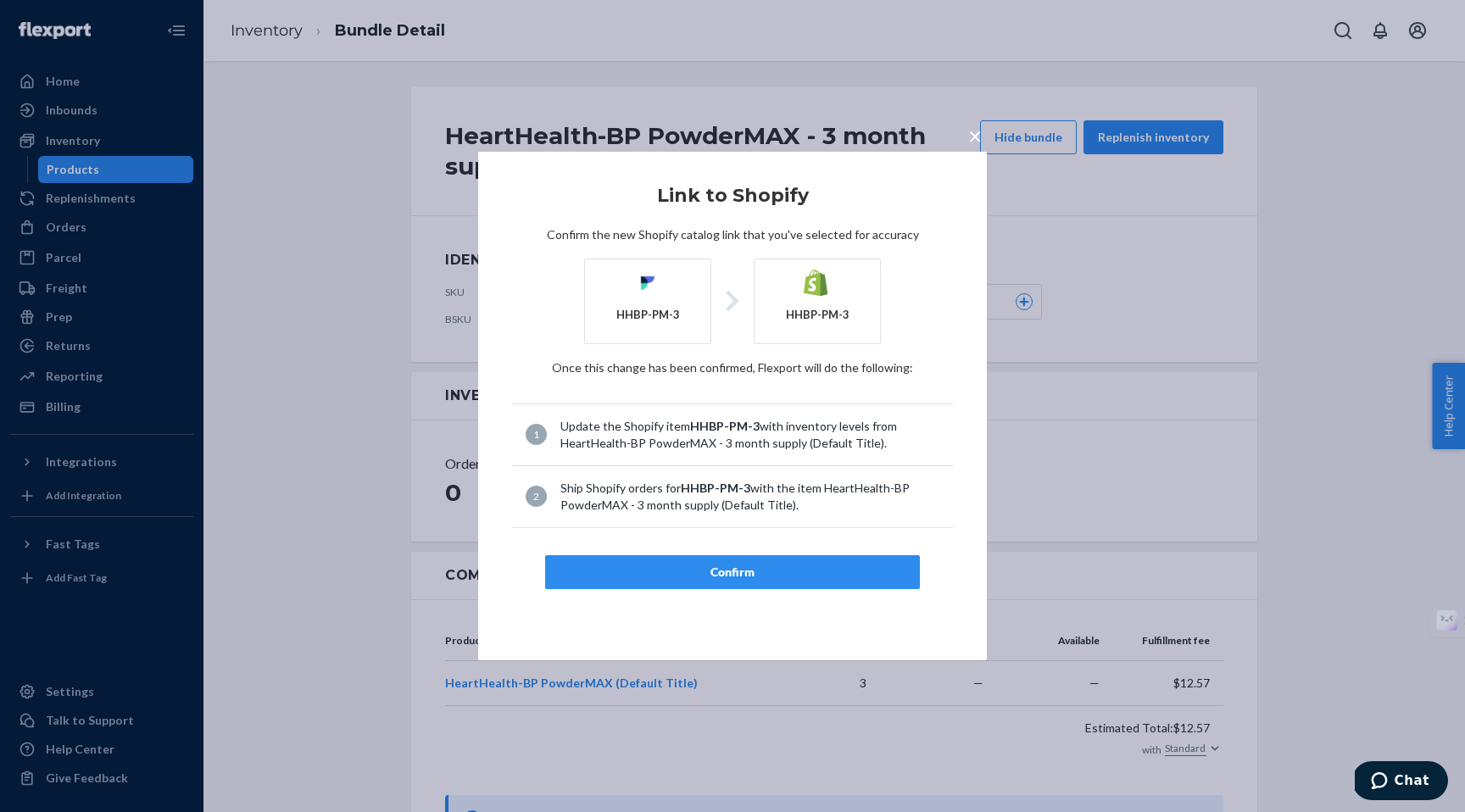
click at [727, 575] on div "Confirm" at bounding box center [732, 572] width 346 height 17
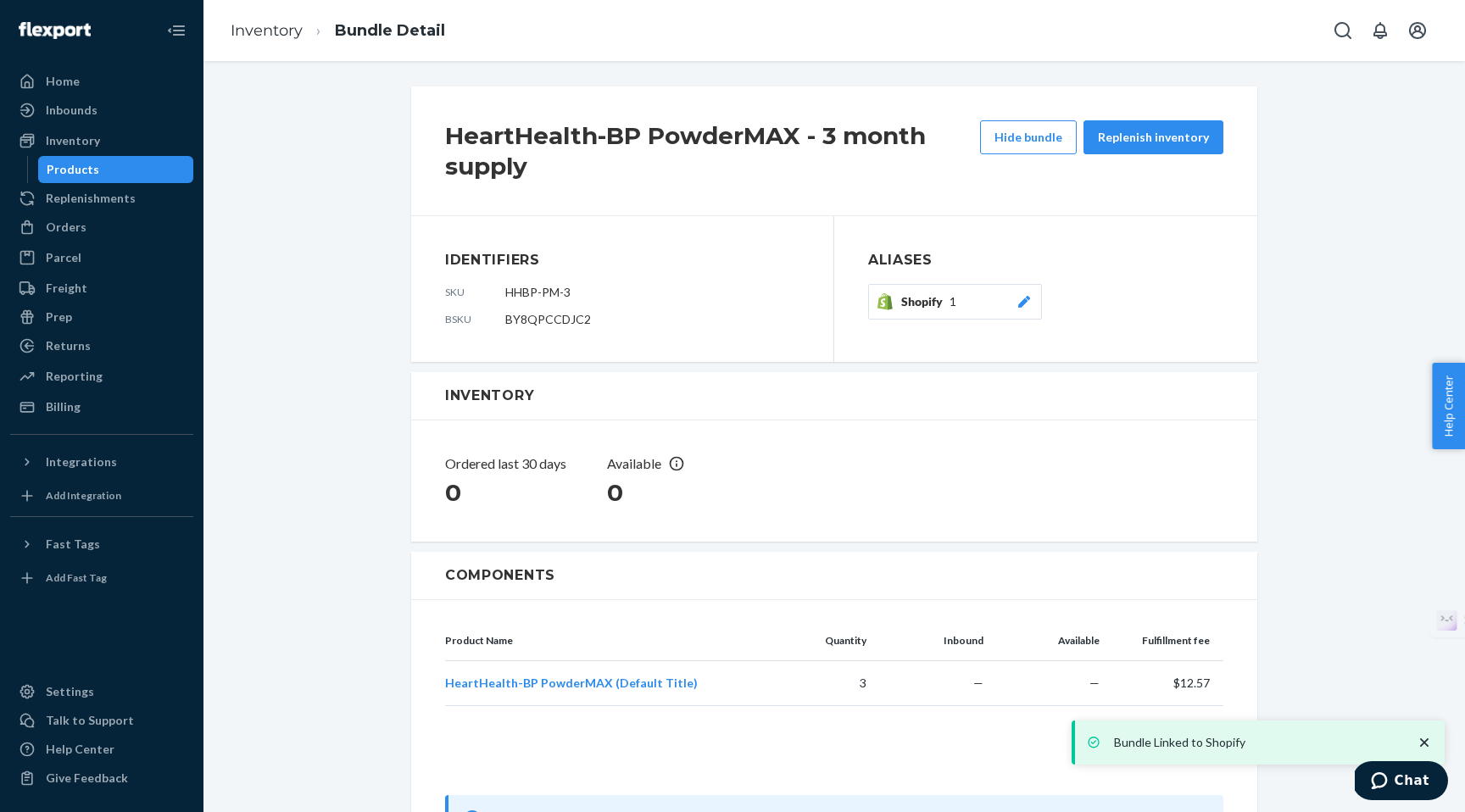
click at [921, 299] on span "Shopify" at bounding box center [926, 302] width 49 height 17
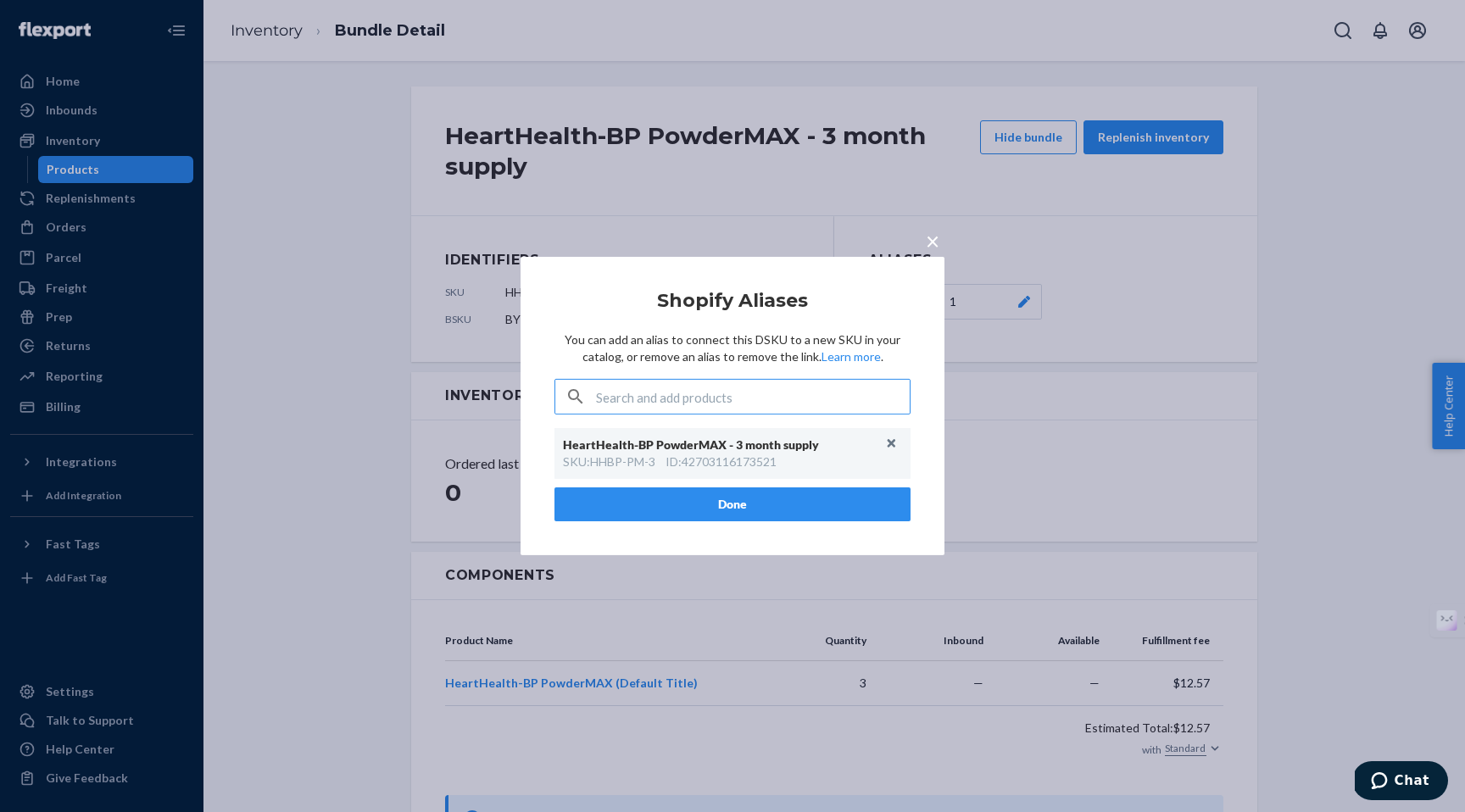
click at [731, 460] on div "ID : 42703116173521" at bounding box center [722, 462] width 111 height 17
copy div "42703116173521"
click at [932, 242] on span "×" at bounding box center [933, 240] width 14 height 29
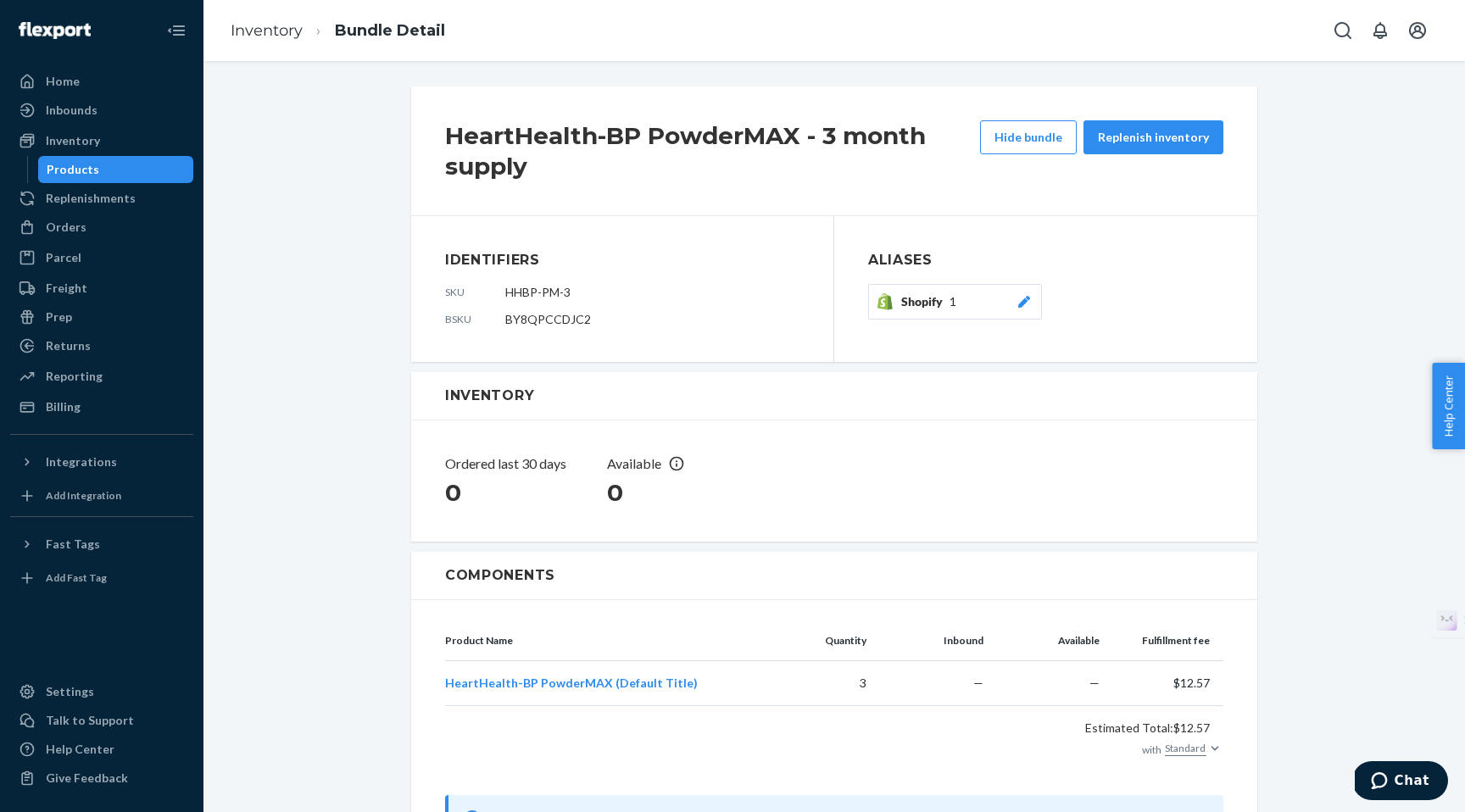
click at [73, 173] on div "Products" at bounding box center [73, 169] width 53 height 17
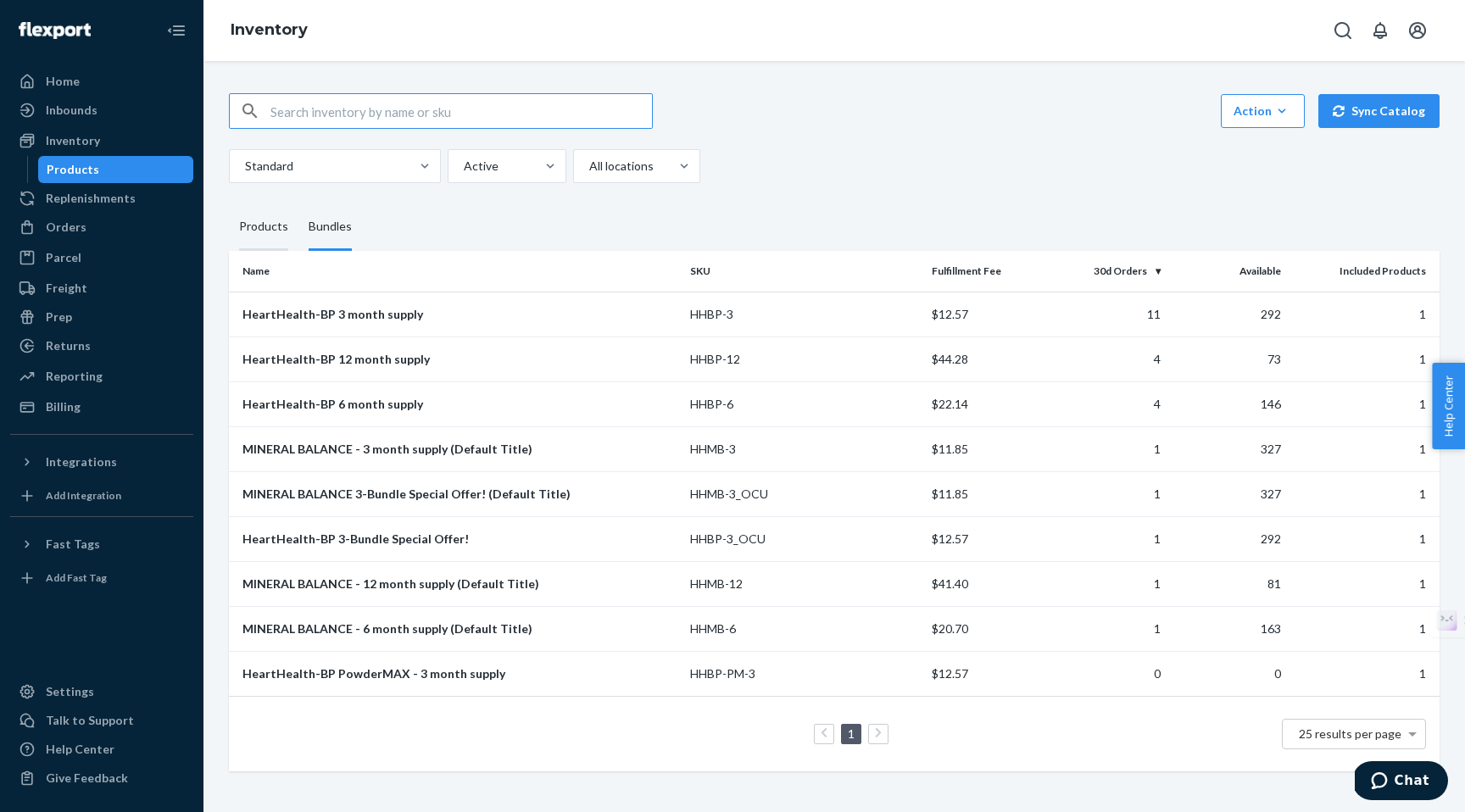
click at [255, 227] on div "Products" at bounding box center [263, 227] width 49 height 48
click at [229, 203] on input "Products" at bounding box center [229, 203] width 0 height 0
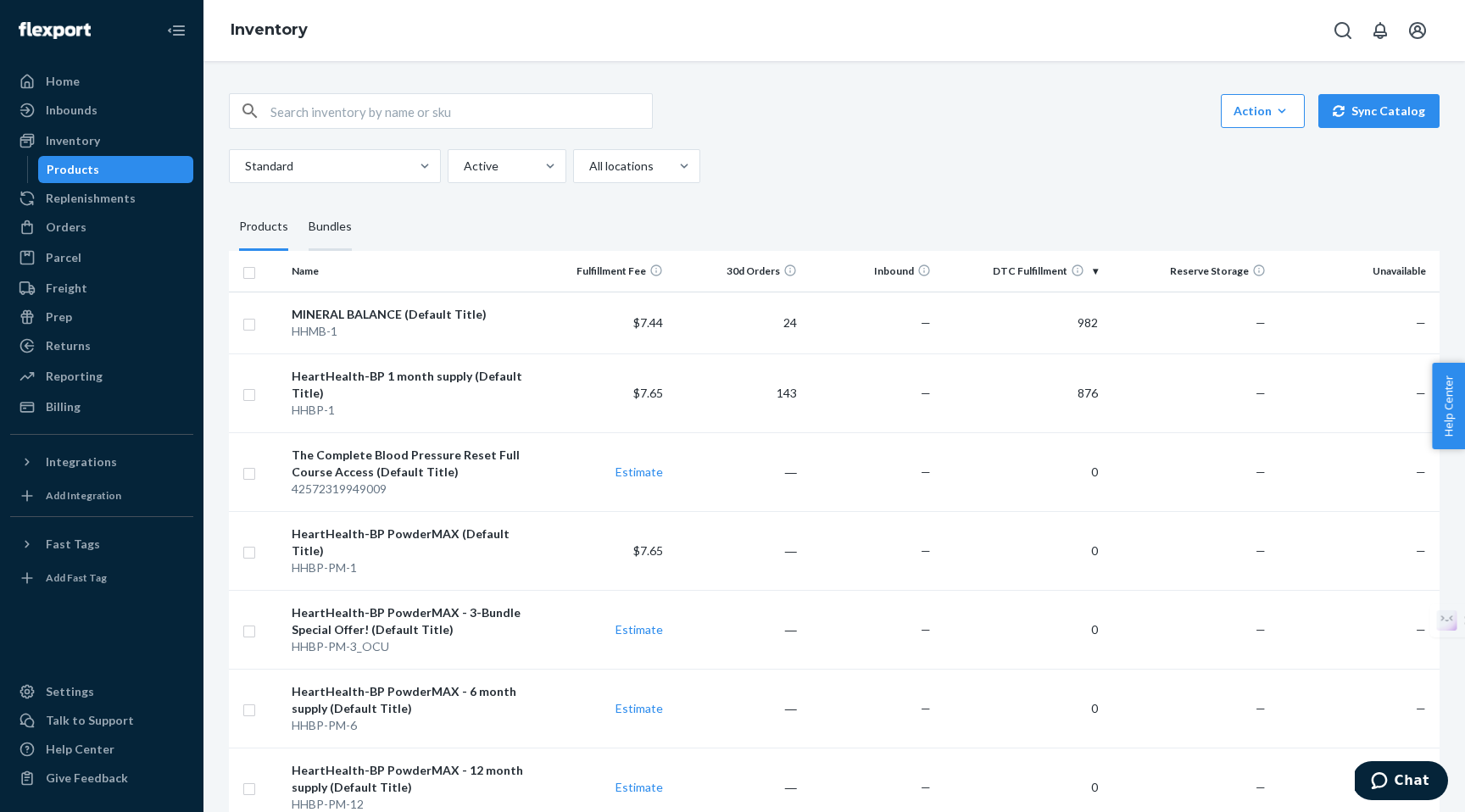
click at [334, 233] on div "Bundles" at bounding box center [329, 227] width 43 height 48
click at [299, 203] on input "Bundles" at bounding box center [299, 203] width 0 height 0
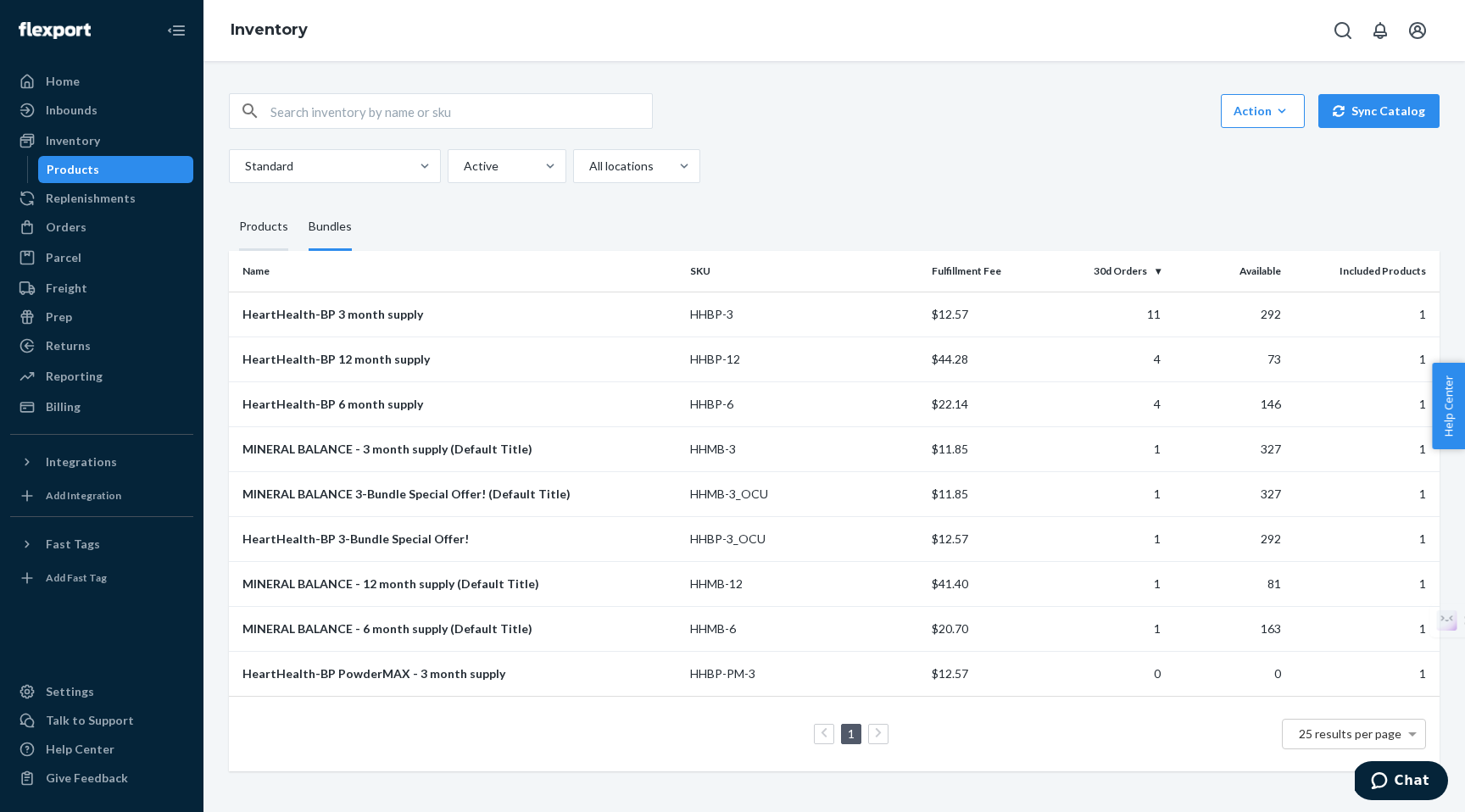
click at [273, 231] on div "Products" at bounding box center [263, 227] width 49 height 48
click at [229, 203] on input "Products" at bounding box center [229, 203] width 0 height 0
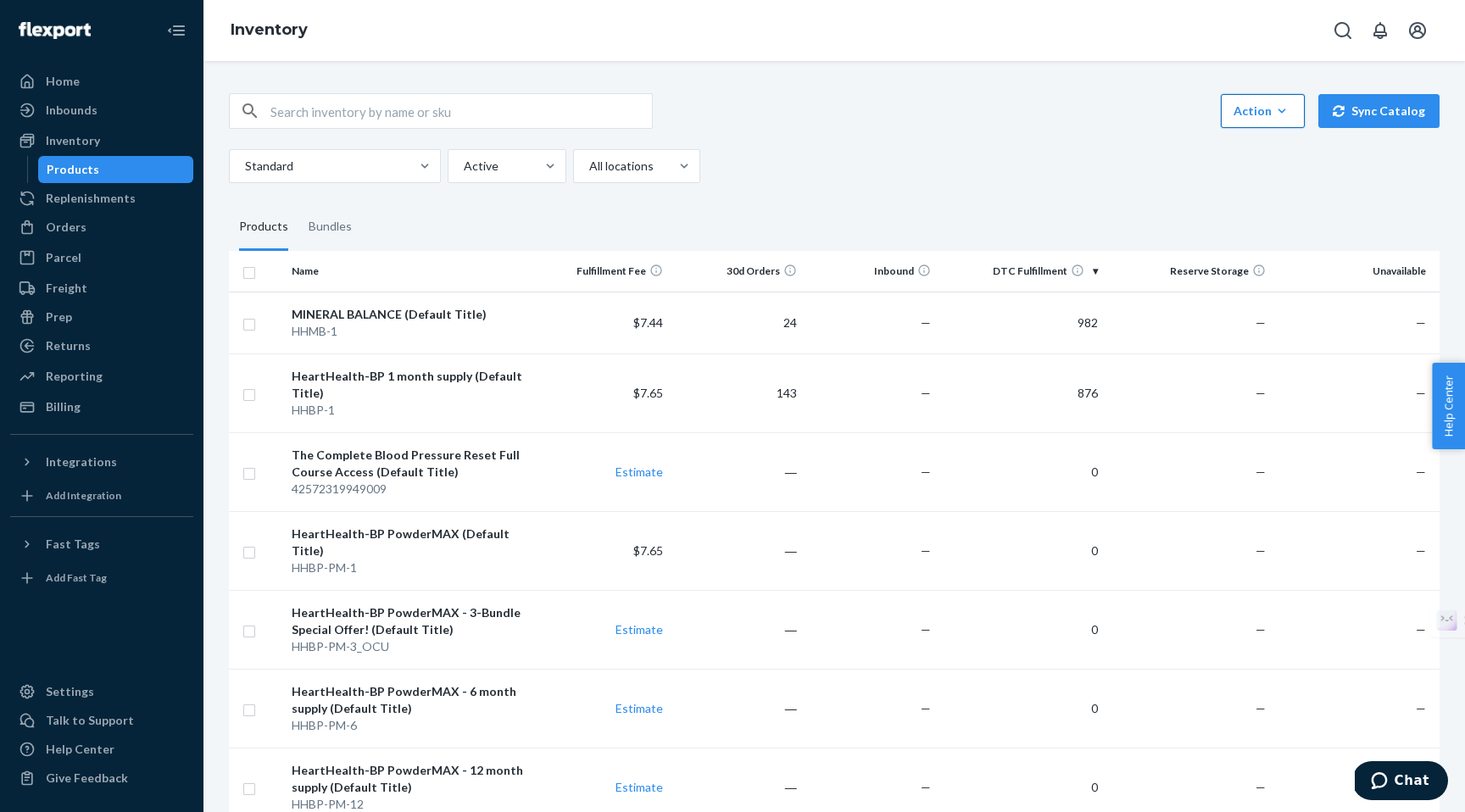
click at [1283, 115] on icon "button" at bounding box center [1282, 110] width 17 height 17
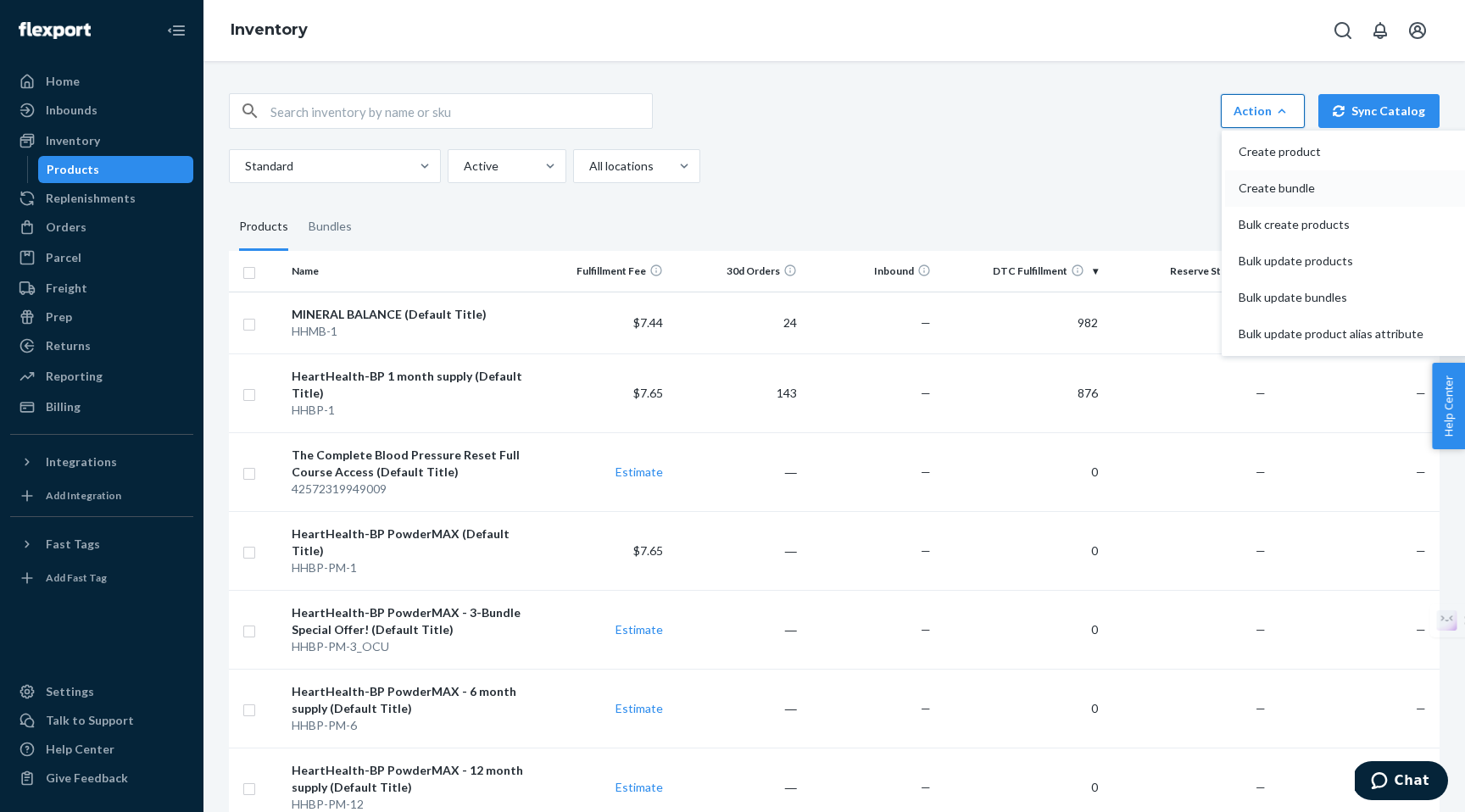
click at [1271, 186] on span "Create bundle" at bounding box center [1332, 188] width 185 height 12
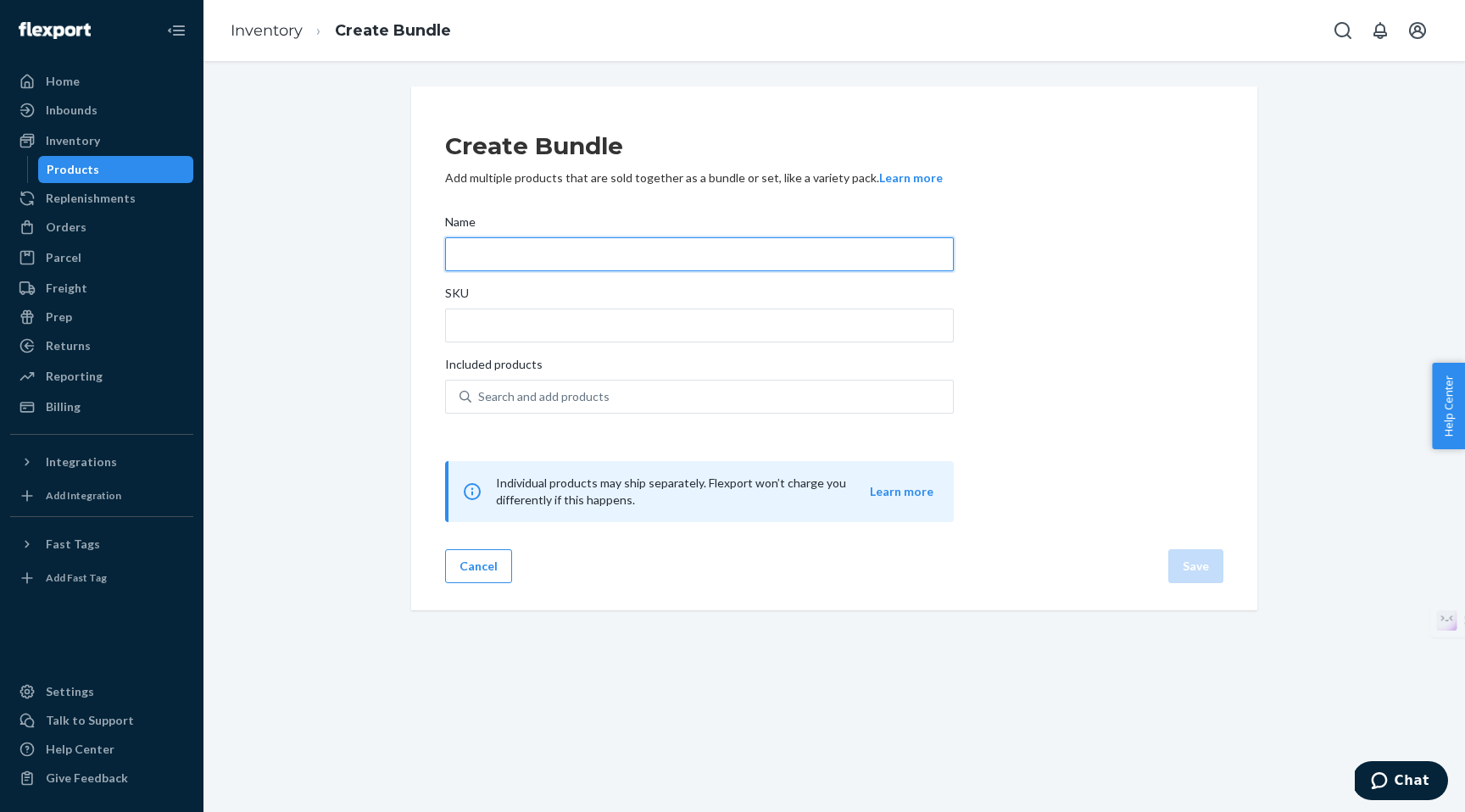
click at [490, 253] on input "Name" at bounding box center [699, 255] width 509 height 34
paste input "HeartHealth-BP PowderMAX - 6 month supply"
type input "HeartHealth-BP PowderMAX - 6 month supply"
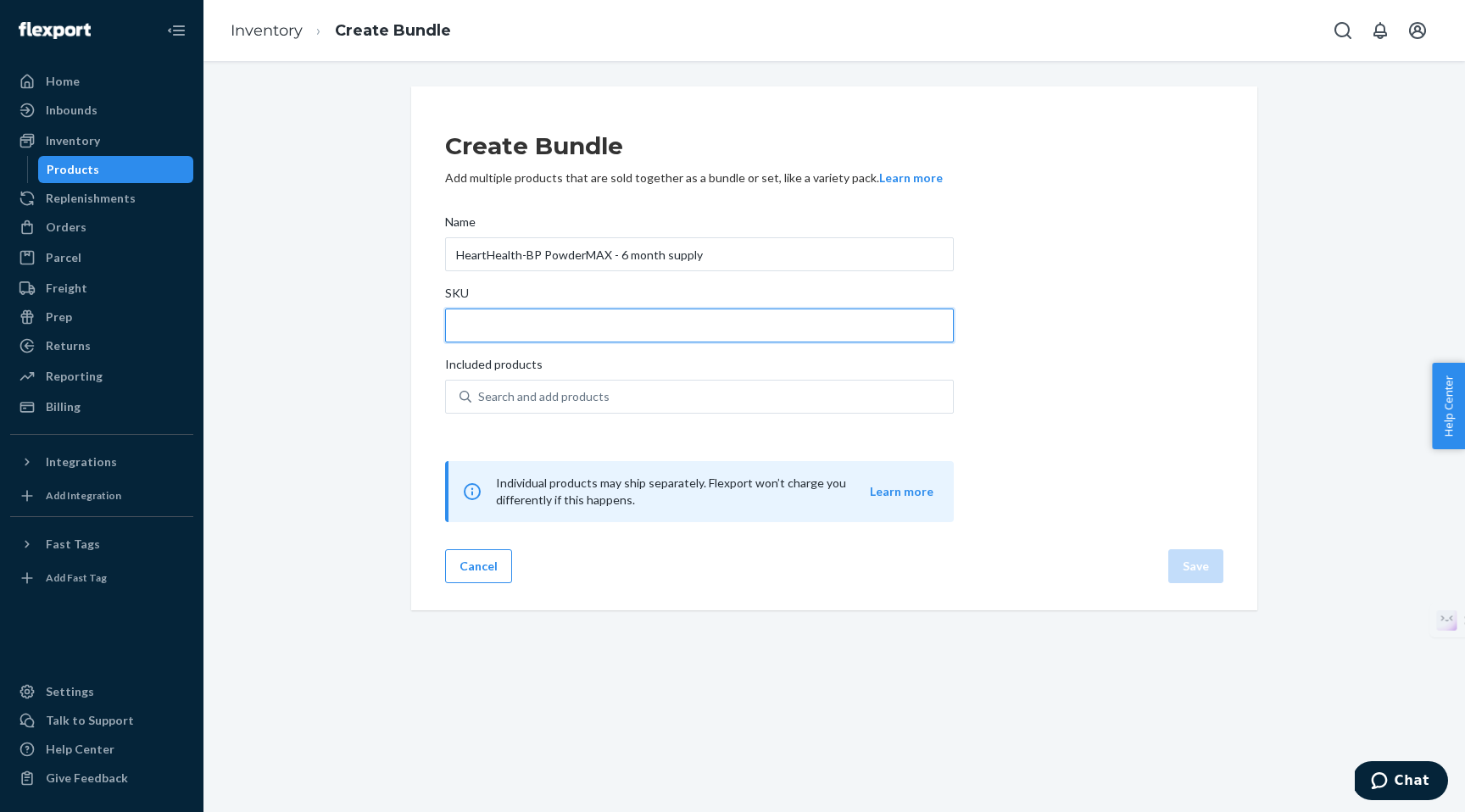
click at [486, 328] on input "SKU" at bounding box center [699, 325] width 509 height 34
paste input "HHBP-PM-6"
type input "HHBP-PM-6"
click at [387, 387] on div "Create Bundle Add multiple products that are sold together as a bundle or set, …" at bounding box center [834, 348] width 1236 height 524
click at [522, 395] on div "Search and add products" at bounding box center [544, 396] width 131 height 17
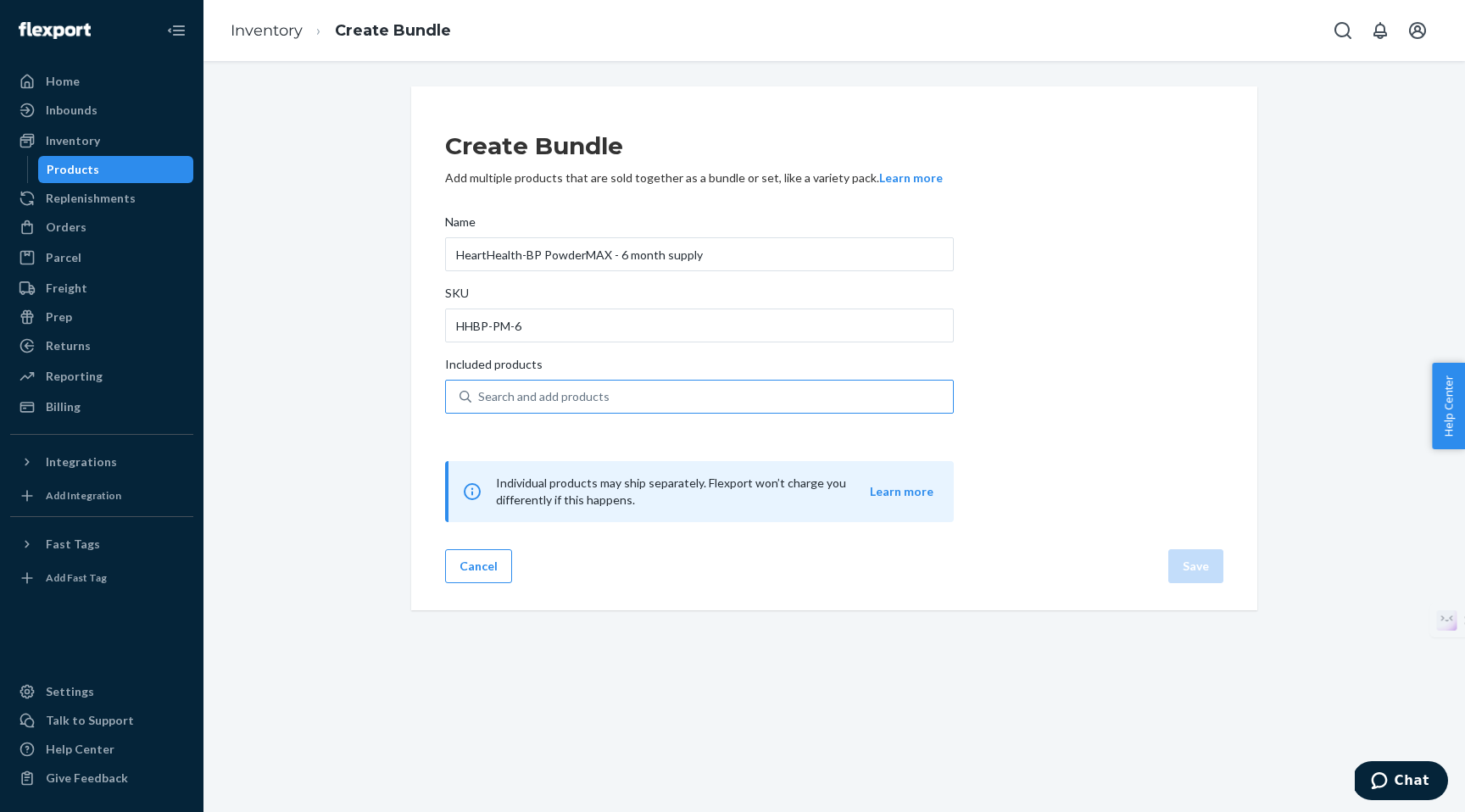
click at [480, 395] on input "Search and add products" at bounding box center [480, 396] width 2 height 17
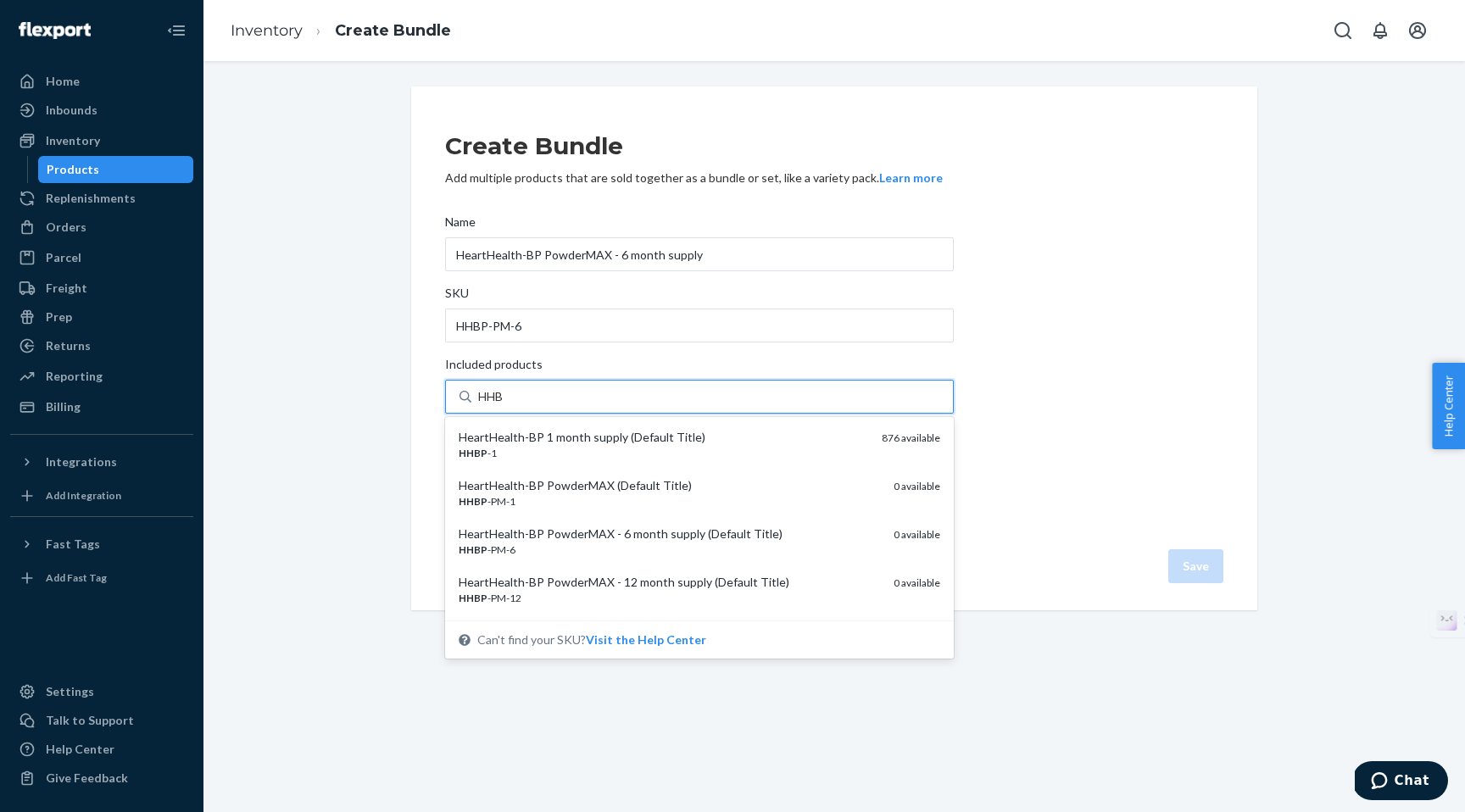
type input "HHBP"
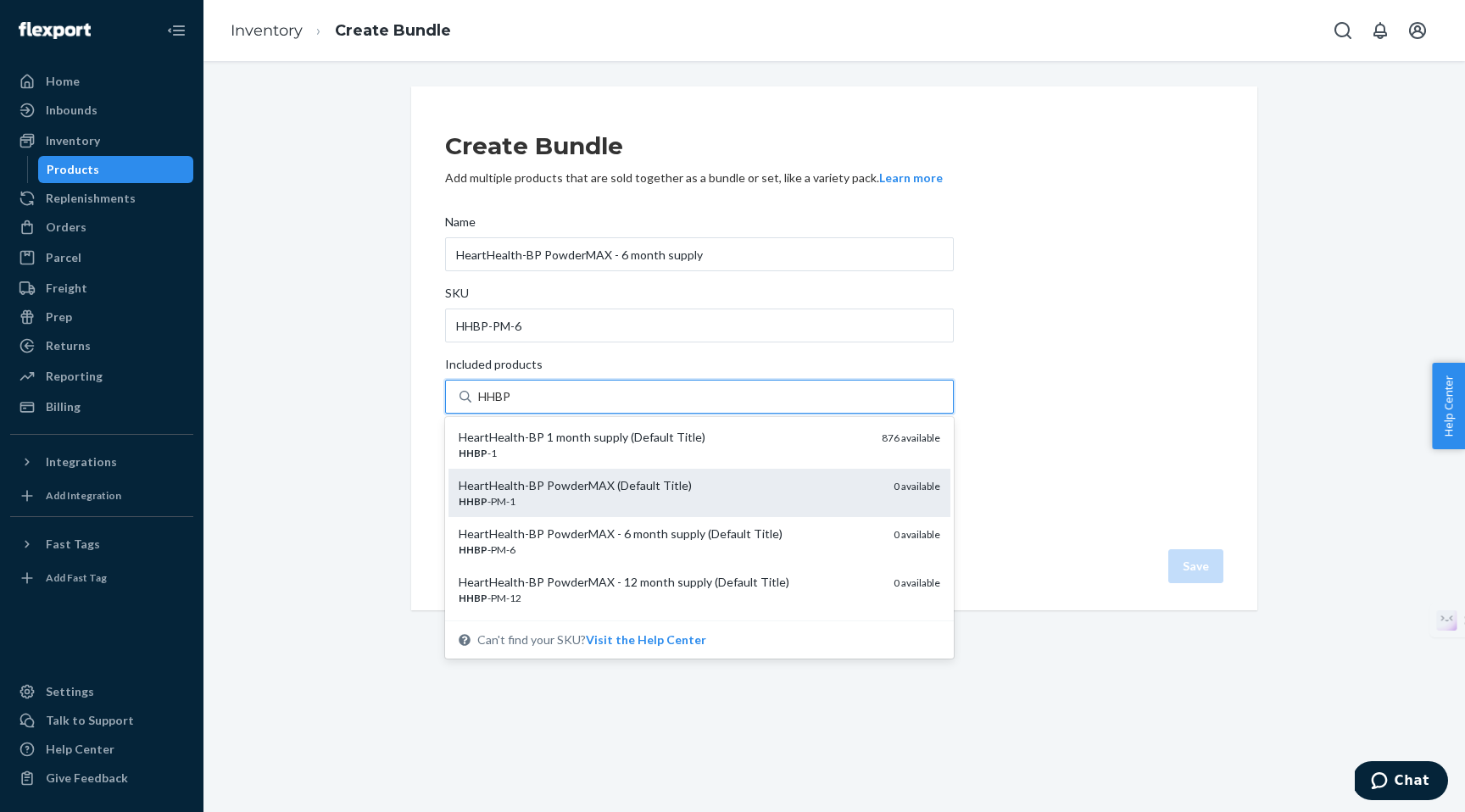
click at [523, 492] on div "HeartHealth-BP PowderMAX (Default Title)" at bounding box center [669, 486] width 421 height 17
click at [513, 405] on input "HHBP" at bounding box center [496, 396] width 35 height 17
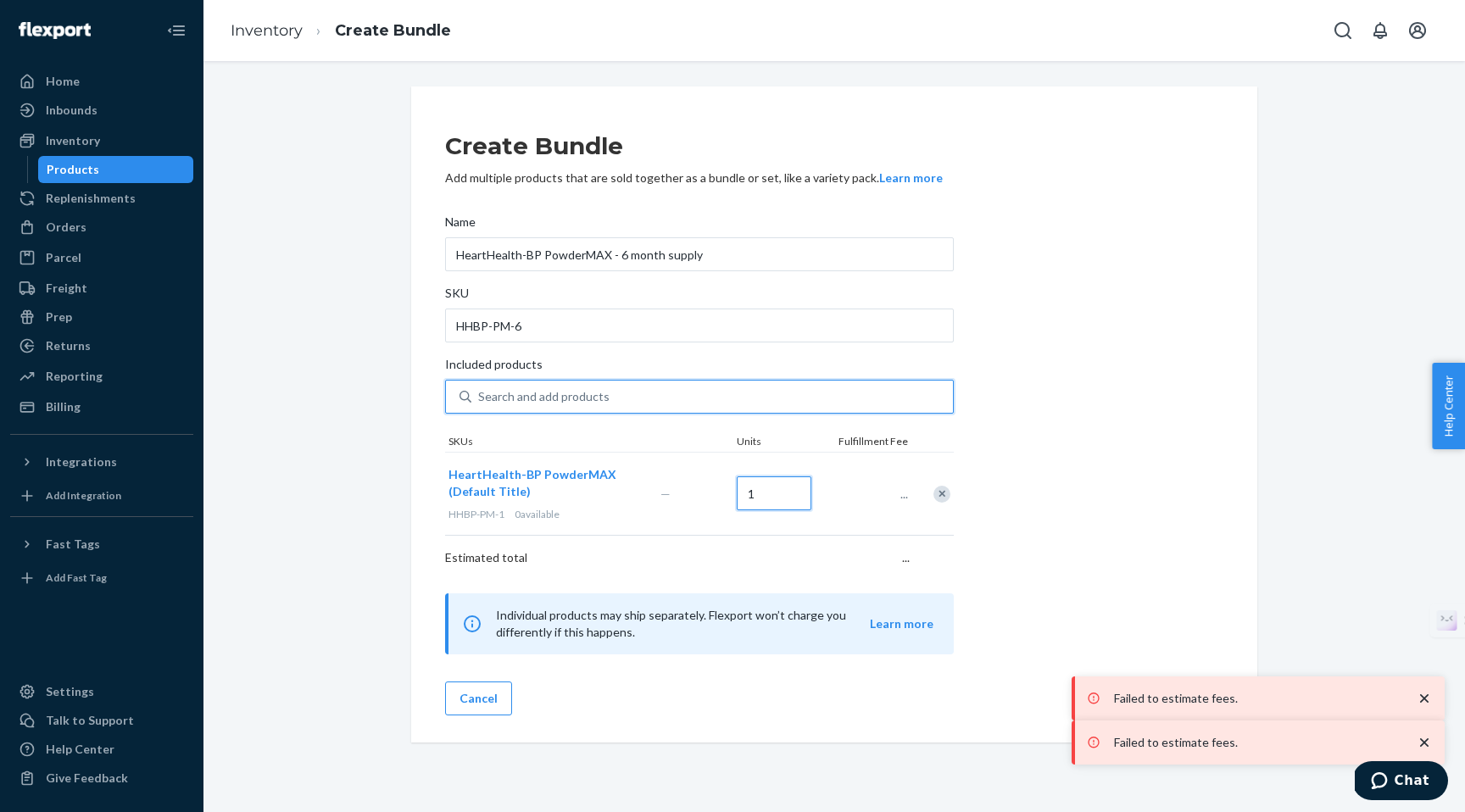
click at [765, 495] on input "1" at bounding box center [773, 494] width 75 height 34
type input "6"
click at [1097, 449] on div "Create Bundle Add multiple products that are sold together as a bundle or set, …" at bounding box center [834, 384] width 778 height 541
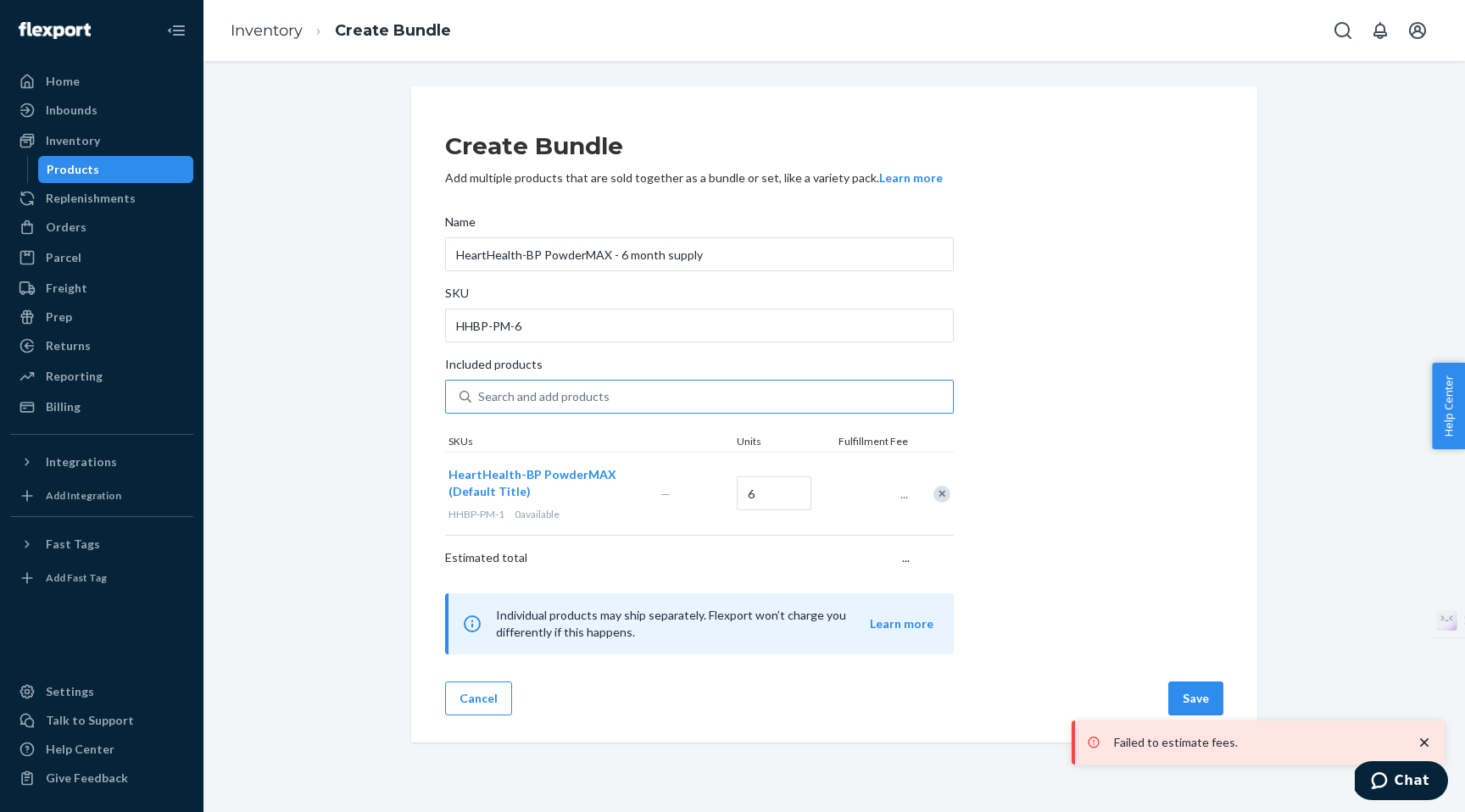
click at [1423, 740] on icon "close toast" at bounding box center [1424, 742] width 17 height 17
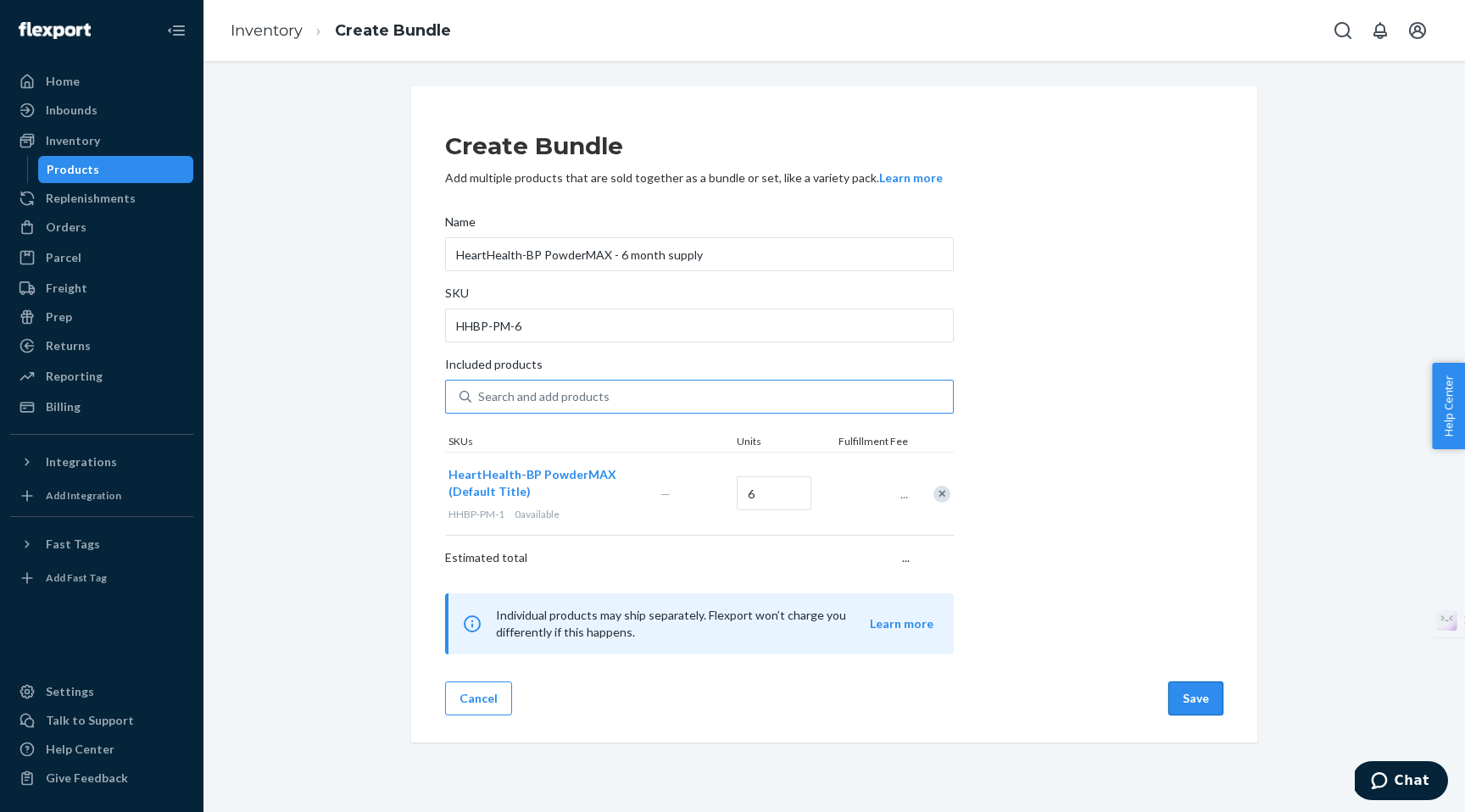
click at [1182, 697] on button "Save" at bounding box center [1195, 699] width 55 height 34
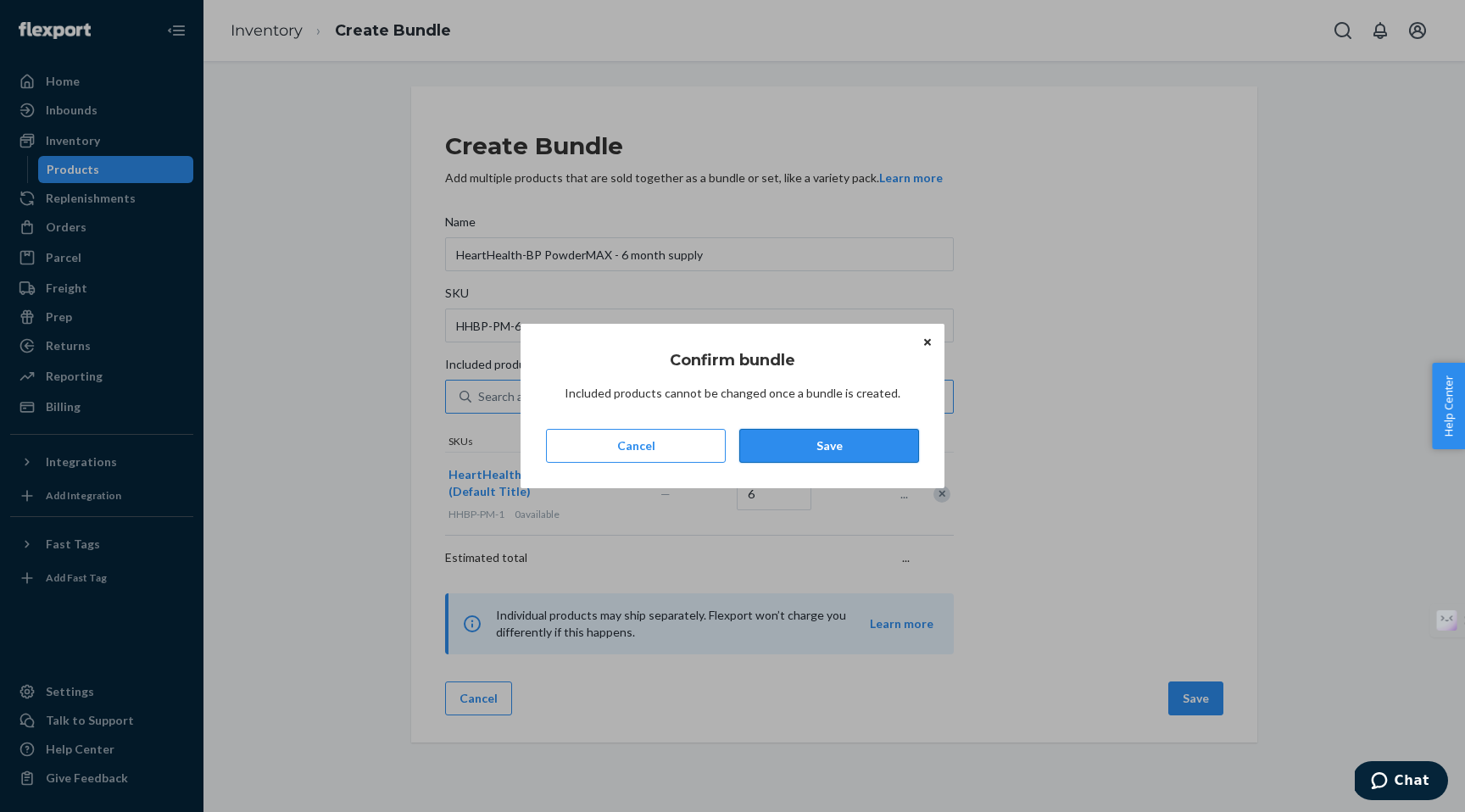
click at [832, 447] on button "Save" at bounding box center [829, 446] width 180 height 34
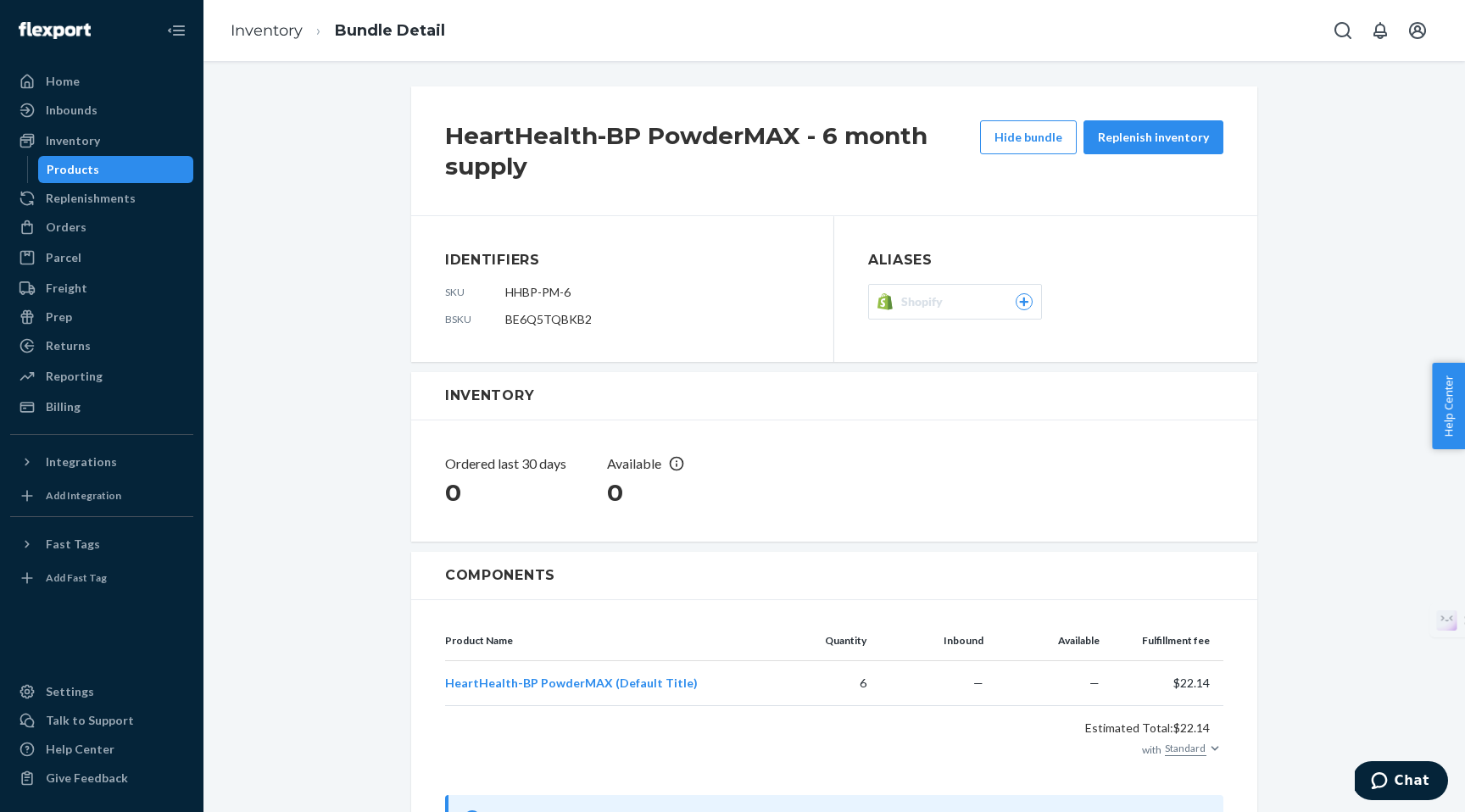
click at [1023, 301] on icon at bounding box center [1023, 302] width 9 height 9
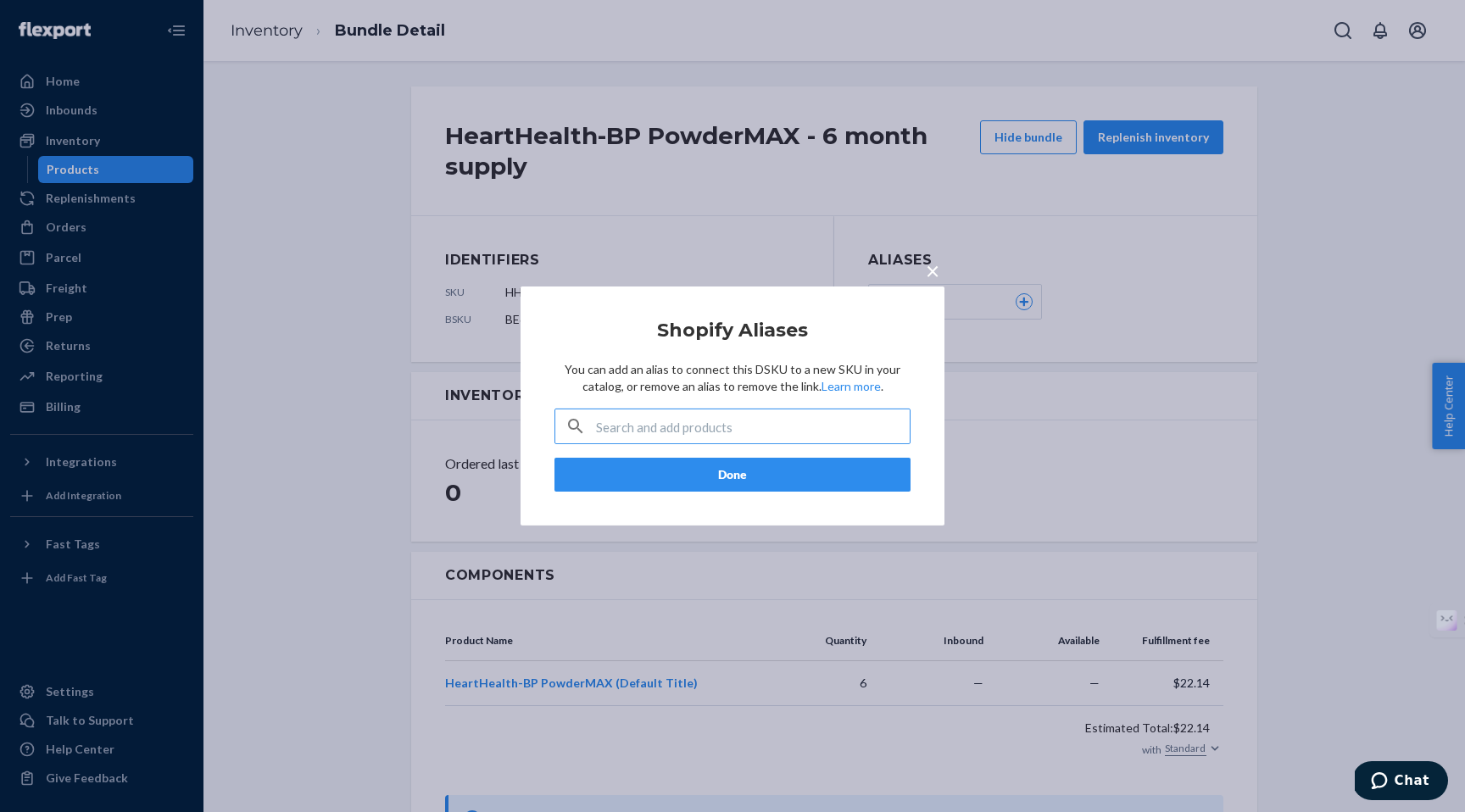
click at [664, 432] on input "text" at bounding box center [752, 427] width 314 height 34
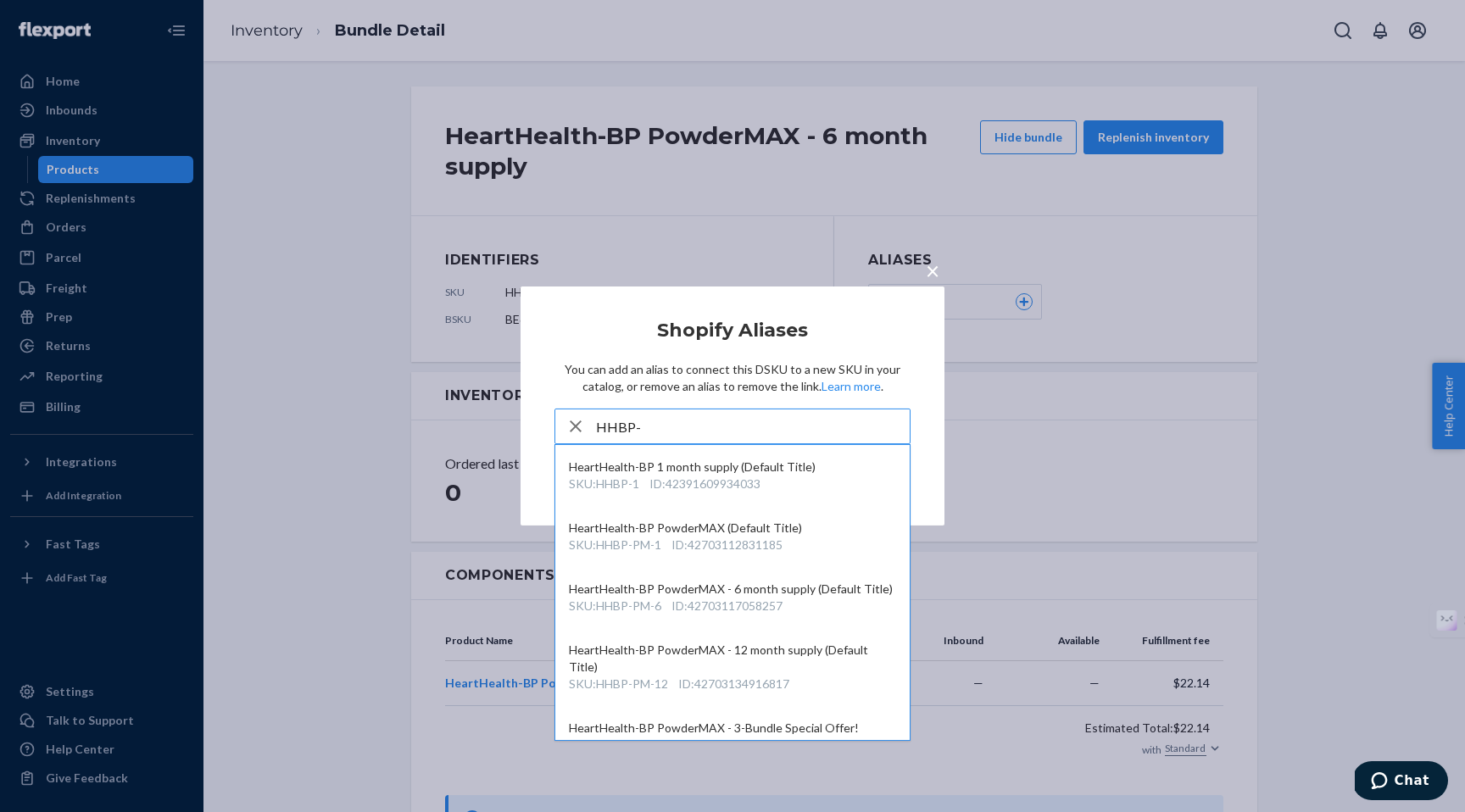
type input "HHBP-P"
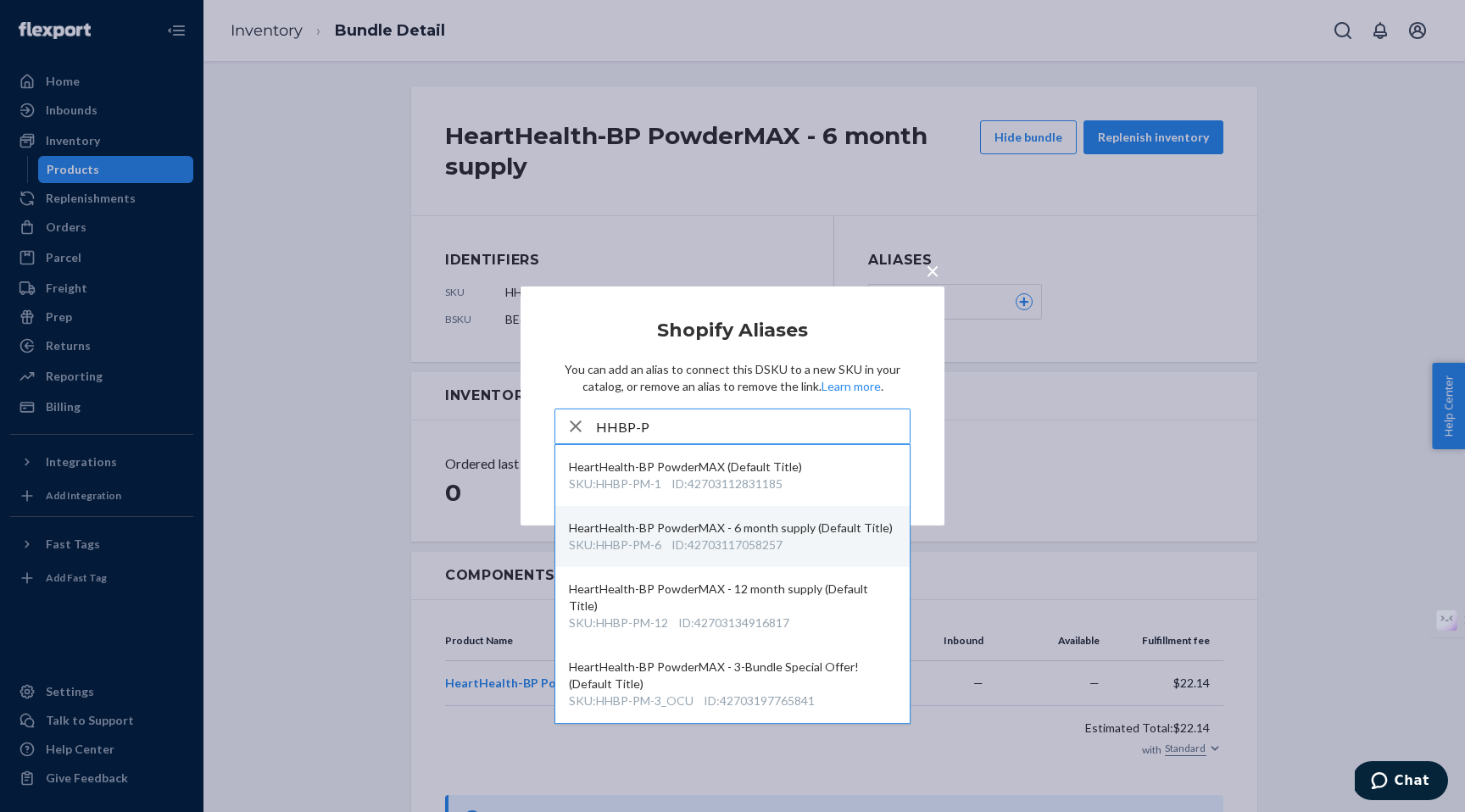
click at [651, 540] on div "SKU : HHBP-PM-6" at bounding box center [615, 544] width 93 height 17
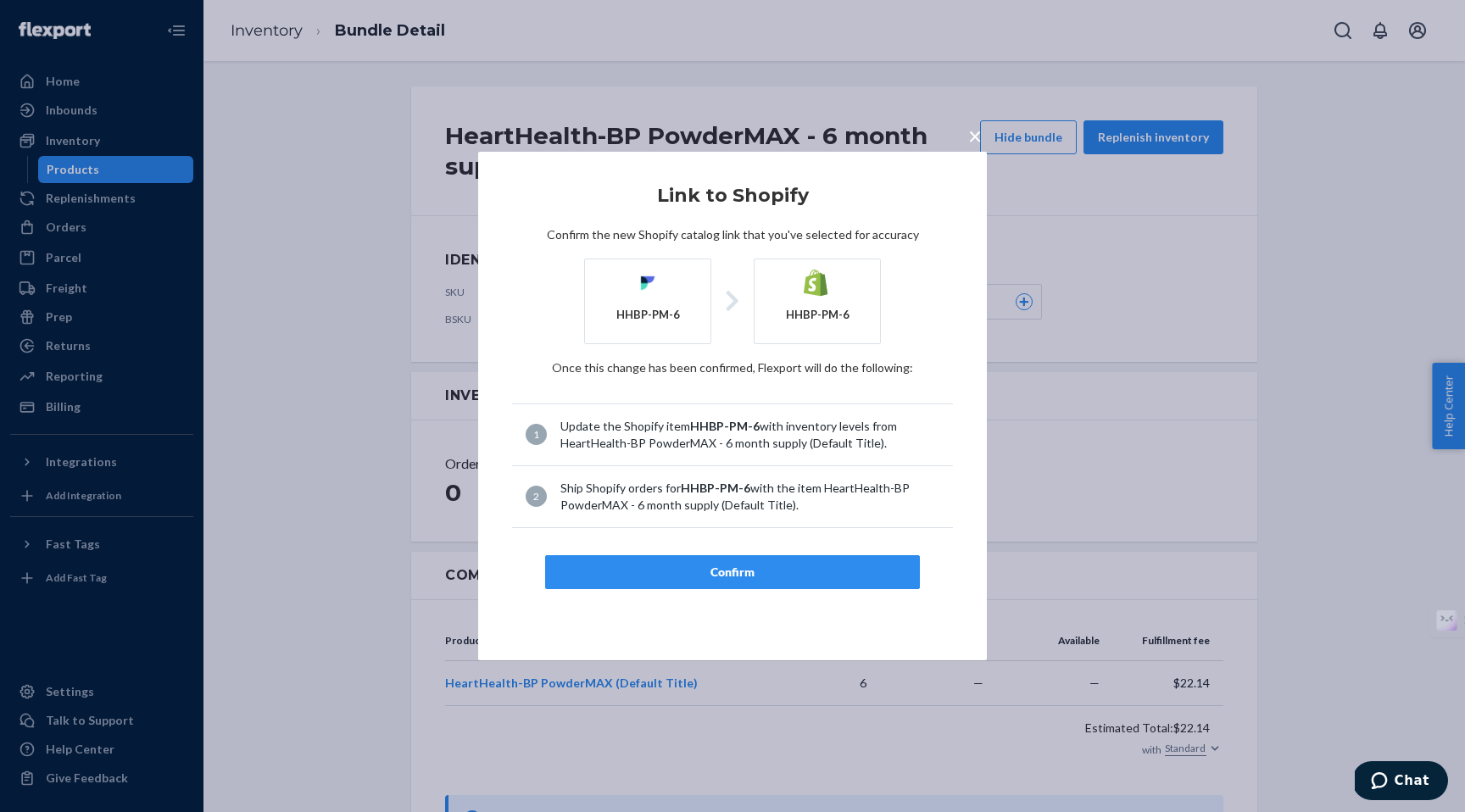
click at [739, 574] on div "Confirm" at bounding box center [732, 572] width 346 height 17
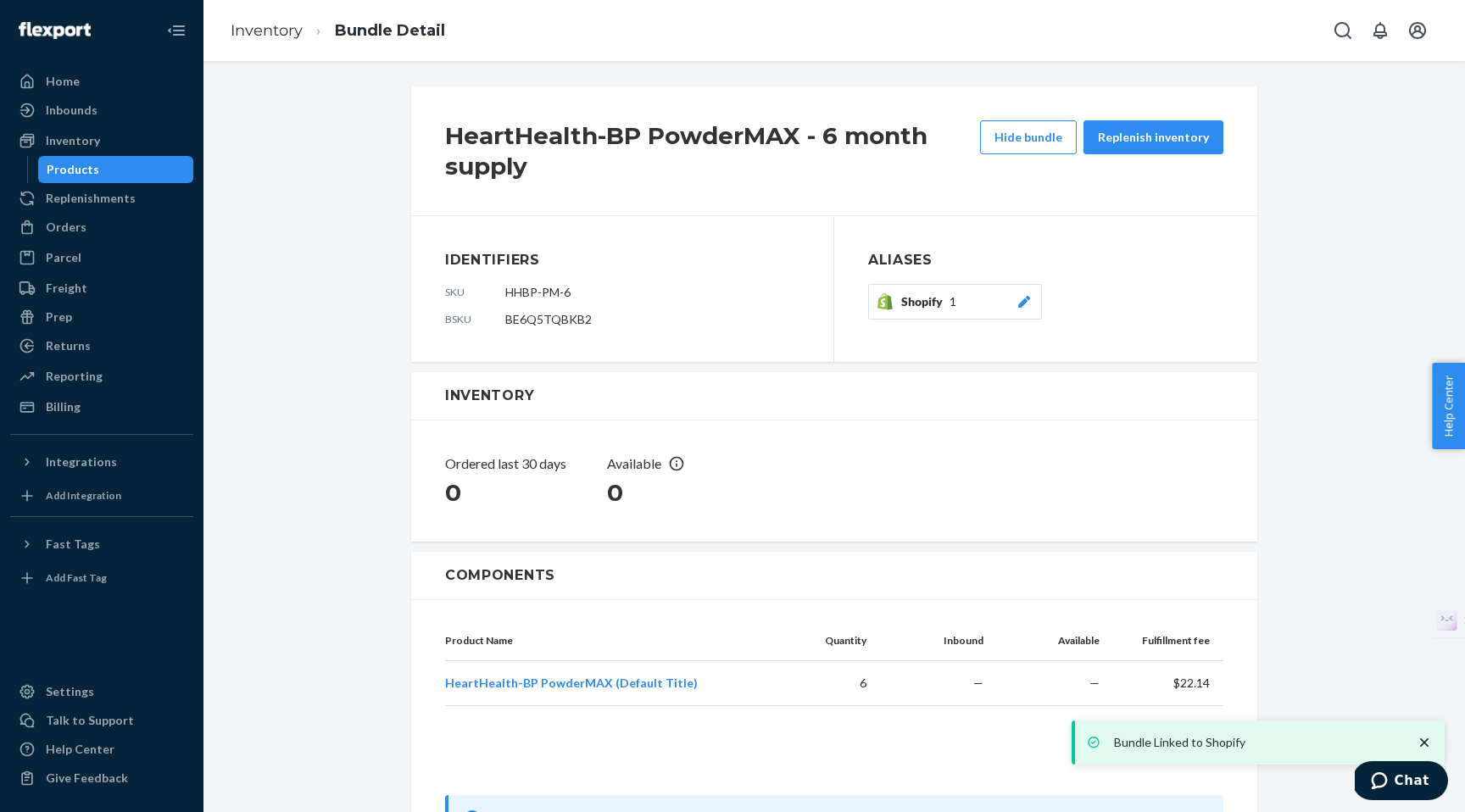
click at [922, 304] on span "Shopify" at bounding box center [926, 302] width 49 height 17
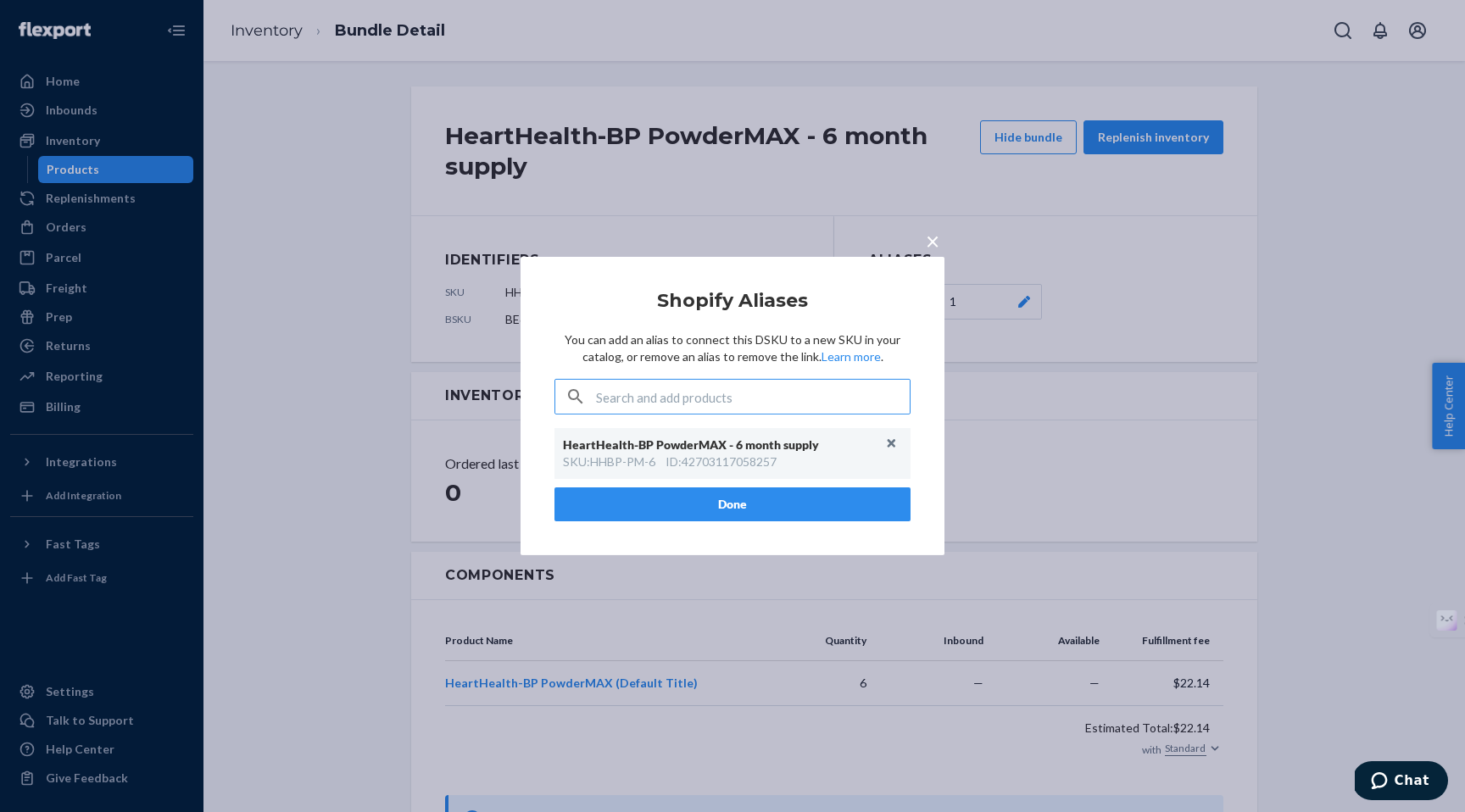
click at [734, 465] on div "ID : 42703117058257" at bounding box center [722, 462] width 111 height 17
copy div "42703117058257"
click at [931, 246] on span "×" at bounding box center [933, 240] width 14 height 29
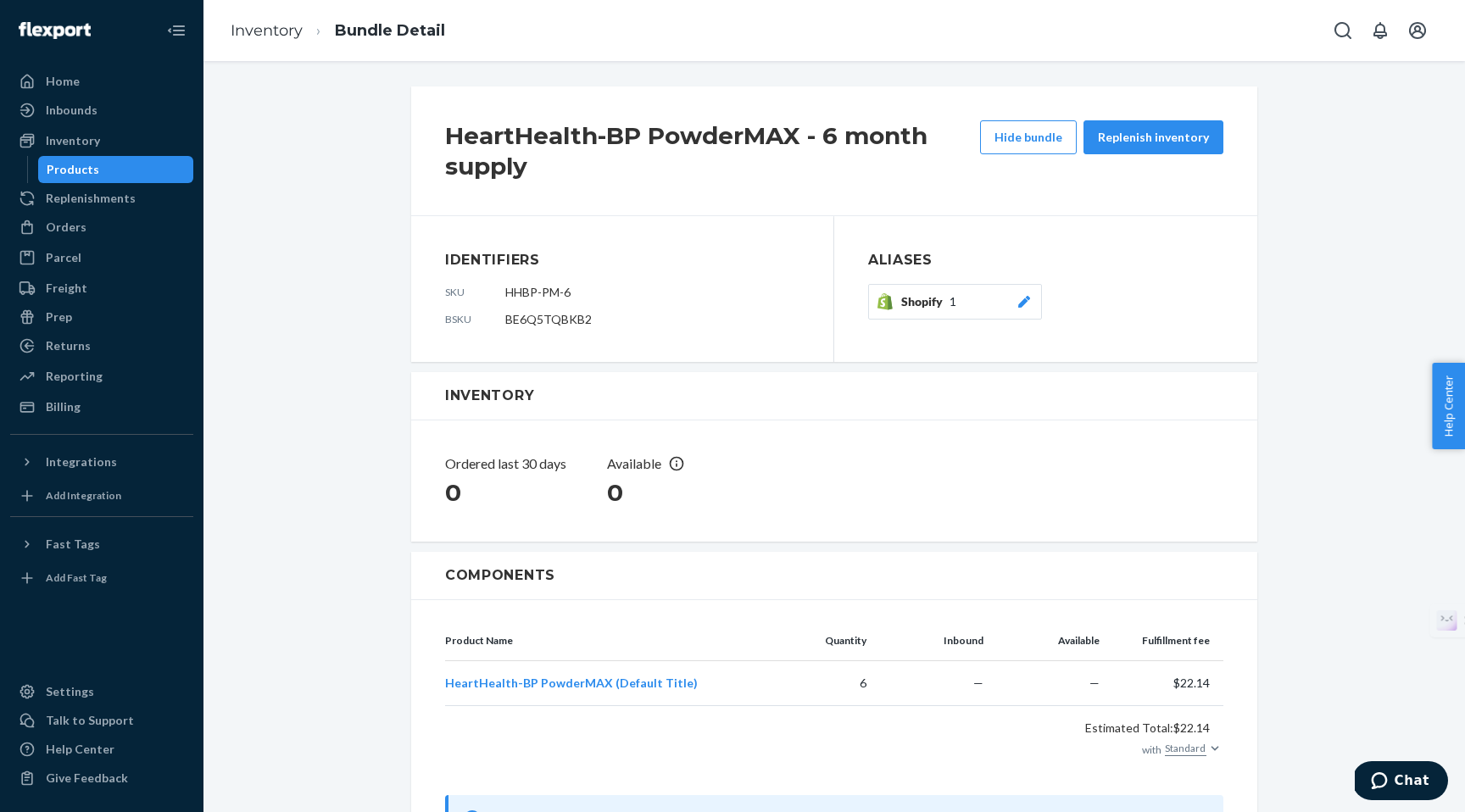
click at [75, 167] on div "Products" at bounding box center [73, 169] width 53 height 17
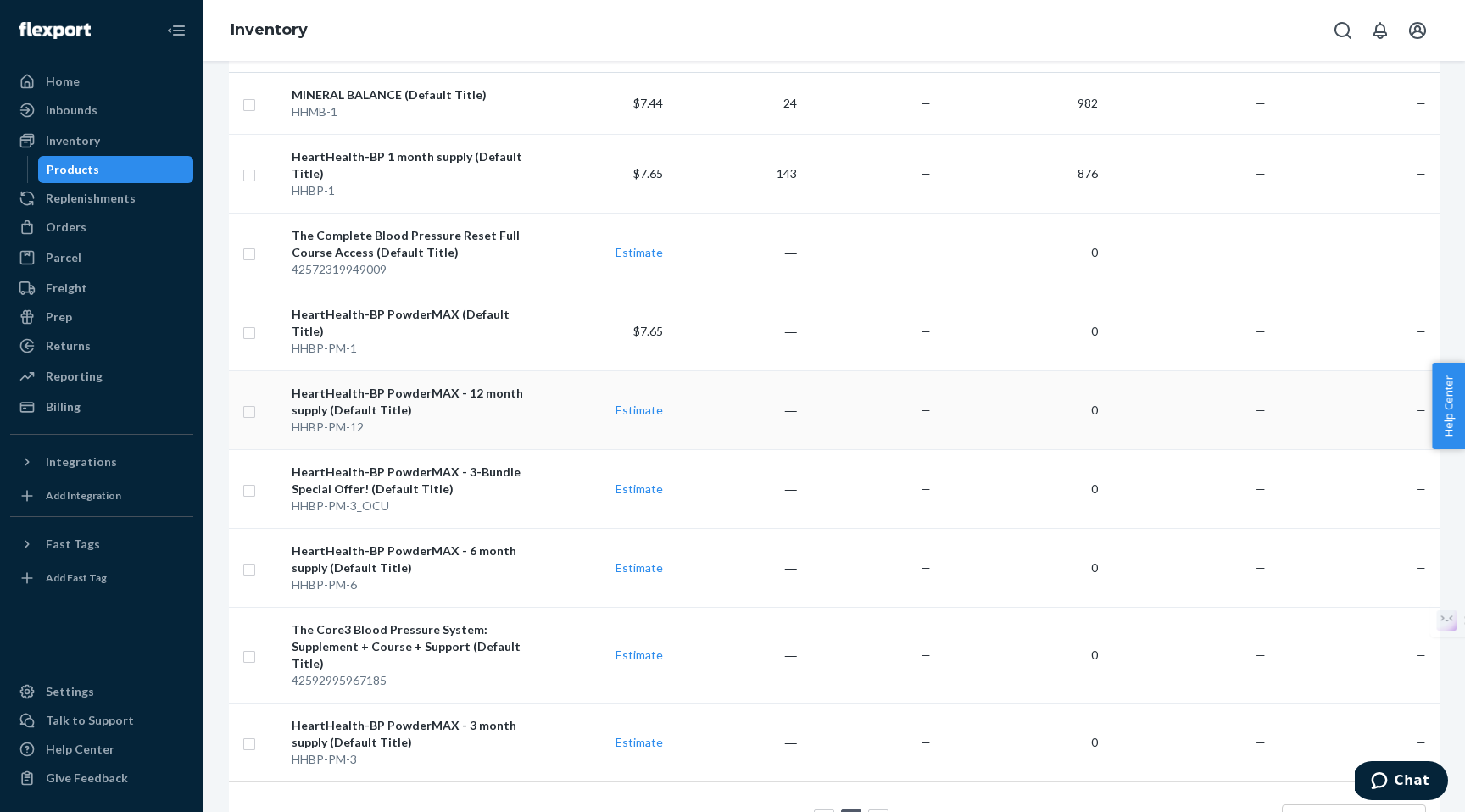
scroll to position [251, 0]
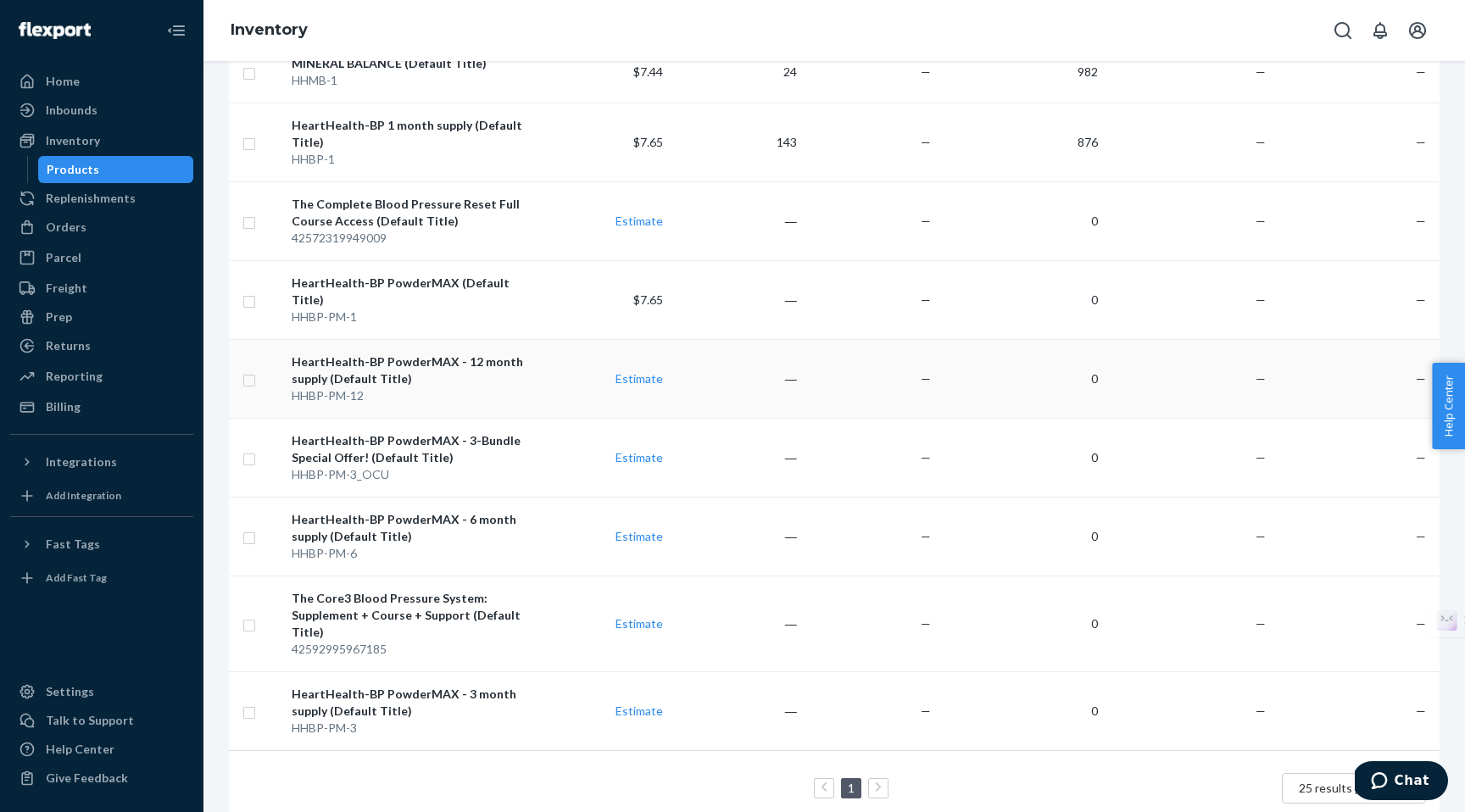
click at [249, 369] on input "checkbox" at bounding box center [250, 378] width 14 height 18
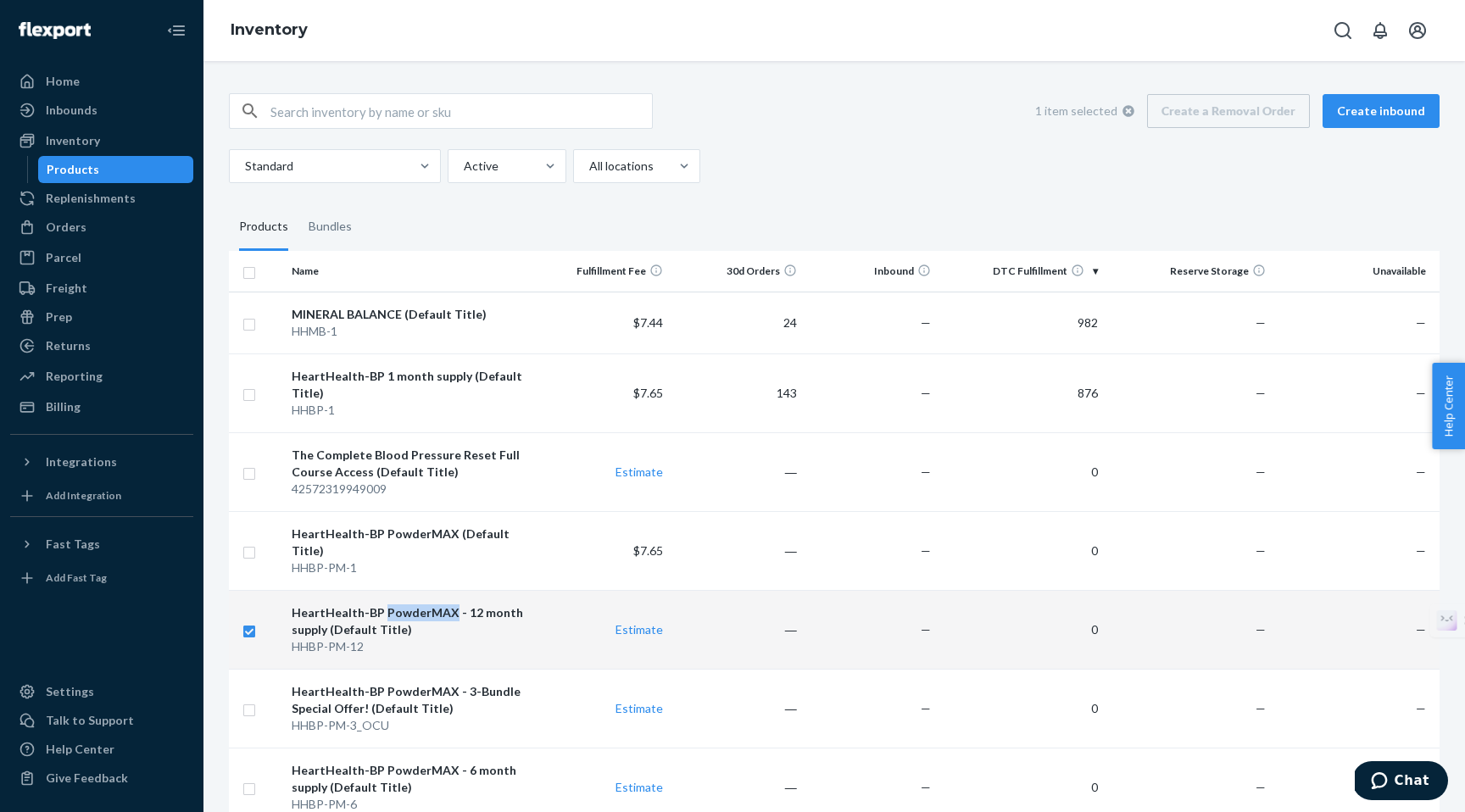
click at [929, 163] on div "Standard Active All locations" at bounding box center [828, 166] width 1198 height 34
click at [251, 621] on input "checkbox" at bounding box center [250, 630] width 14 height 18
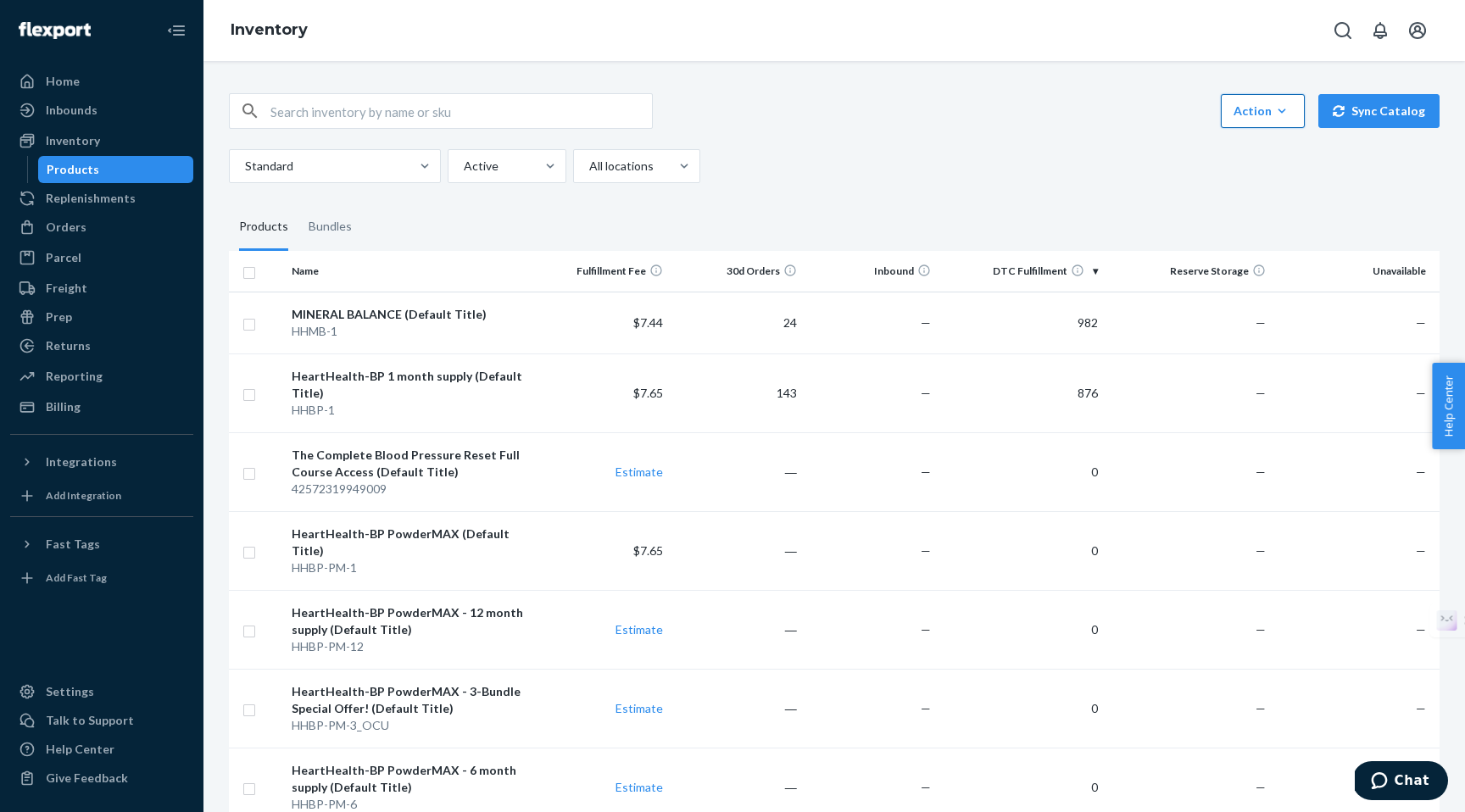
click at [1284, 111] on icon "button" at bounding box center [1282, 110] width 17 height 17
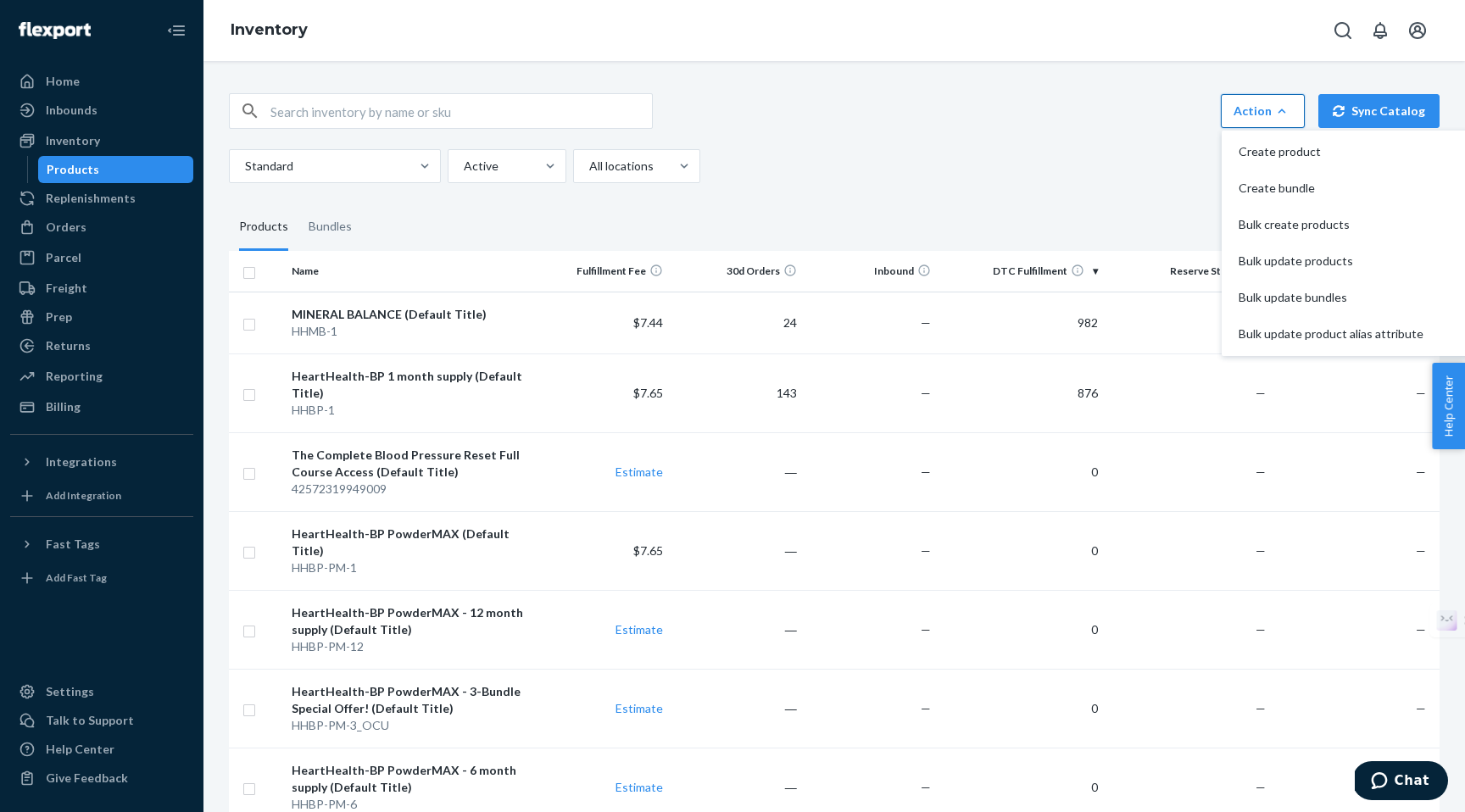
click at [1005, 158] on div "Standard Active All locations" at bounding box center [828, 166] width 1198 height 34
click at [249, 621] on input "checkbox" at bounding box center [250, 630] width 14 height 18
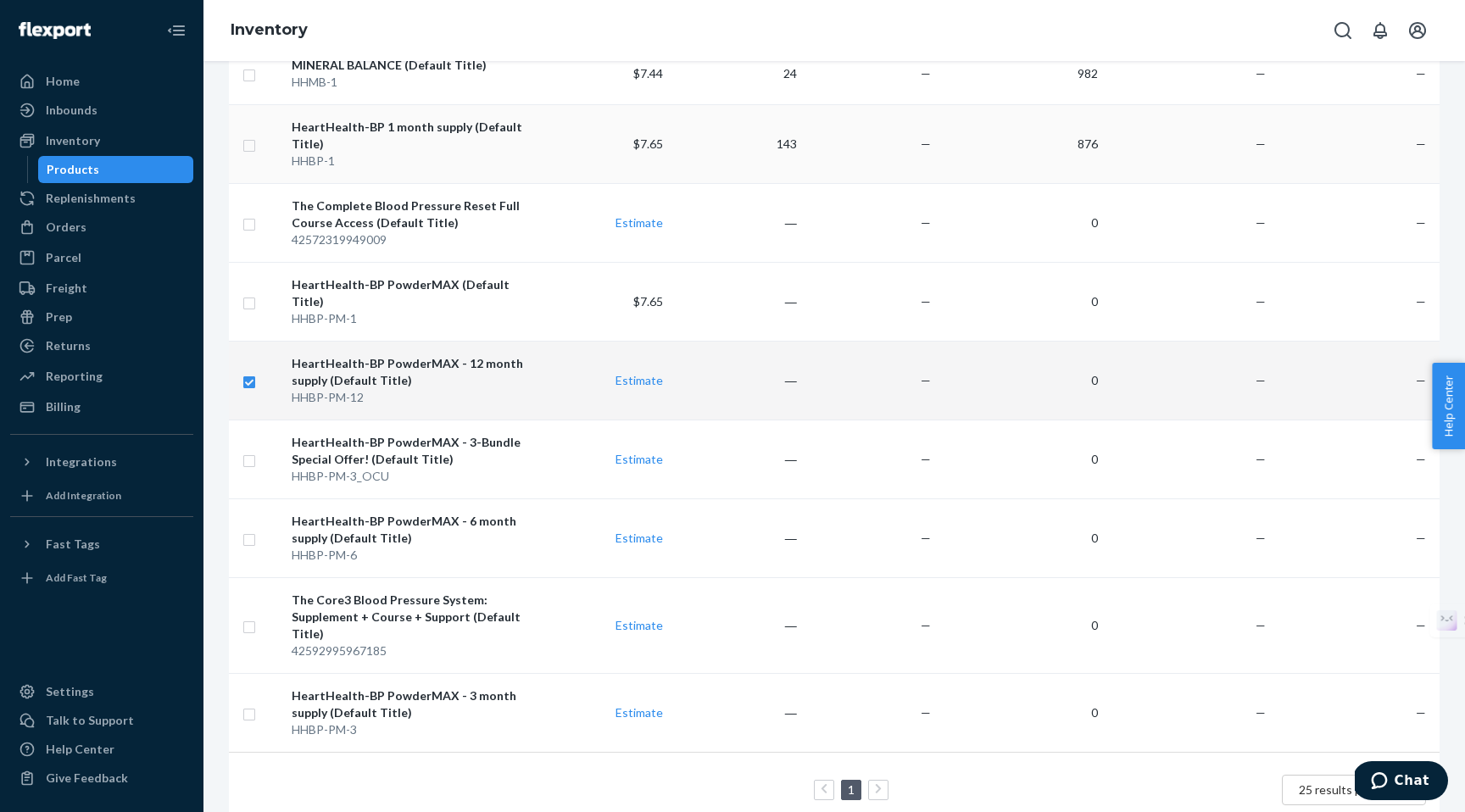
scroll to position [264, 0]
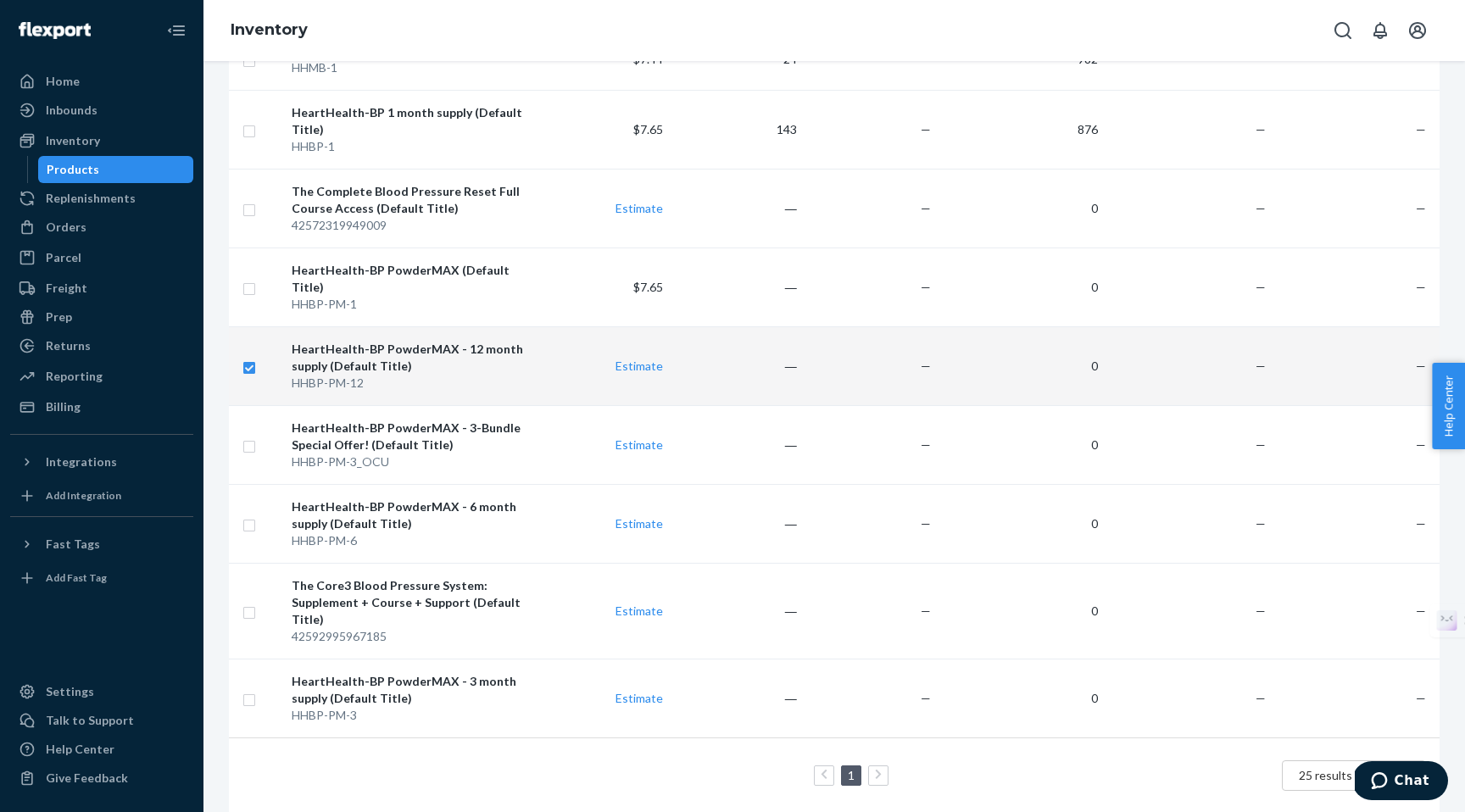
click at [250, 357] on input "checkbox" at bounding box center [250, 366] width 14 height 18
checkbox input "false"
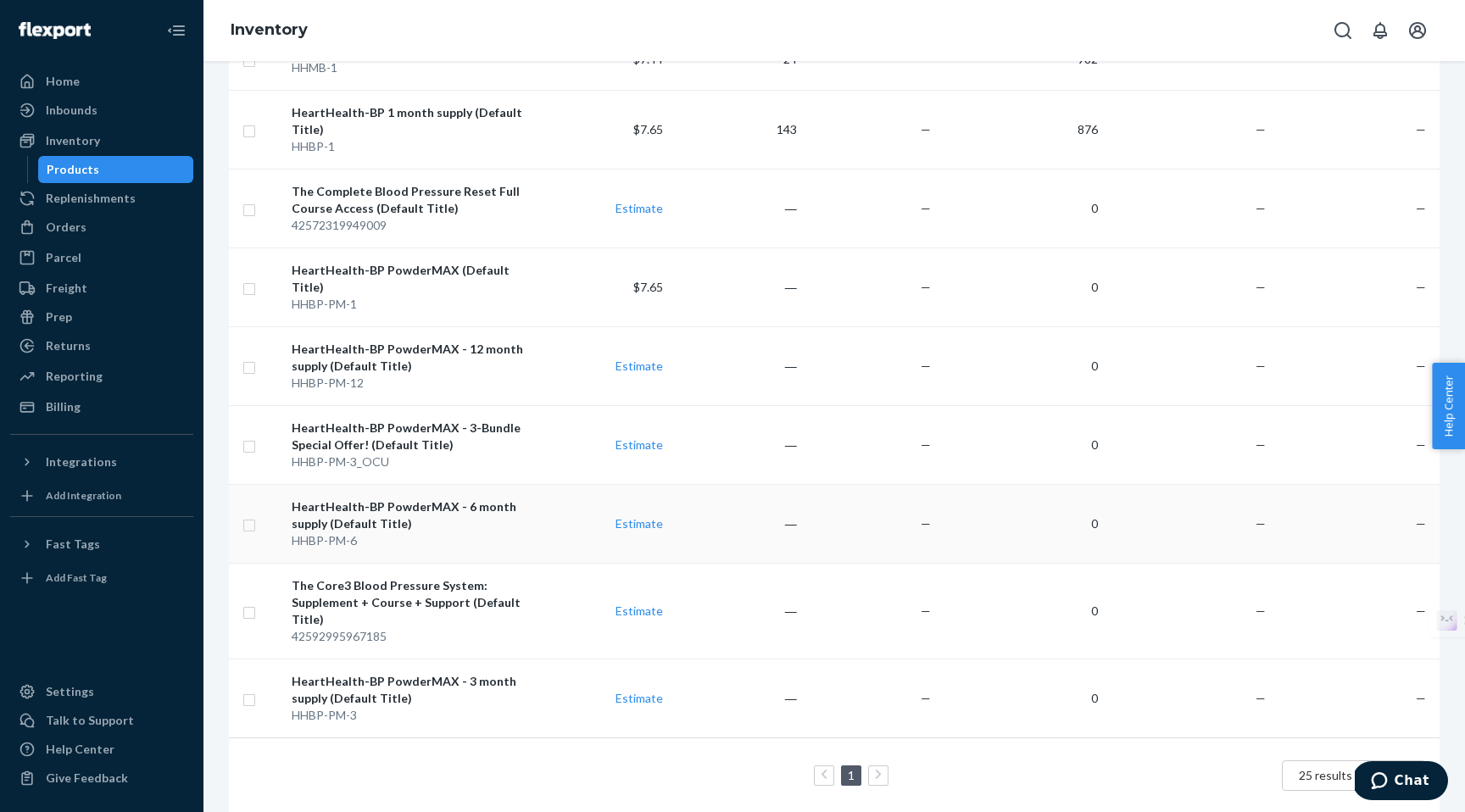
scroll to position [0, 0]
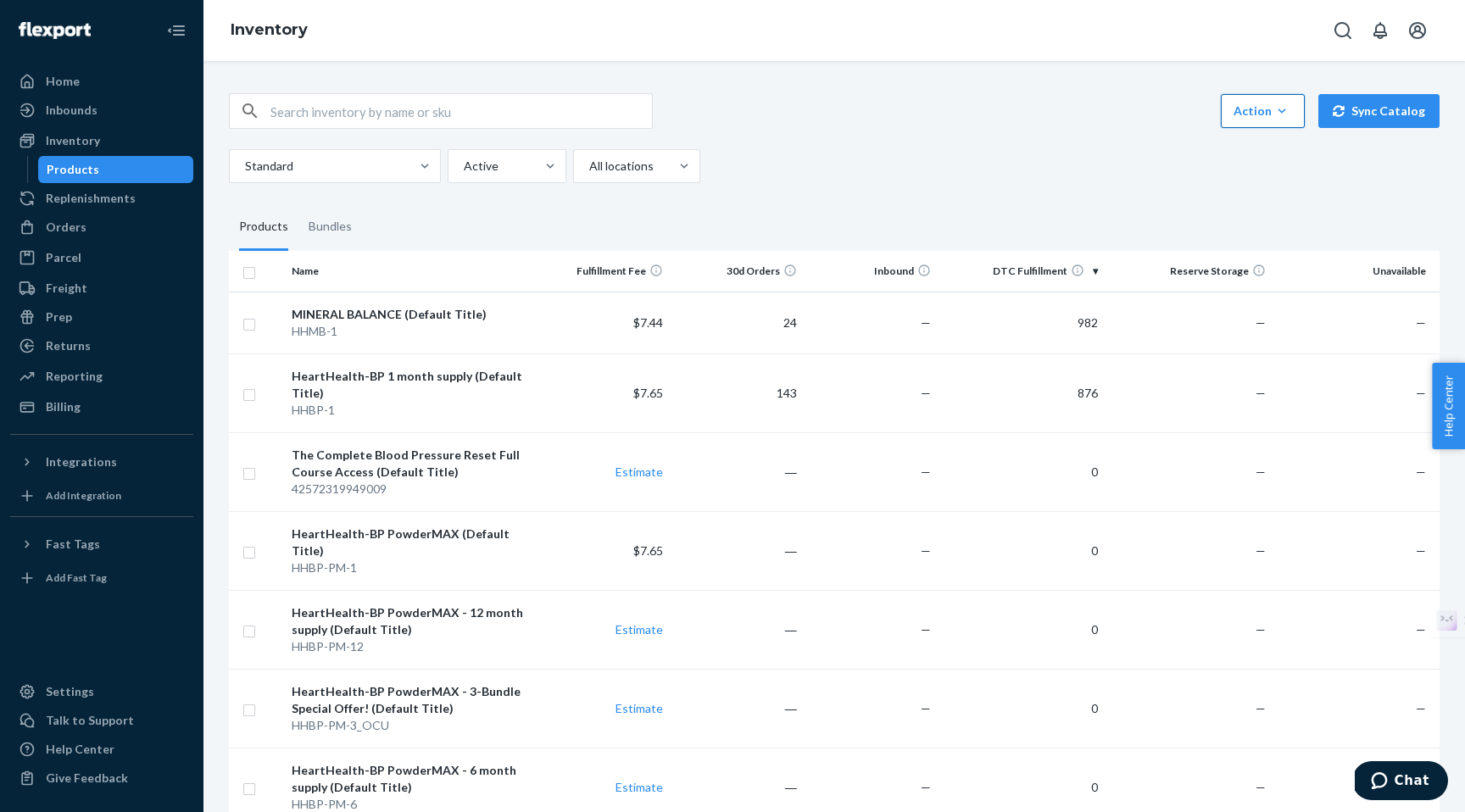
click at [1298, 118] on button "Action Create product Create bundle Bulk create products Bulk update products B…" at bounding box center [1263, 111] width 84 height 34
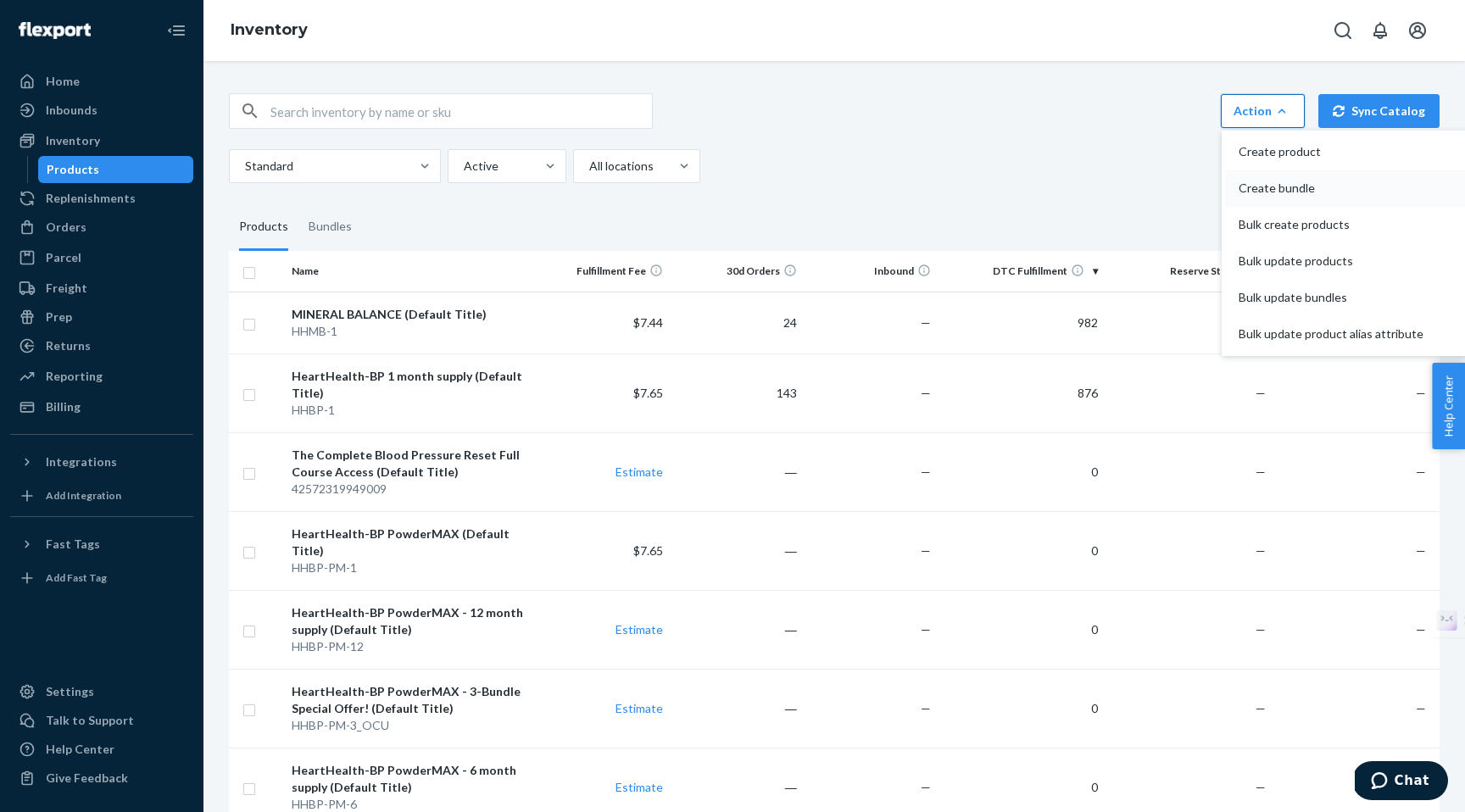
click at [1259, 186] on span "Create bundle" at bounding box center [1332, 188] width 185 height 12
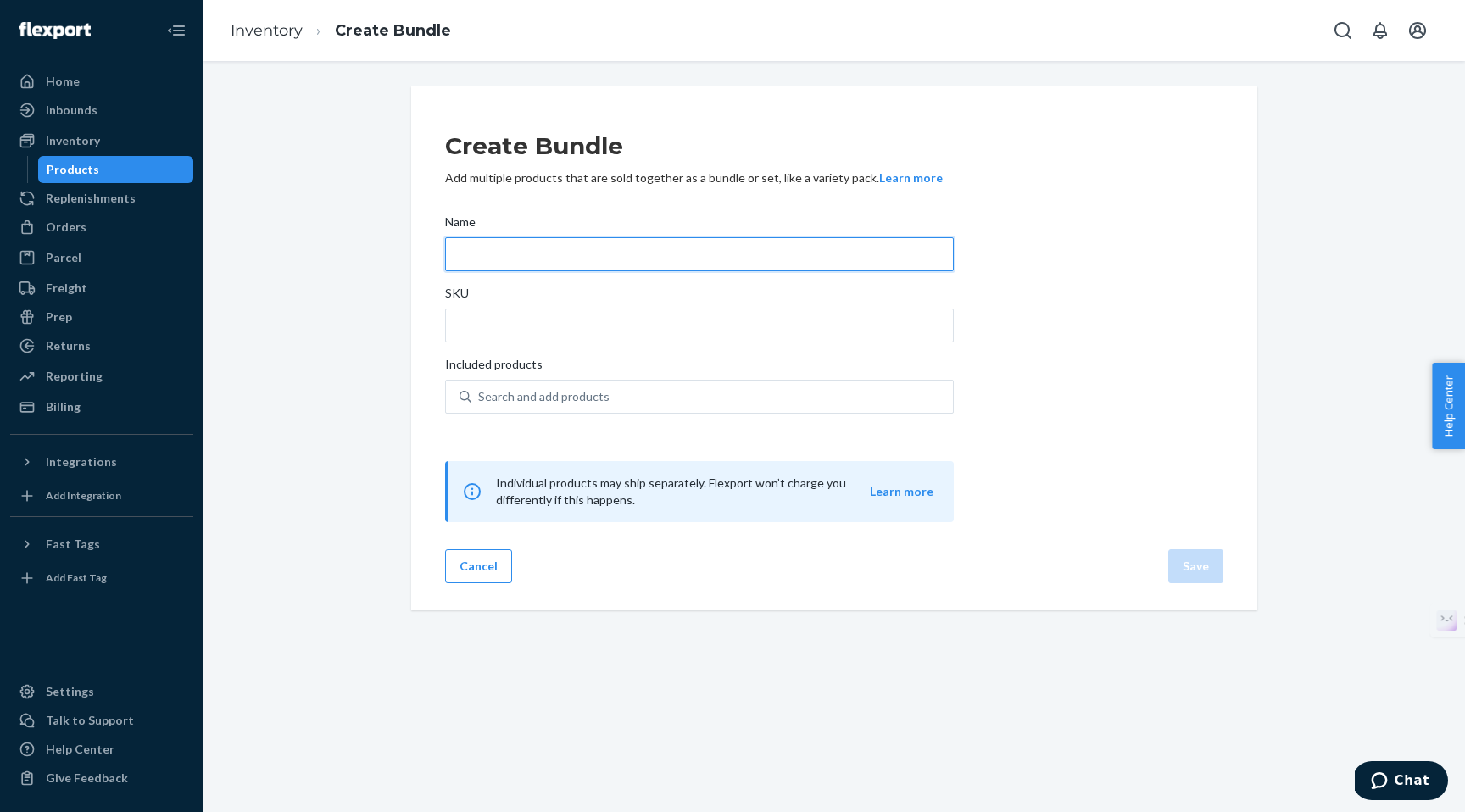
click at [471, 255] on input "Name" at bounding box center [699, 255] width 509 height 34
paste input "HeartHealth-BP PowderMAX - 12 month supply"
type input "HeartHealth-BP PowderMAX - 12 month supply"
click at [329, 269] on div "Create Bundle Add multiple products that are sold together as a bundle or set, …" at bounding box center [834, 348] width 1236 height 524
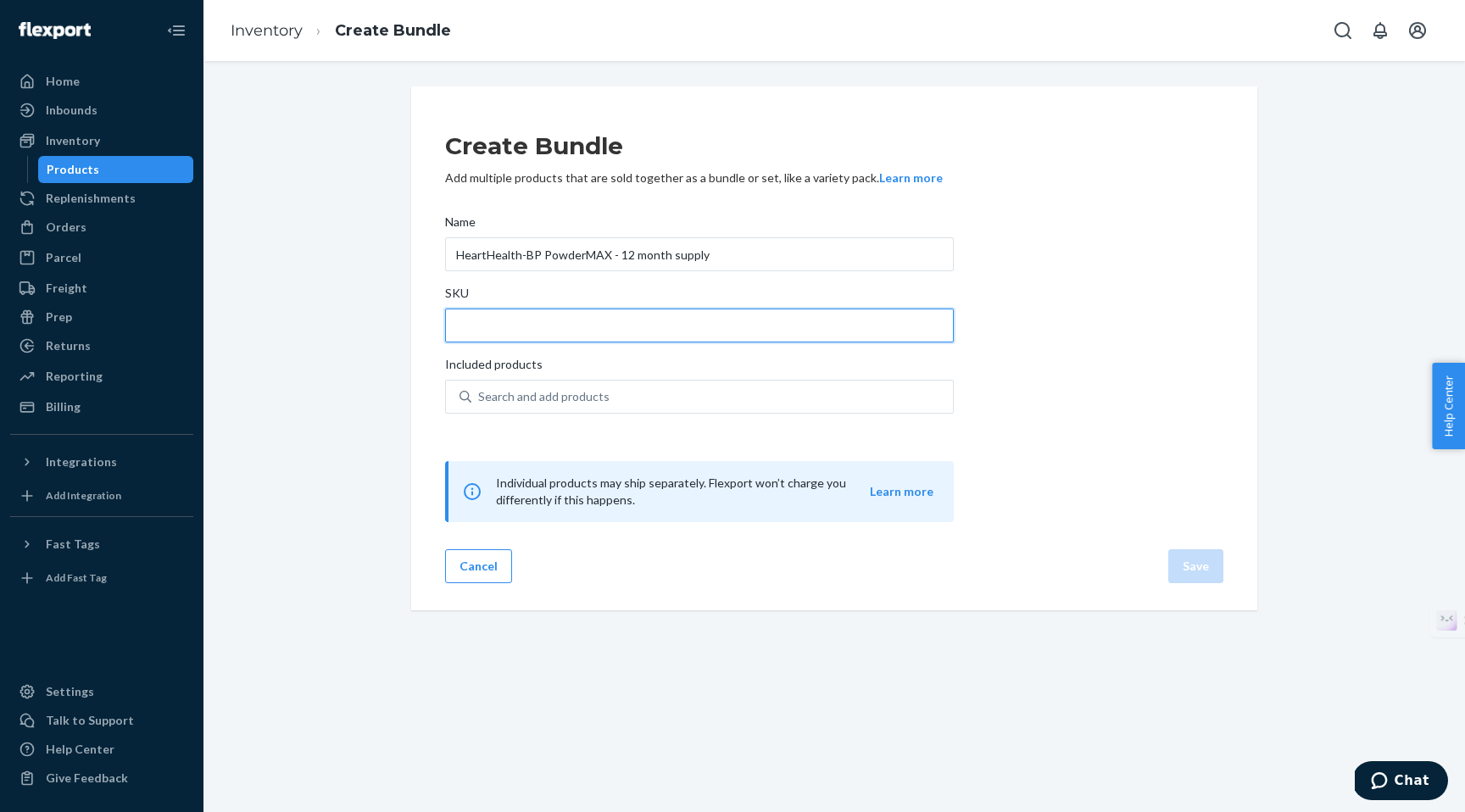
click at [483, 326] on input "SKU" at bounding box center [699, 325] width 509 height 34
paste input "HHBP-PM-12"
type input "HHBP-PM-12"
click at [358, 375] on div "Create Bundle Add multiple products that are sold together as a bundle or set, …" at bounding box center [834, 348] width 1236 height 524
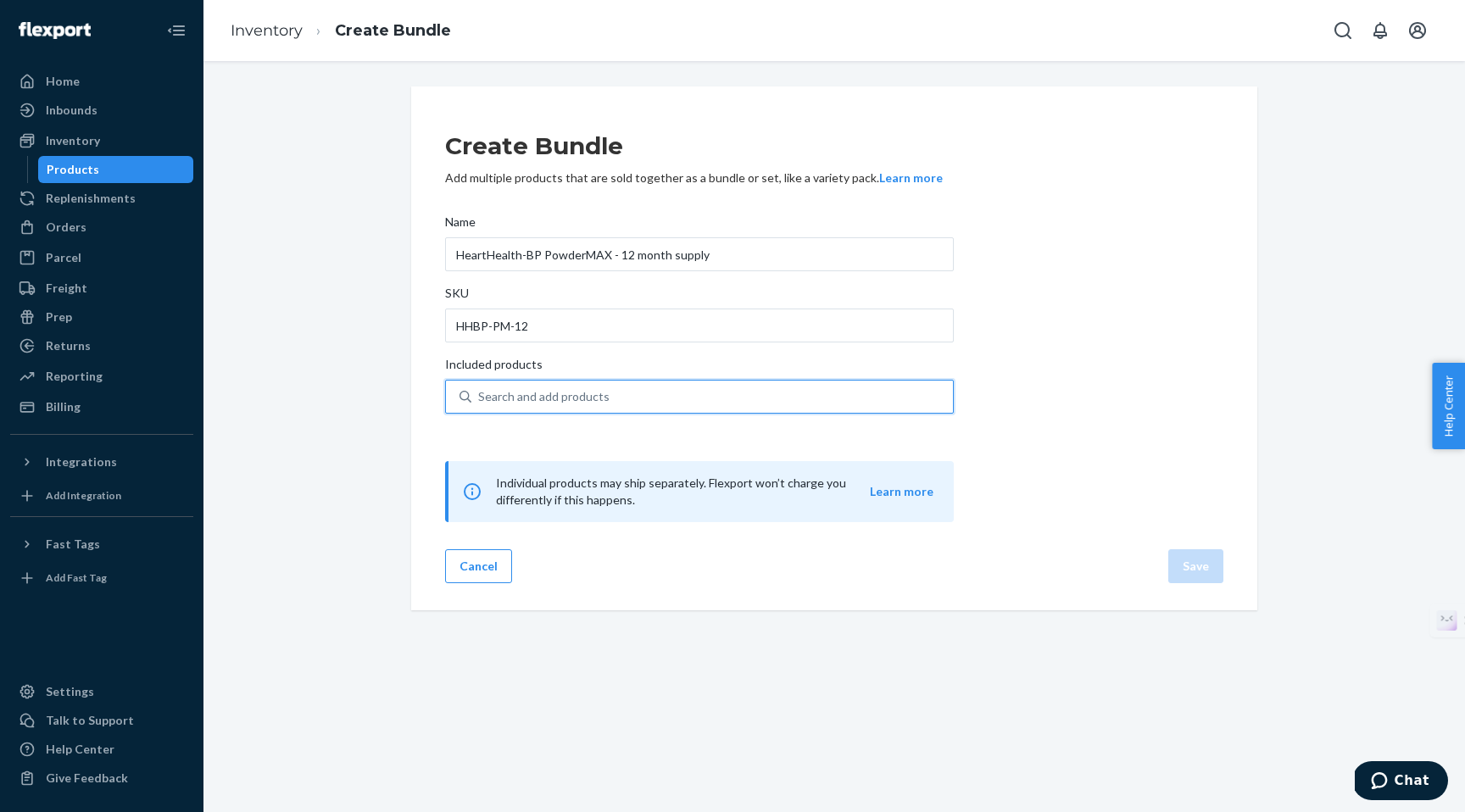
click at [547, 401] on div "Search and add products" at bounding box center [544, 396] width 131 height 17
click at [480, 401] on input "0 results available. Use Up and Down to choose options, press Enter to select t…" at bounding box center [480, 396] width 2 height 17
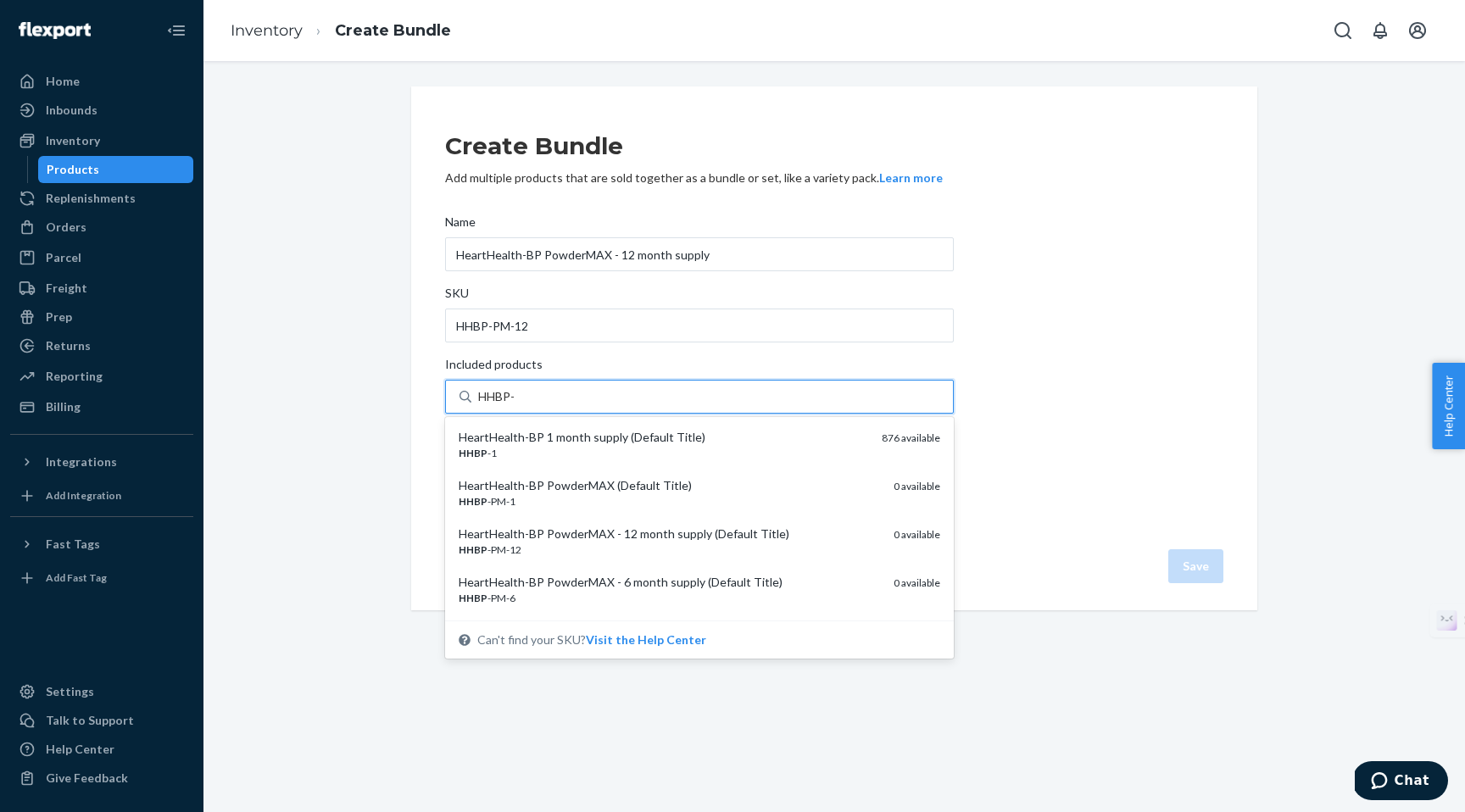
type input "HHBP-P"
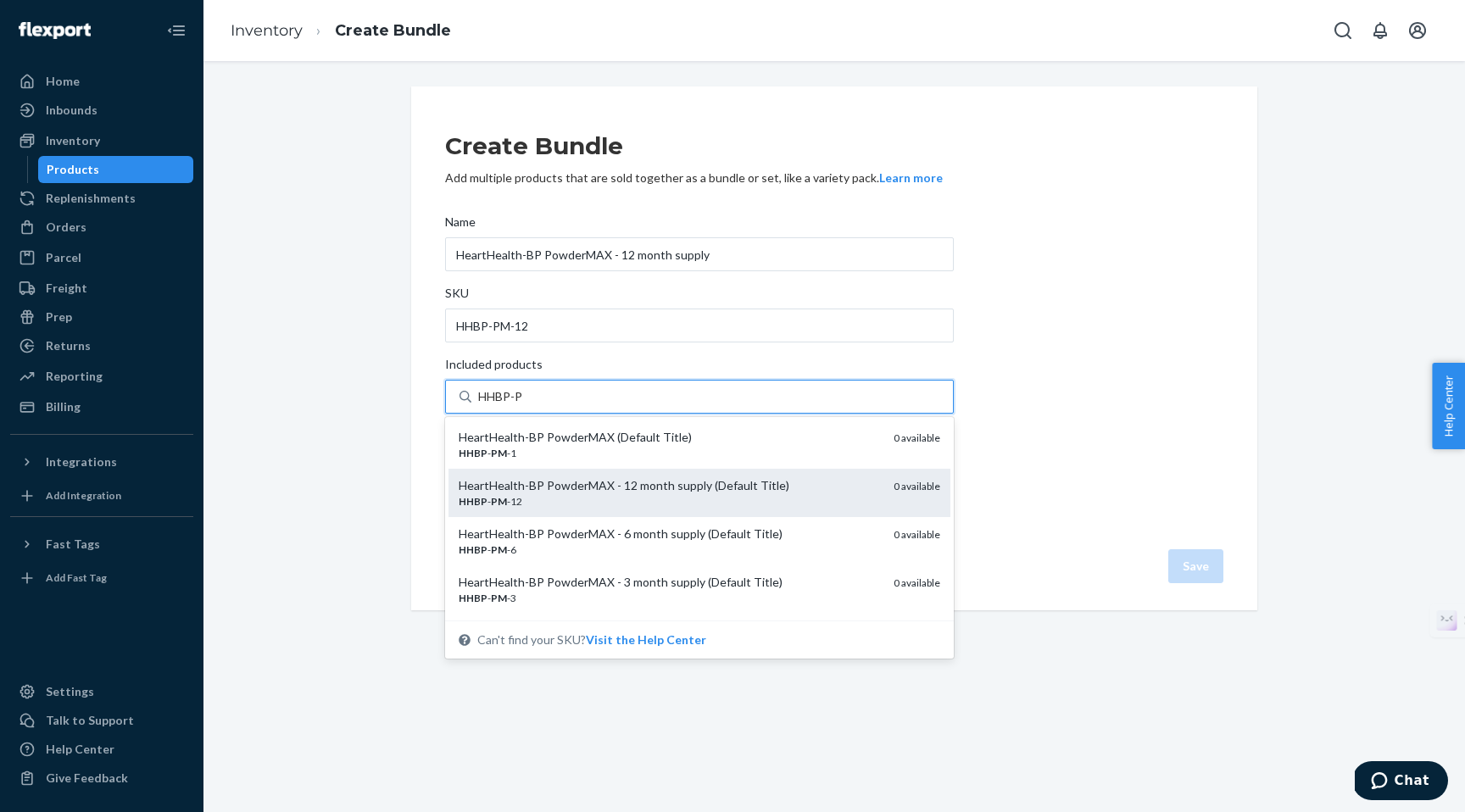
click at [552, 502] on div "HHBP - PM -12" at bounding box center [669, 502] width 421 height 14
click at [524, 405] on input "HHBP-P" at bounding box center [502, 396] width 46 height 17
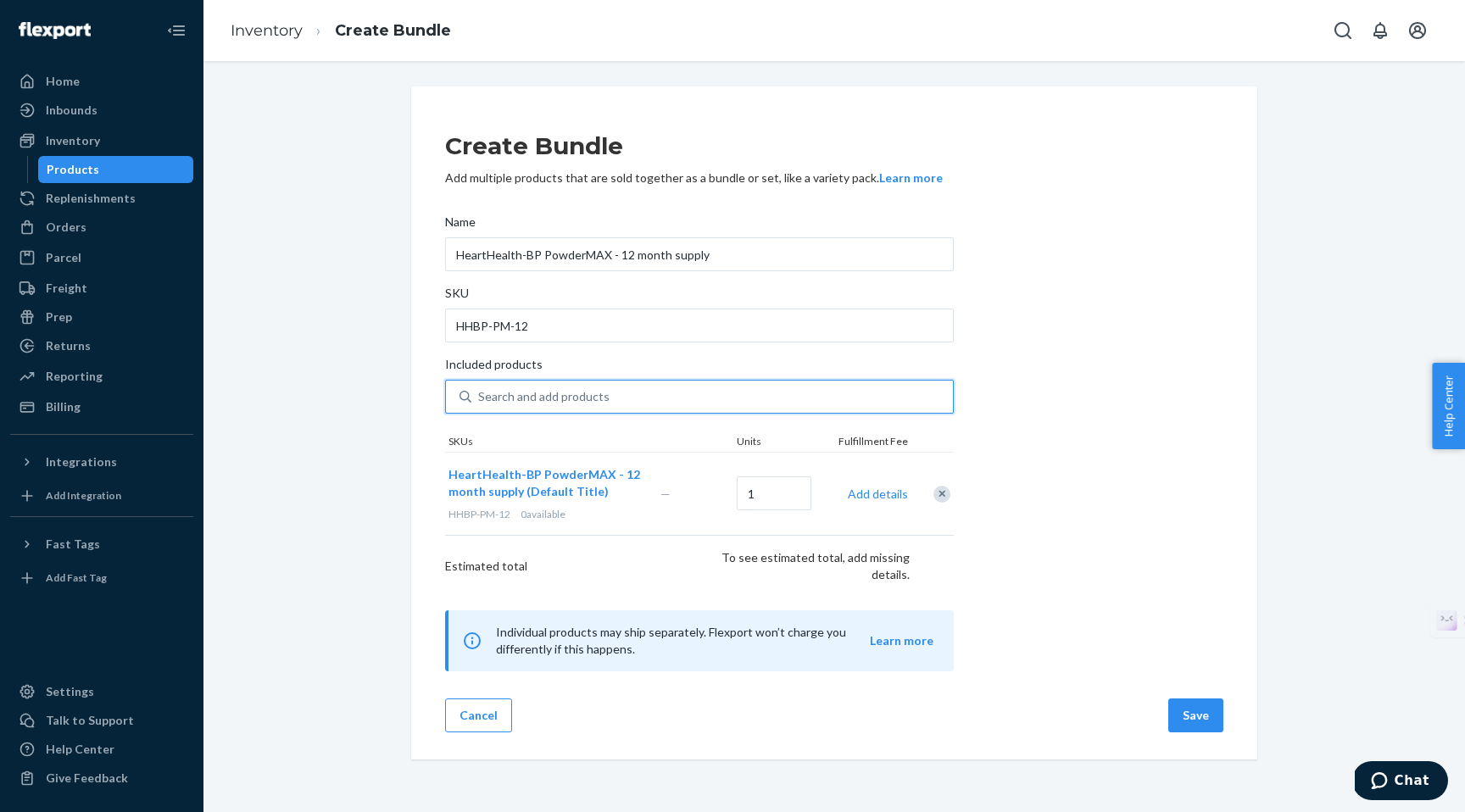
click at [516, 395] on div "Search and add products" at bounding box center [544, 396] width 131 height 17
click at [480, 395] on input "0 results available. Select is focused ,type to refine list, press Down to open…" at bounding box center [480, 396] width 2 height 17
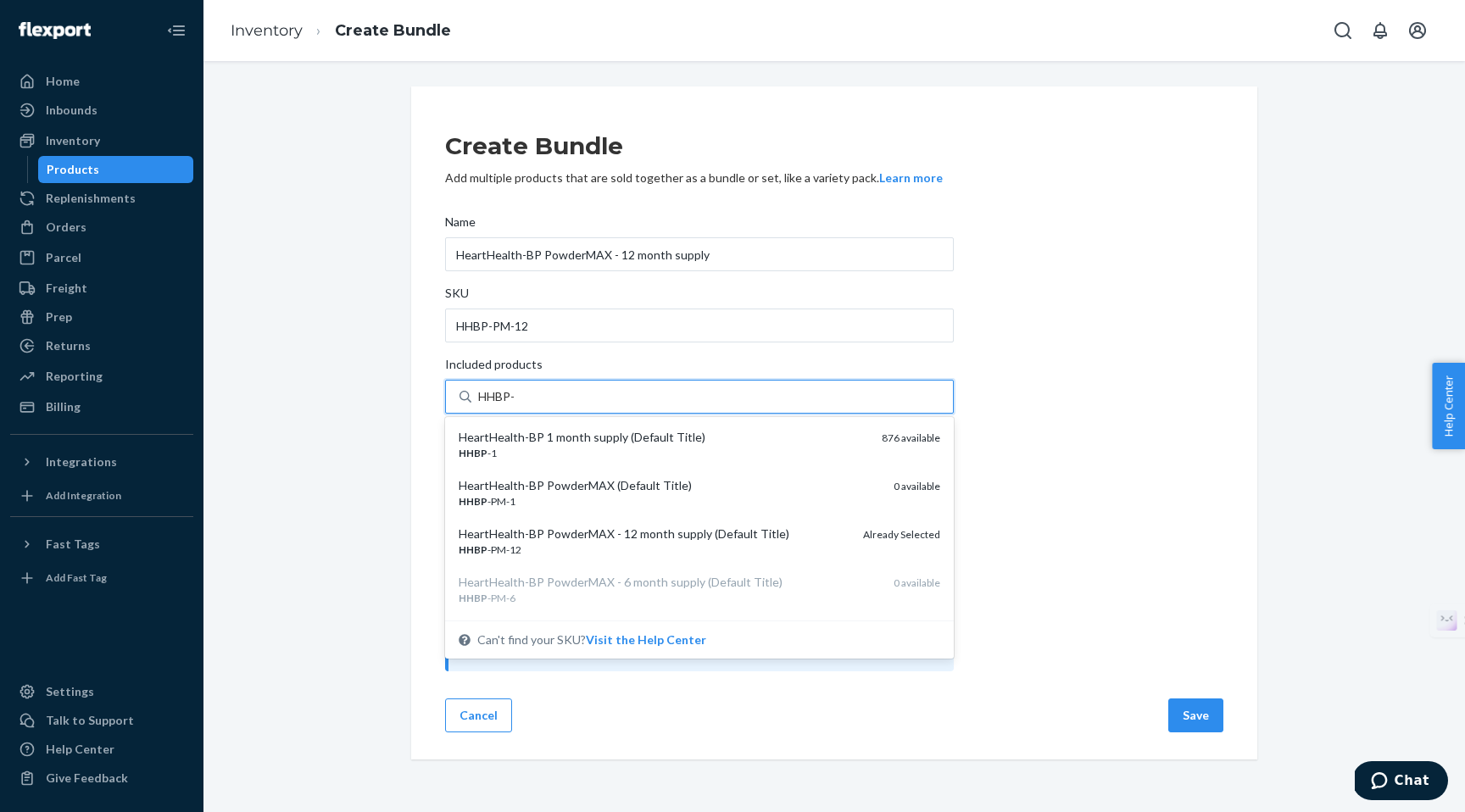
type input "HHBP-P"
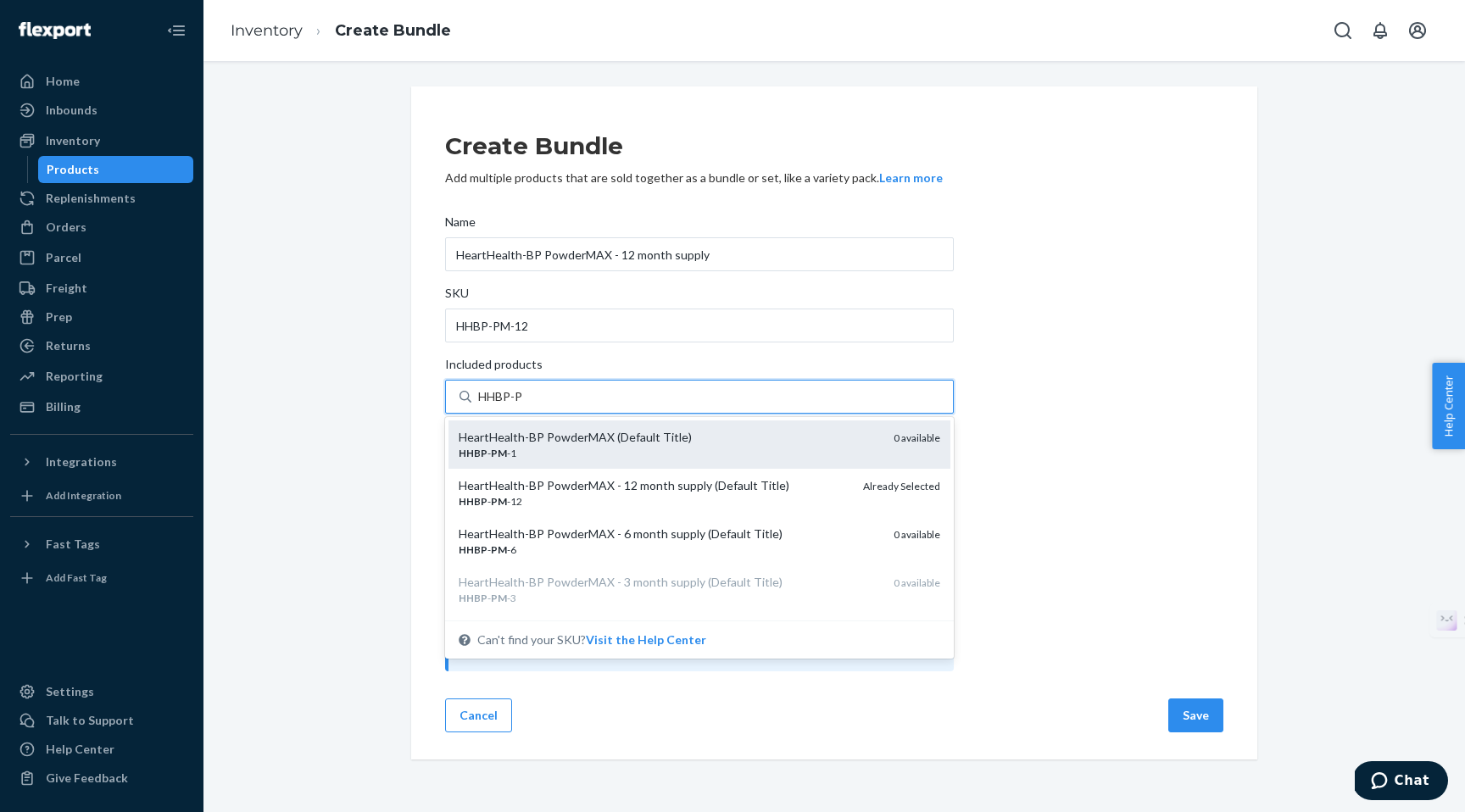
click at [500, 450] on em "PM" at bounding box center [499, 453] width 16 height 13
click at [500, 405] on input "HHBP-P" at bounding box center [502, 396] width 46 height 17
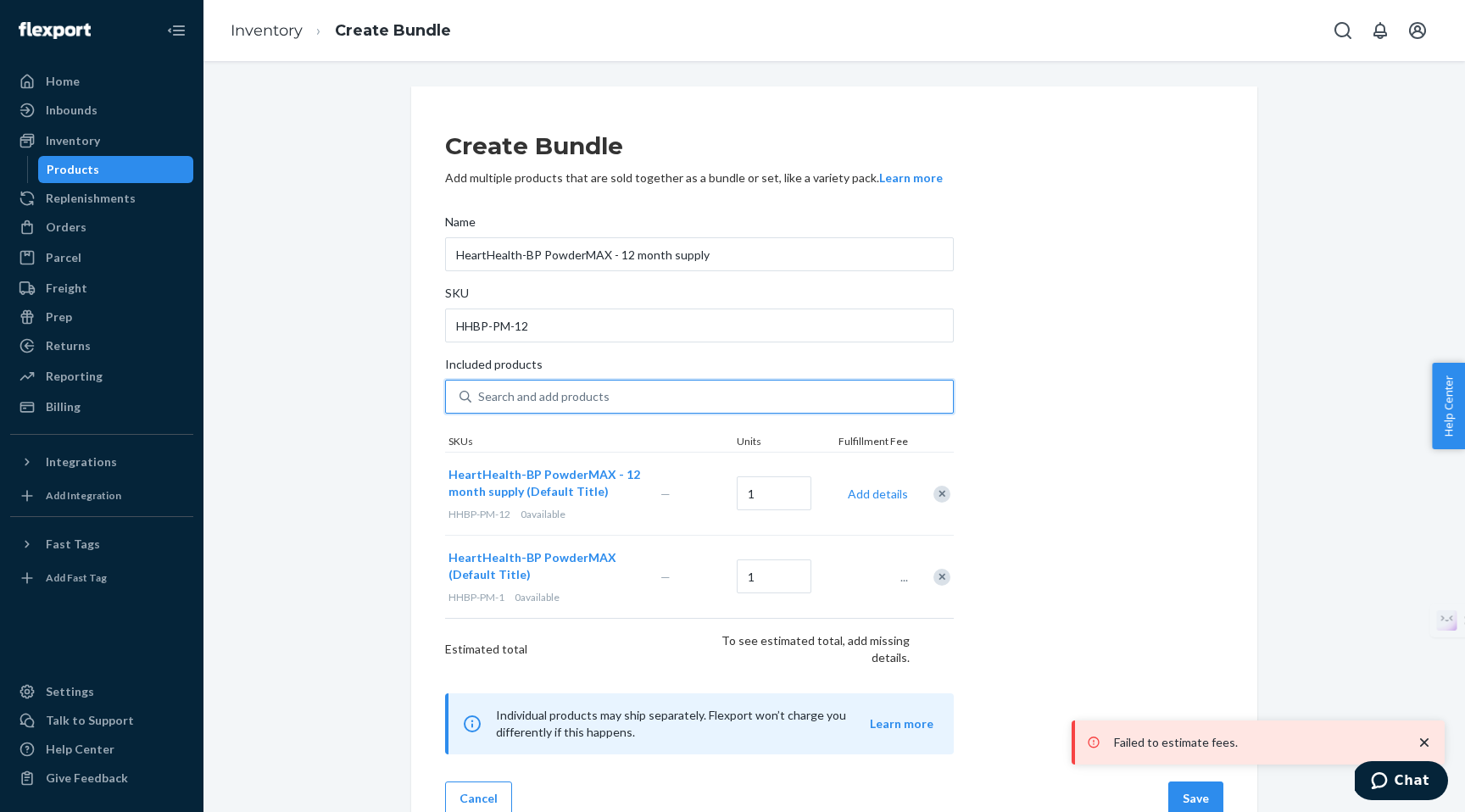
click at [942, 496] on div "Remove Item" at bounding box center [942, 494] width 17 height 17
click at [480, 405] on input "0 results available. Select is focused ,type to refine list, press Down to open…" at bounding box center [480, 396] width 2 height 17
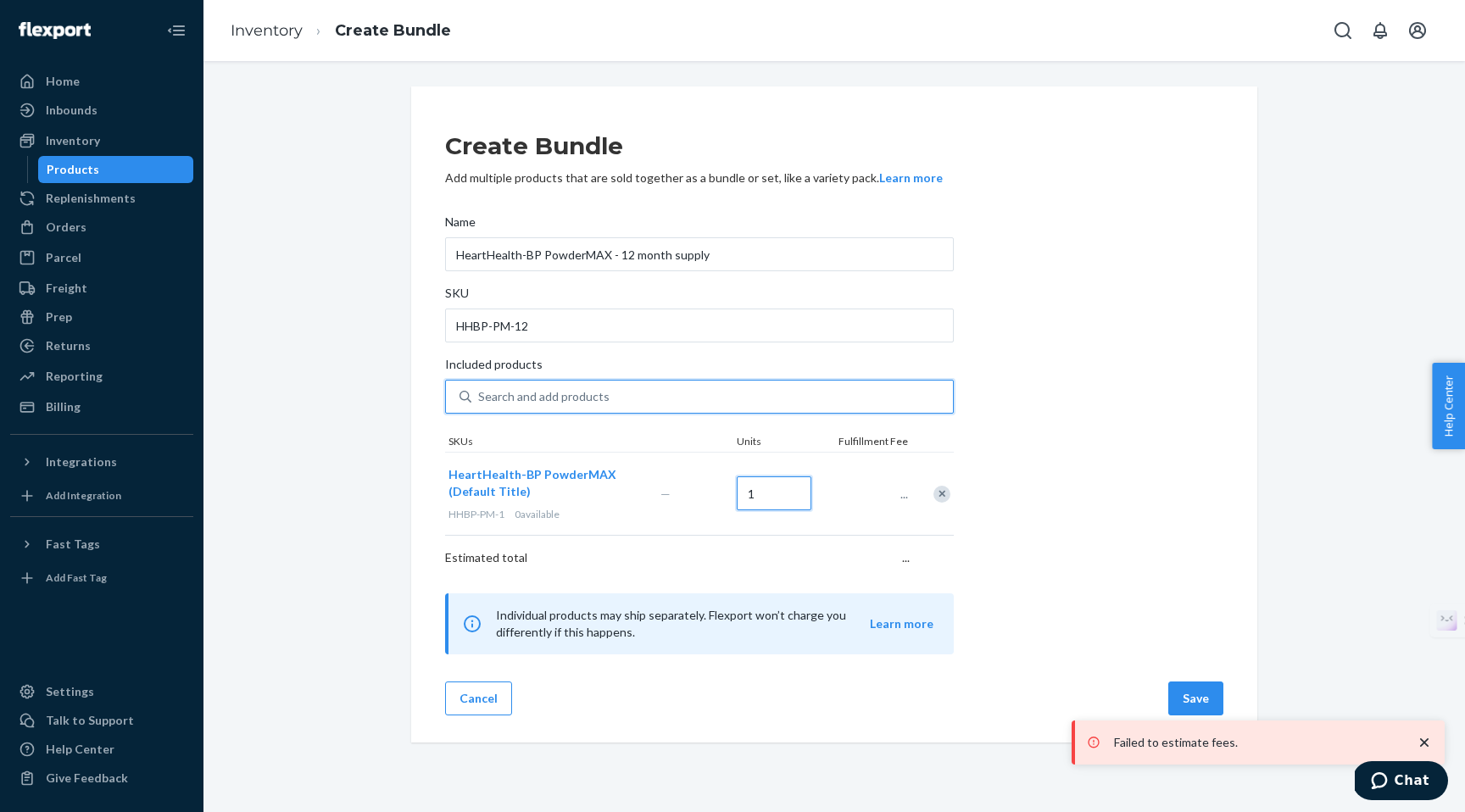
click at [770, 495] on input "1" at bounding box center [773, 494] width 75 height 34
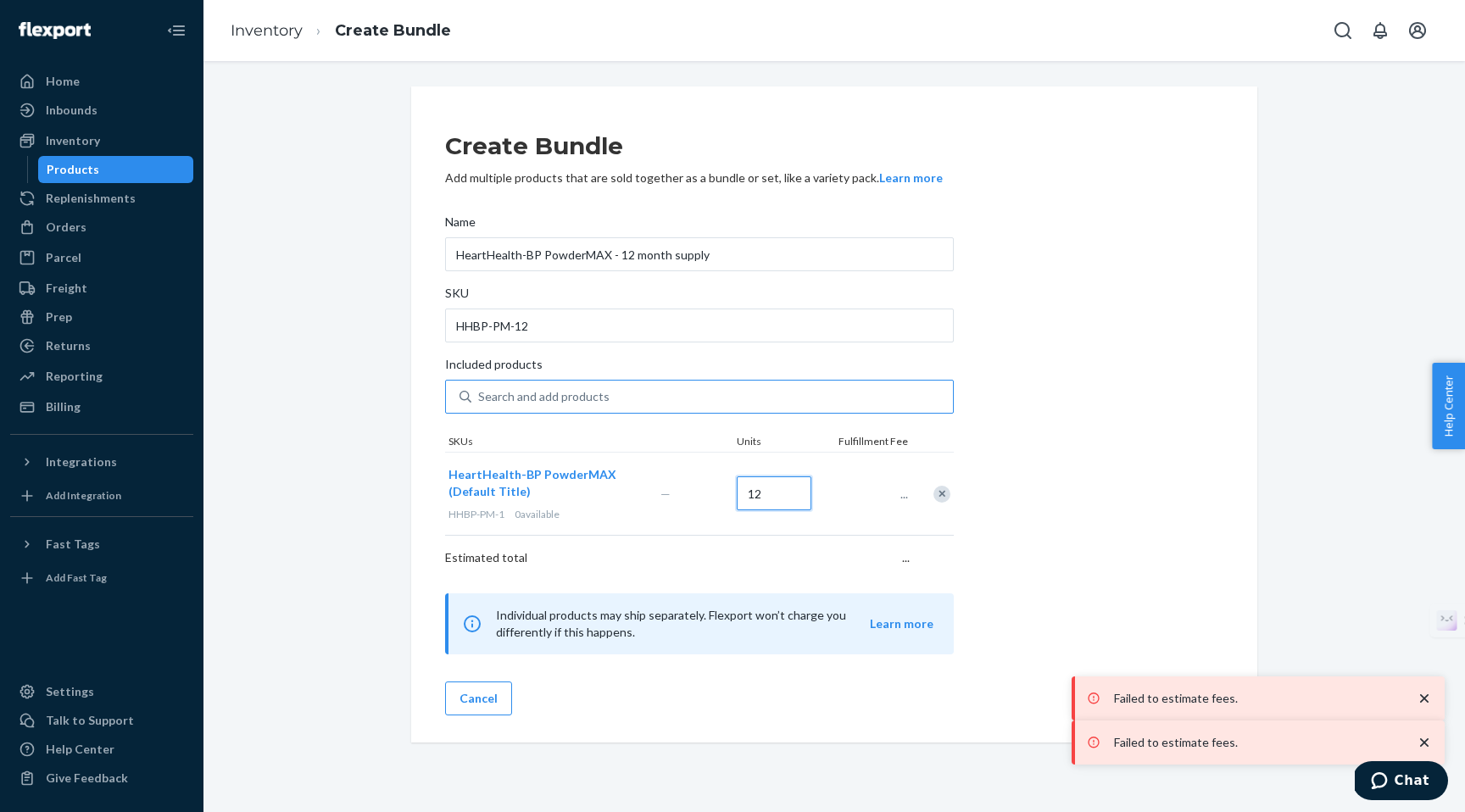
type input "12"
click at [1108, 421] on div "Create Bundle Add multiple products that are sold together as a bundle or set, …" at bounding box center [834, 384] width 778 height 541
click at [1417, 694] on icon "close toast" at bounding box center [1424, 699] width 17 height 17
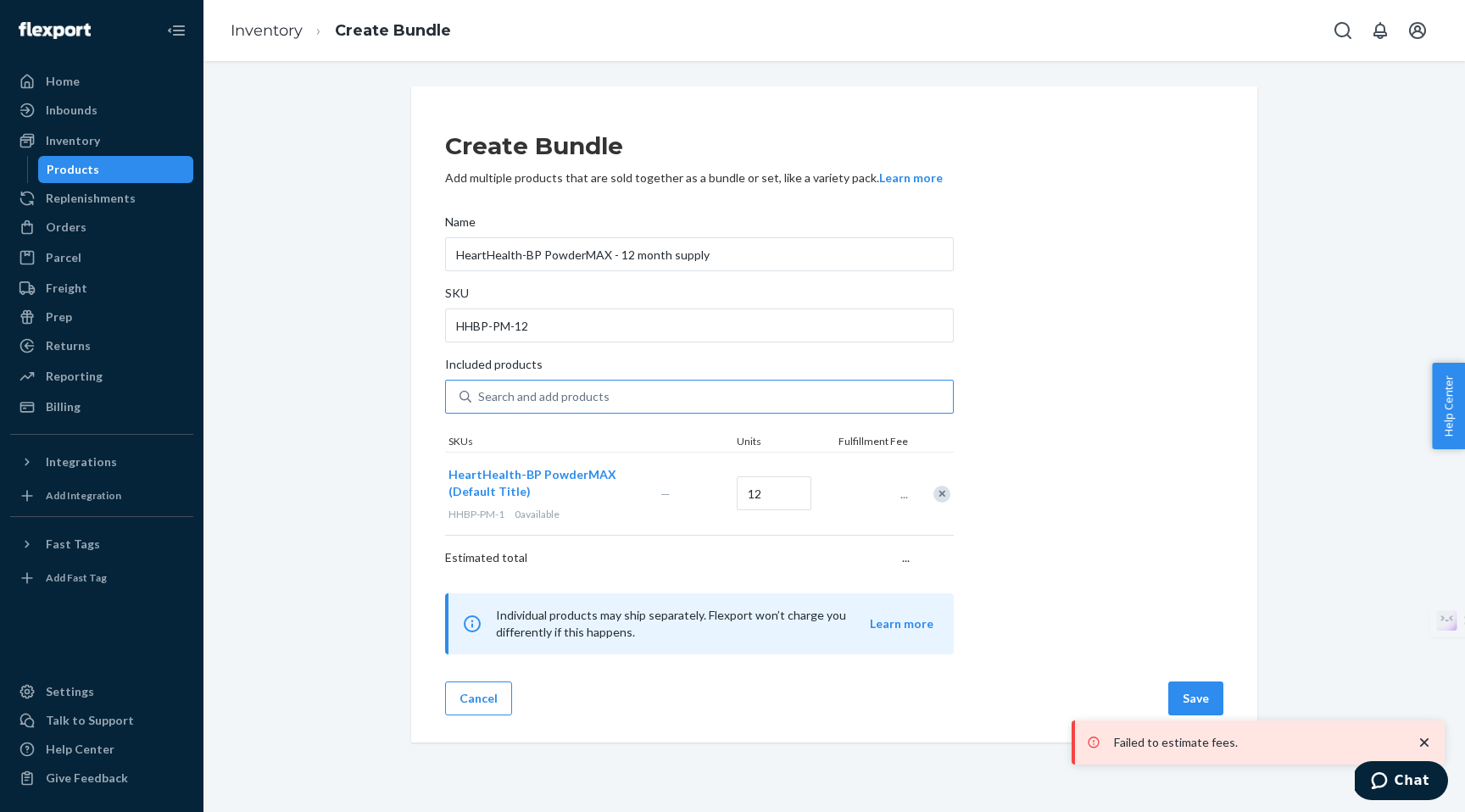
click at [1422, 738] on icon "close toast" at bounding box center [1424, 742] width 17 height 17
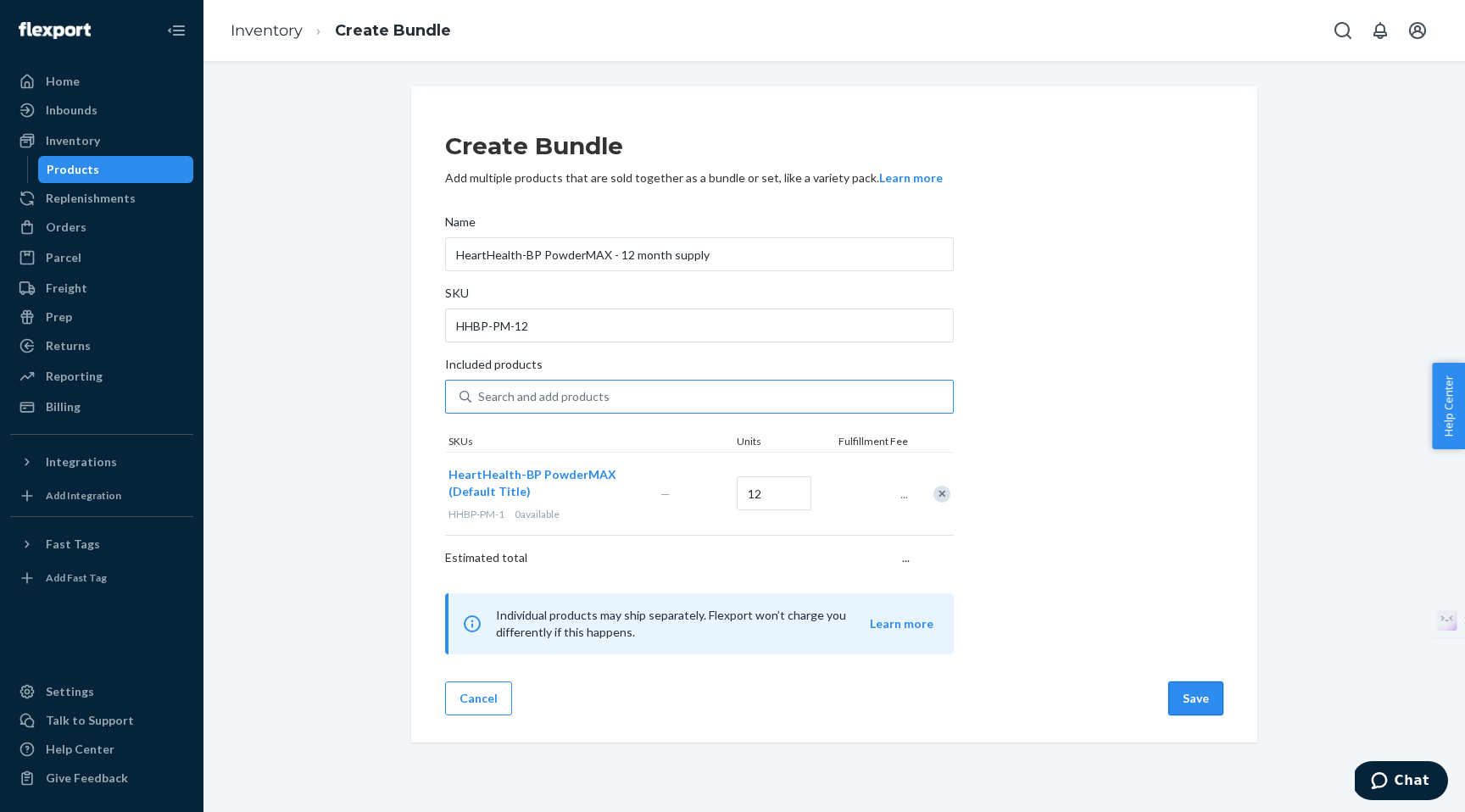
click at [1188, 700] on button "Save" at bounding box center [1195, 699] width 55 height 34
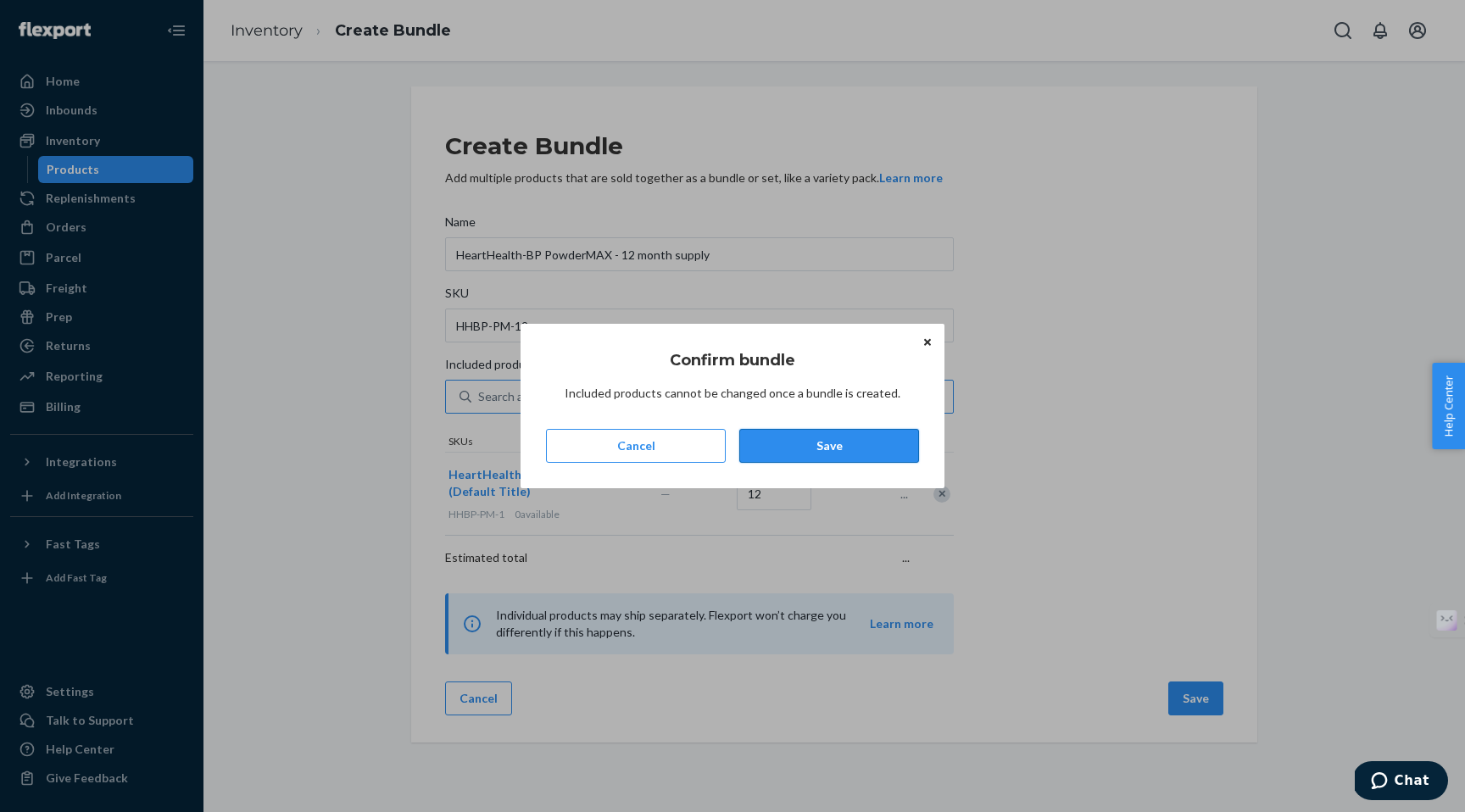
click at [849, 453] on button "Save" at bounding box center [829, 446] width 180 height 34
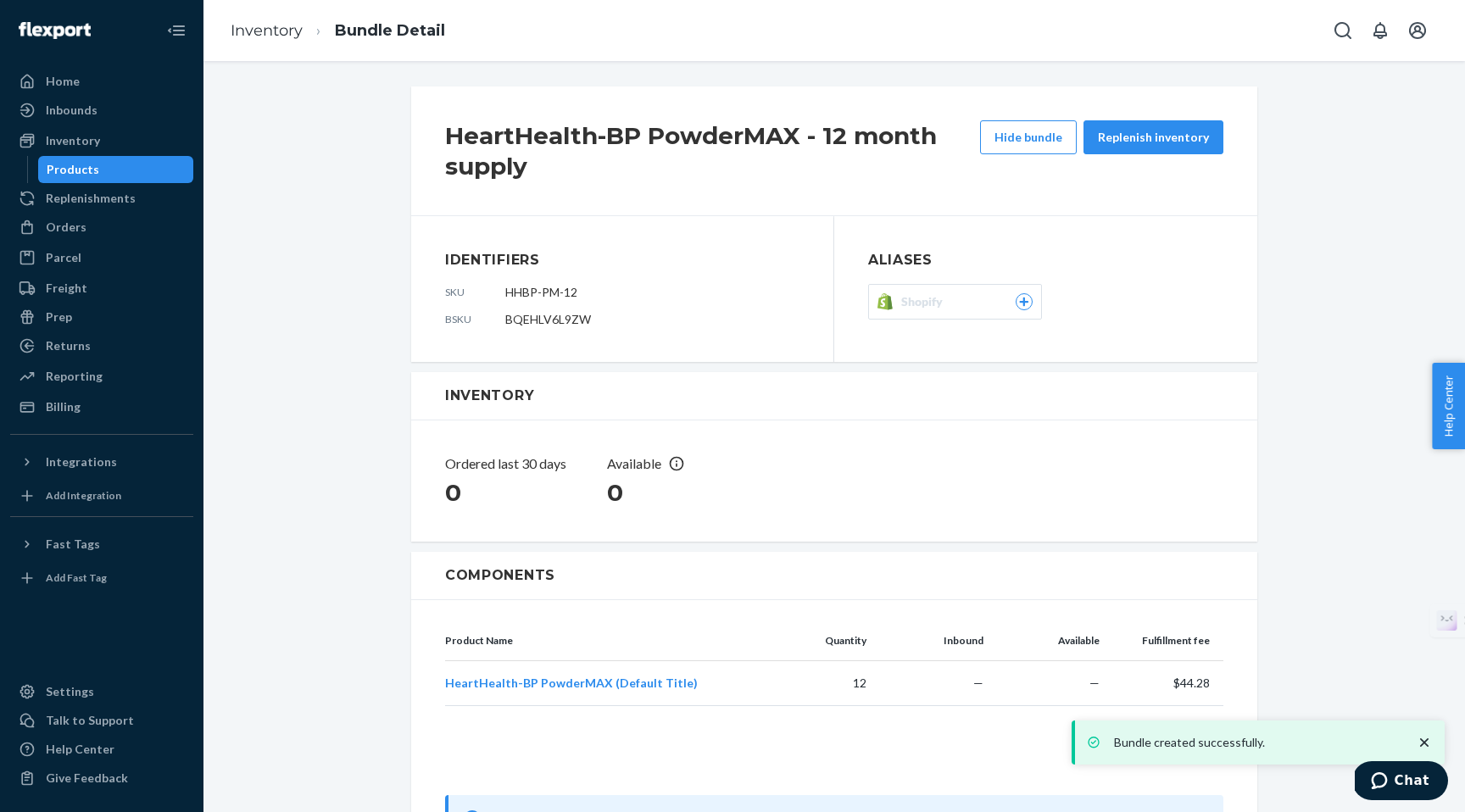
click at [1020, 302] on icon at bounding box center [1023, 302] width 9 height 9
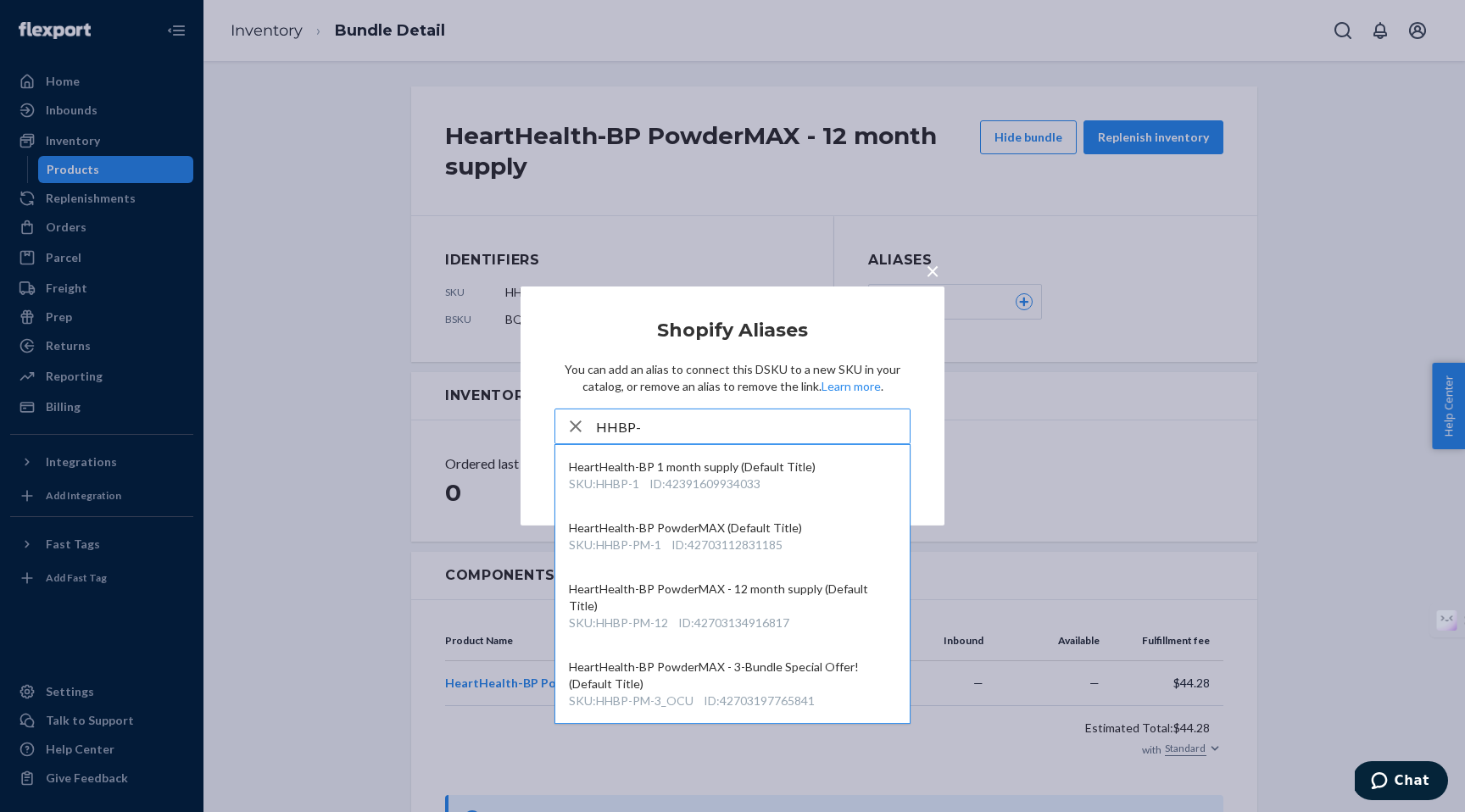
type input "HHBP-P"
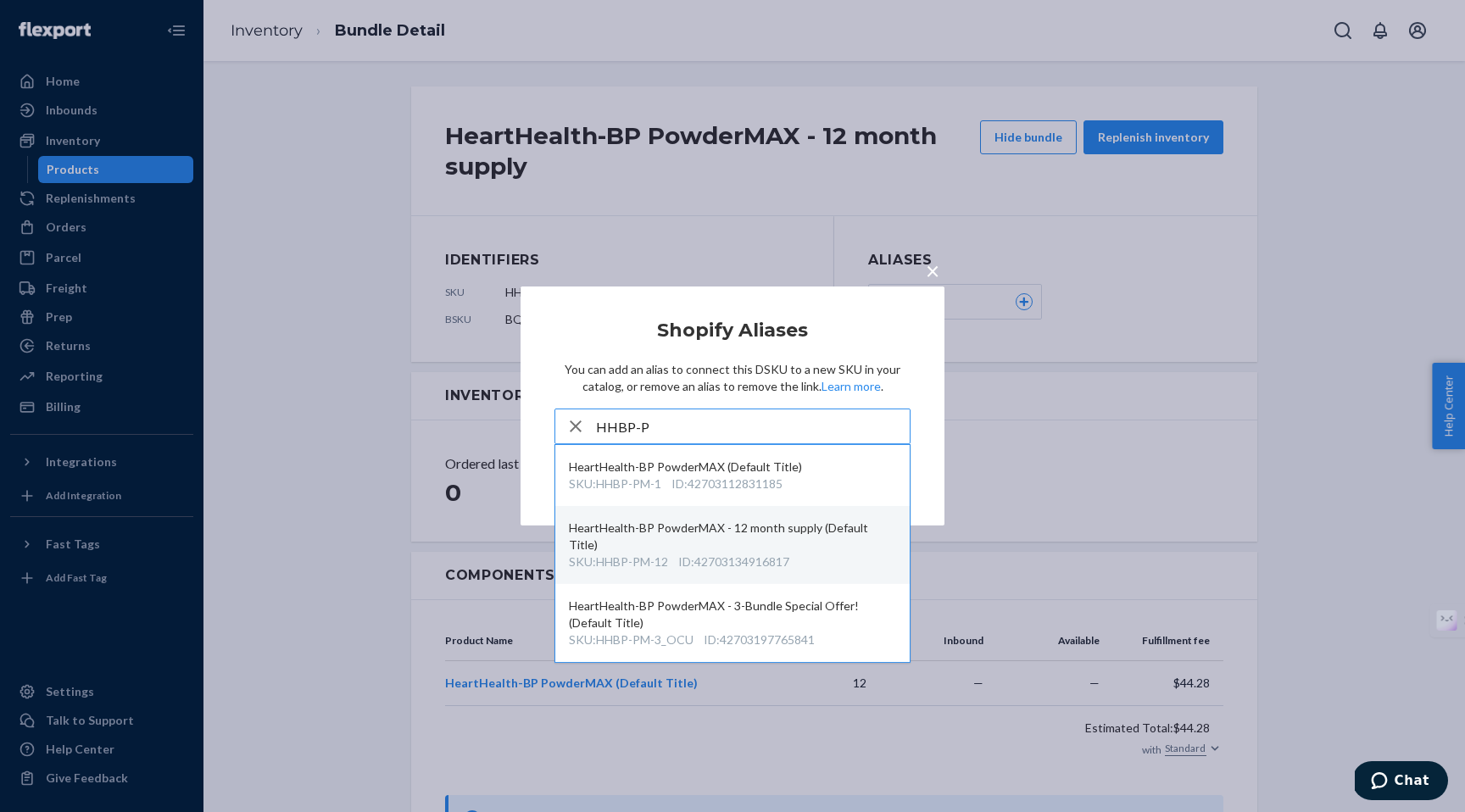
click at [702, 553] on div "ID : 42703134916817" at bounding box center [734, 561] width 111 height 17
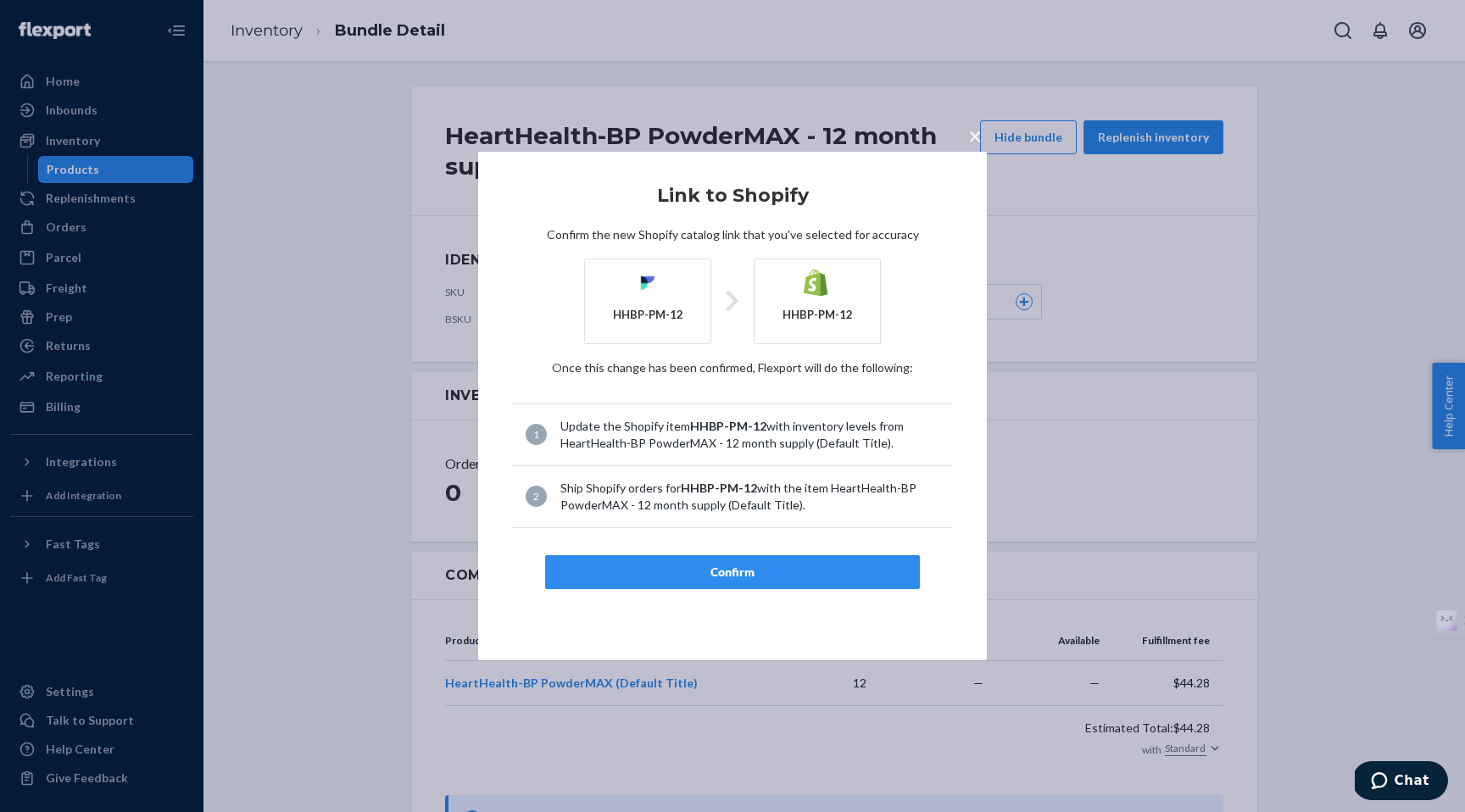
click at [737, 576] on div "Confirm" at bounding box center [732, 572] width 346 height 17
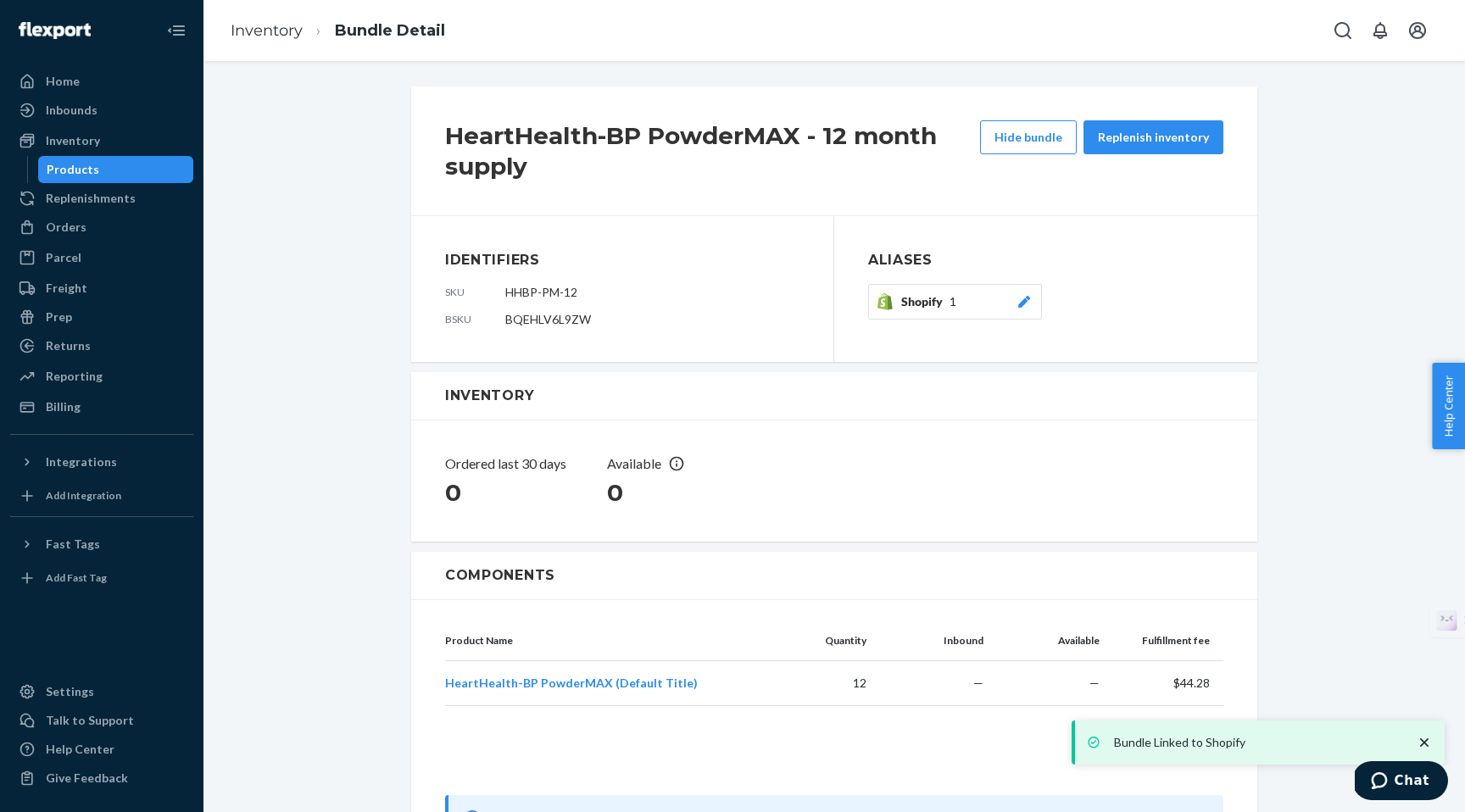
click at [926, 304] on span "Shopify" at bounding box center [926, 302] width 49 height 17
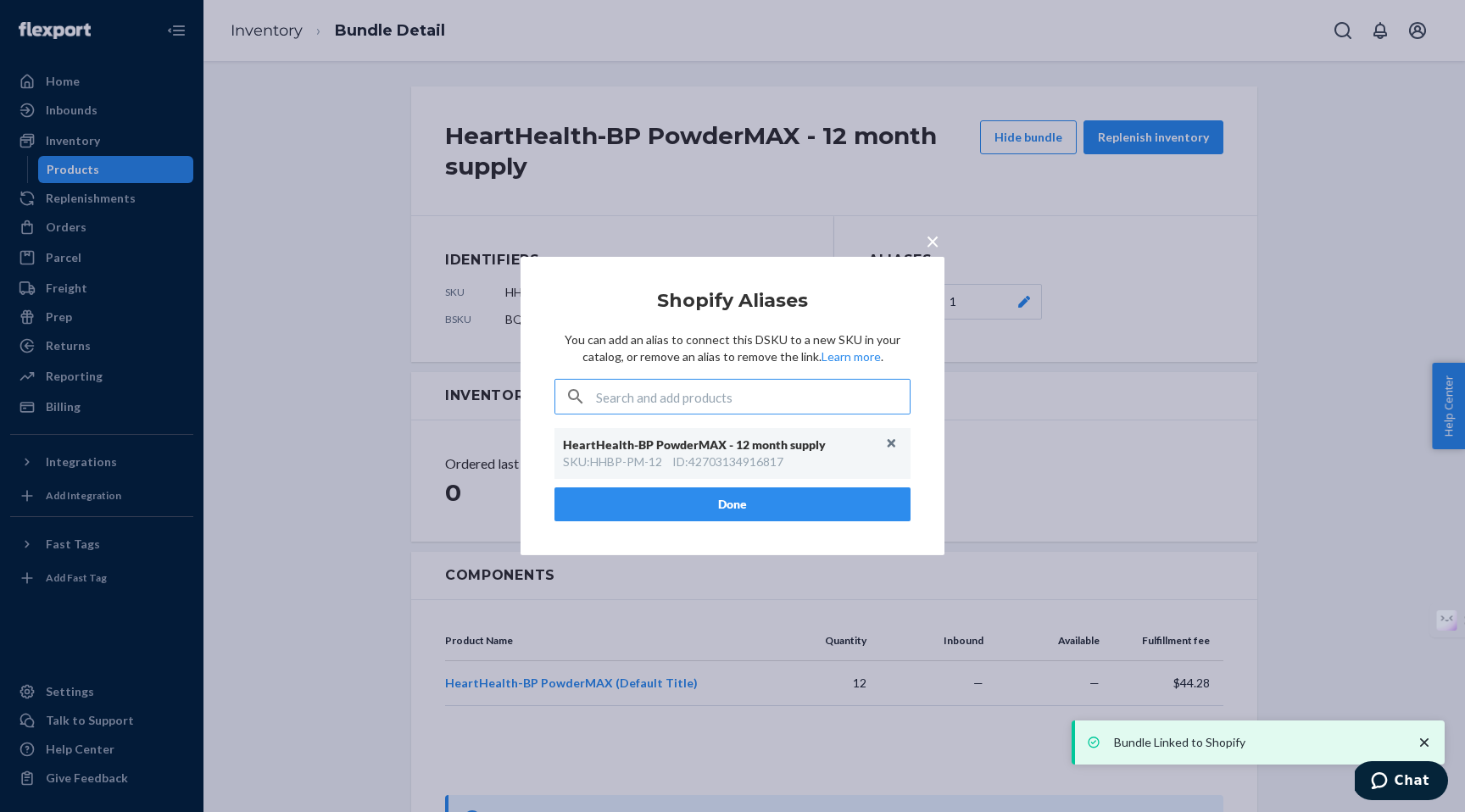
click at [739, 457] on div "ID : 42703134916817" at bounding box center [729, 462] width 111 height 17
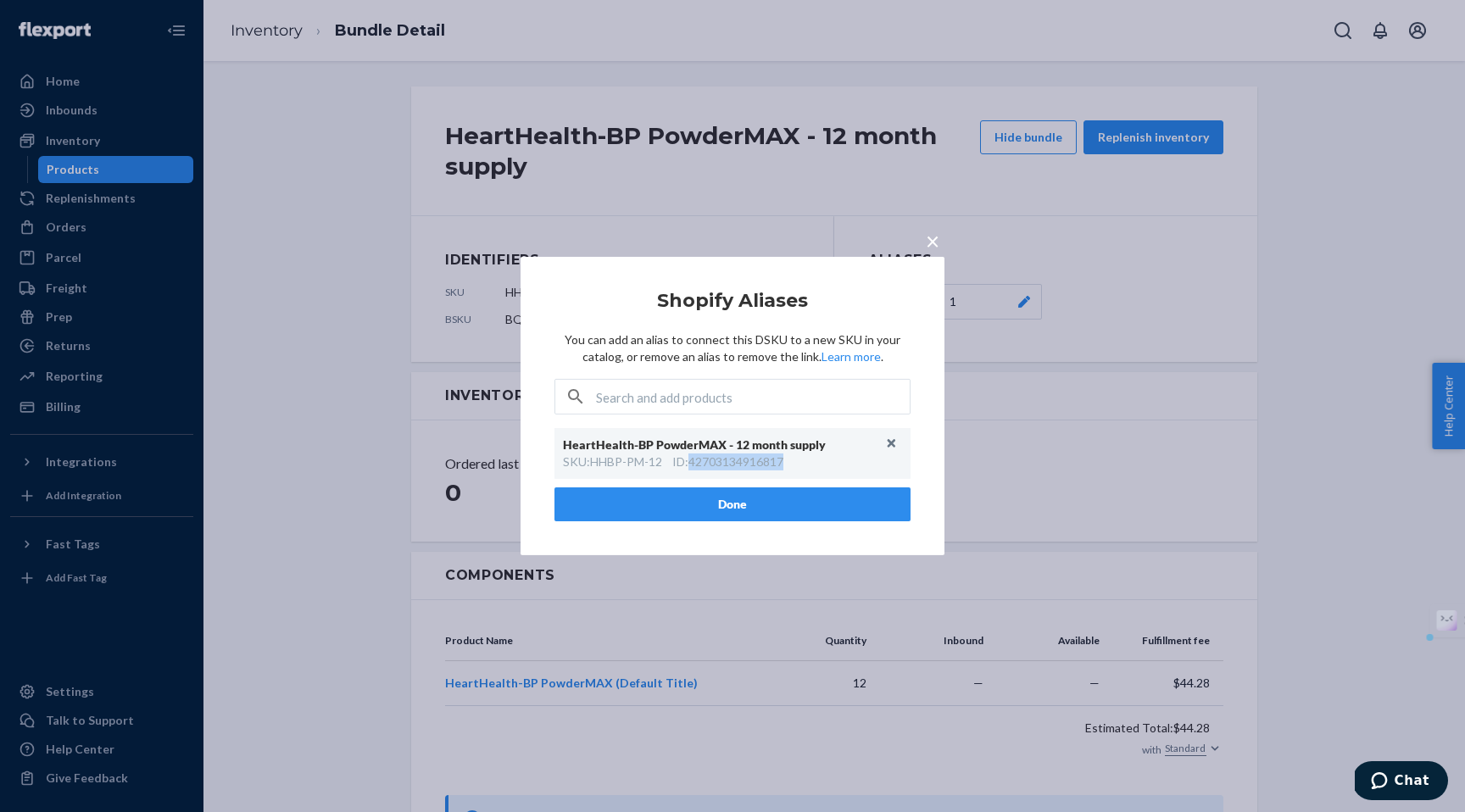
copy div "42703134916817"
click at [938, 243] on span "×" at bounding box center [933, 240] width 14 height 29
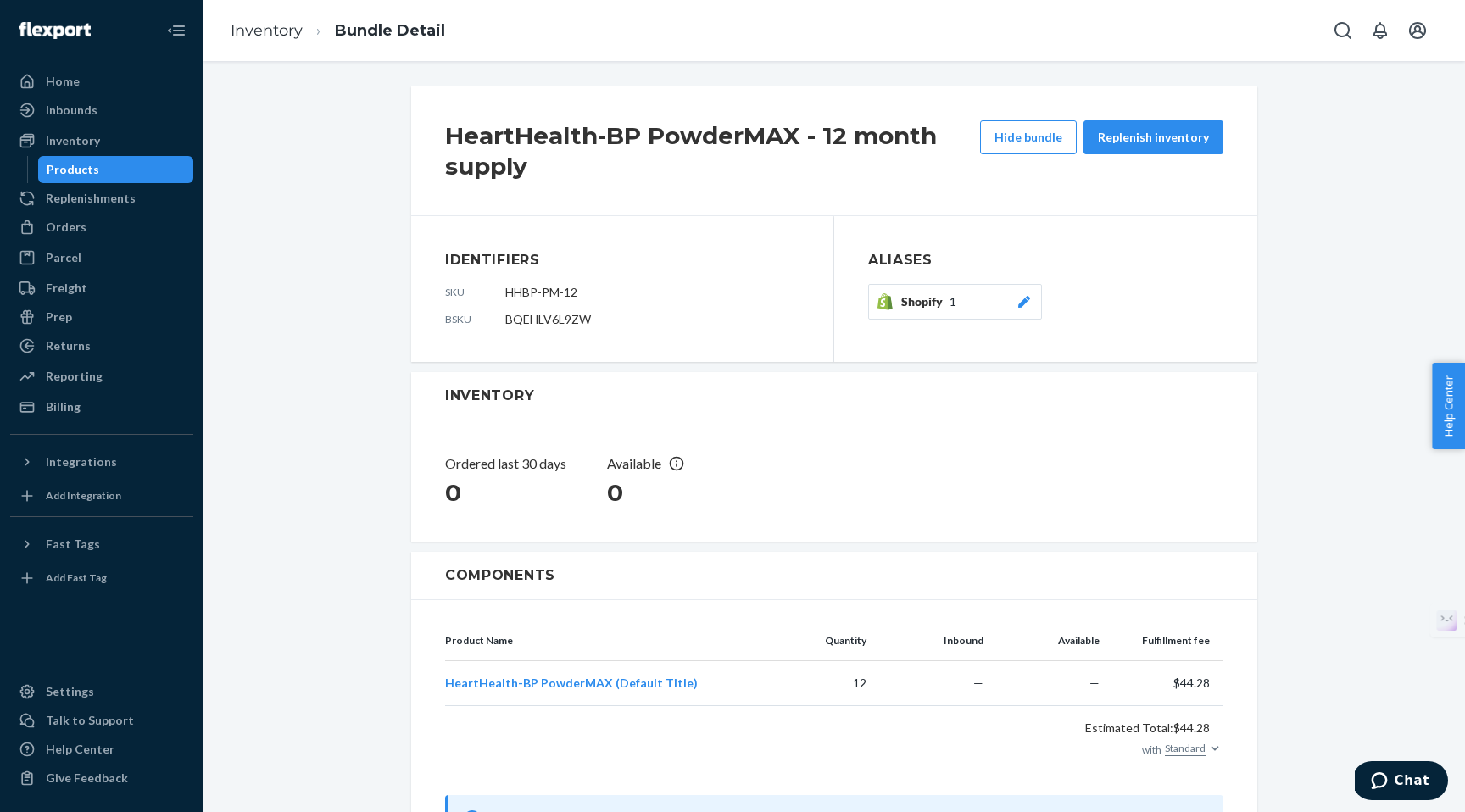
click at [91, 169] on div "Products" at bounding box center [73, 169] width 53 height 17
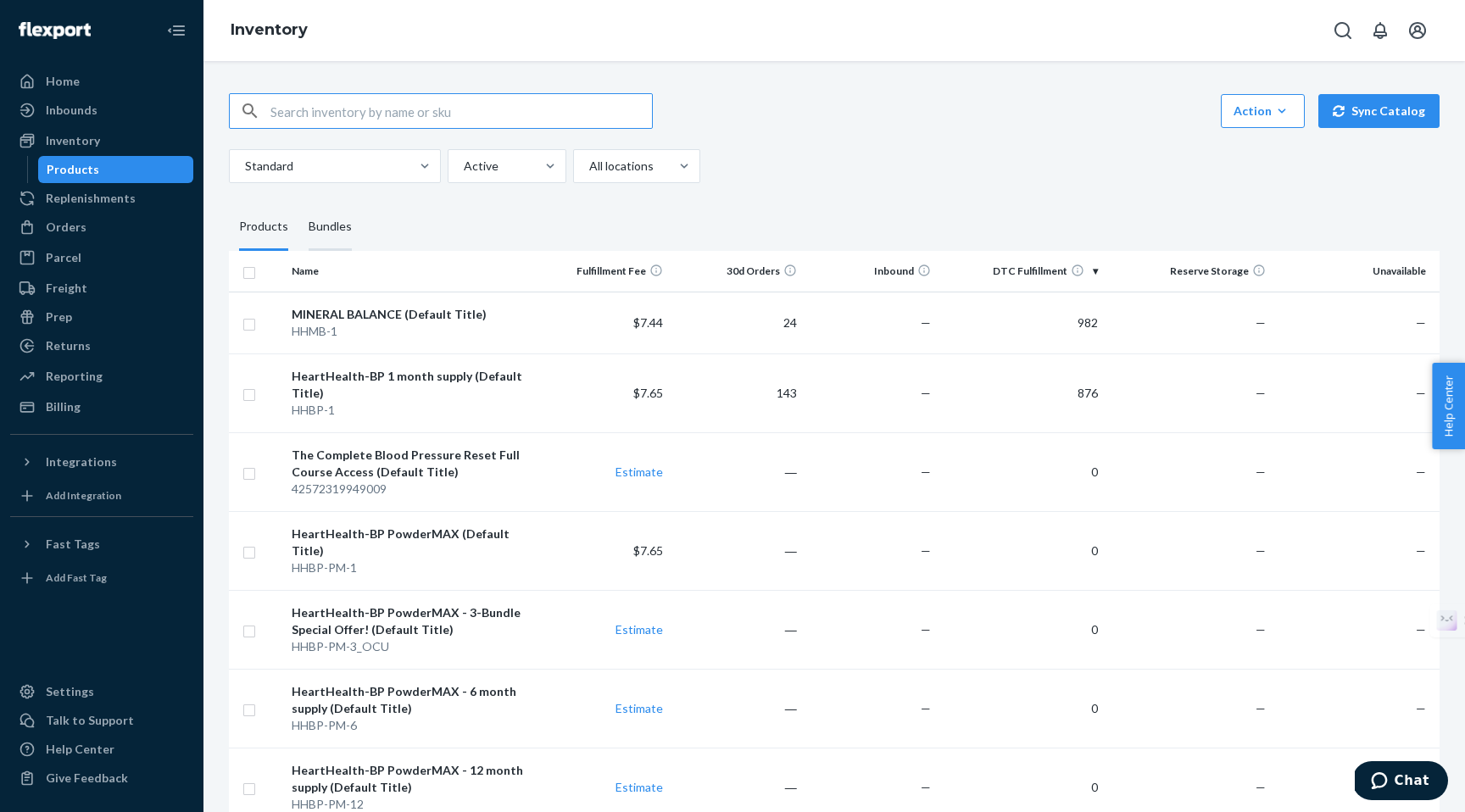
click at [323, 222] on div "Bundles" at bounding box center [329, 227] width 43 height 48
click at [299, 203] on input "Bundles" at bounding box center [299, 203] width 0 height 0
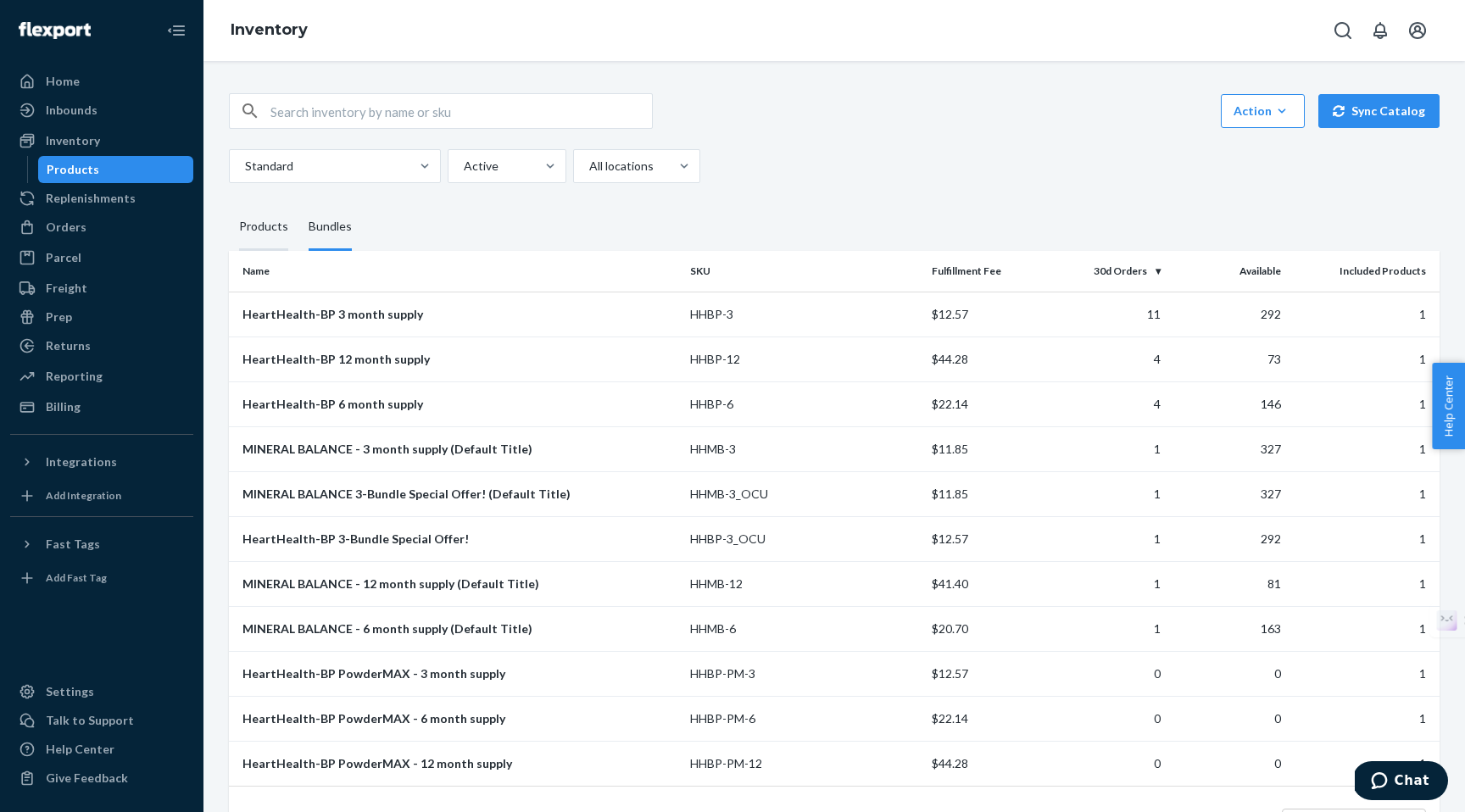
click at [261, 227] on div "Products" at bounding box center [263, 227] width 49 height 48
click at [229, 203] on input "Products" at bounding box center [229, 203] width 0 height 0
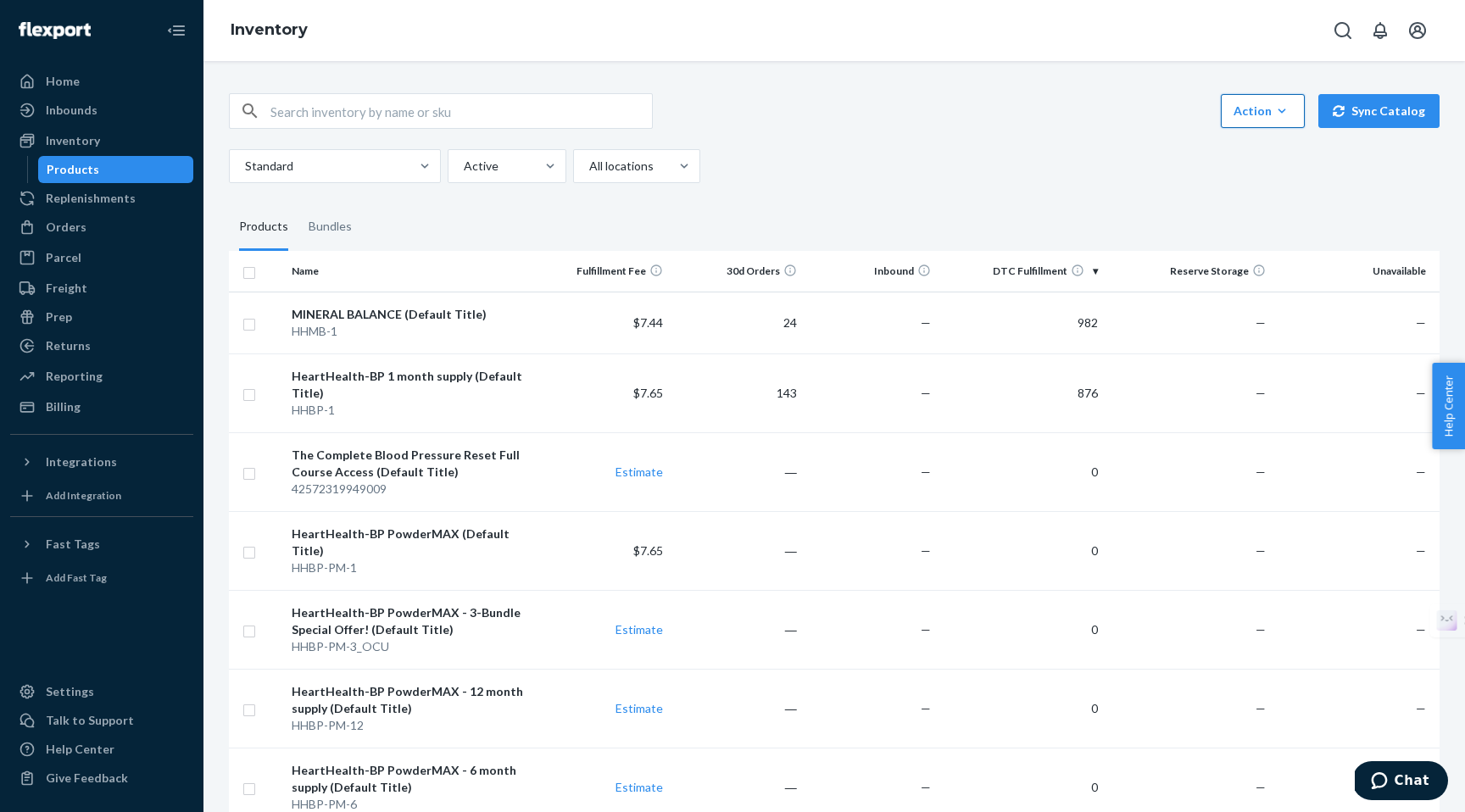
click at [1281, 117] on icon "button" at bounding box center [1282, 110] width 17 height 17
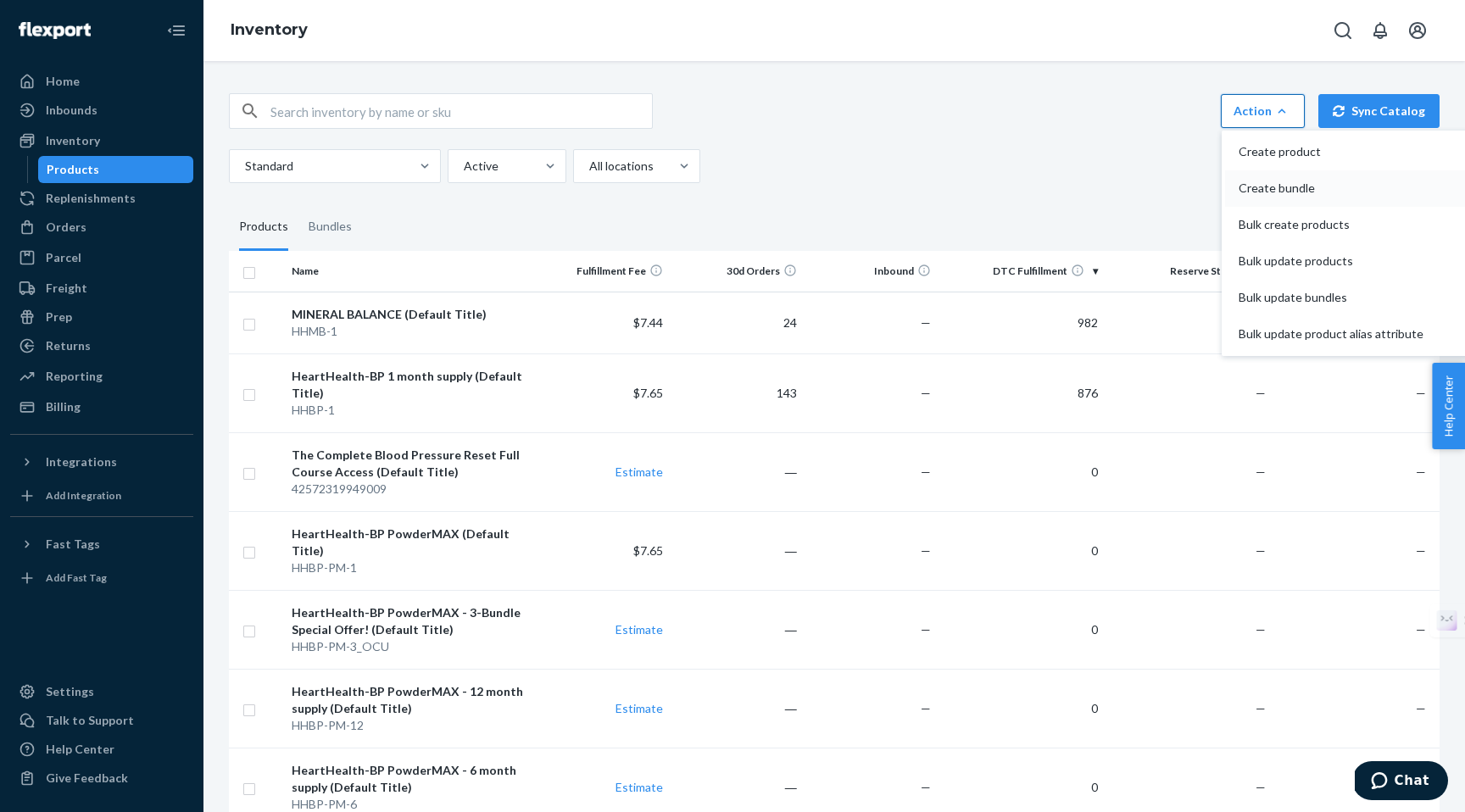
click at [1278, 186] on span "Create bundle" at bounding box center [1332, 188] width 185 height 12
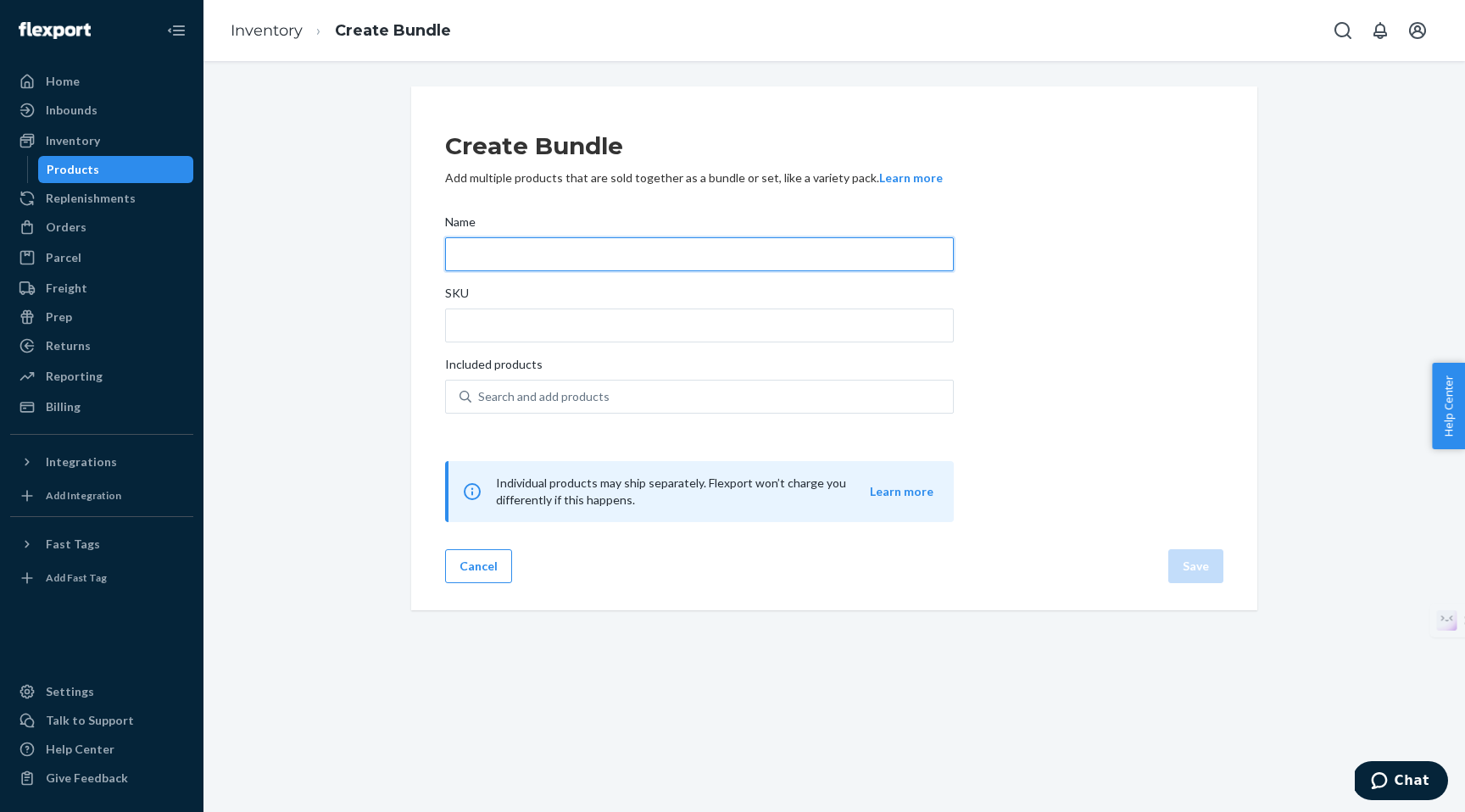
click at [478, 259] on input "Name" at bounding box center [699, 255] width 509 height 34
paste input "HeartHealth-BP PowderMAX - 3-Bundle Special Offer!"
type input "HeartHealth-BP PowderMAX - 3-Bundle Special Offer!"
click at [331, 284] on div "Create Bundle Add multiple products that are sold together as a bundle or set, …" at bounding box center [834, 348] width 1236 height 524
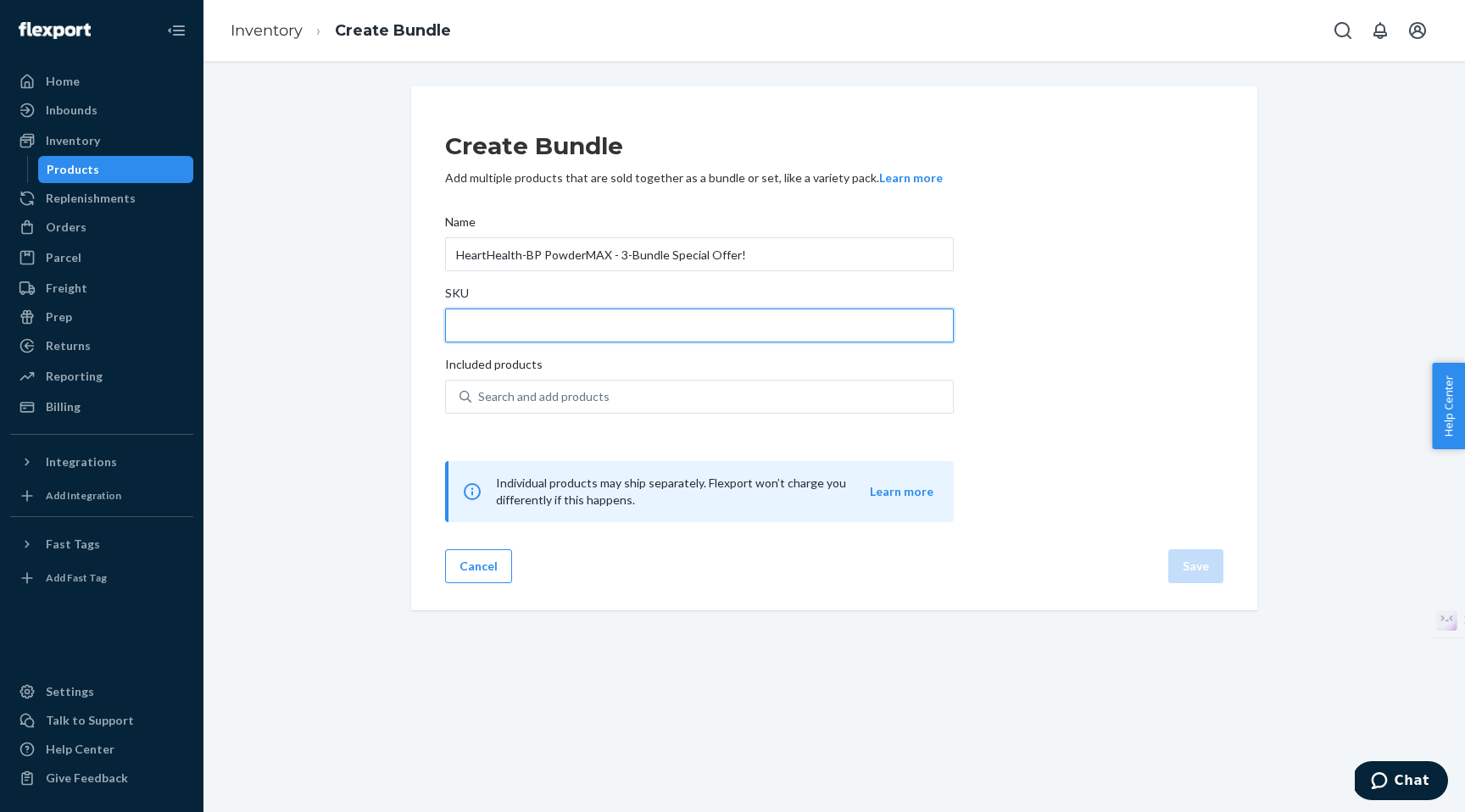
click at [477, 327] on input "SKU" at bounding box center [699, 325] width 509 height 34
paste input "HHBP-PM-3_OCU"
type input "HHBP-PM-3_OCU"
click at [376, 368] on div "Create Bundle Add multiple products that are sold together as a bundle or set, …" at bounding box center [834, 348] width 1236 height 524
click at [535, 403] on div "Search and add products" at bounding box center [544, 396] width 131 height 17
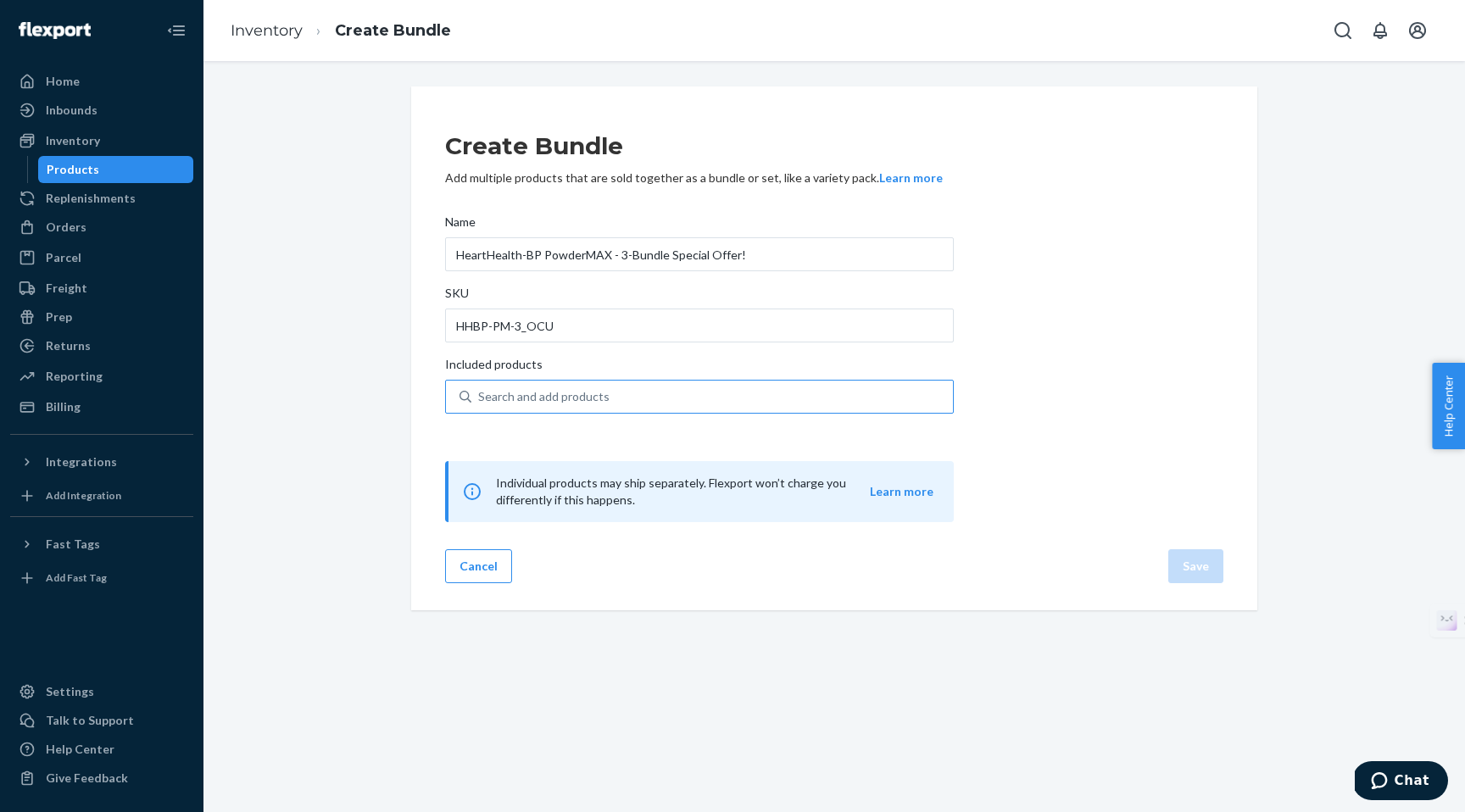
click at [480, 403] on input "Search and add products" at bounding box center [480, 396] width 2 height 17
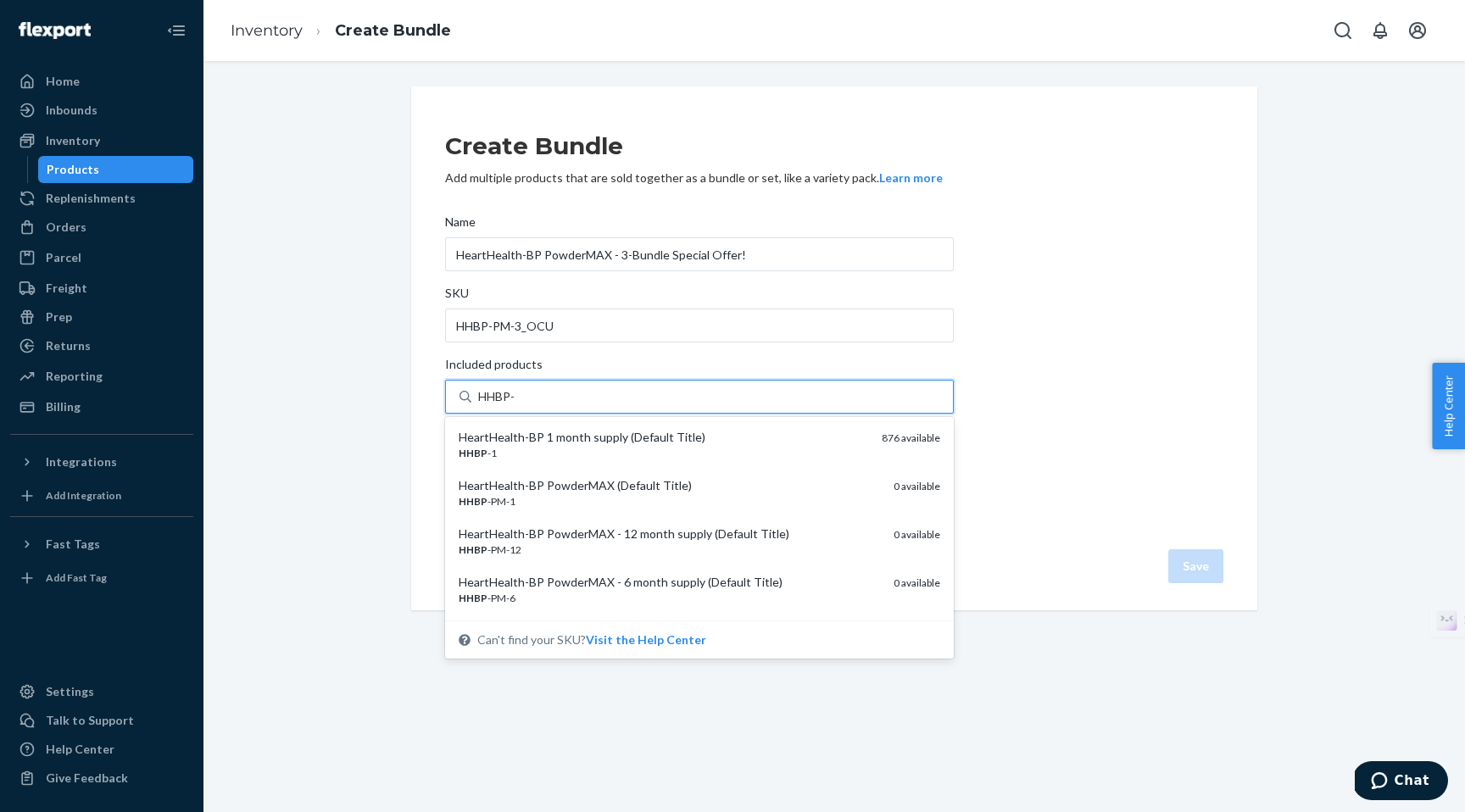
type input "HHBP-P"
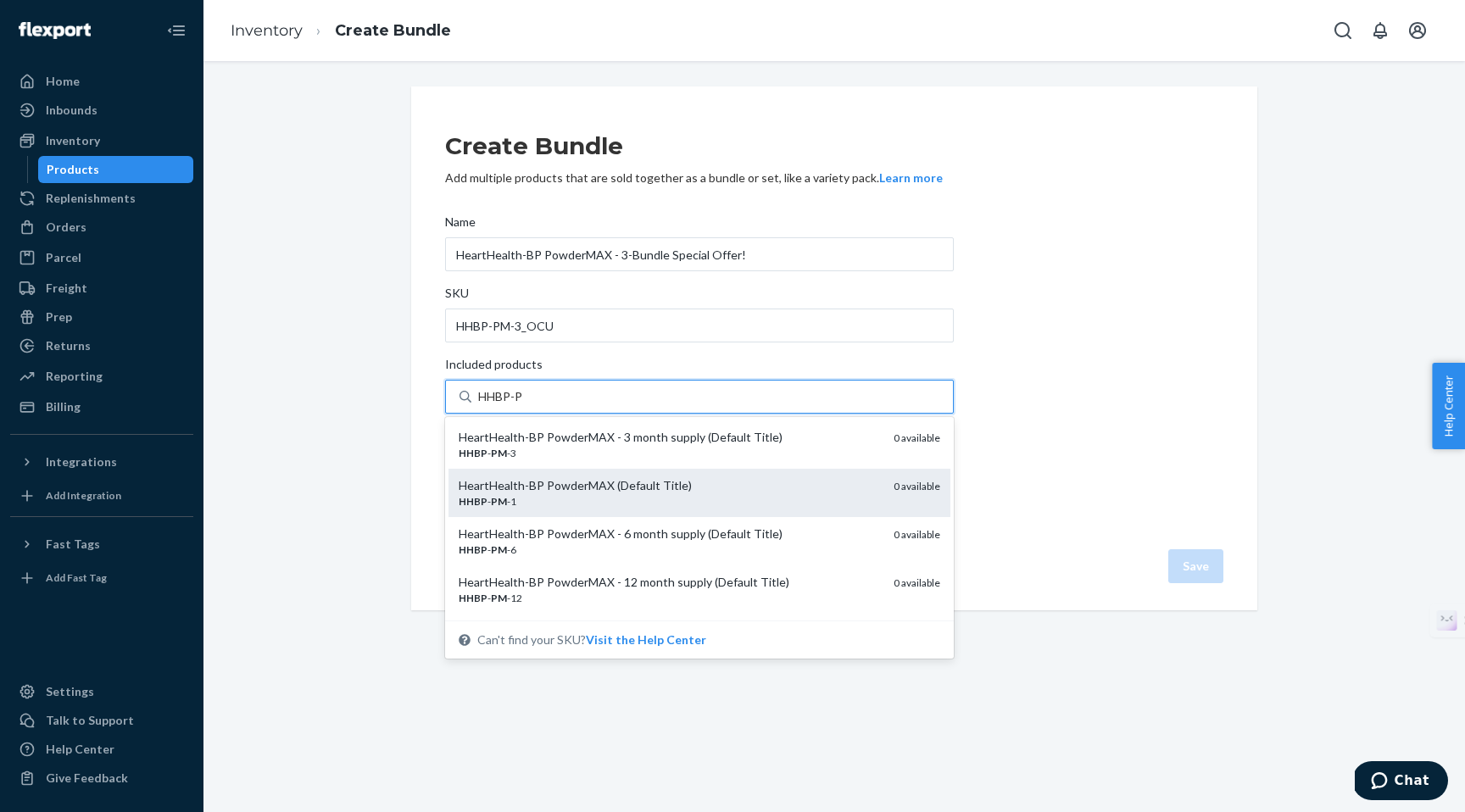
click at [524, 498] on div "HHBP - PM -1" at bounding box center [669, 502] width 421 height 14
click at [524, 405] on input "HHBP-P" at bounding box center [502, 396] width 46 height 17
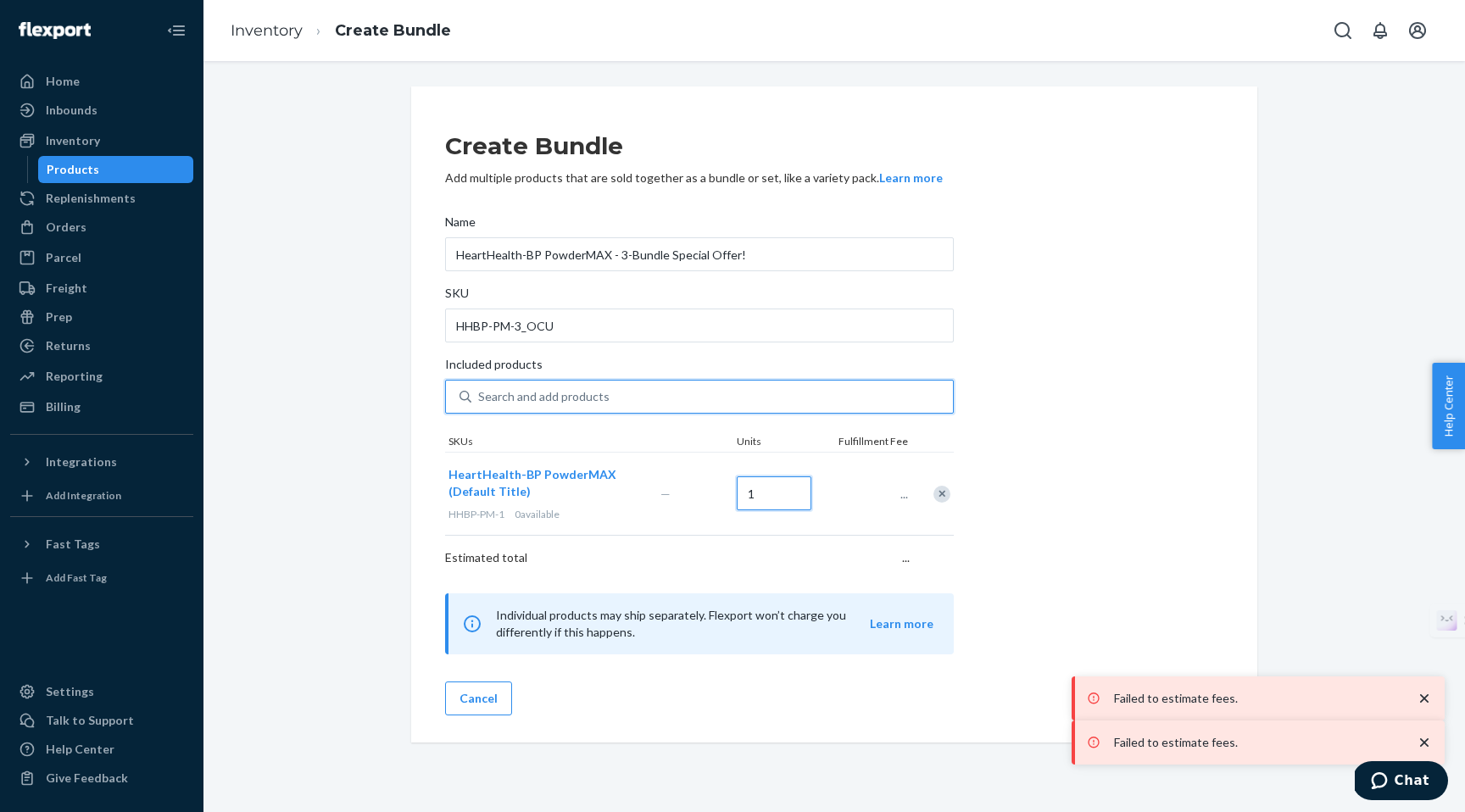
click at [769, 496] on input "1" at bounding box center [773, 494] width 75 height 34
type input "3"
click at [1119, 432] on div "Create Bundle Add multiple products that are sold together as a bundle or set, …" at bounding box center [834, 384] width 778 height 541
click at [1416, 696] on icon "close toast" at bounding box center [1424, 699] width 17 height 17
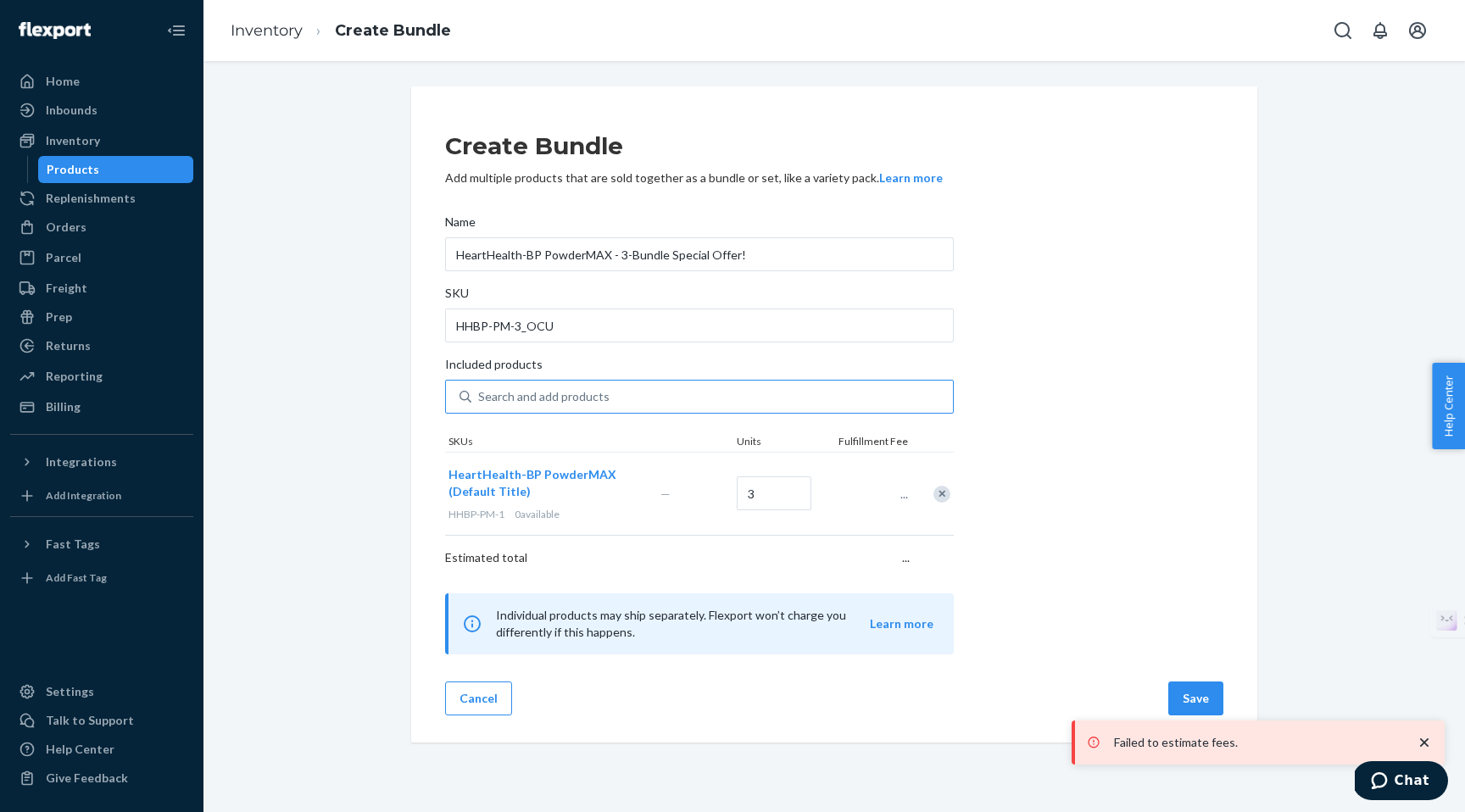
click at [1421, 735] on icon "close toast" at bounding box center [1424, 742] width 17 height 17
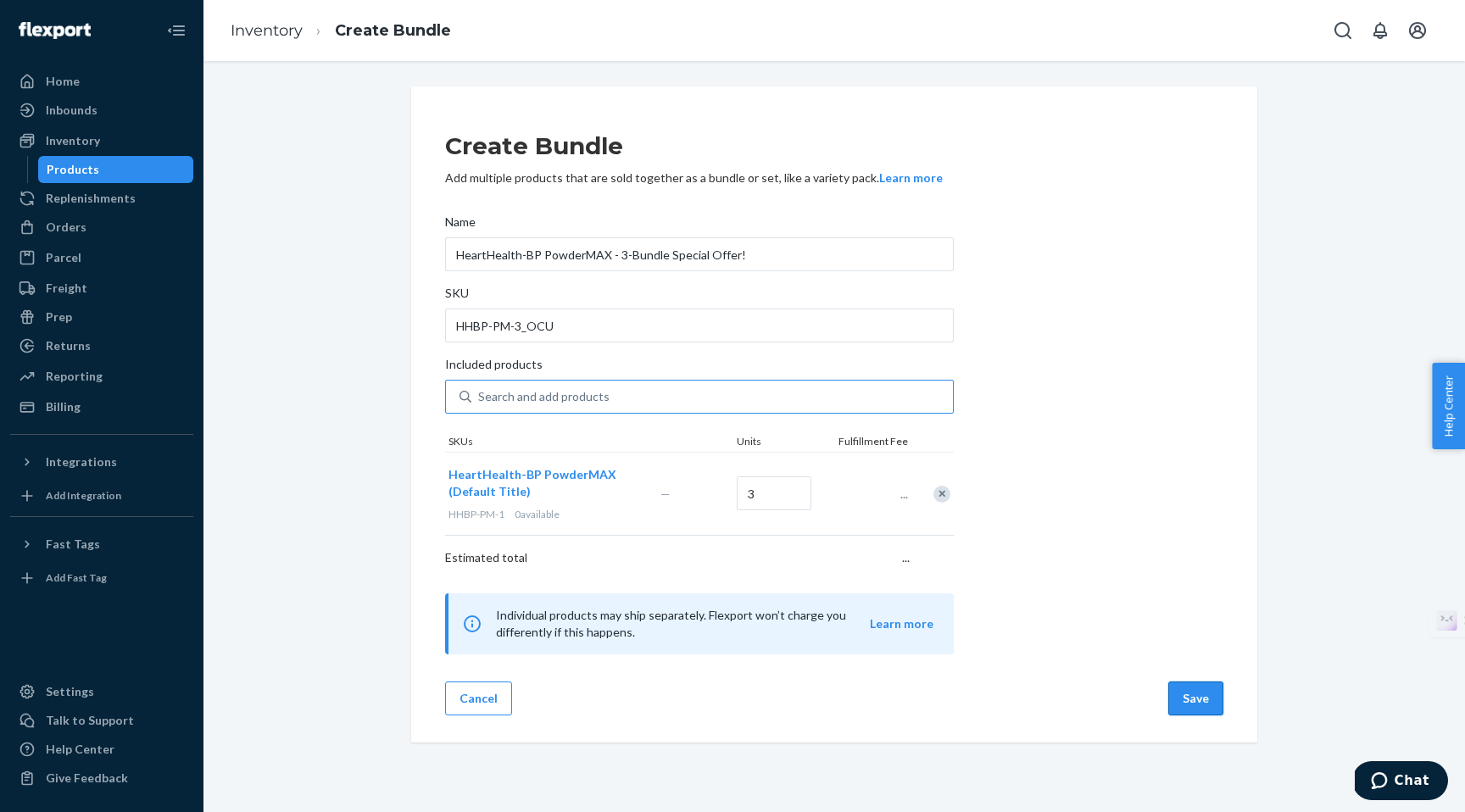
click at [1200, 705] on button "Save" at bounding box center [1195, 699] width 55 height 34
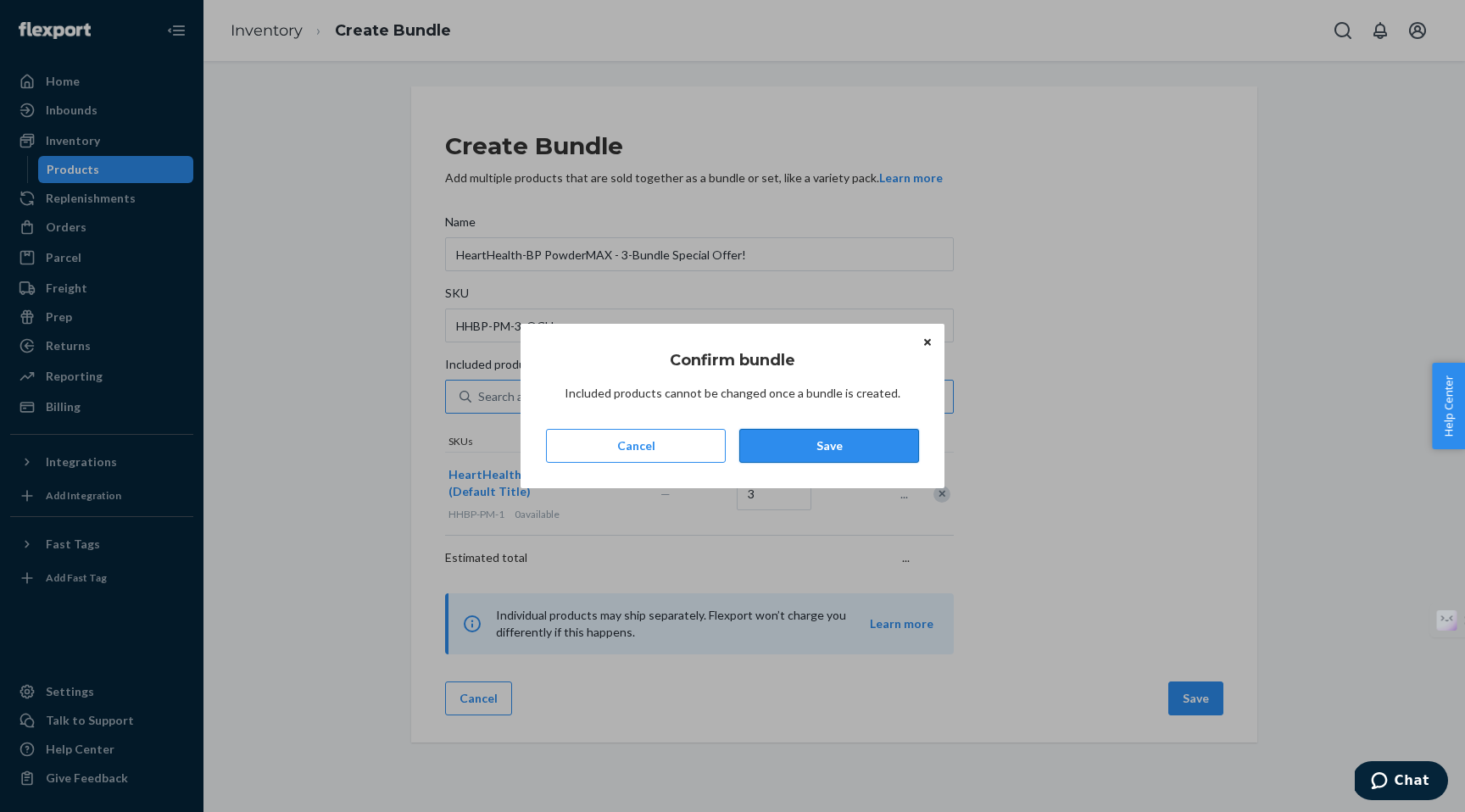
click at [845, 447] on button "Save" at bounding box center [829, 446] width 180 height 34
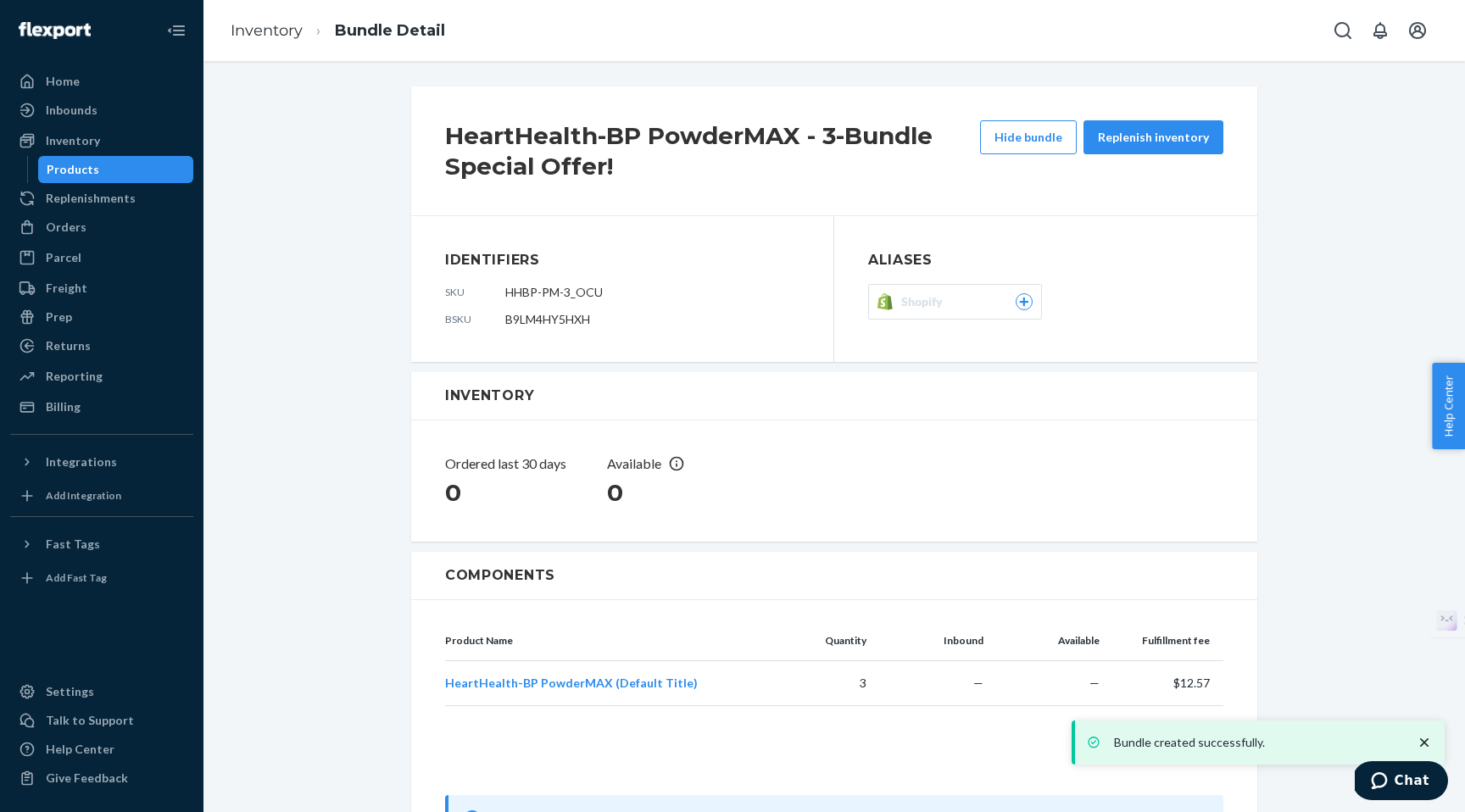
click at [940, 301] on span "Shopify" at bounding box center [926, 302] width 49 height 17
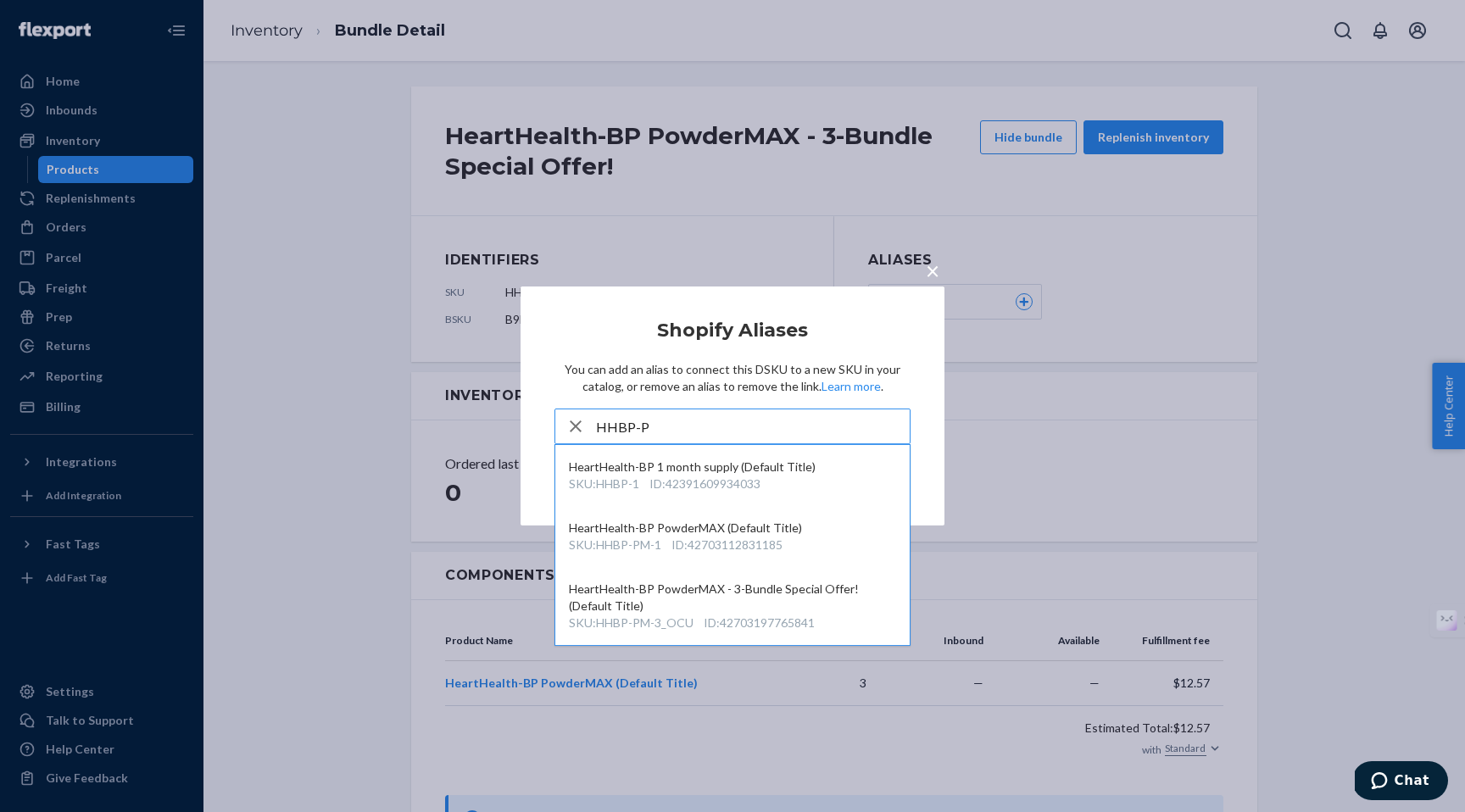
type input "HHBP-PM"
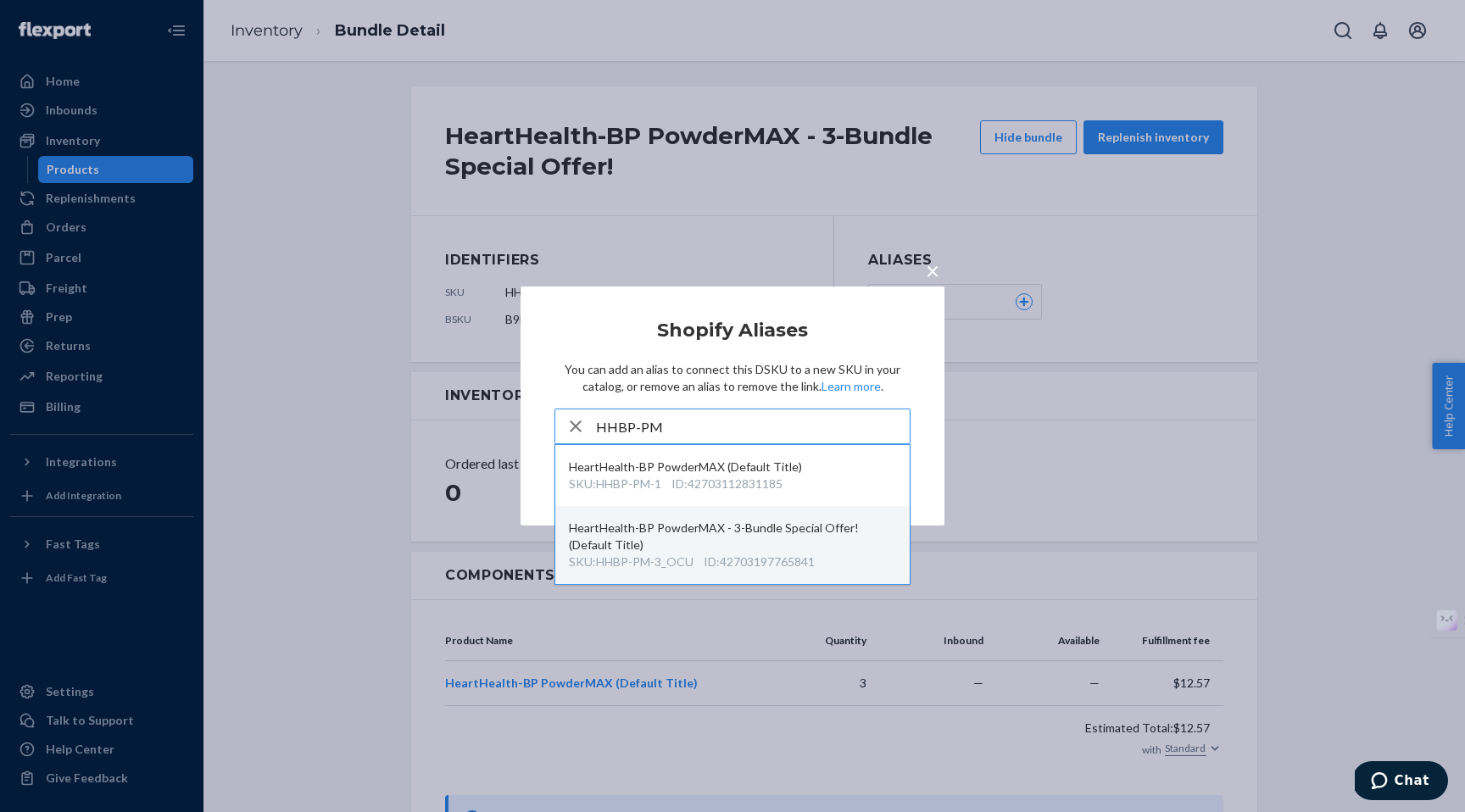
click at [666, 541] on div "HeartHealth-BP PowderMAX - 3-Bundle Special Offer! (Default Title)" at bounding box center [732, 536] width 327 height 34
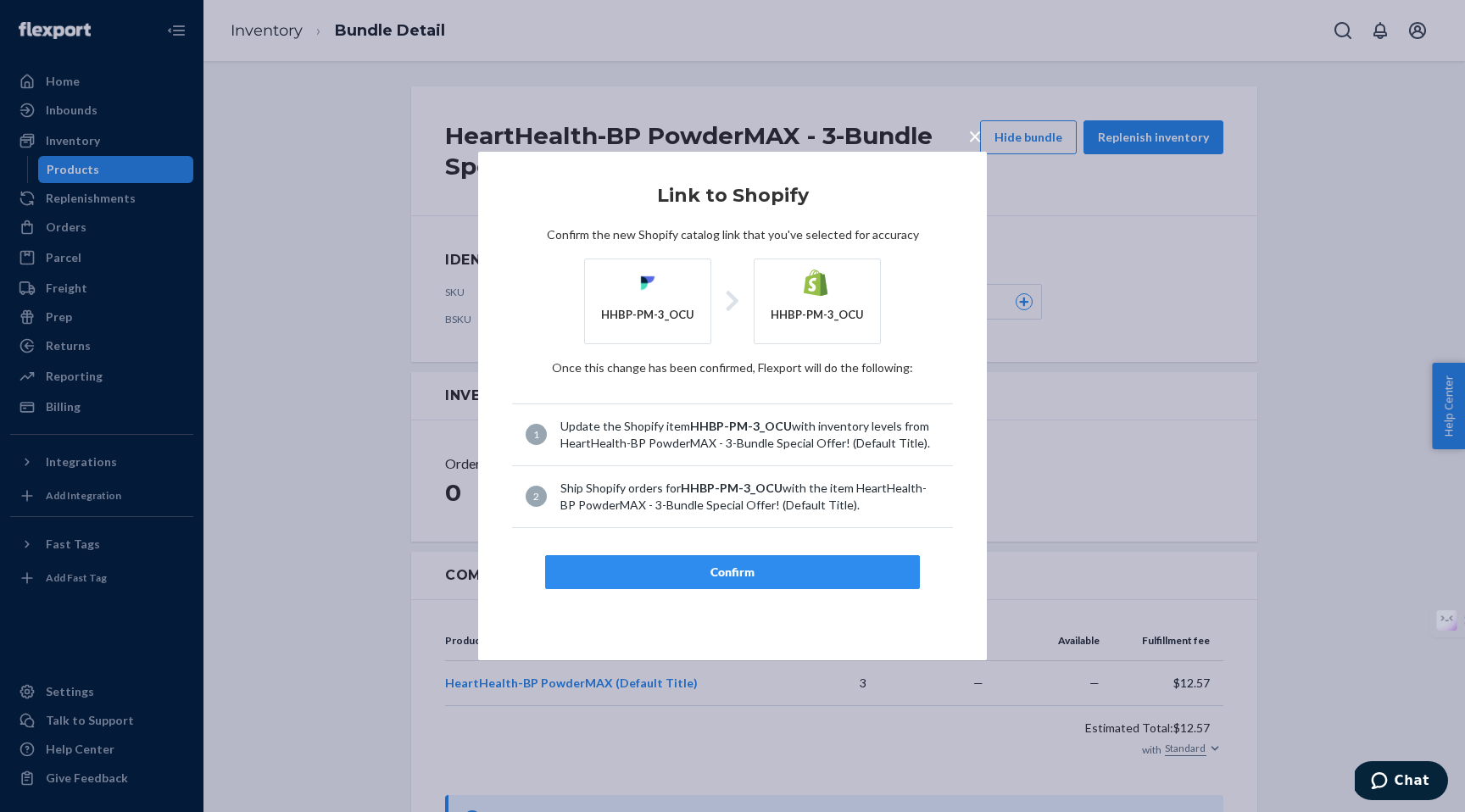
click at [739, 565] on div "Confirm" at bounding box center [732, 572] width 346 height 17
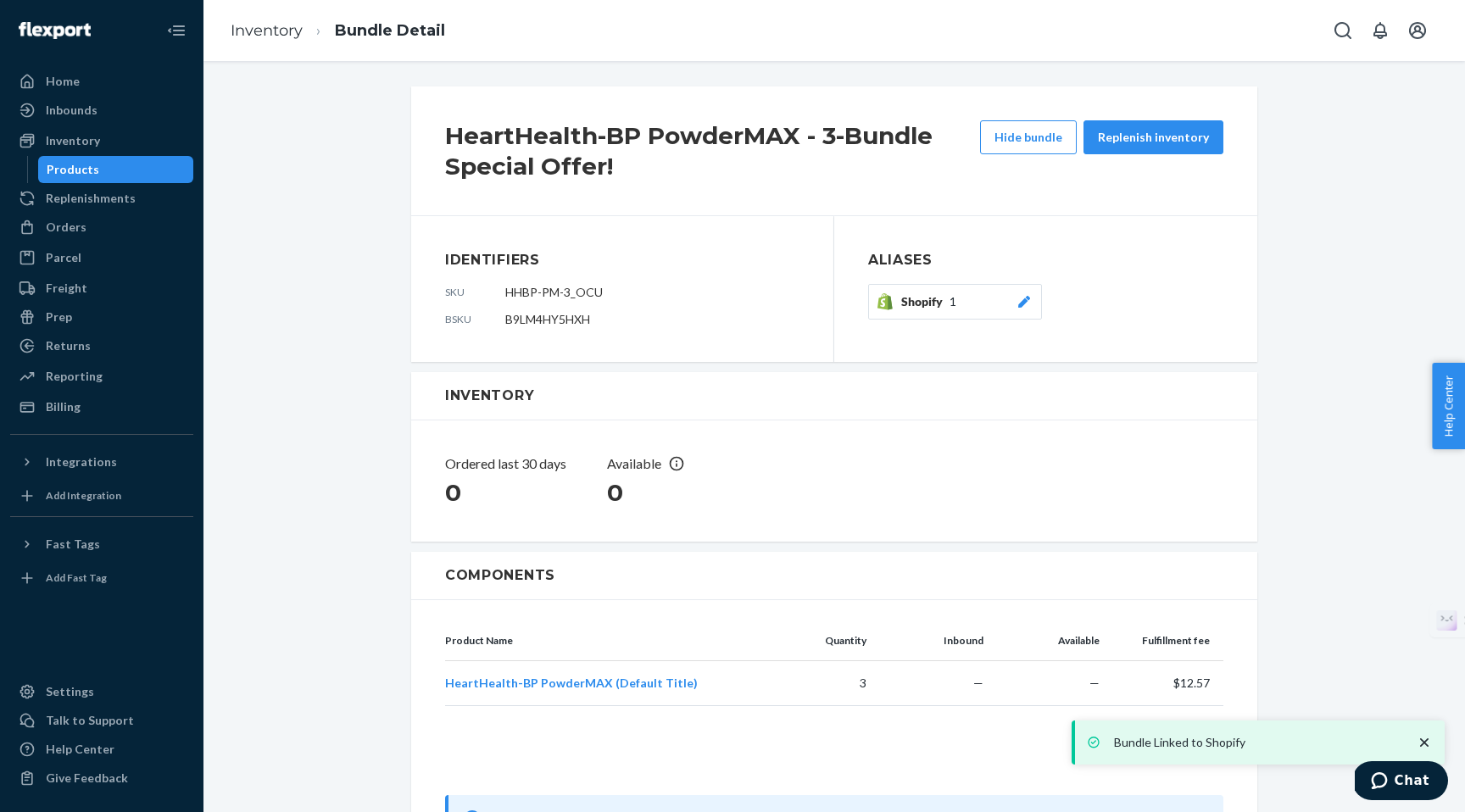
click at [936, 309] on span "Shopify" at bounding box center [926, 302] width 49 height 17
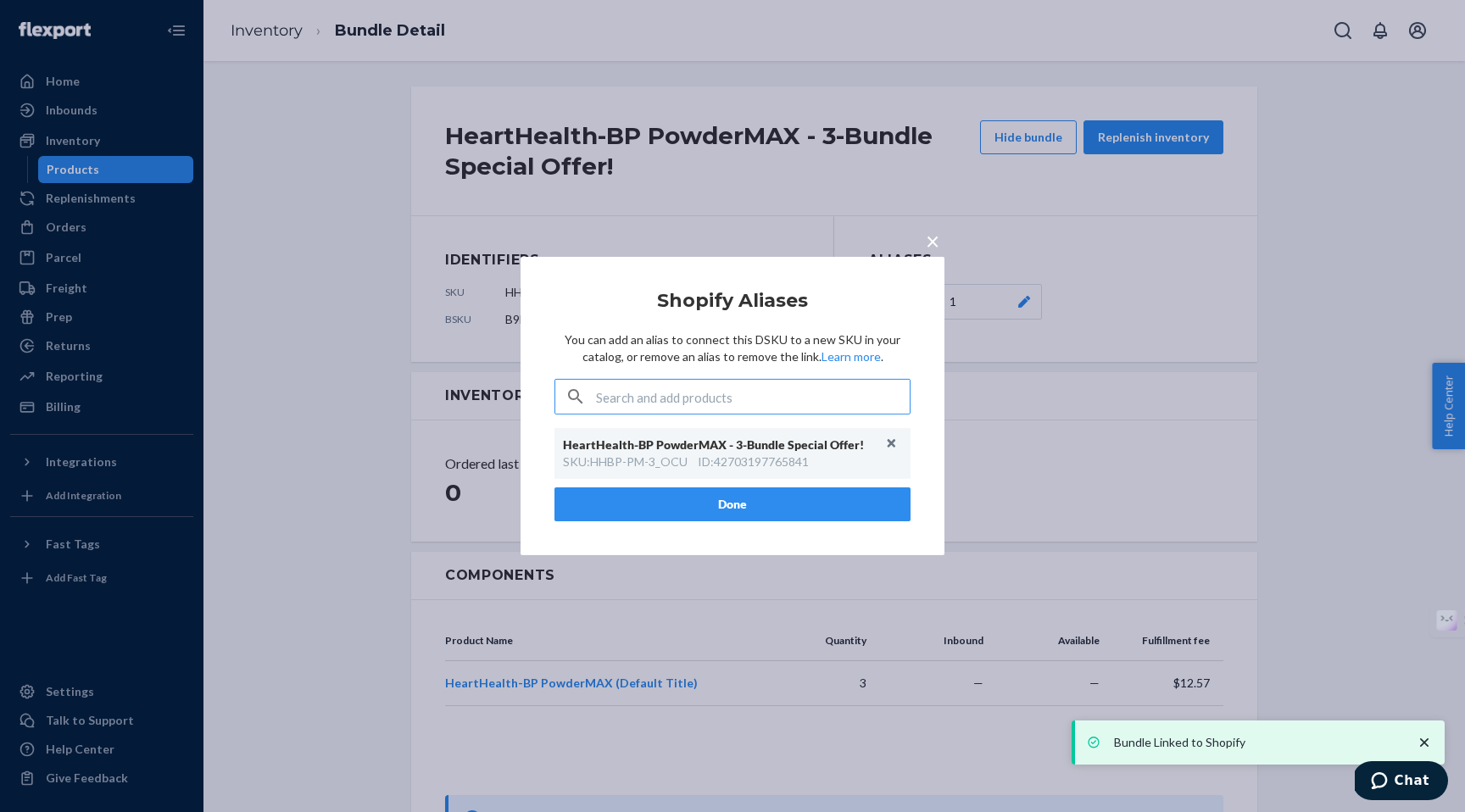
click at [759, 464] on div "ID : 42703197765841" at bounding box center [753, 462] width 111 height 17
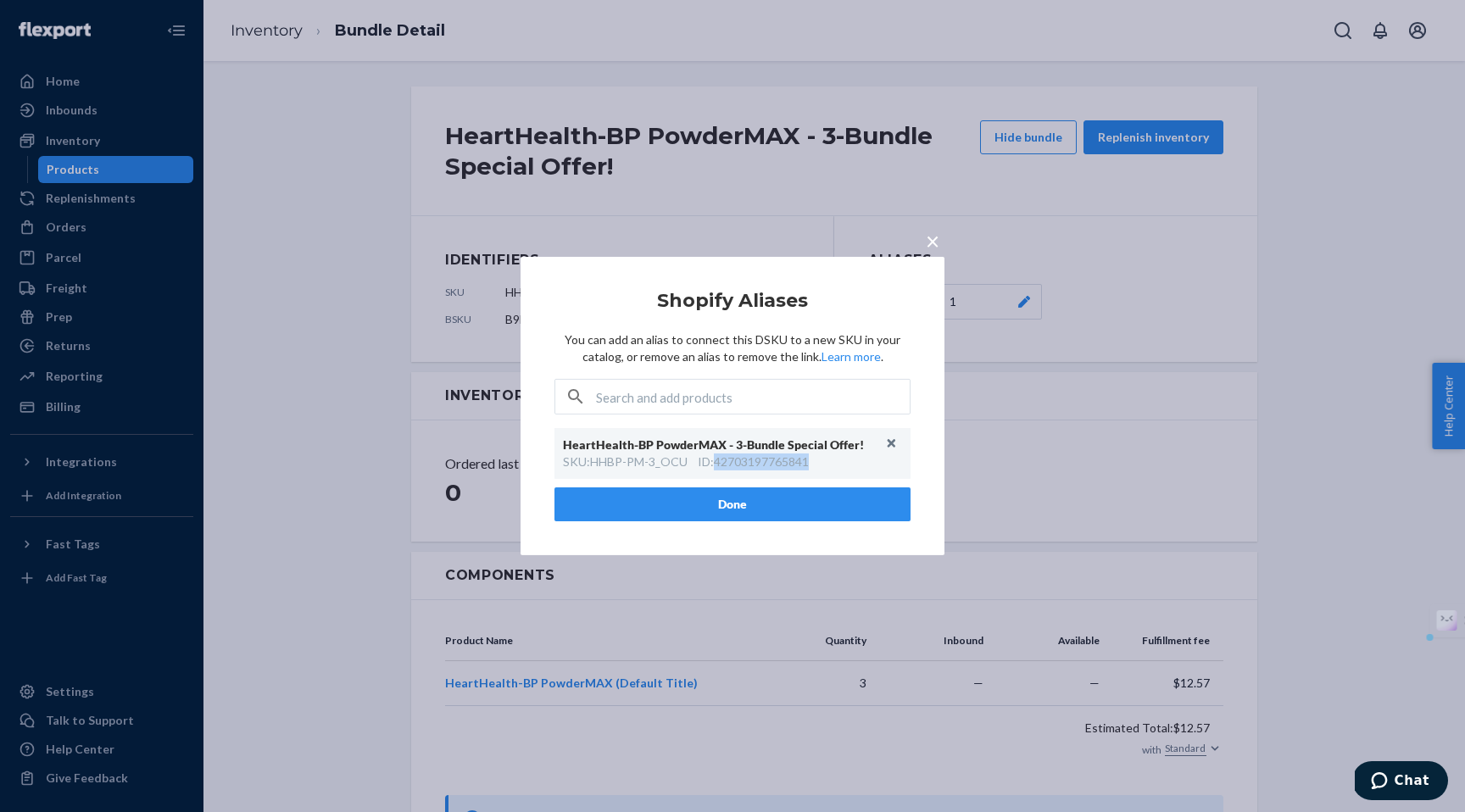
copy div "42703197765841"
click at [931, 240] on span "×" at bounding box center [933, 240] width 14 height 29
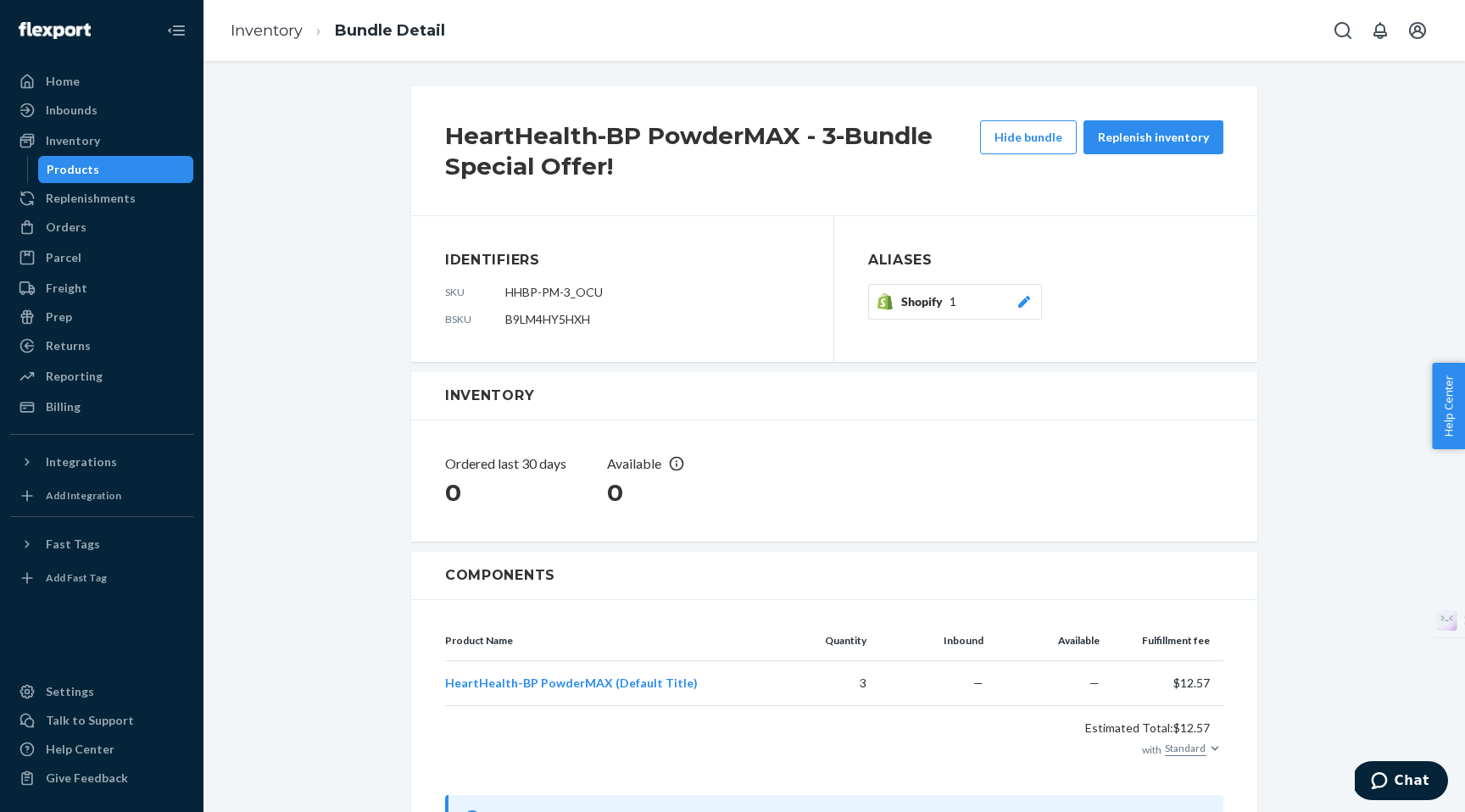
click at [59, 169] on div "Products" at bounding box center [73, 169] width 53 height 17
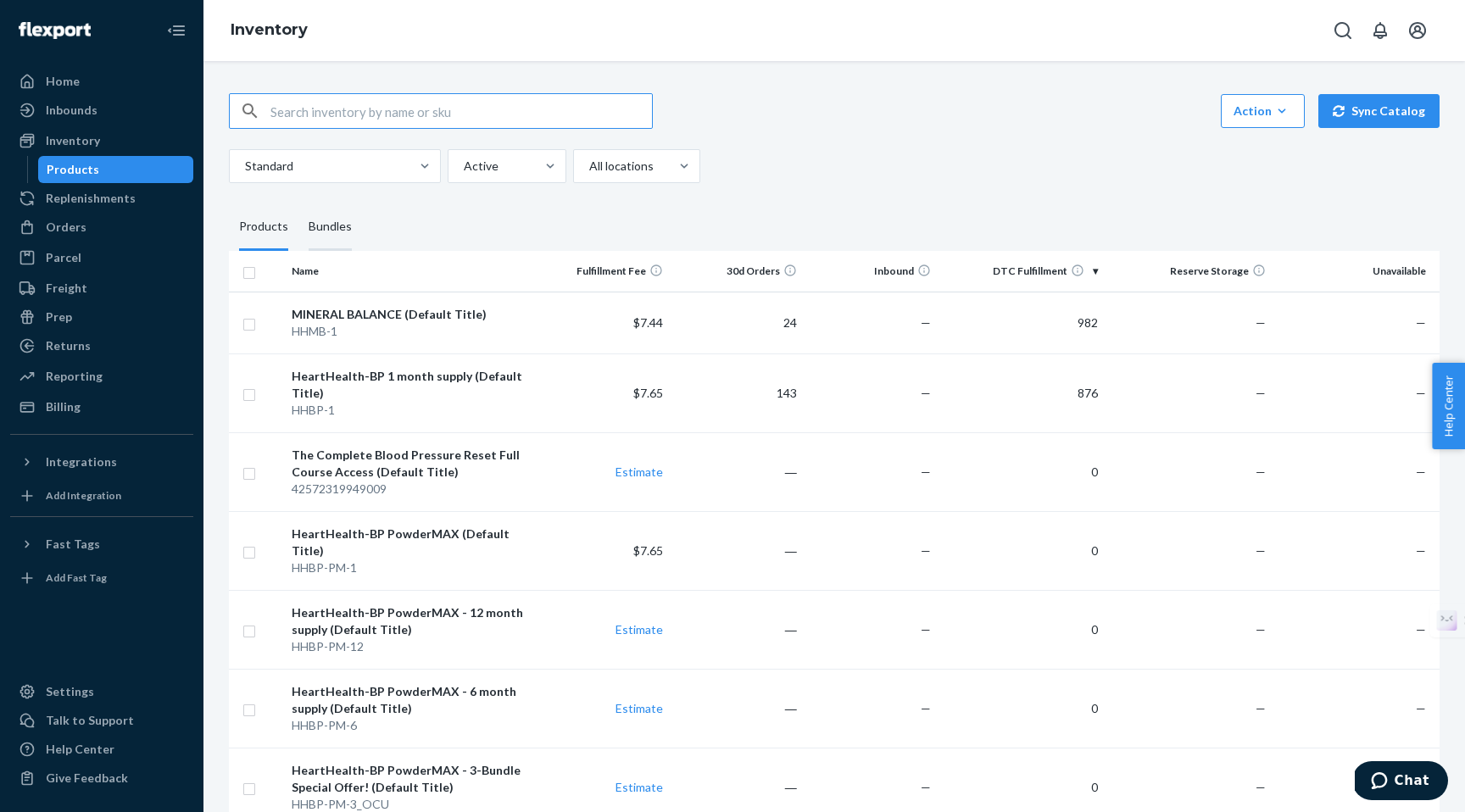
click at [339, 226] on div "Bundles" at bounding box center [329, 227] width 43 height 48
click at [299, 203] on input "Bundles" at bounding box center [299, 203] width 0 height 0
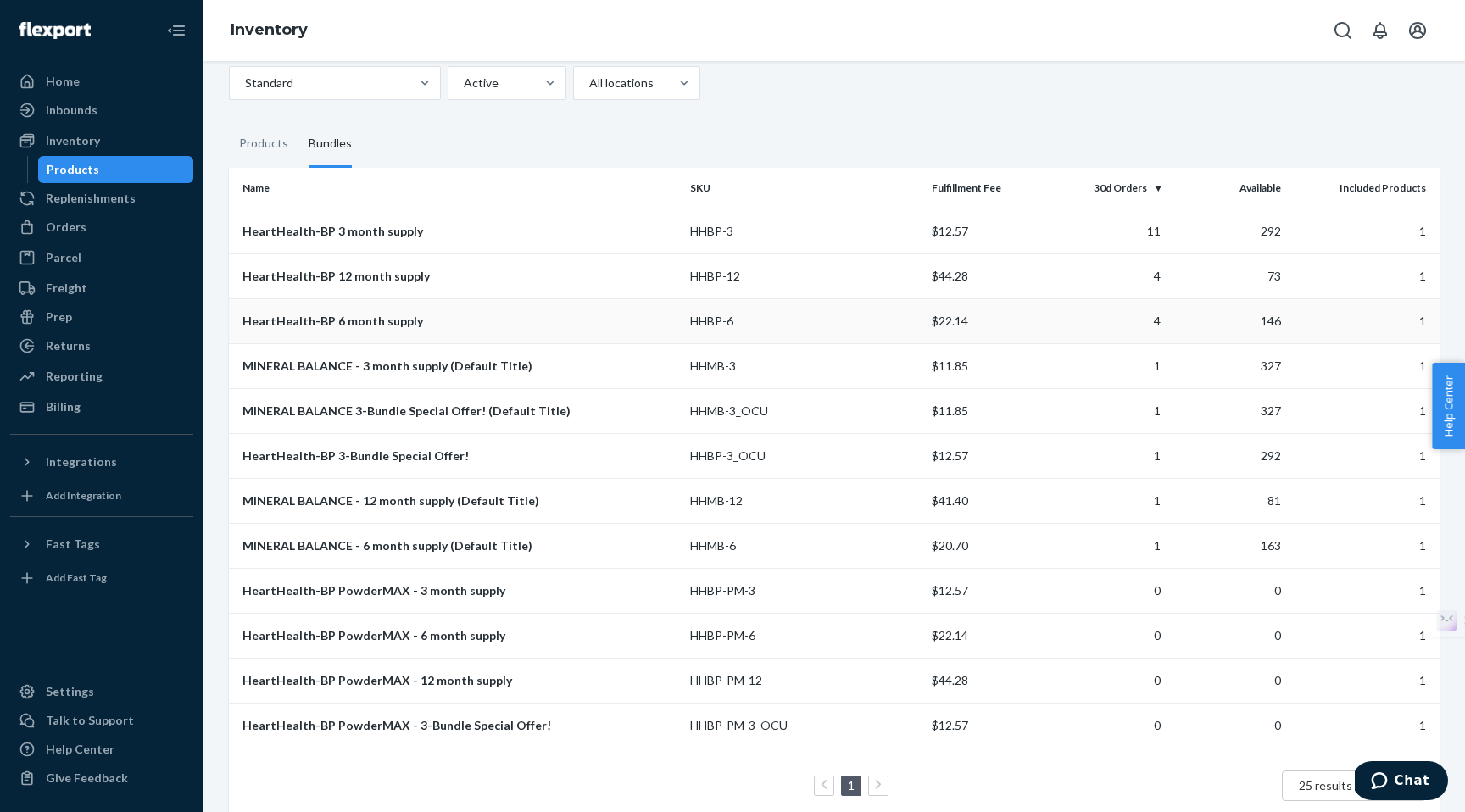
scroll to position [102, 0]
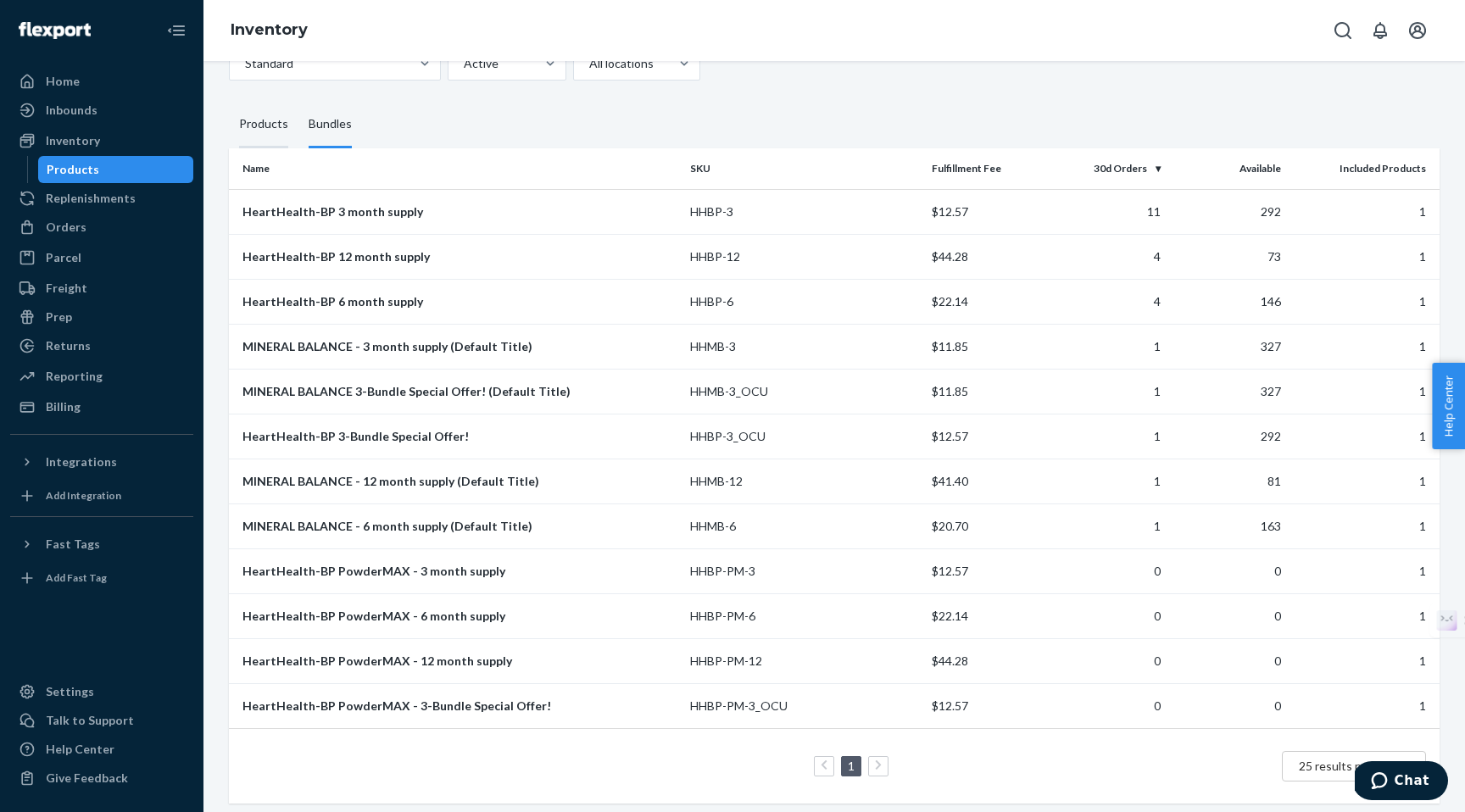
click at [261, 133] on div "Products" at bounding box center [263, 124] width 49 height 48
click at [229, 101] on input "Products" at bounding box center [229, 101] width 0 height 0
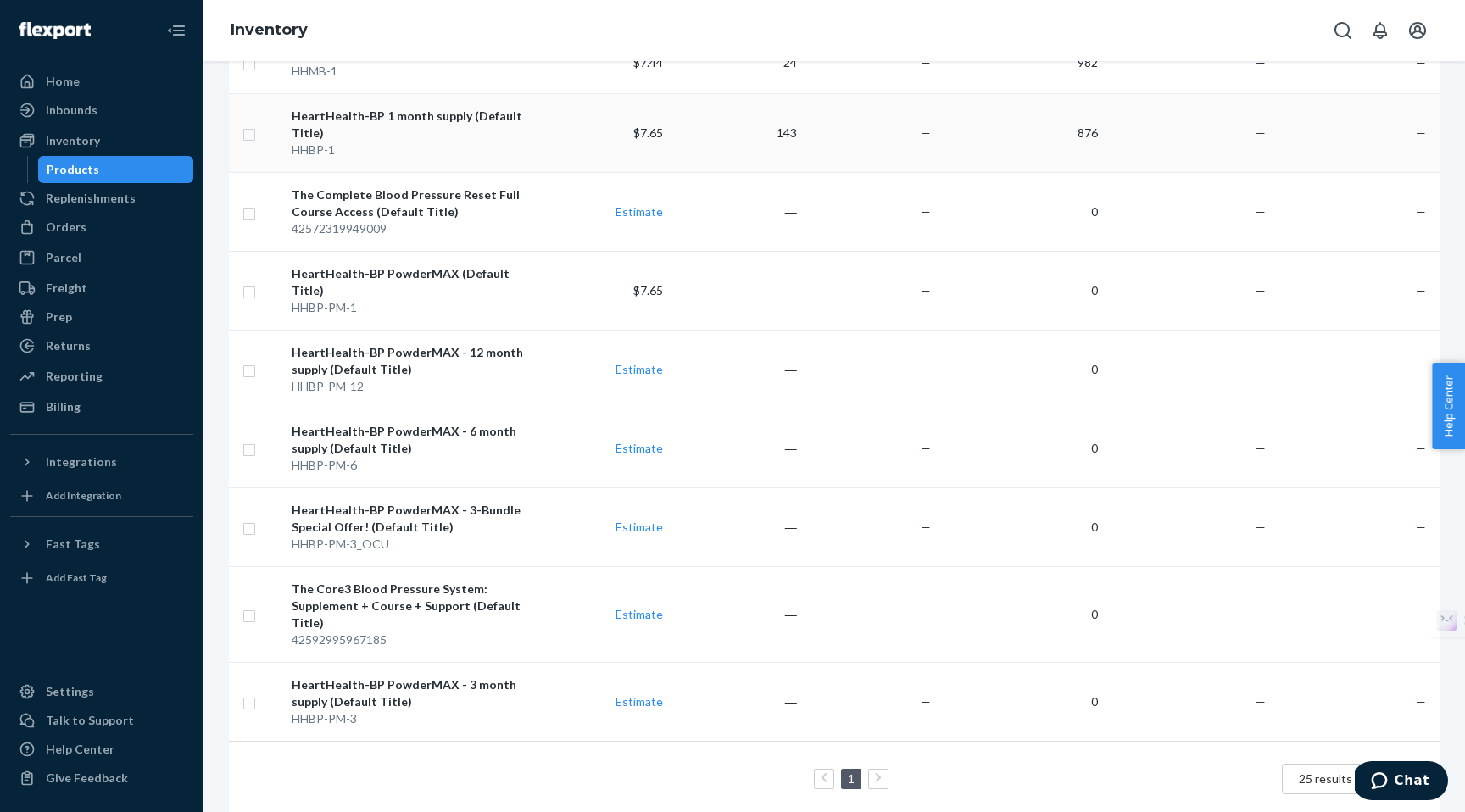
scroll to position [264, 0]
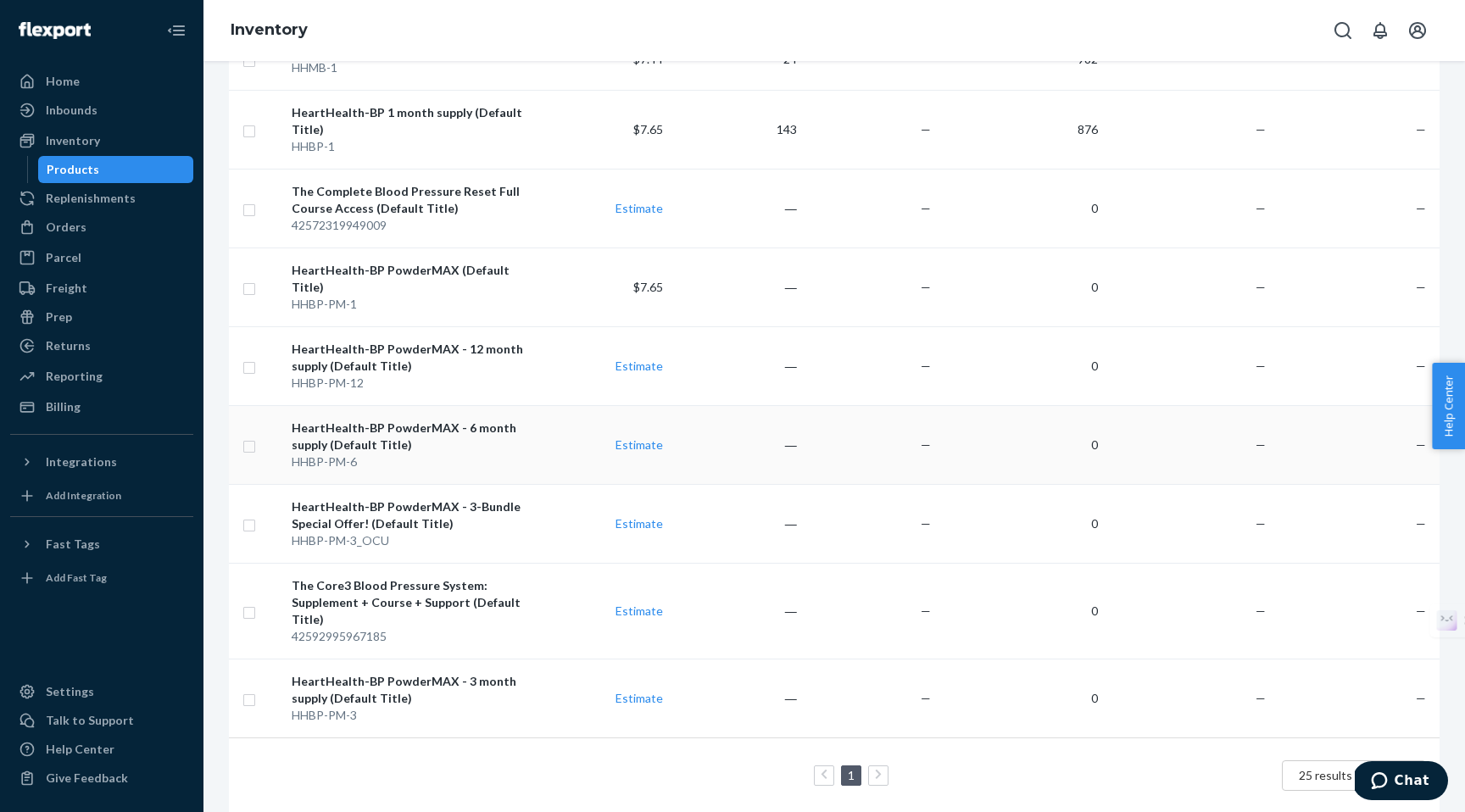
click at [252, 436] on input "checkbox" at bounding box center [250, 445] width 14 height 18
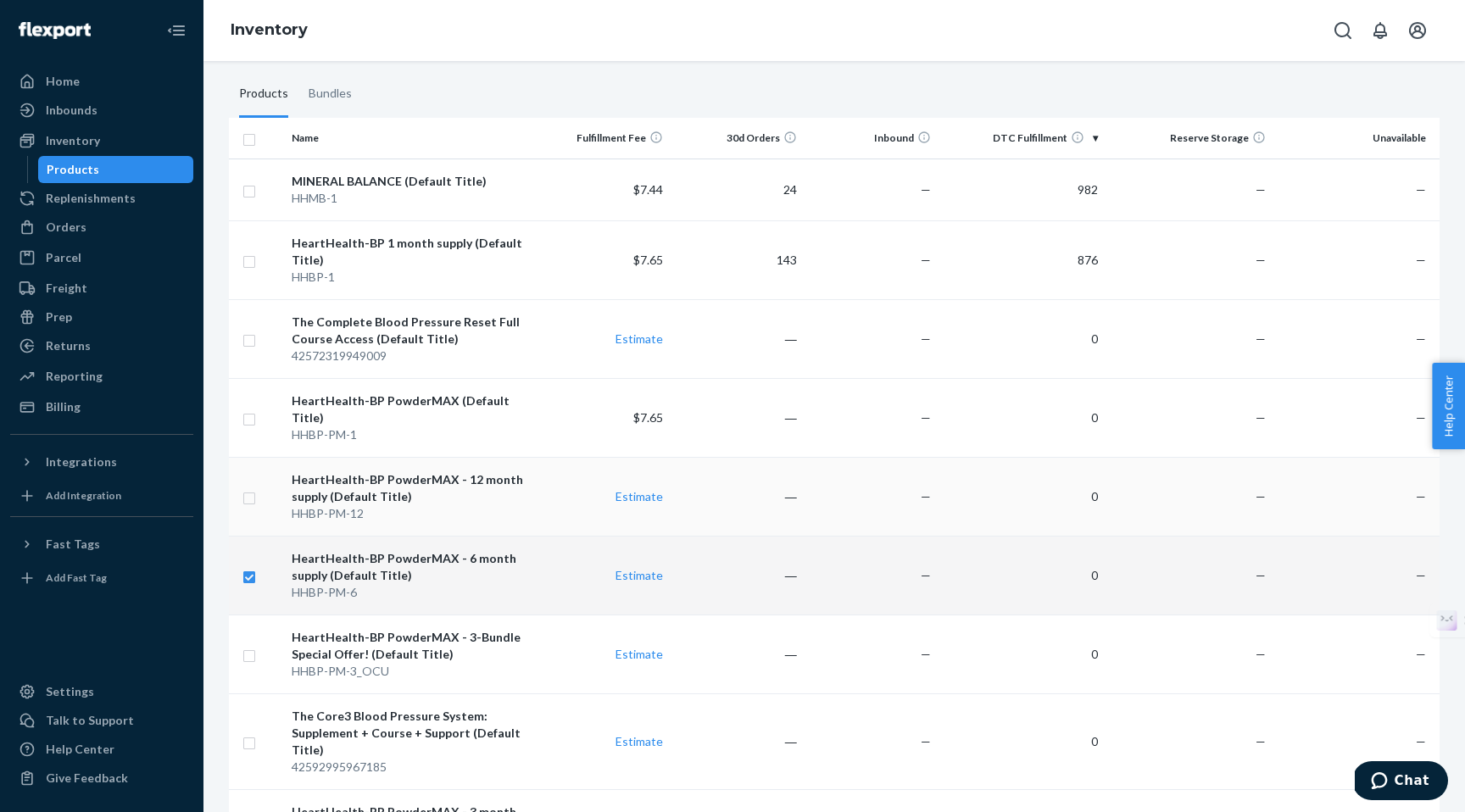
scroll to position [0, 0]
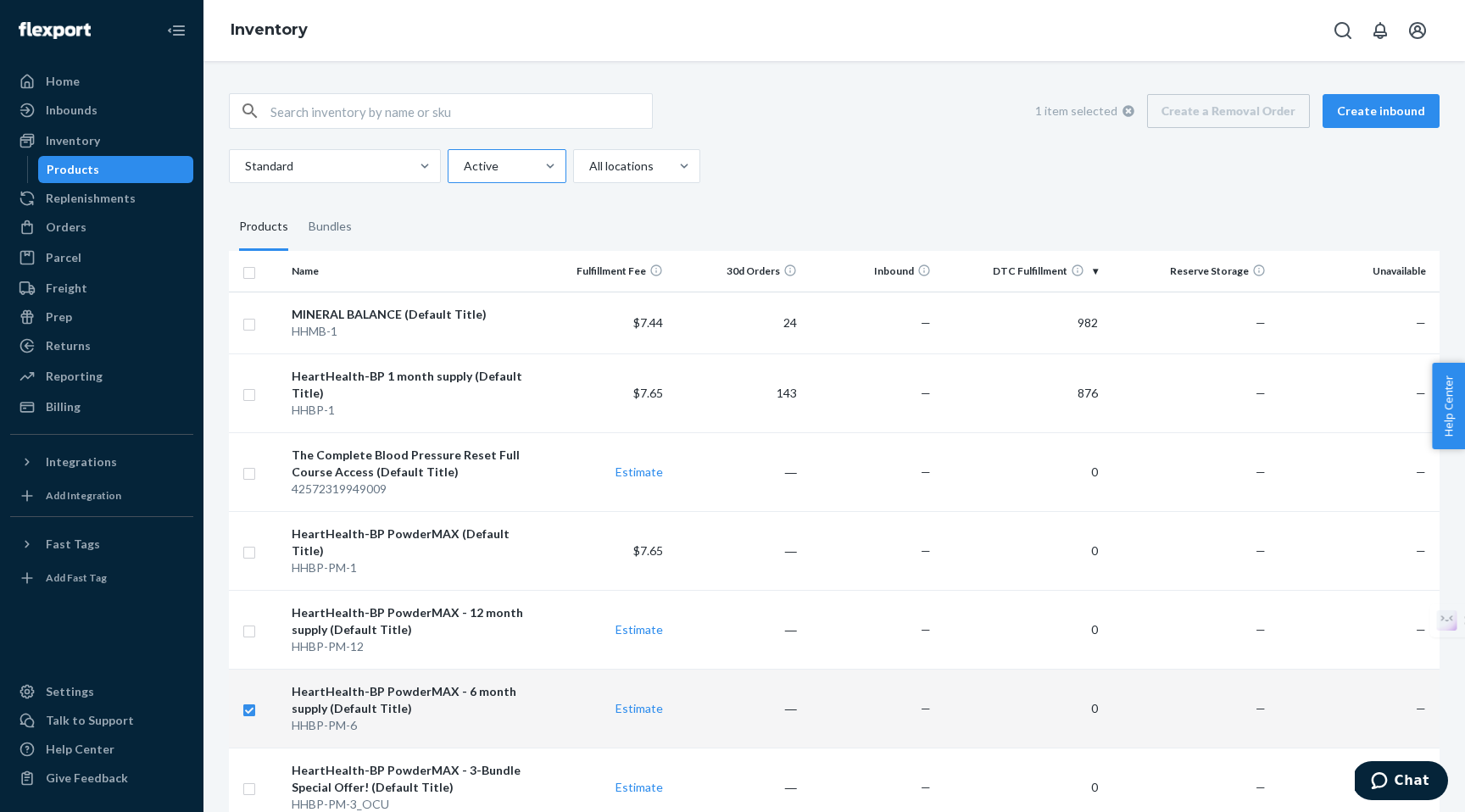
click at [537, 175] on div at bounding box center [550, 166] width 31 height 32
click at [464, 175] on input "Active" at bounding box center [463, 165] width 2 height 17
click at [1033, 155] on div "Standard option Active focused, 1 of 2. 2 results available. Use Up and Down to…" at bounding box center [828, 166] width 1198 height 34
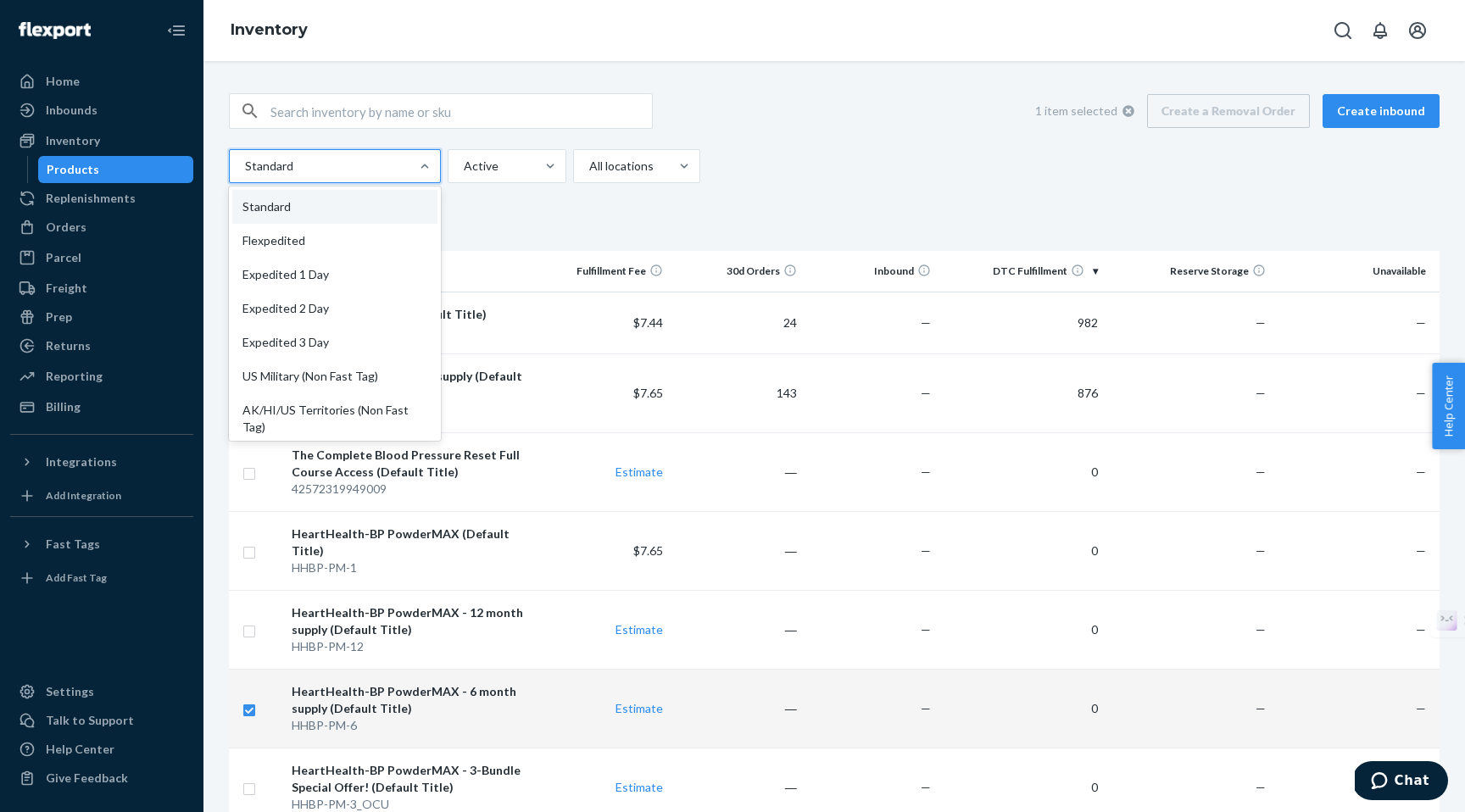
click at [357, 161] on div at bounding box center [333, 166] width 180 height 20
click at [245, 161] on input "option Standard focused, 1 of 13. 13 results available. Use Up and Down to choo…" at bounding box center [245, 165] width 2 height 17
click at [885, 141] on div "1 item selected Create a Removal Order Create inbound option Standard focused, …" at bounding box center [834, 138] width 1211 height 90
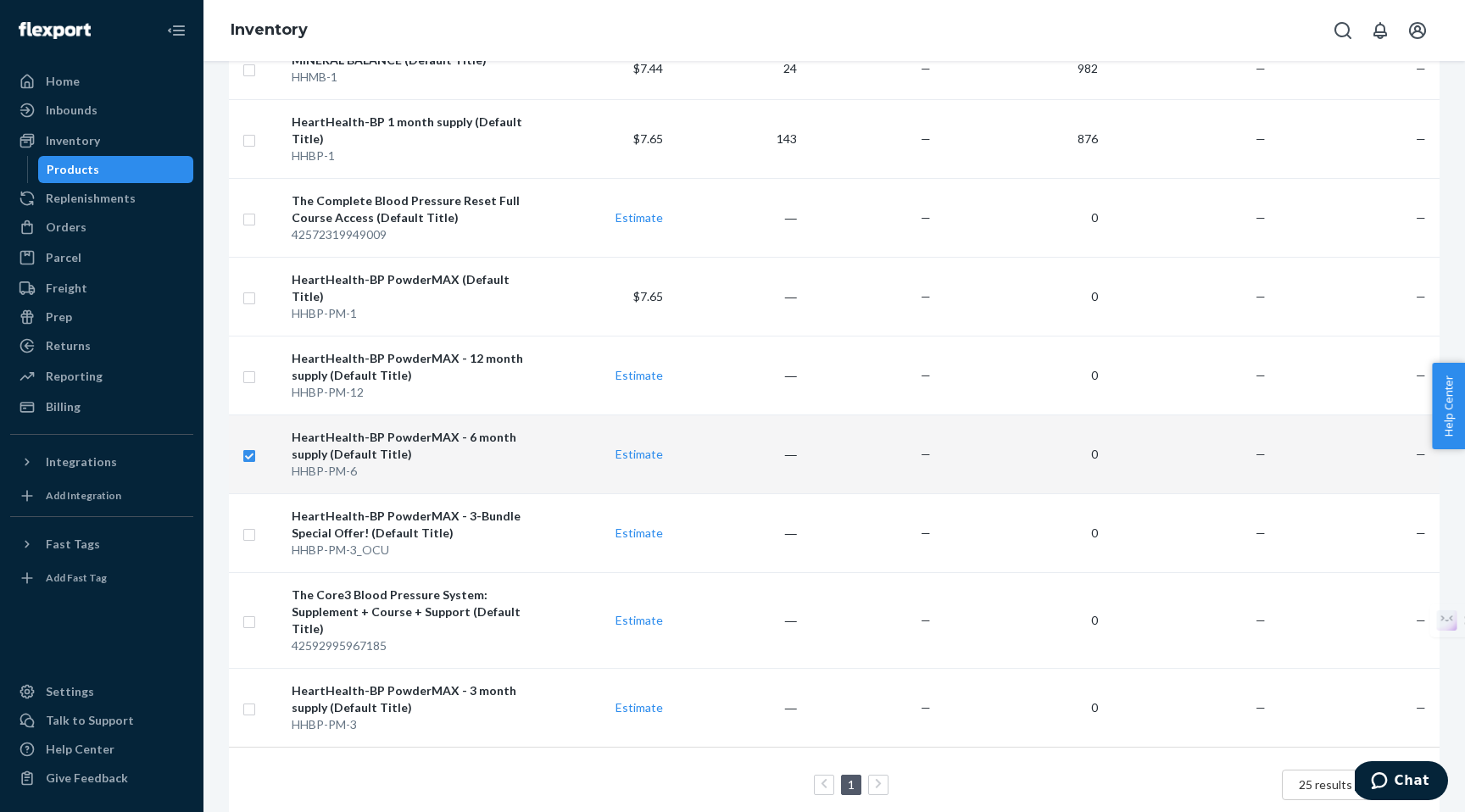
scroll to position [264, 0]
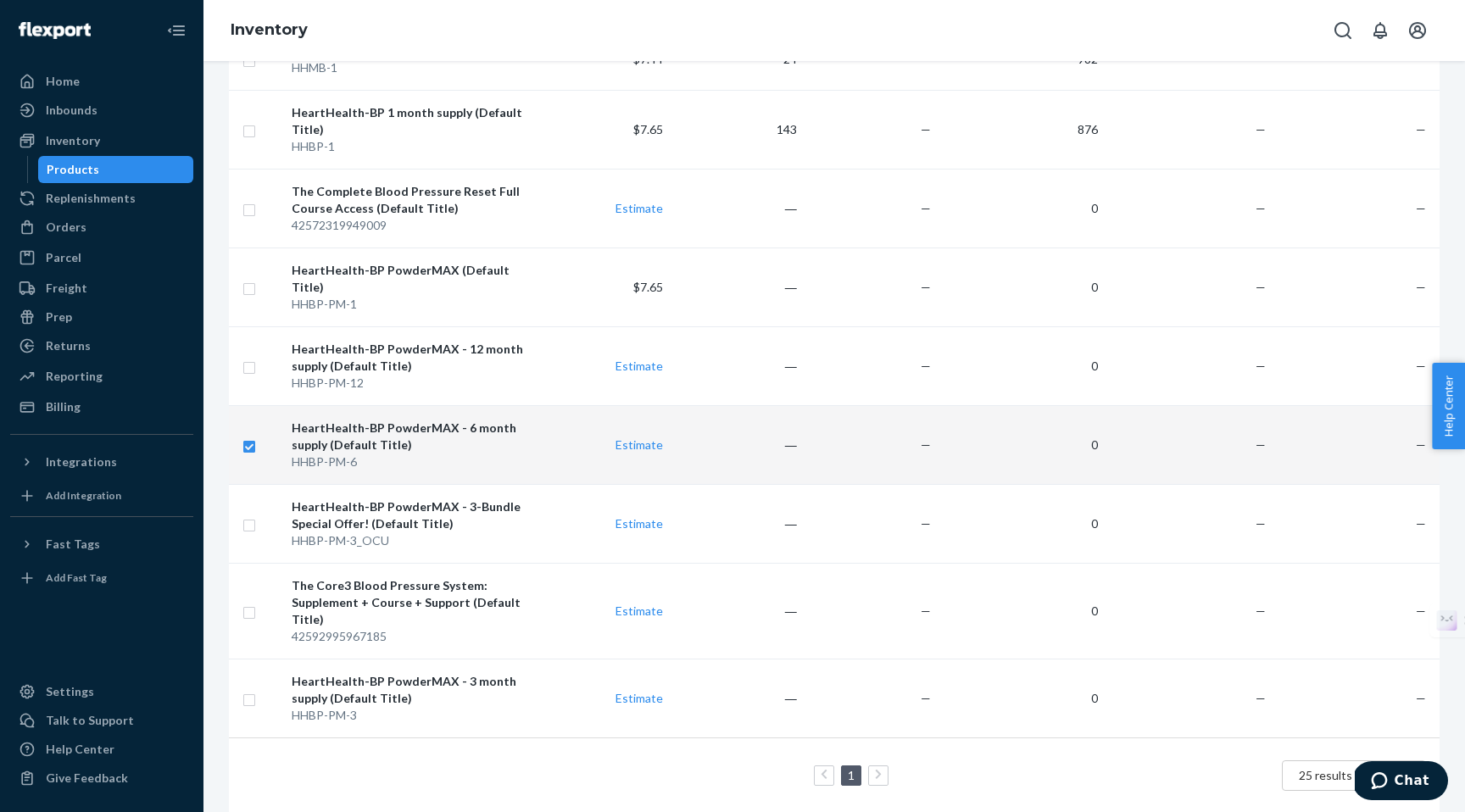
click at [1392, 432] on td "—" at bounding box center [1357, 444] width 168 height 79
checkbox input "false"
click at [419, 426] on div "HeartHealth-BP PowderMAX - 6 month supply (Default Title)" at bounding box center [410, 437] width 238 height 34
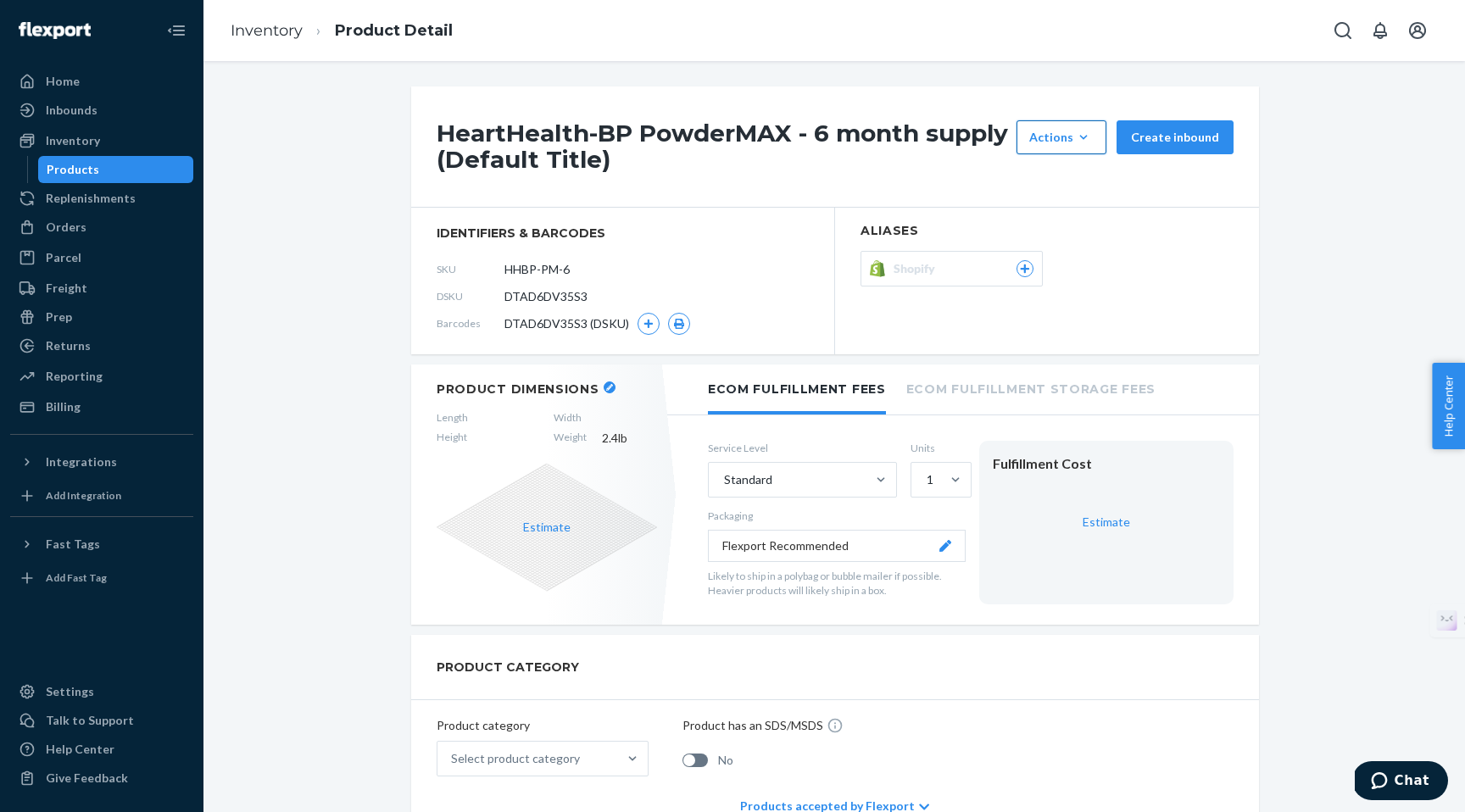
click at [1086, 141] on icon "button" at bounding box center [1083, 137] width 17 height 17
click at [79, 169] on div "Products" at bounding box center [73, 169] width 53 height 17
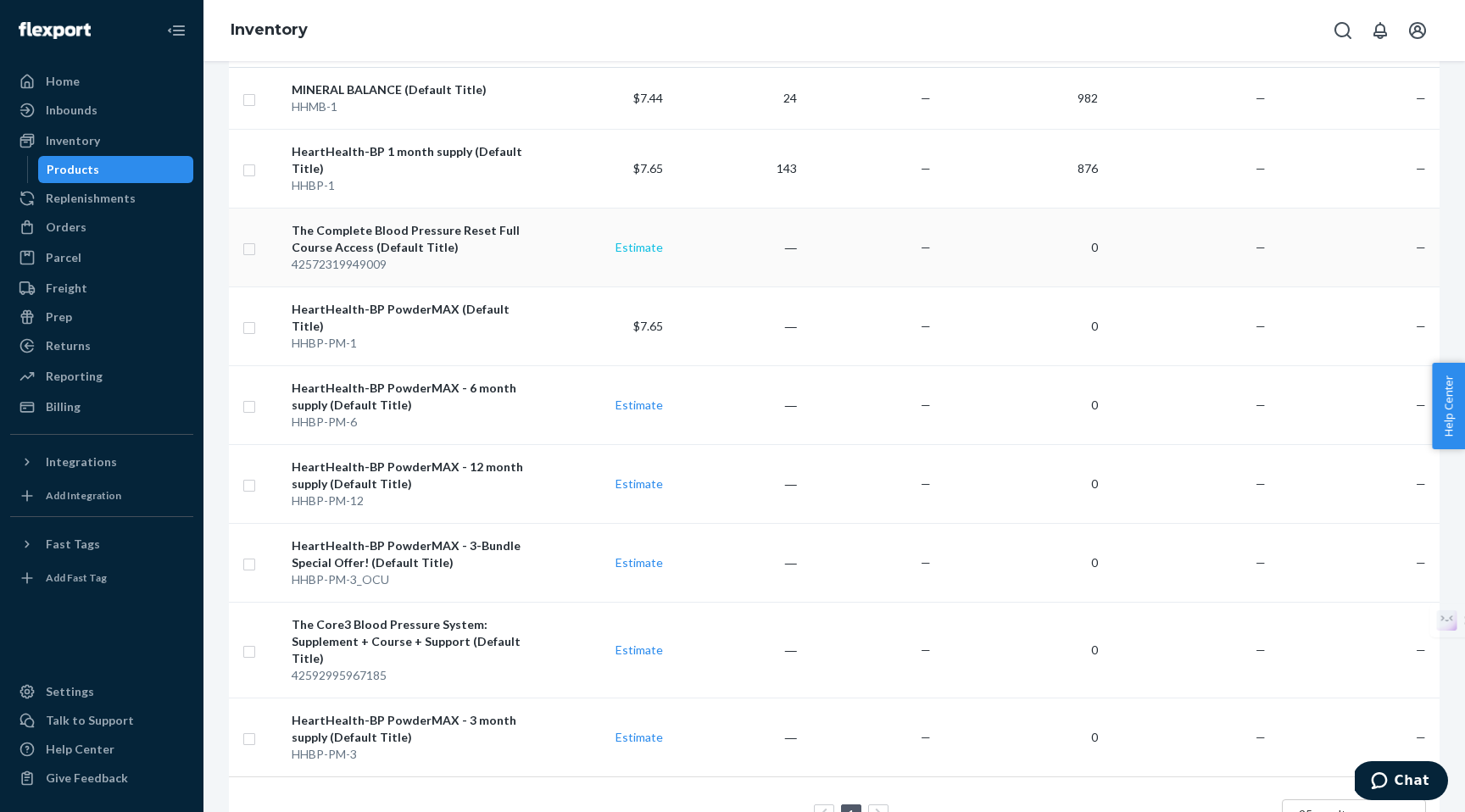
scroll to position [232, 0]
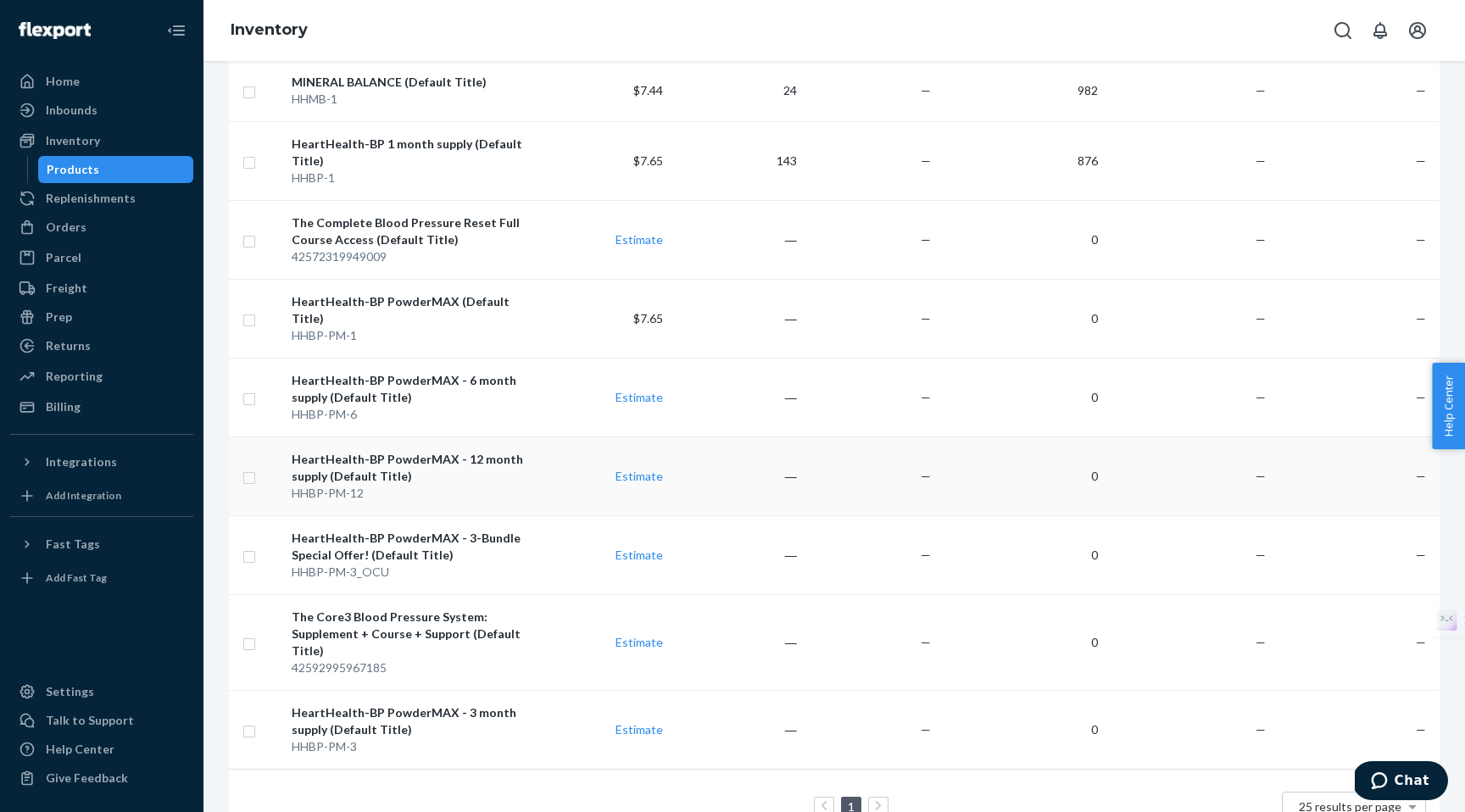
click at [343, 451] on div "HeartHealth-BP PowderMAX - 12 month supply (Default Title)" at bounding box center [410, 468] width 238 height 34
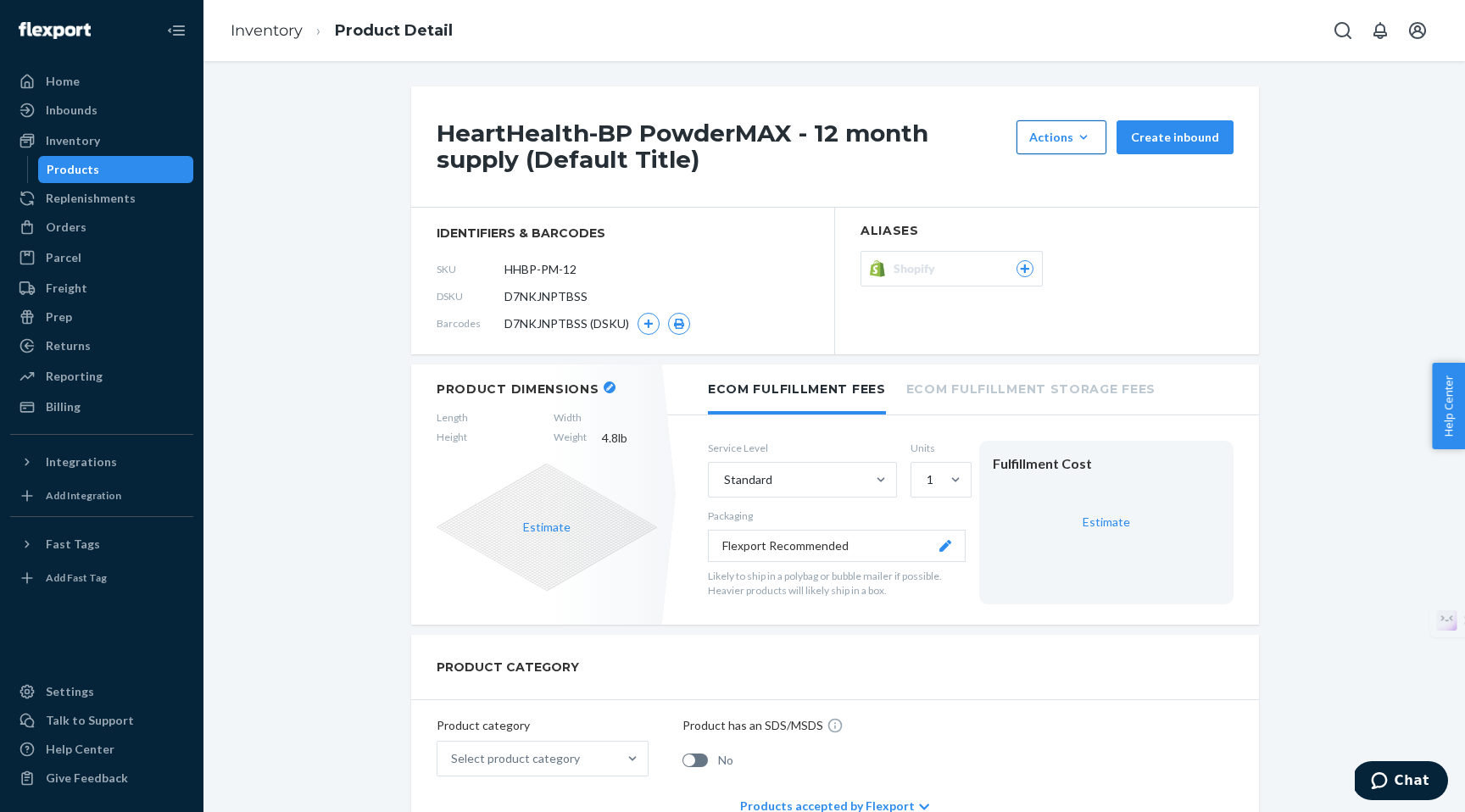
click at [1088, 144] on icon "button" at bounding box center [1083, 137] width 17 height 17
click at [1058, 174] on span "Hide" at bounding box center [1087, 178] width 105 height 12
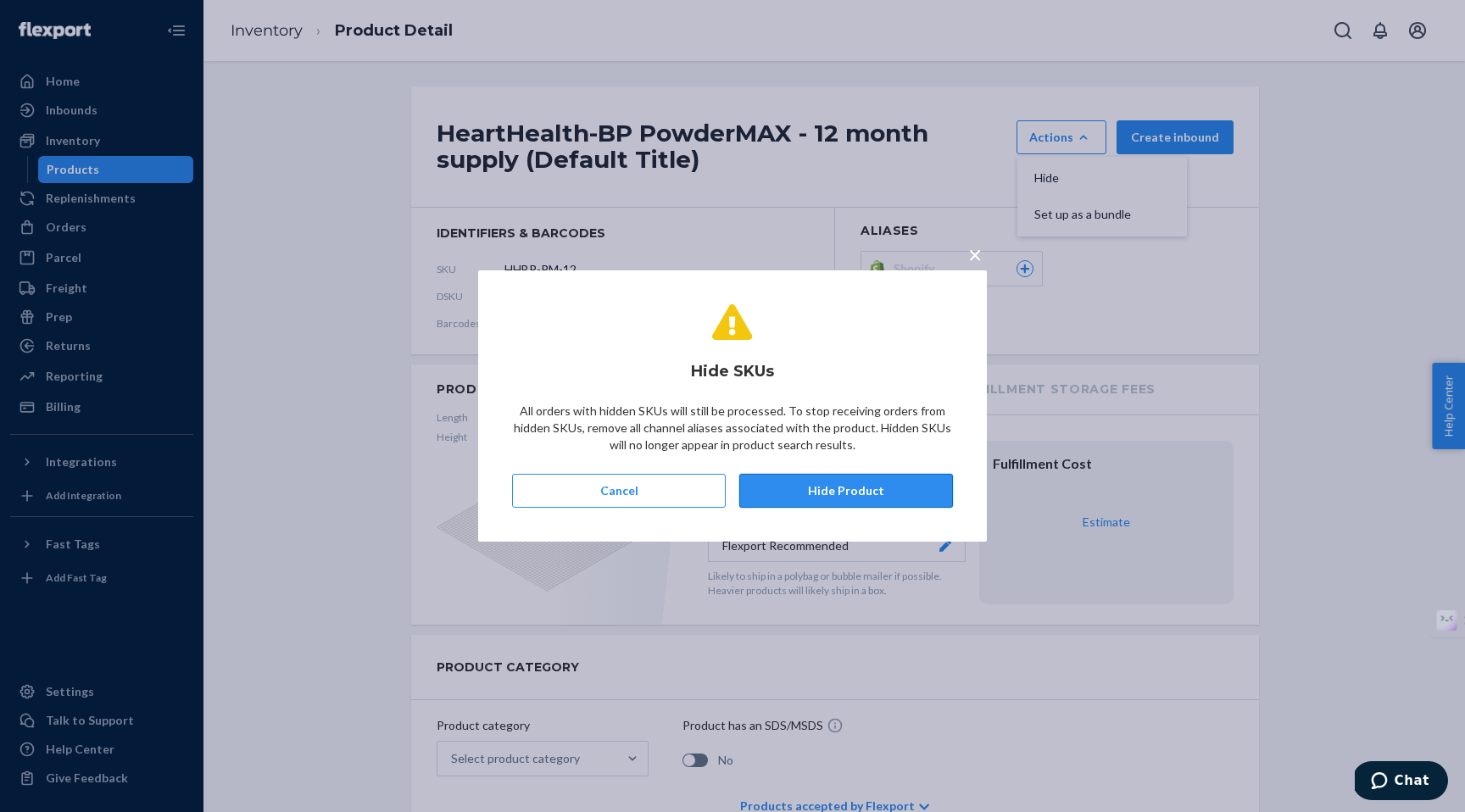
click at [834, 490] on button "Hide Product" at bounding box center [846, 491] width 214 height 34
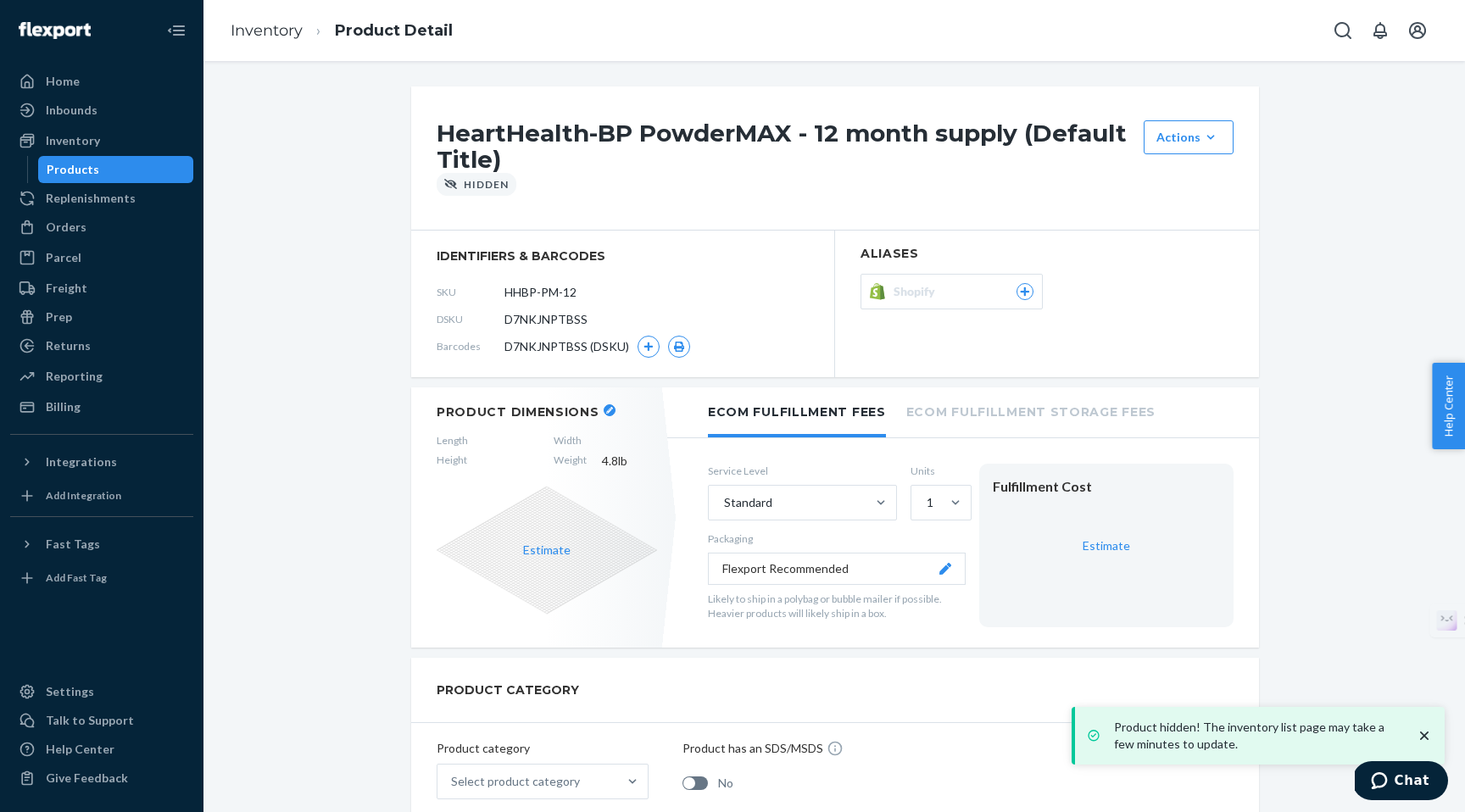
click at [78, 167] on div "Products" at bounding box center [73, 169] width 53 height 17
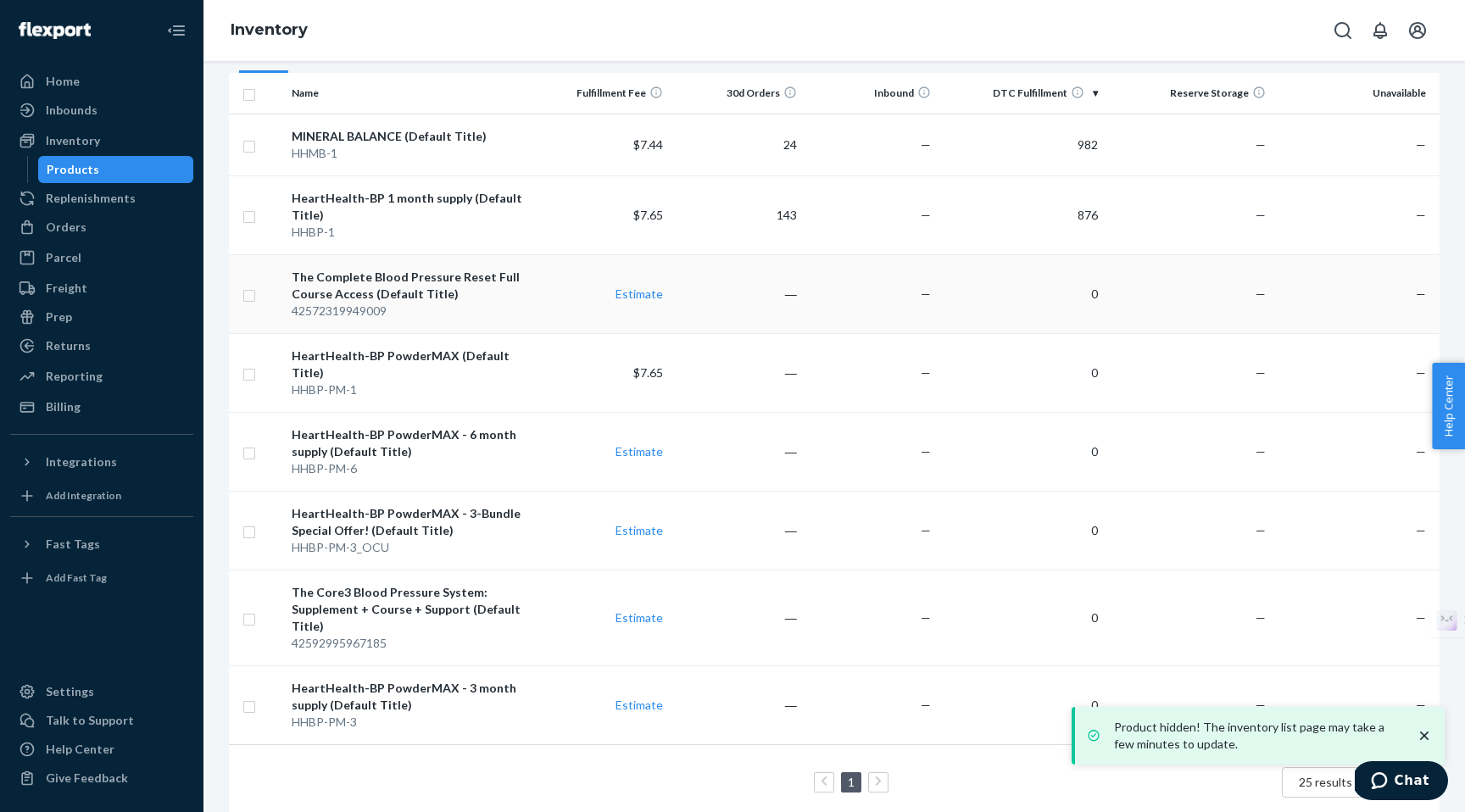
scroll to position [185, 0]
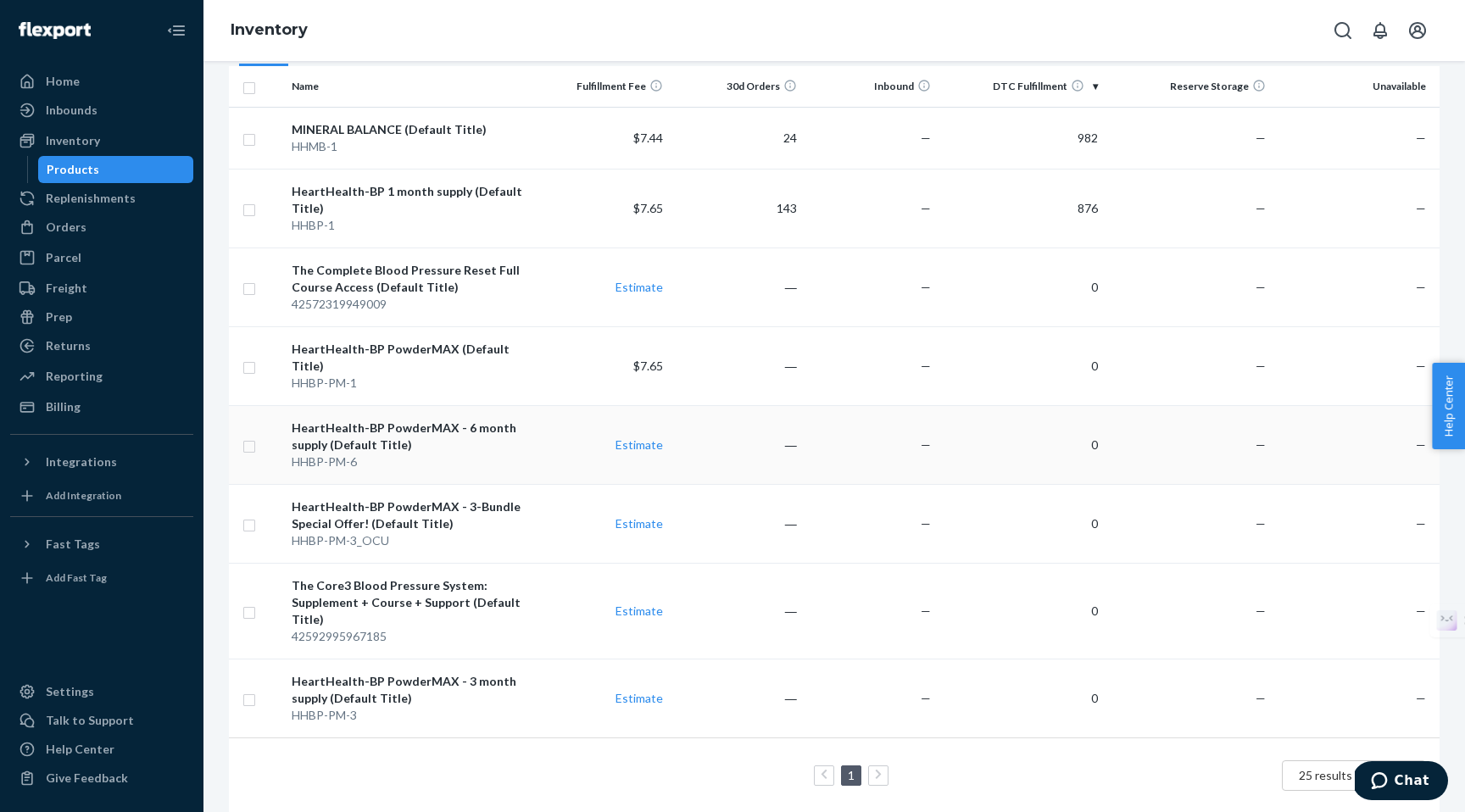
click at [356, 426] on div "HeartHealth-BP PowderMAX - 6 month supply (Default Title)" at bounding box center [410, 437] width 238 height 34
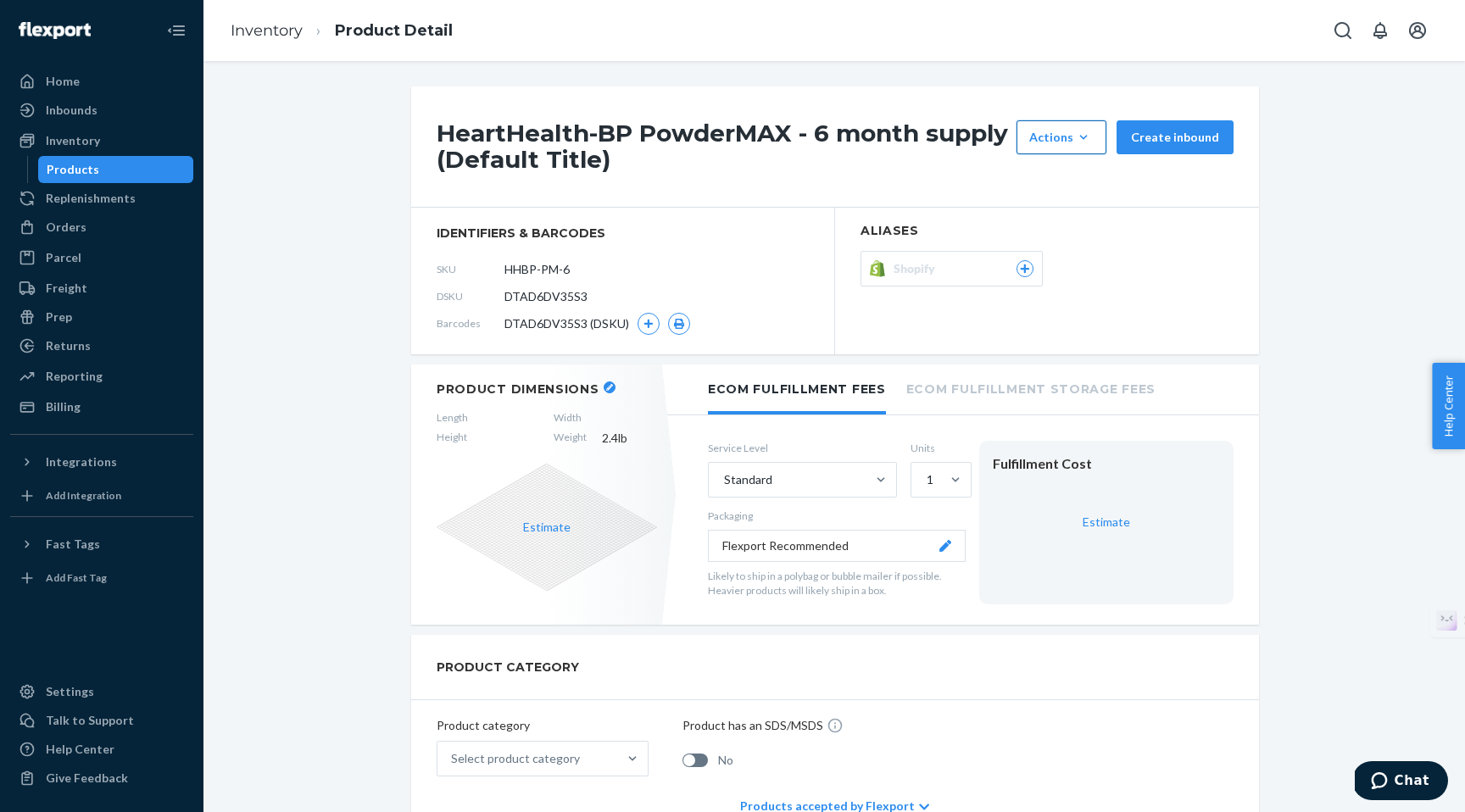
click at [1063, 139] on div "Actions" at bounding box center [1061, 137] width 65 height 17
click at [1057, 176] on span "Hide" at bounding box center [1087, 178] width 105 height 12
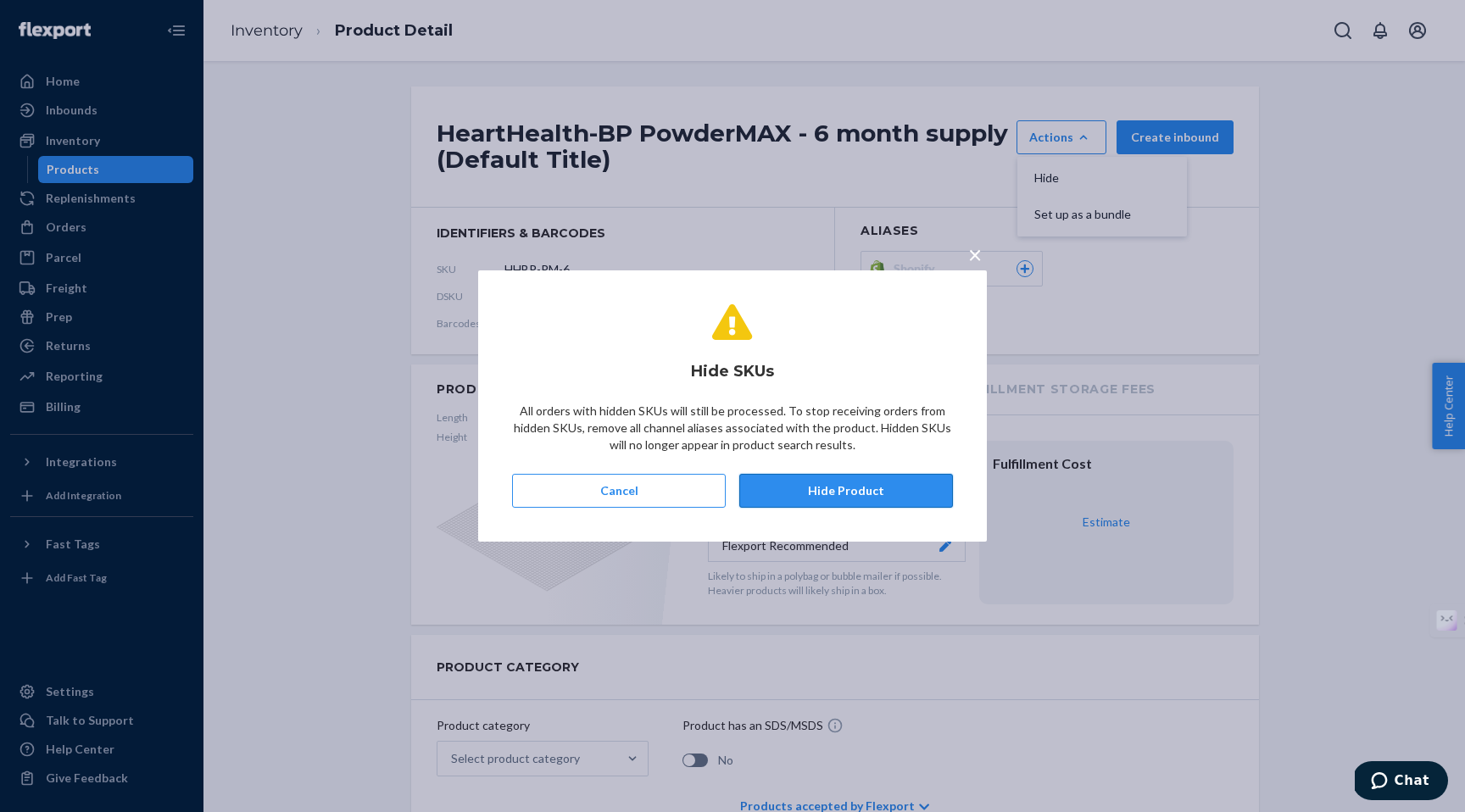
click at [851, 486] on button "Hide Product" at bounding box center [846, 491] width 214 height 34
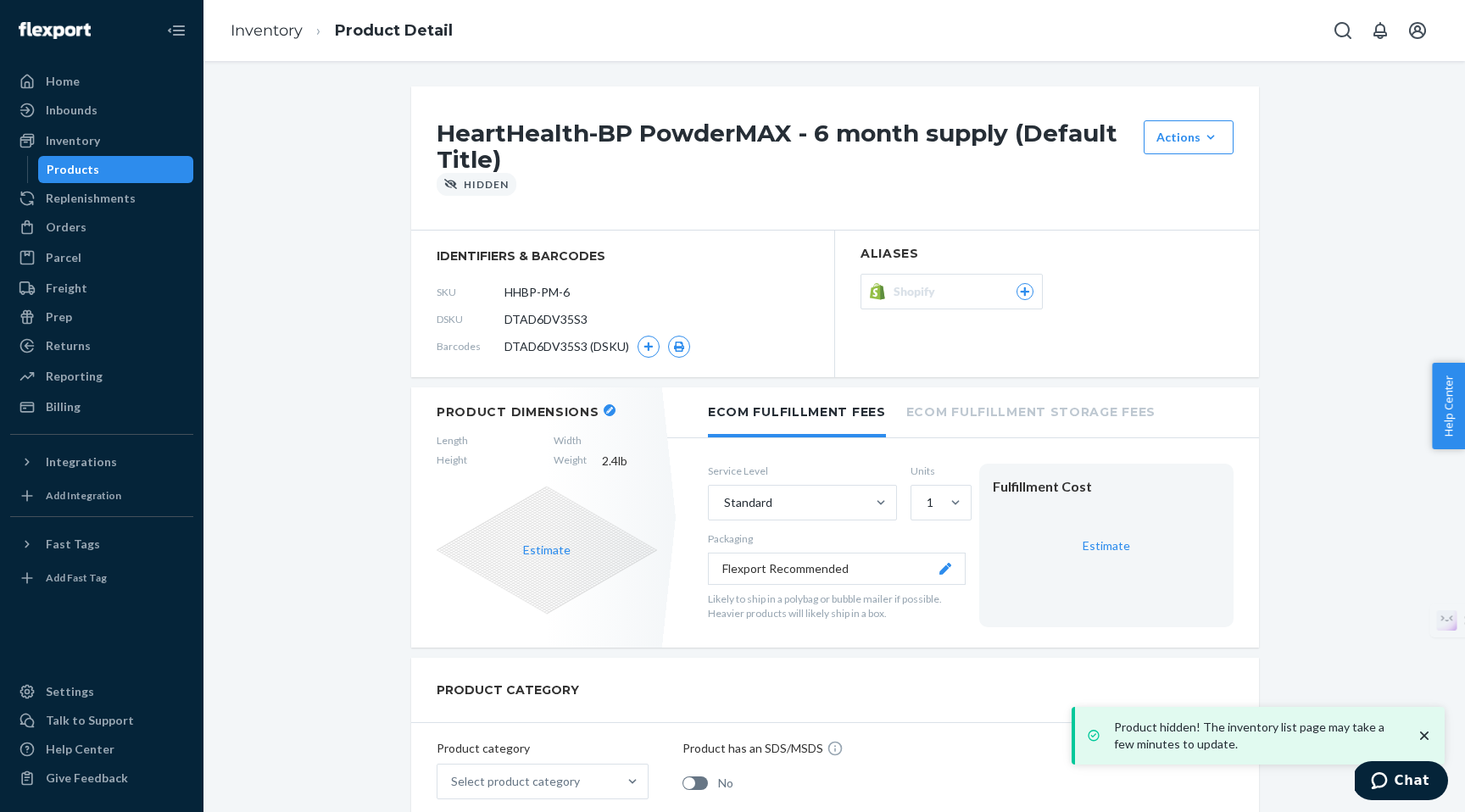
click at [73, 169] on div "Products" at bounding box center [73, 169] width 53 height 17
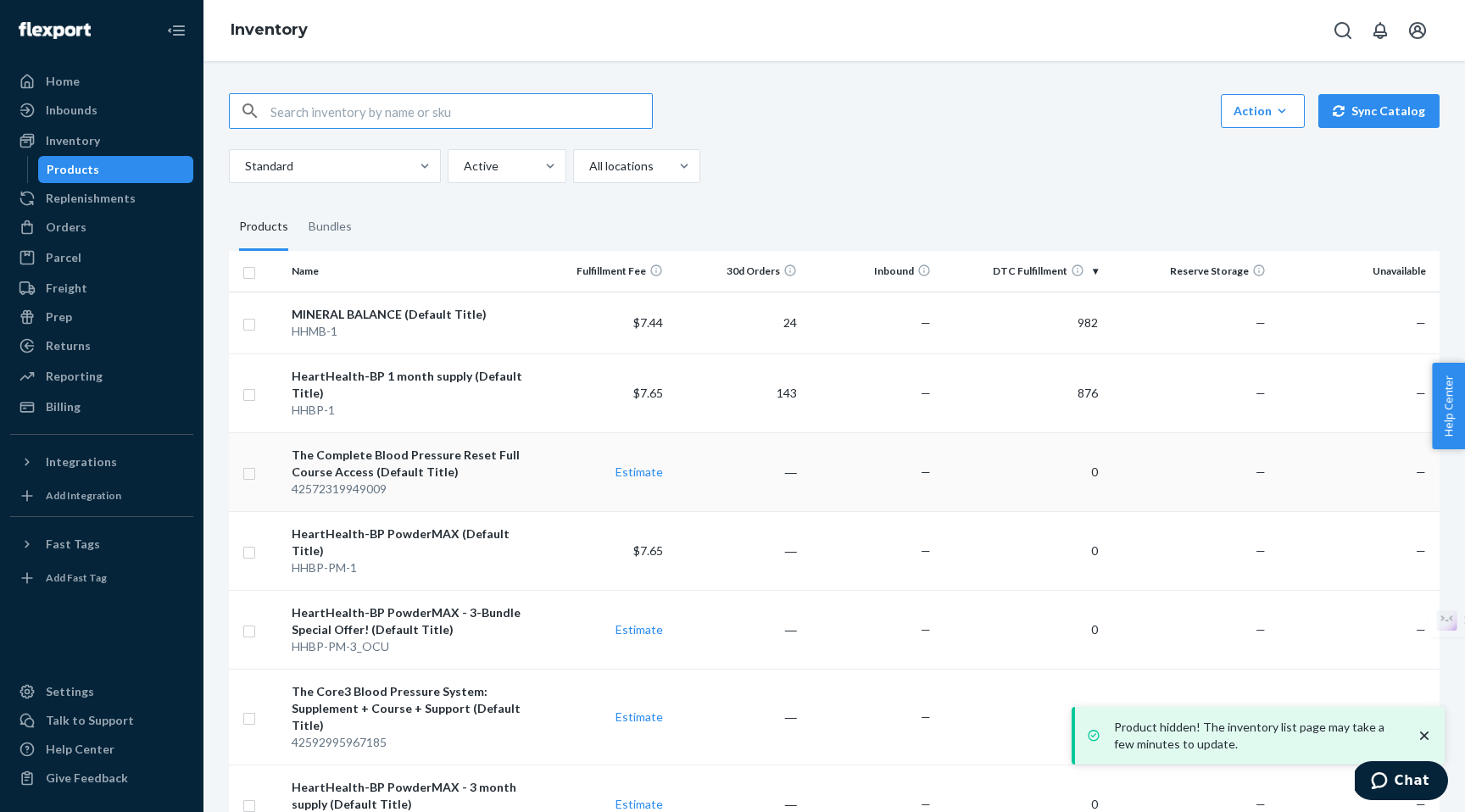
scroll to position [105, 0]
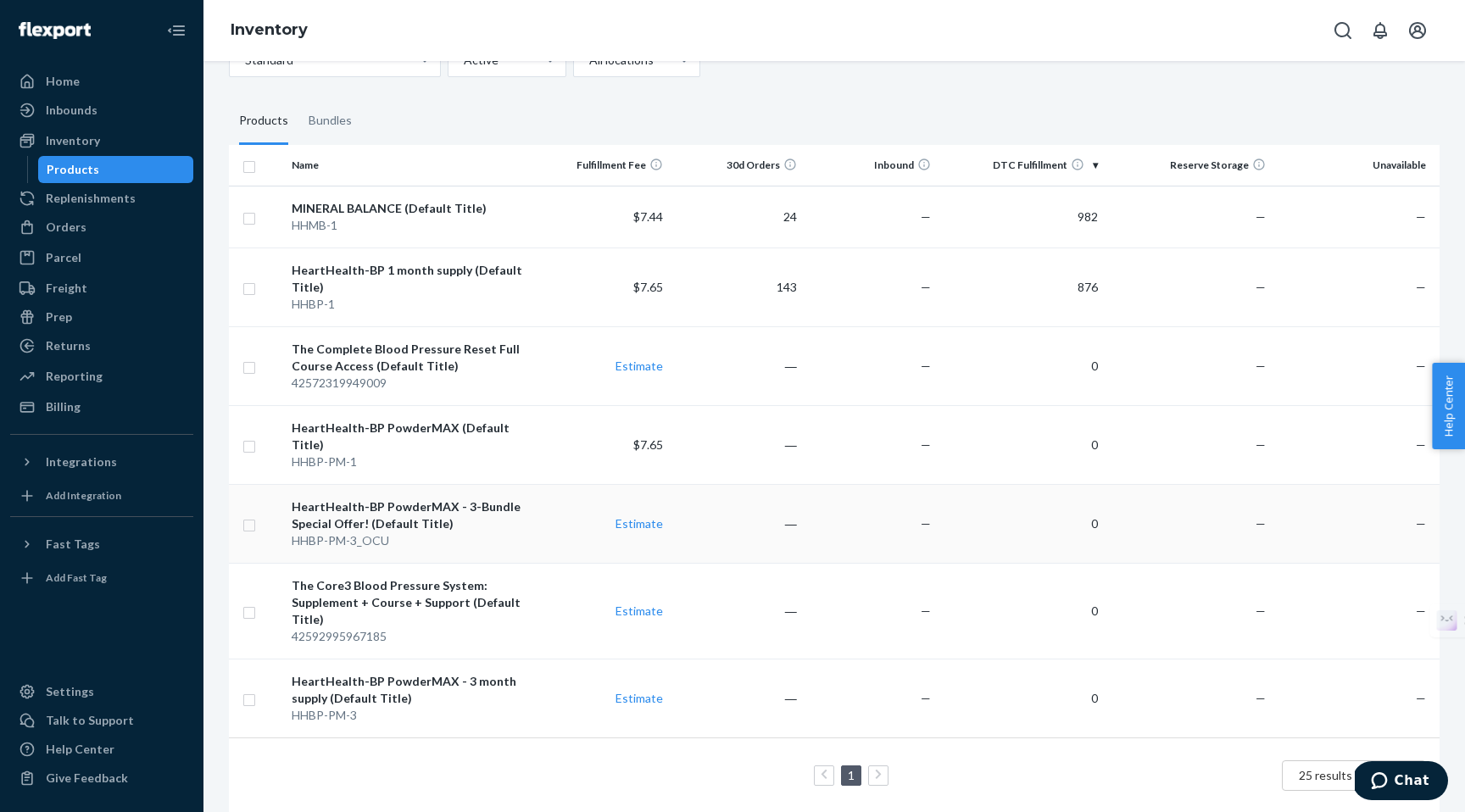
click at [386, 507] on div "HeartHealth-BP PowderMAX - 3-Bundle Special Offer! (Default Title)" at bounding box center [410, 515] width 238 height 34
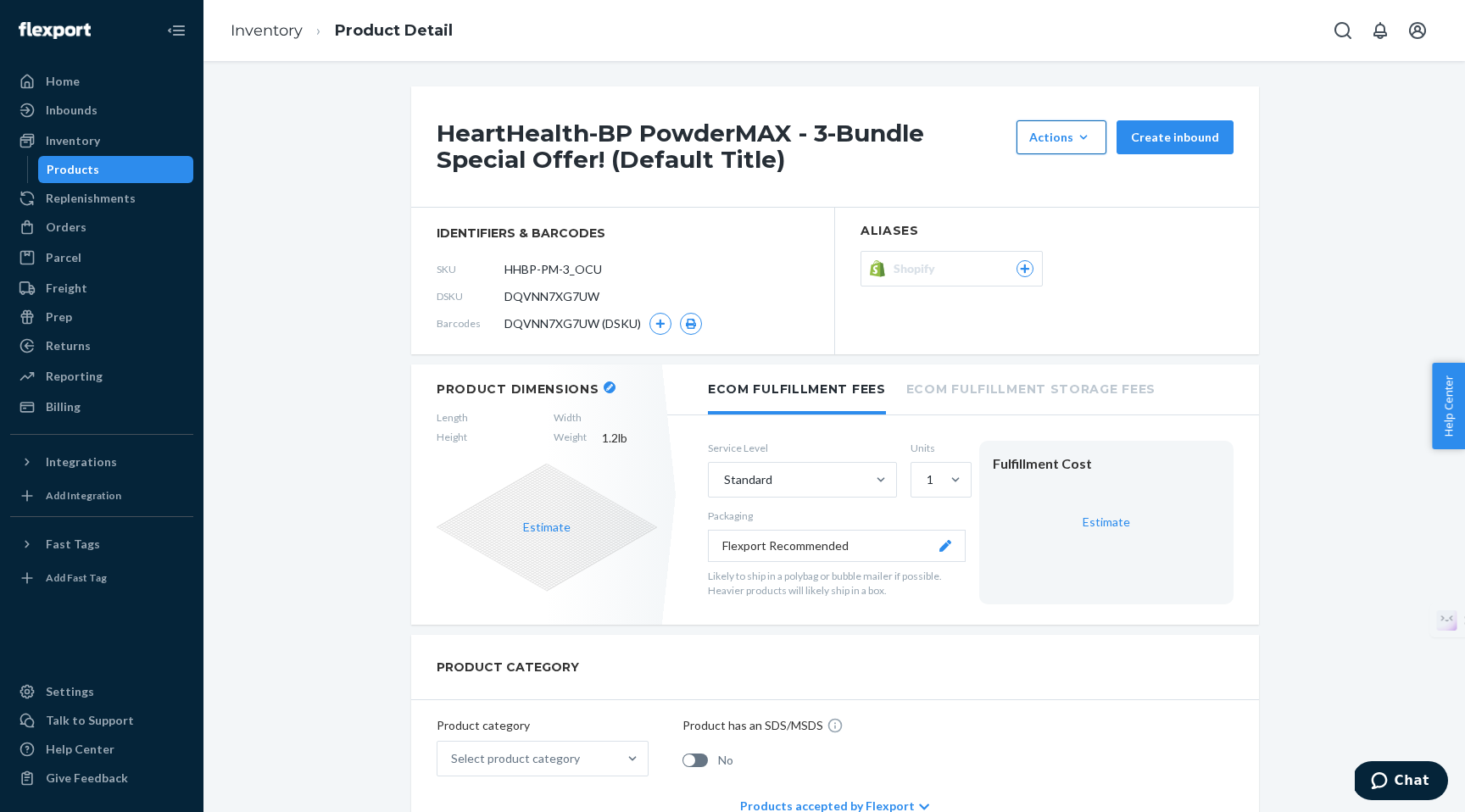
click at [1057, 144] on div "Actions" at bounding box center [1061, 137] width 65 height 17
click at [1062, 176] on span "Hide" at bounding box center [1087, 178] width 105 height 12
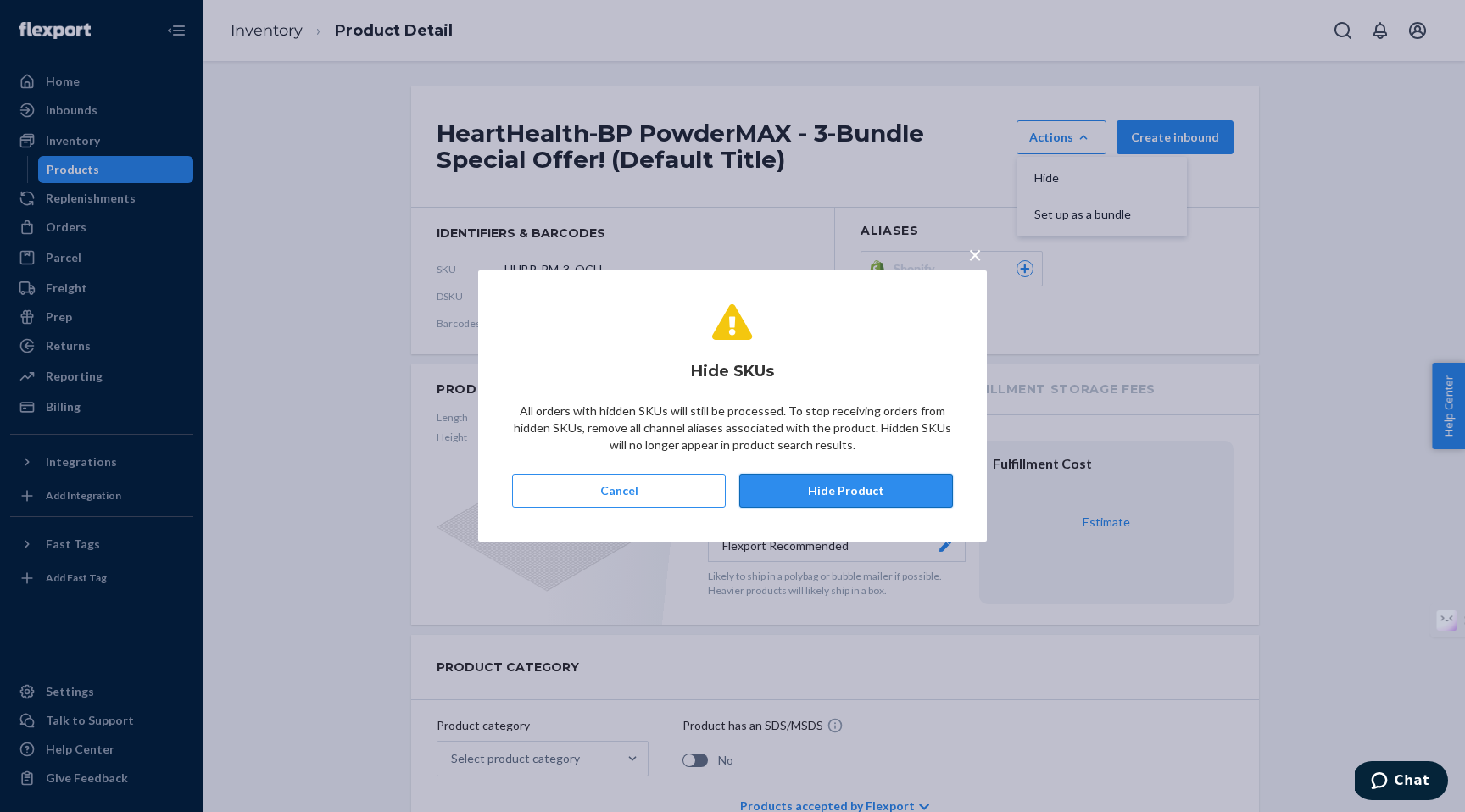
click at [845, 494] on button "Hide Product" at bounding box center [846, 491] width 214 height 34
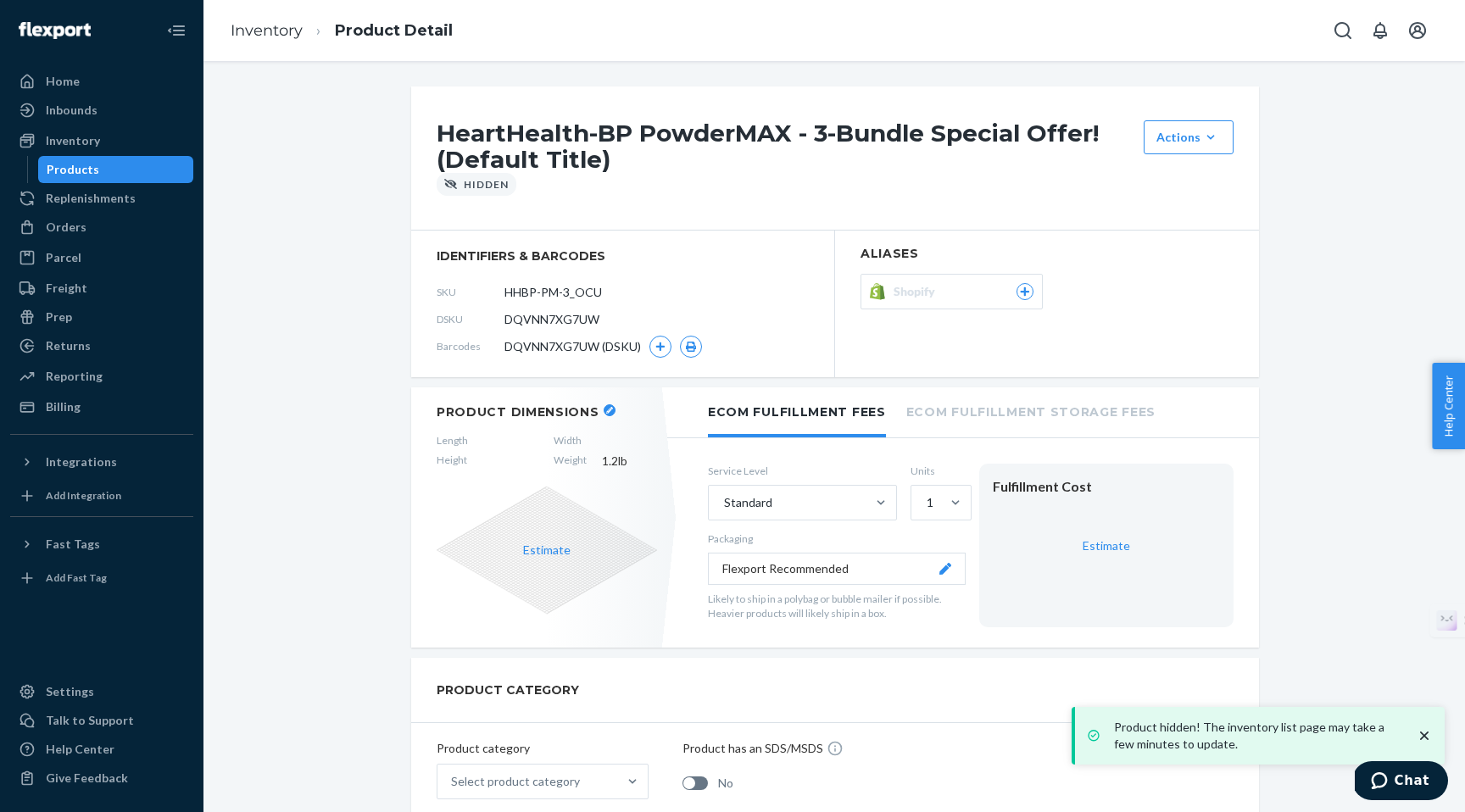
click at [82, 171] on div "Products" at bounding box center [73, 169] width 53 height 17
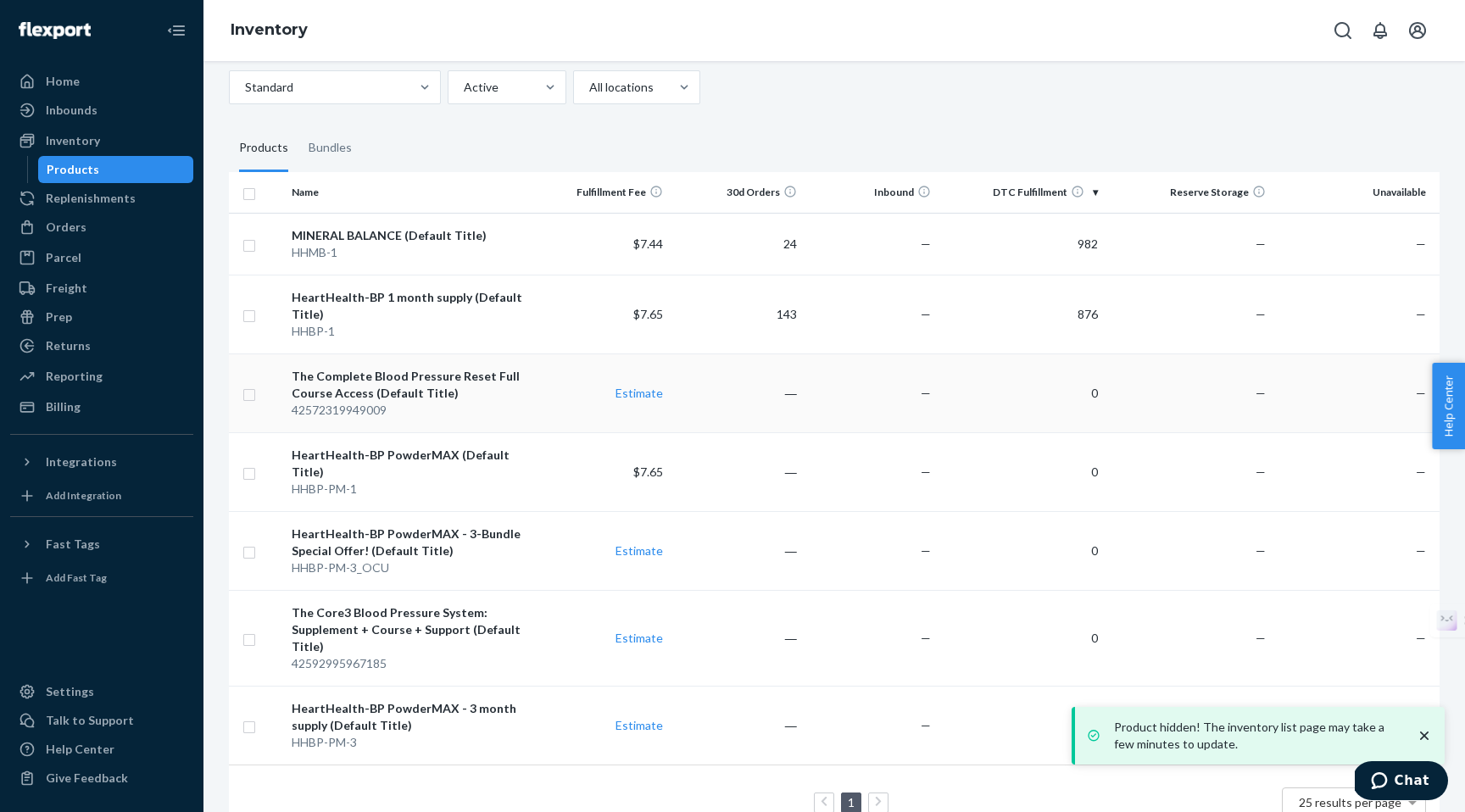
scroll to position [105, 0]
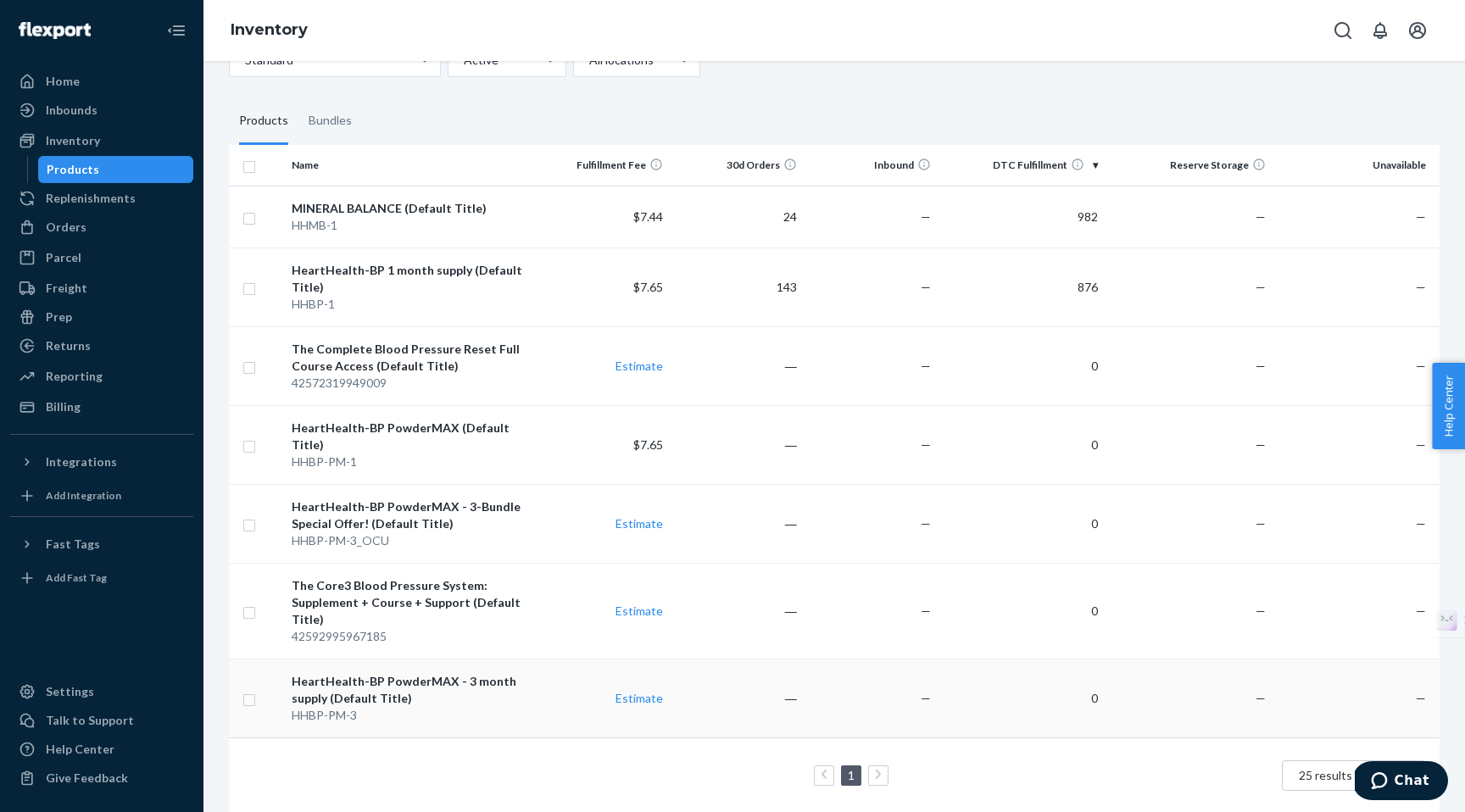
click at [363, 683] on div "HeartHealth-BP PowderMAX - 3 month supply (Default Title)" at bounding box center [410, 690] width 238 height 34
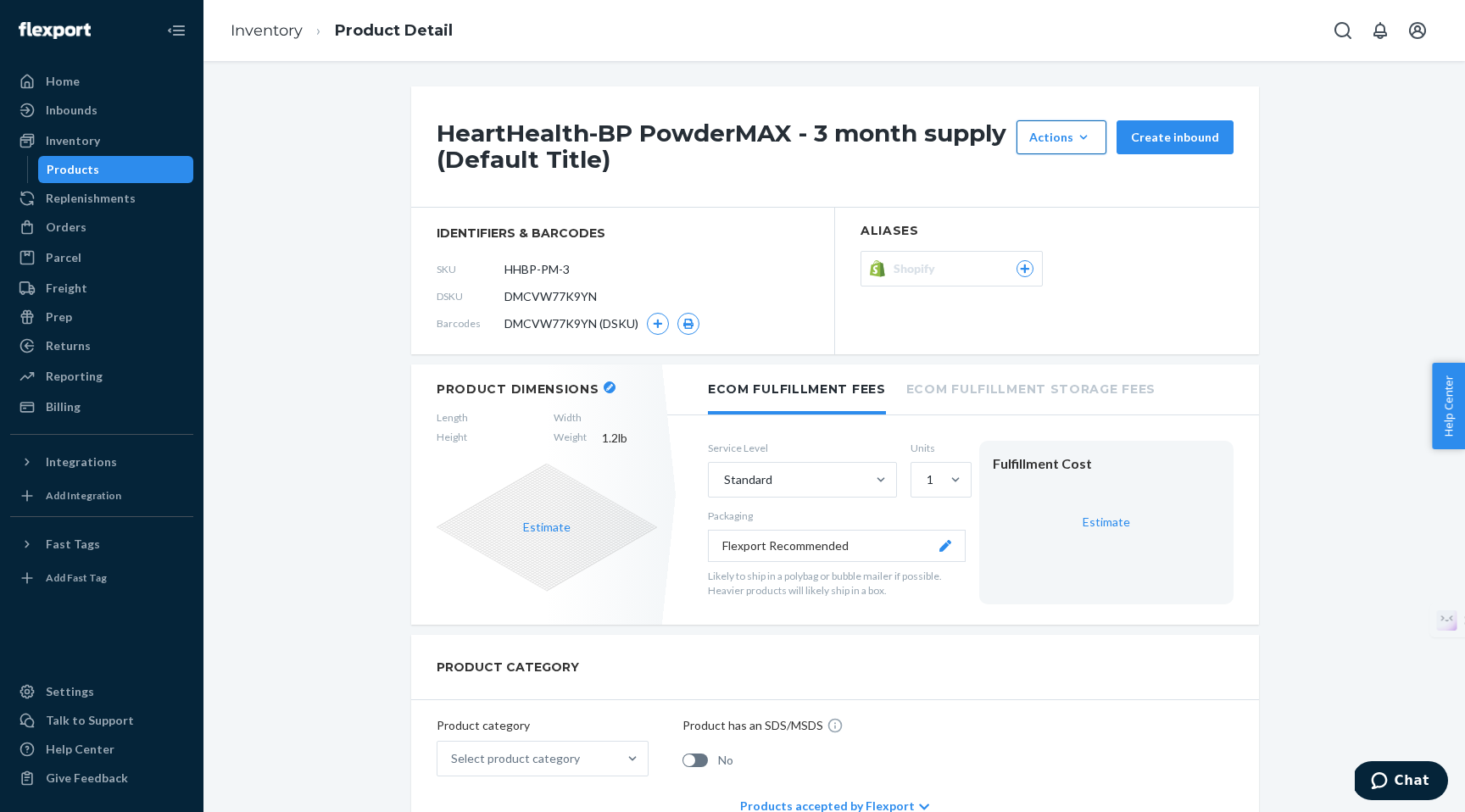
click at [1074, 141] on div "Actions" at bounding box center [1061, 137] width 65 height 17
click at [1062, 181] on span "Hide" at bounding box center [1087, 178] width 105 height 12
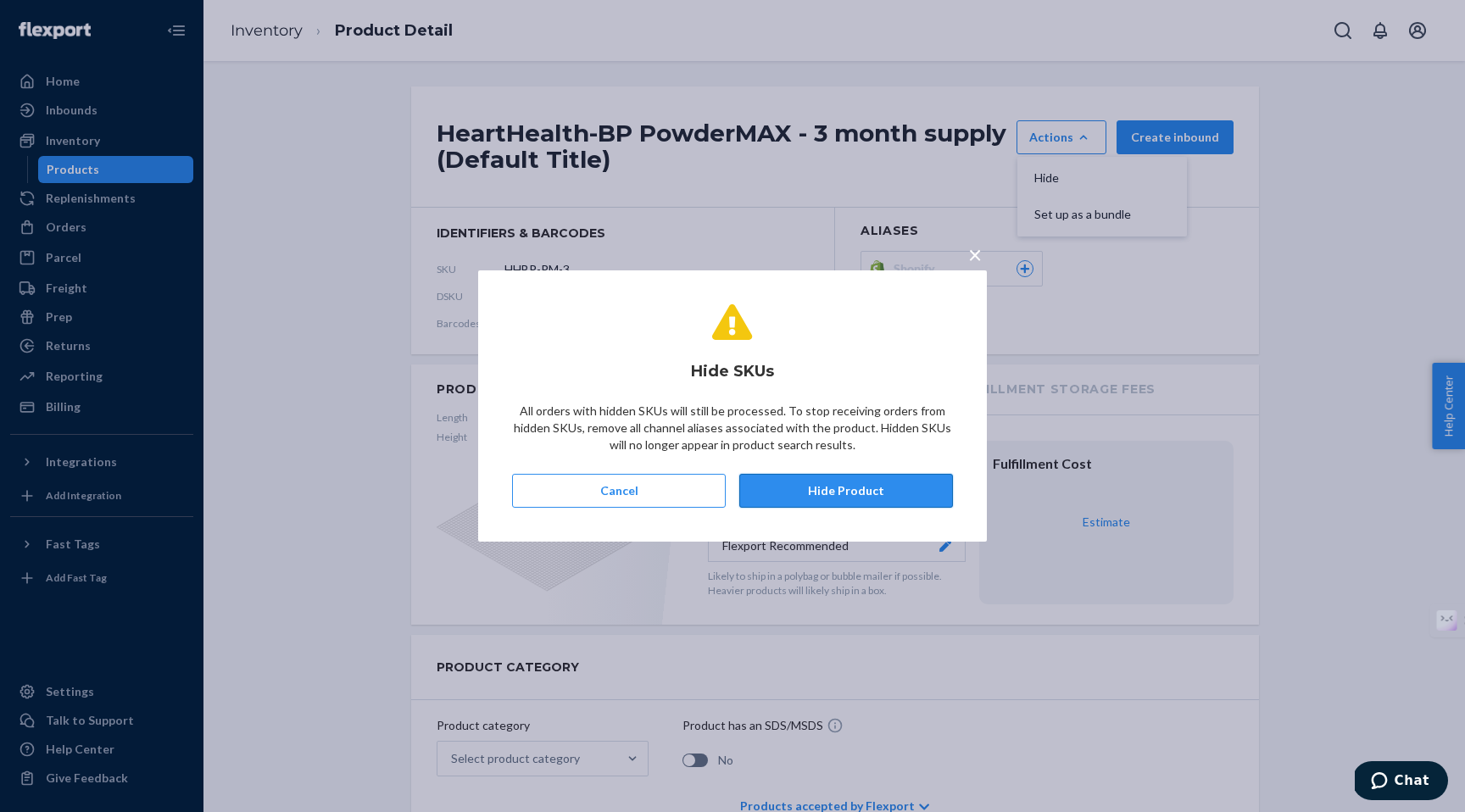
click at [862, 487] on button "Hide Product" at bounding box center [846, 491] width 214 height 34
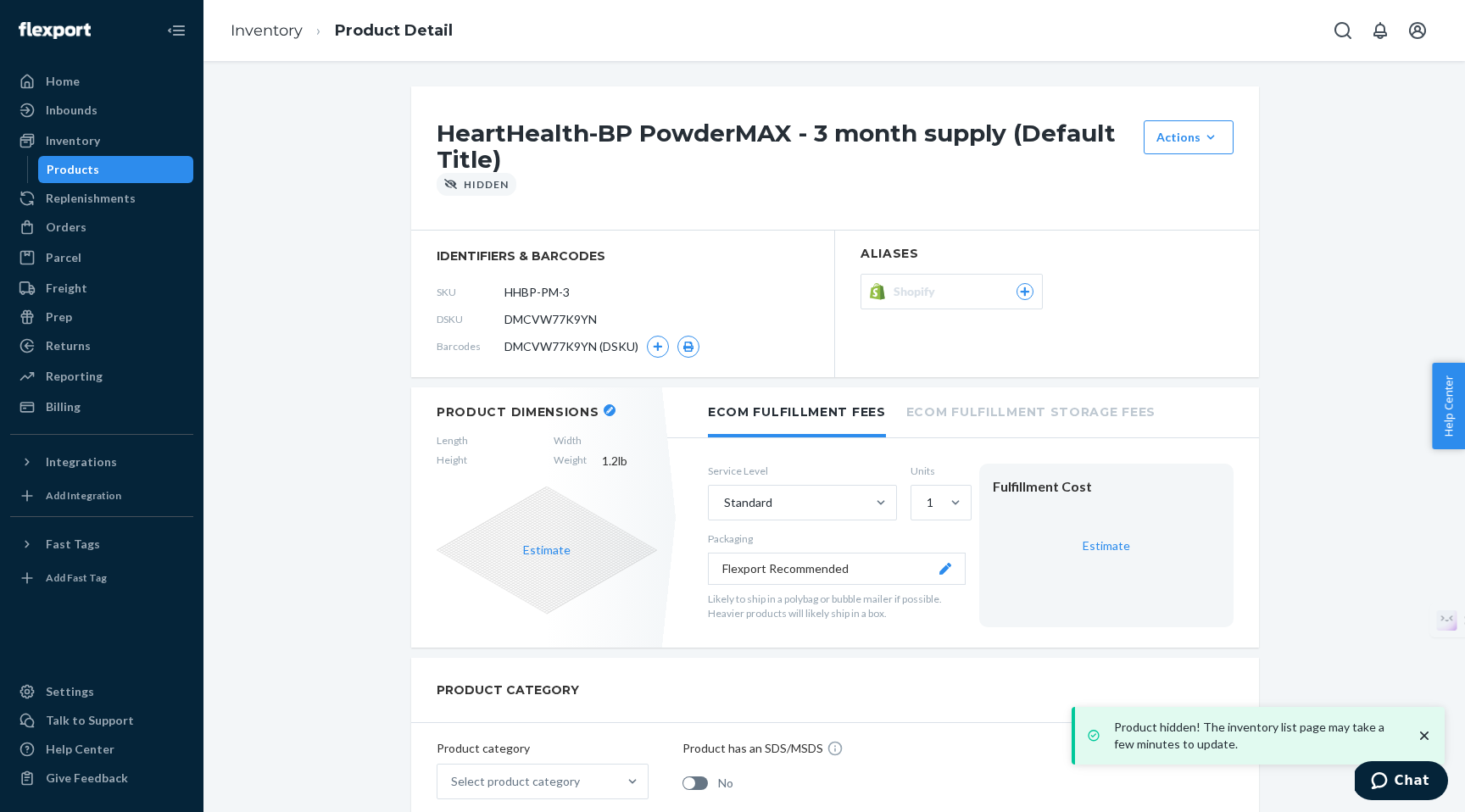
click at [80, 170] on div "Products" at bounding box center [73, 169] width 53 height 17
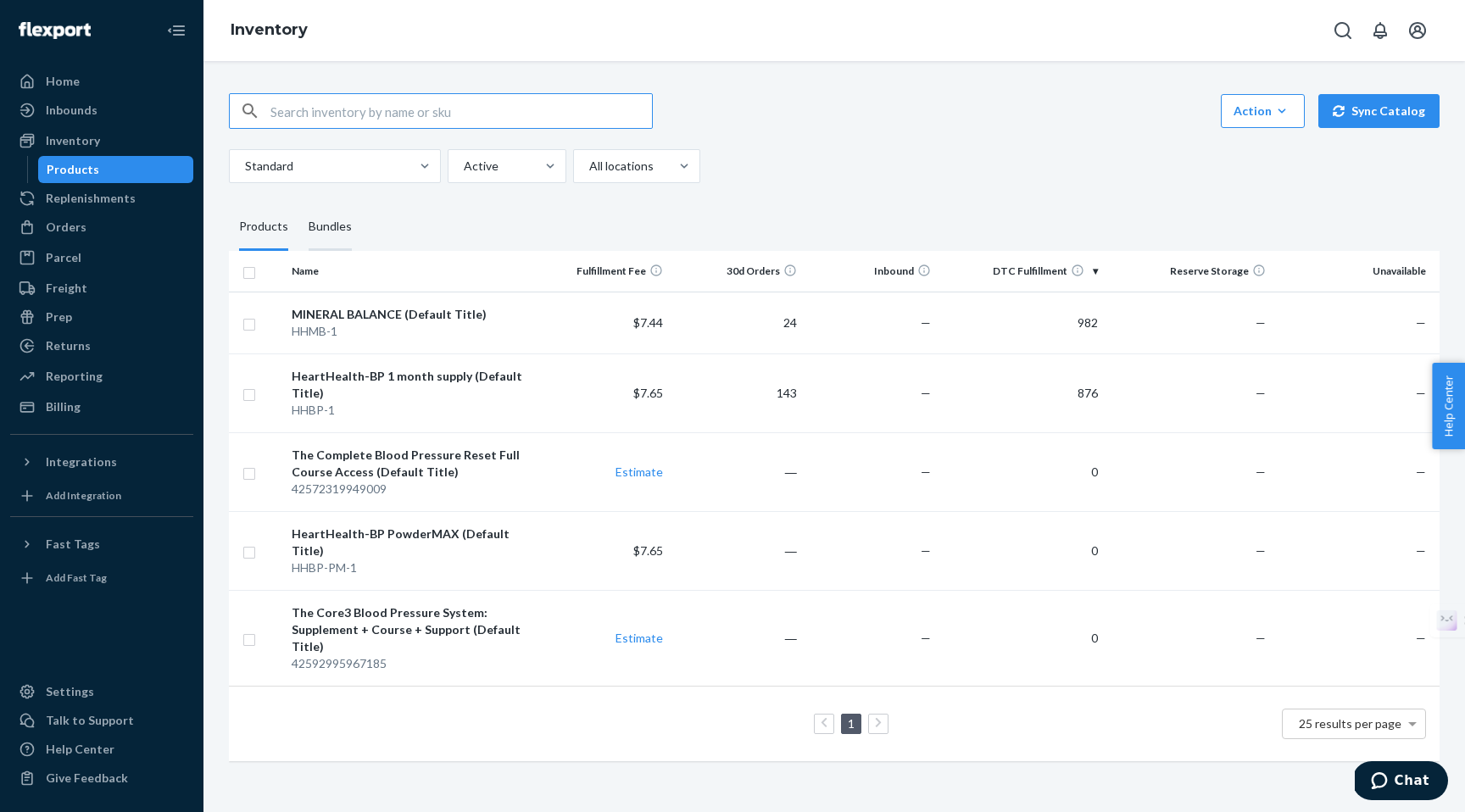
click at [335, 230] on div "Bundles" at bounding box center [329, 227] width 43 height 48
click at [299, 203] on input "Bundles" at bounding box center [299, 203] width 0 height 0
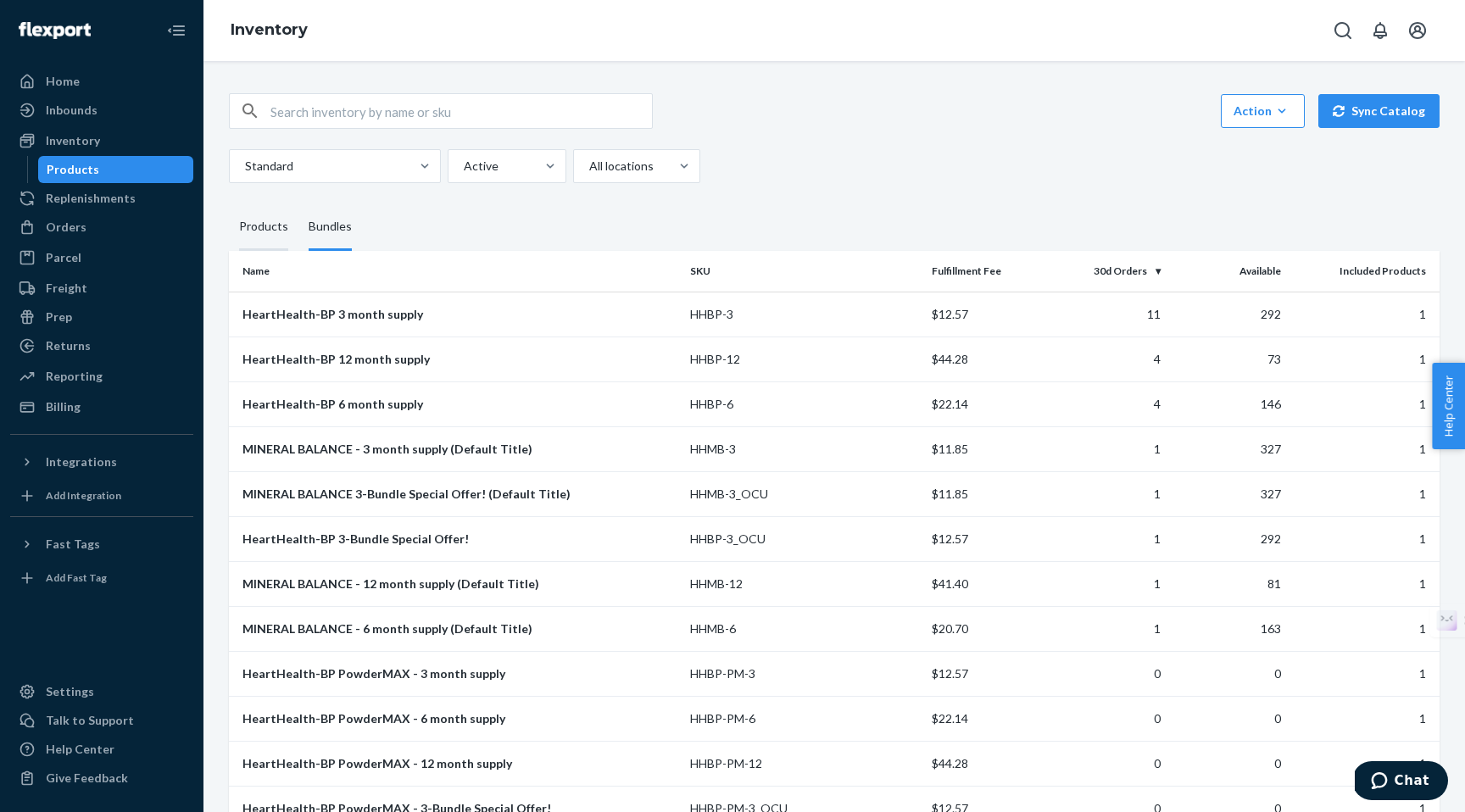
click at [262, 231] on div "Products" at bounding box center [263, 227] width 49 height 48
click at [229, 203] on input "Products" at bounding box center [229, 203] width 0 height 0
